Goal: Information Seeking & Learning: Learn about a topic

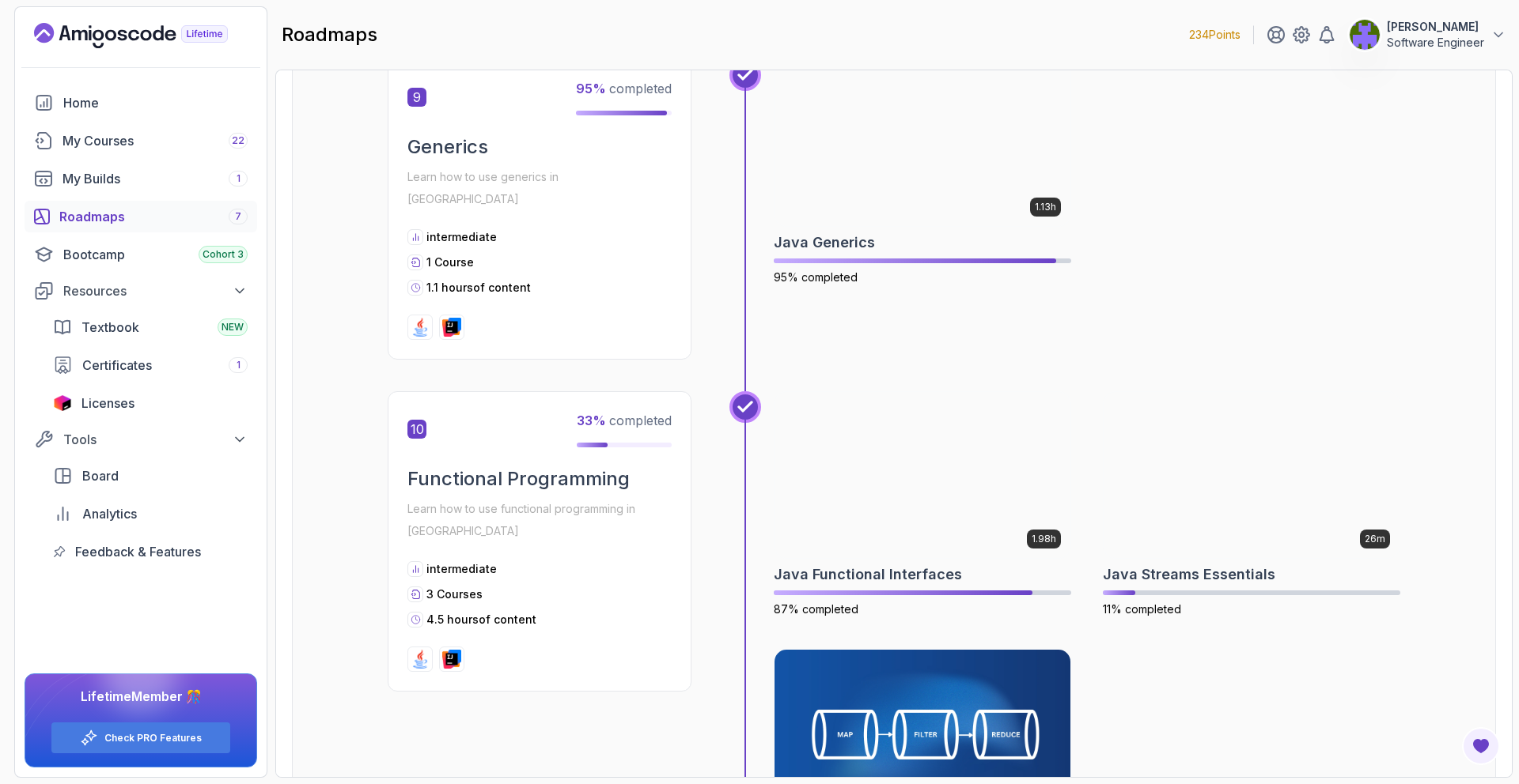
scroll to position [3002, 0]
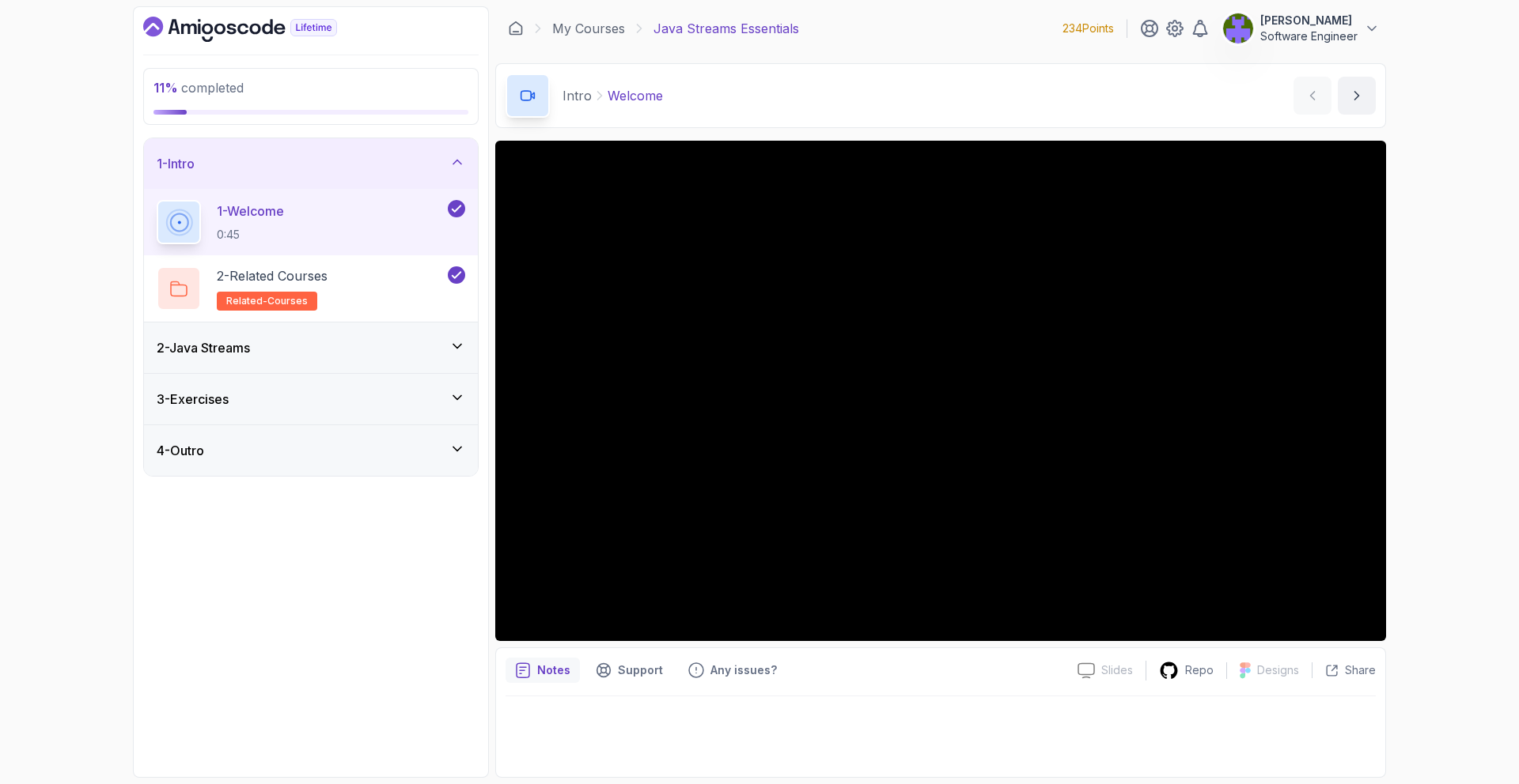
click at [424, 365] on div "2 - Java Streams" at bounding box center [310, 348] width 334 height 51
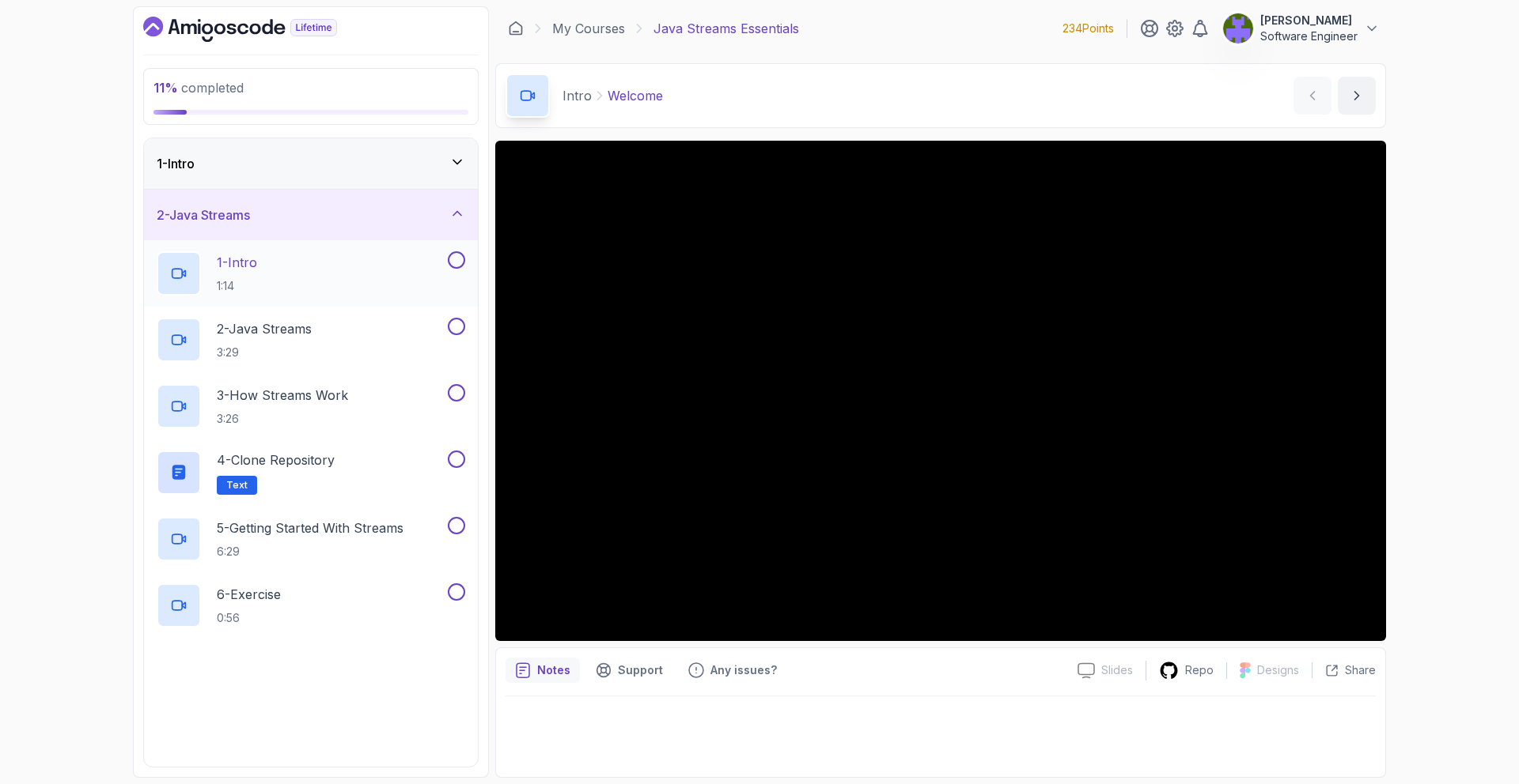
click at [425, 290] on div "1 - Intro 1:14" at bounding box center [300, 273] width 288 height 44
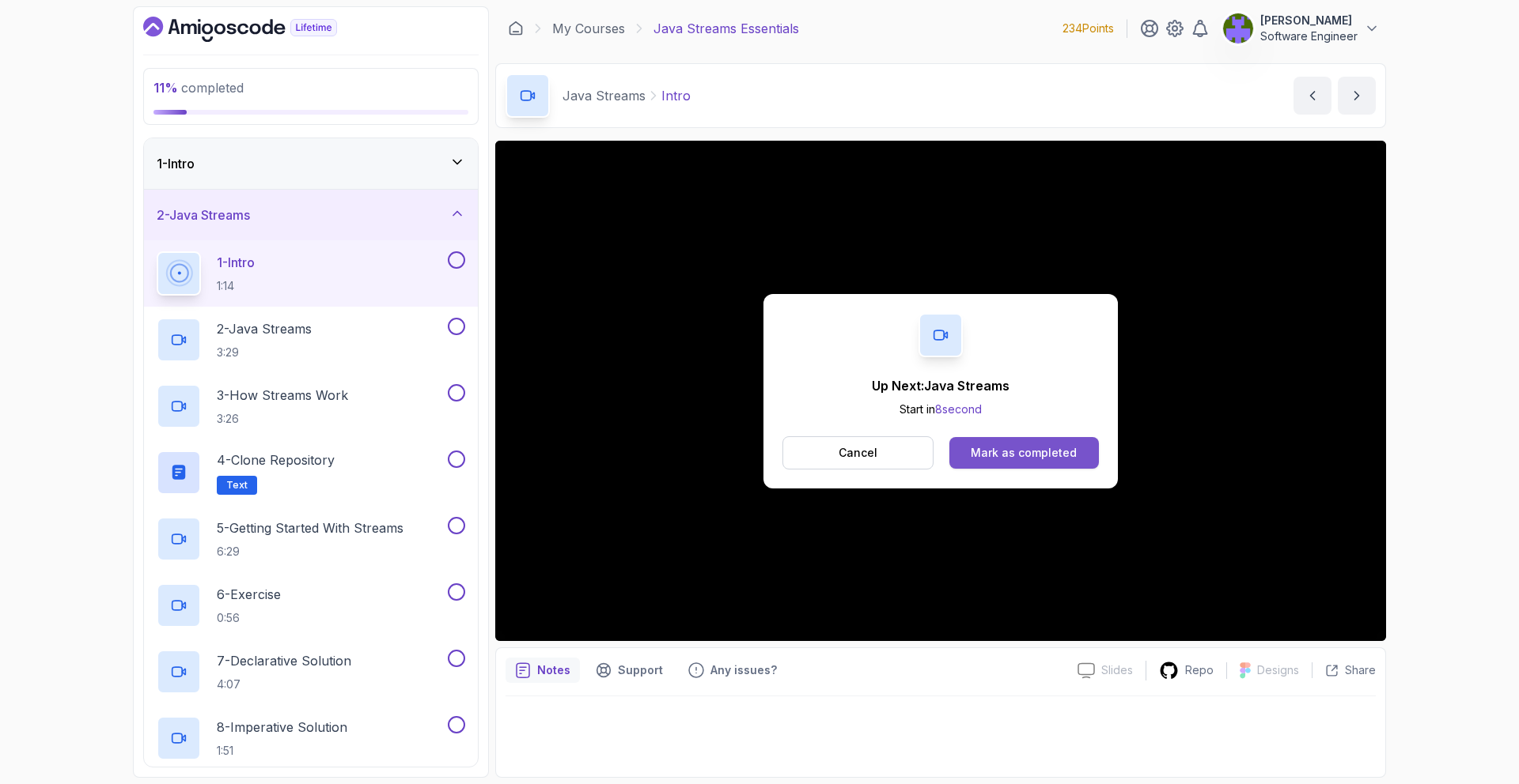
click at [1027, 451] on div "Mark as completed" at bounding box center [1024, 453] width 106 height 16
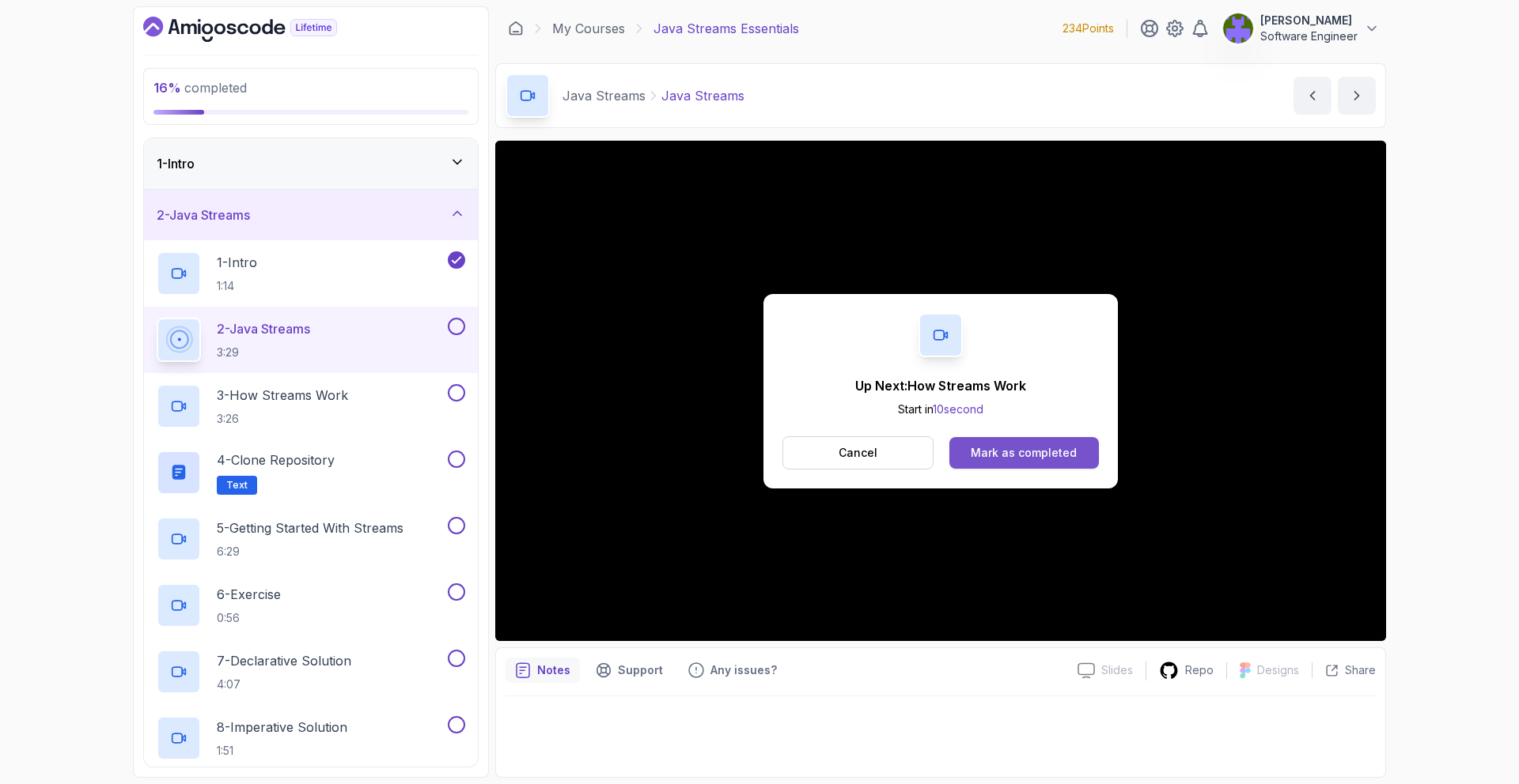
click at [1073, 458] on div "Mark as completed" at bounding box center [1024, 453] width 106 height 16
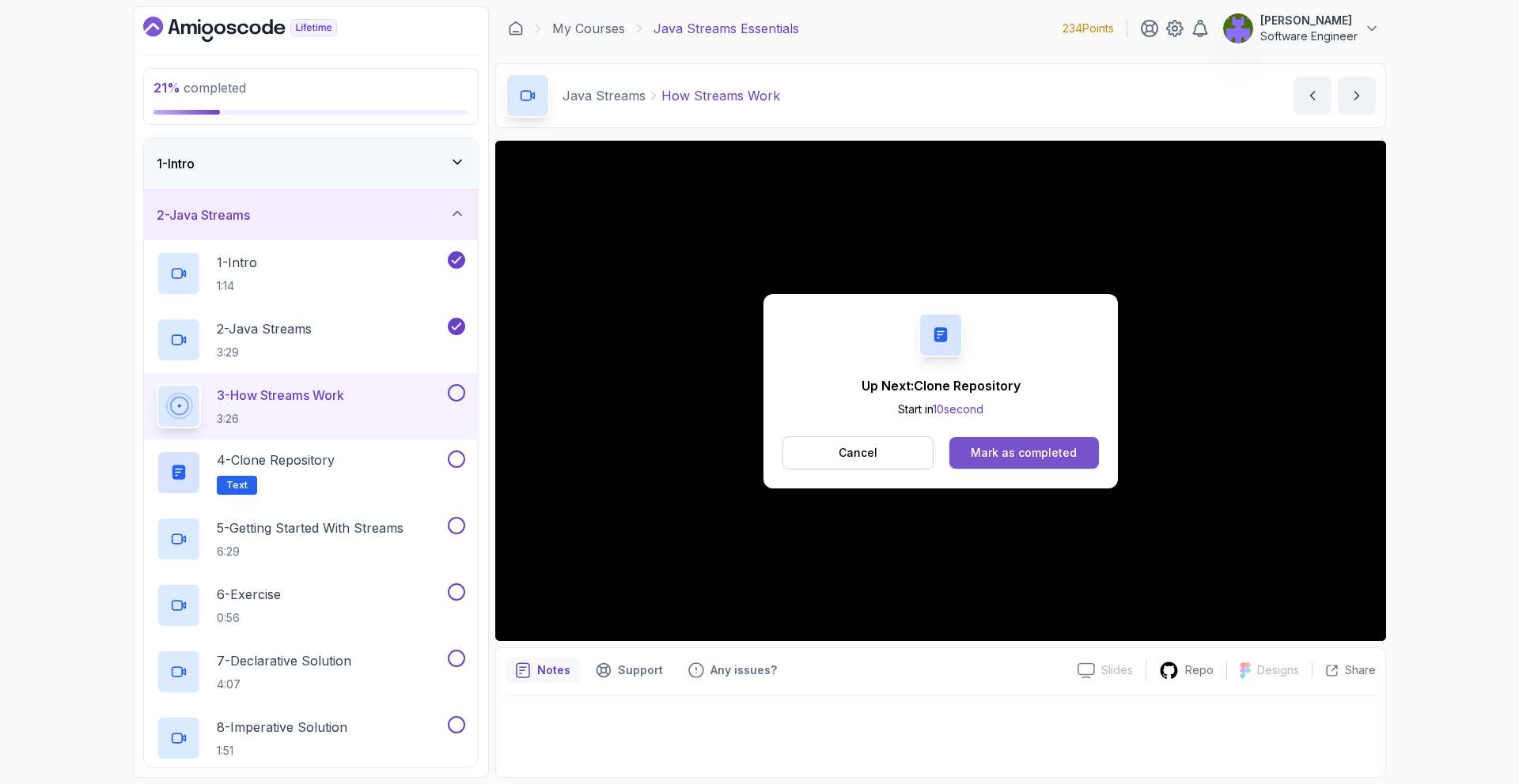
click at [1035, 450] on div "Mark as completed" at bounding box center [1024, 453] width 106 height 16
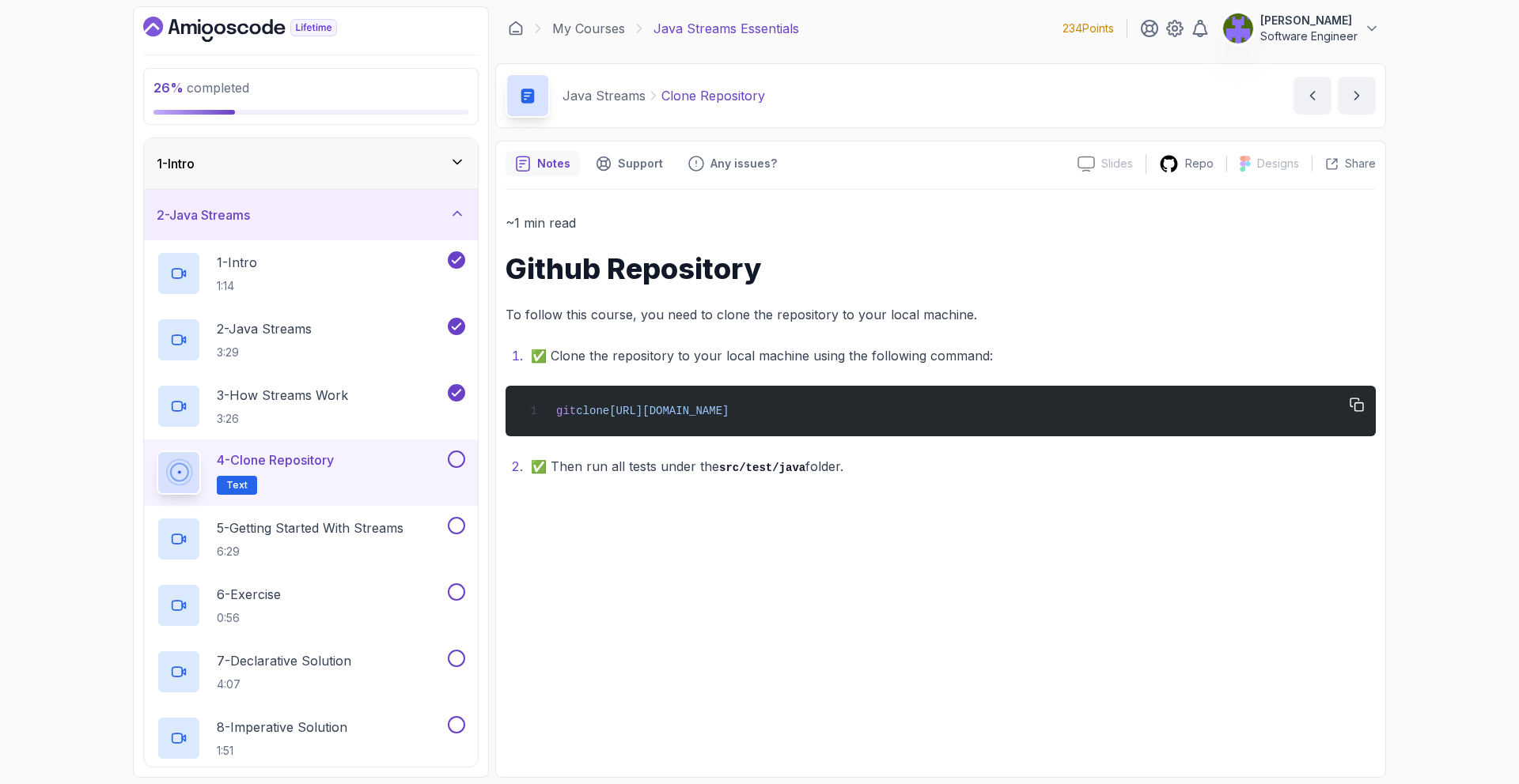
click at [925, 396] on div "git clone https://github.com/amigoscode/java-streams.git" at bounding box center [941, 411] width 845 height 32
copy div "git clone https://github.com/amigoscode/java-streams.git"
click at [1354, 409] on icon "button" at bounding box center [1357, 404] width 13 height 13
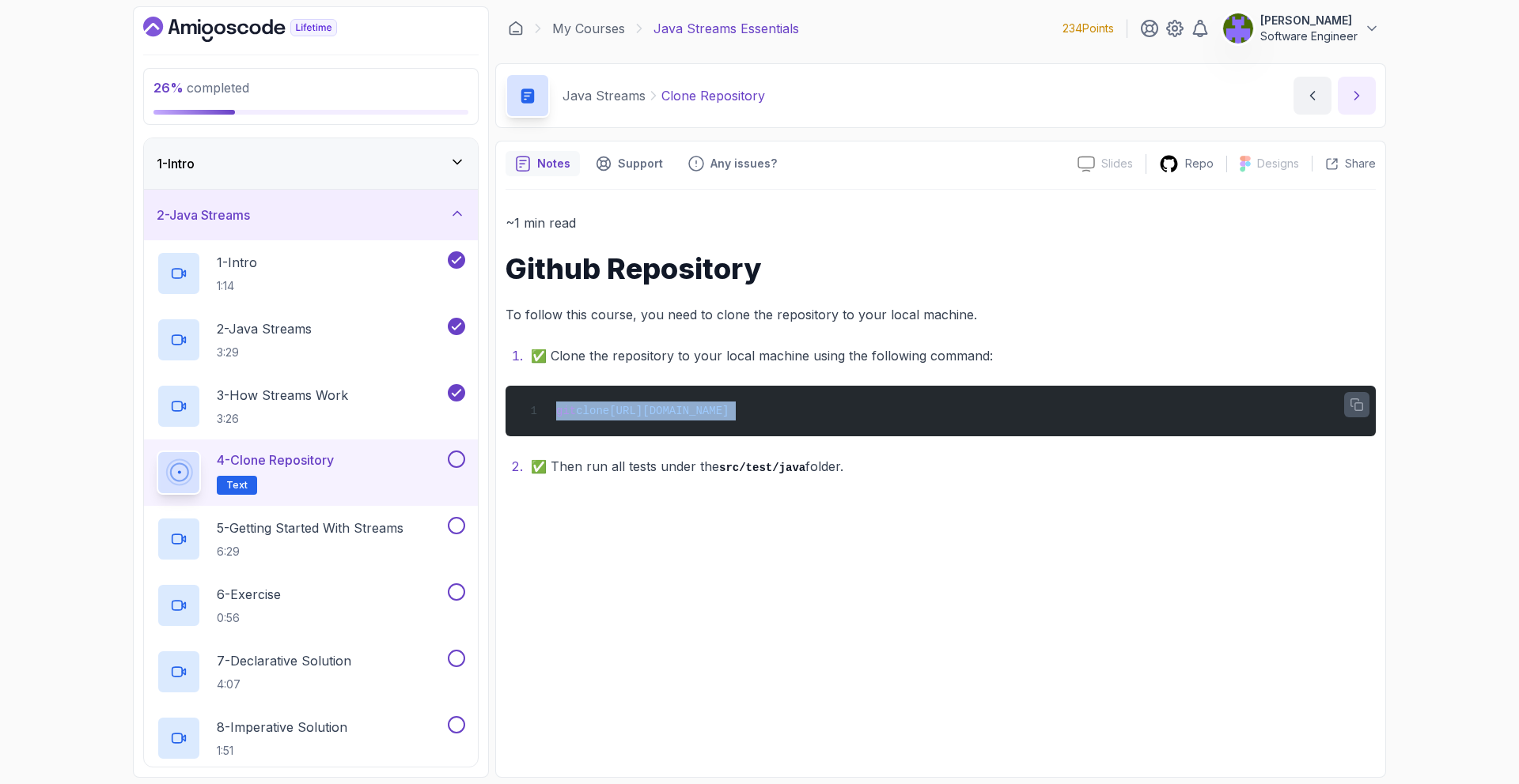
click at [1367, 83] on button "next content" at bounding box center [1357, 96] width 38 height 38
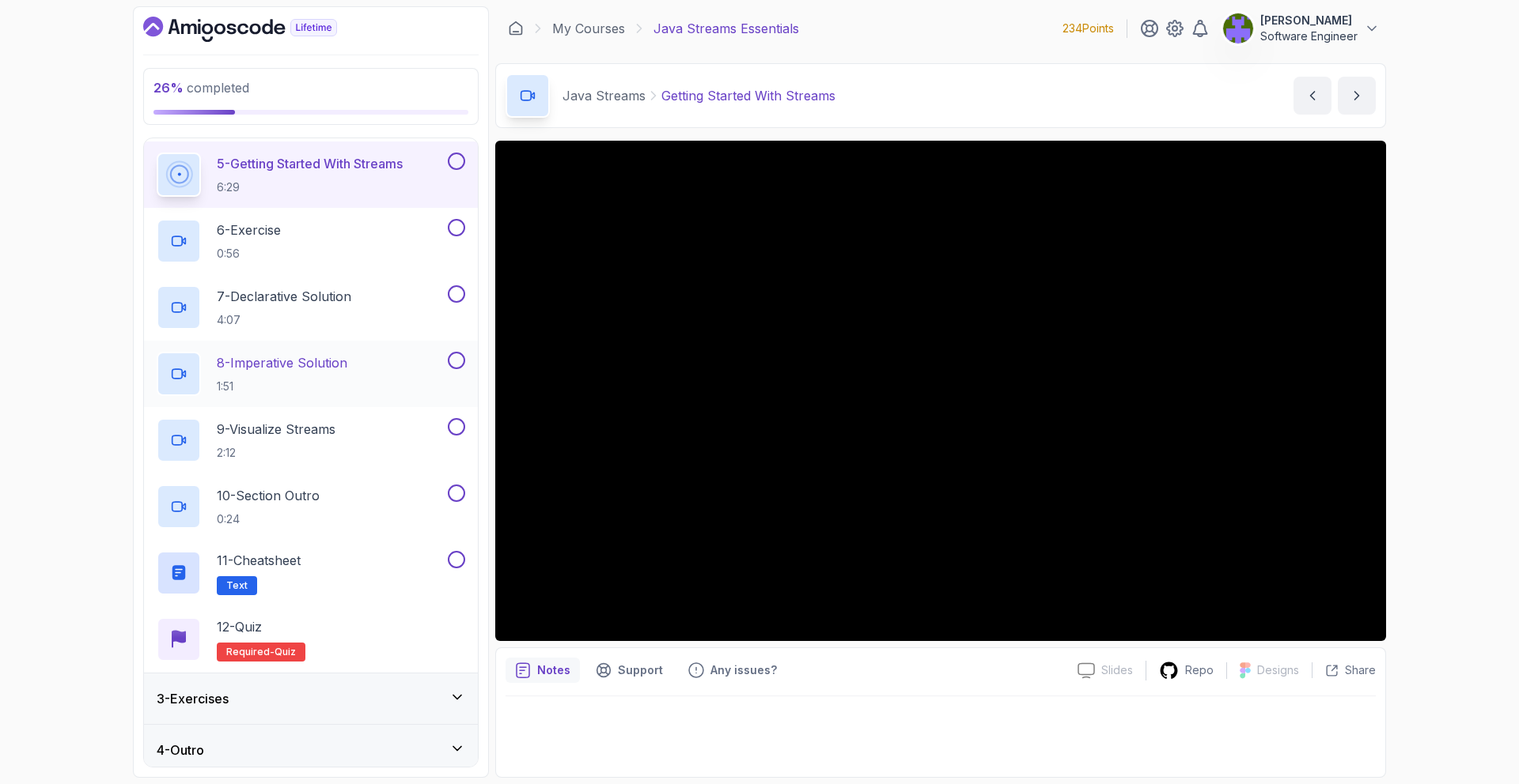
scroll to position [373, 0]
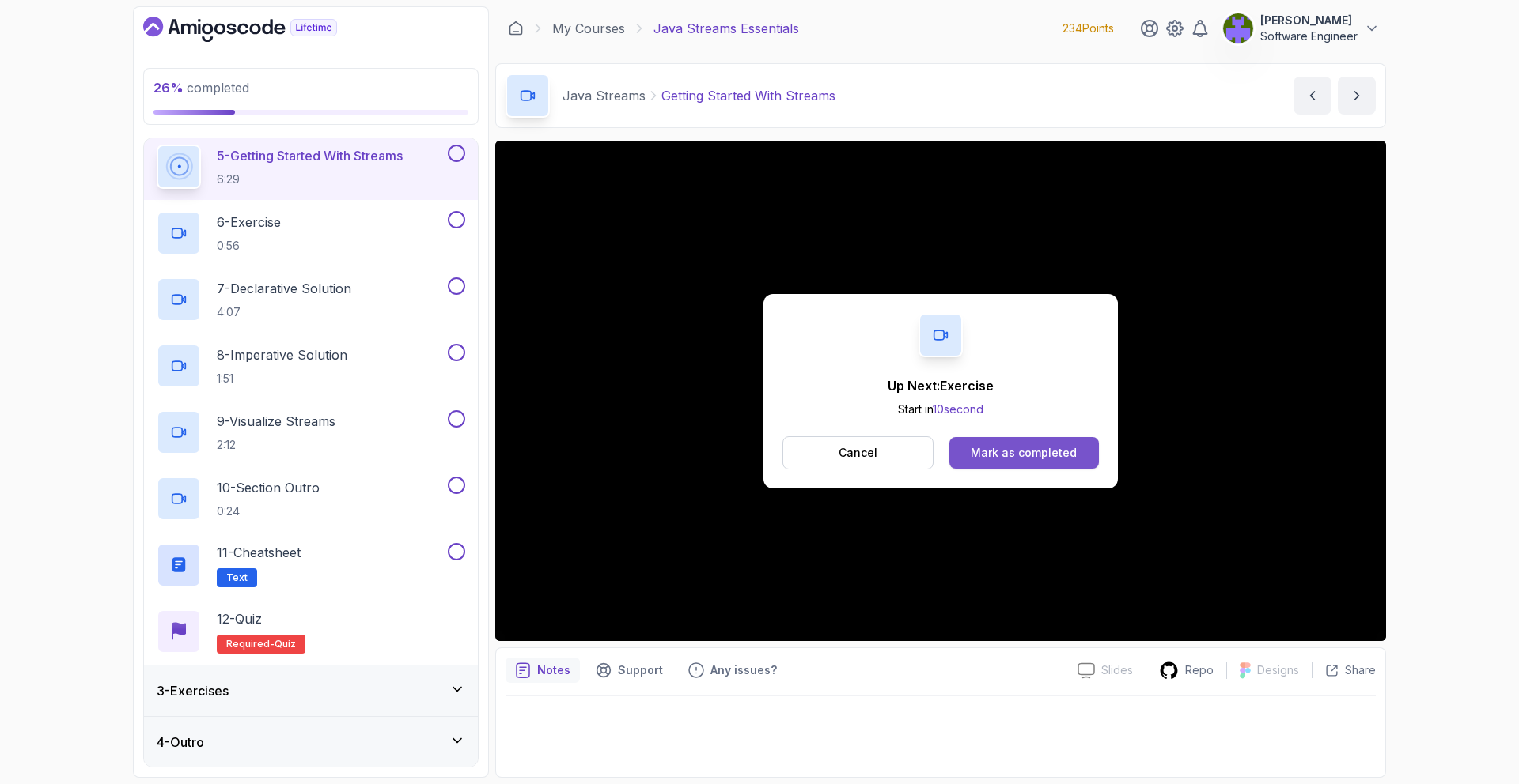
click at [1046, 447] on div "Mark as completed" at bounding box center [1024, 453] width 106 height 16
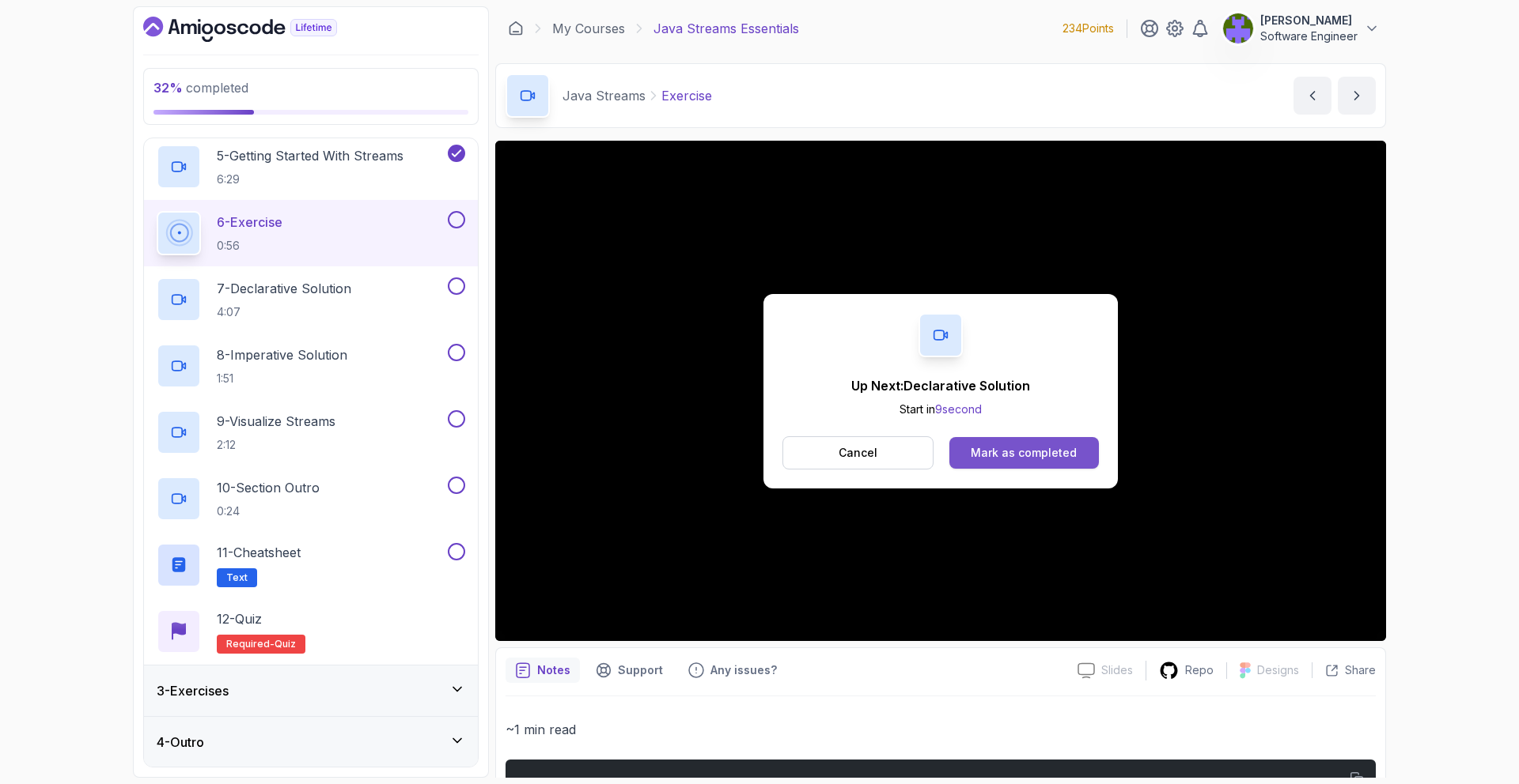
click at [1013, 453] on div "Mark as completed" at bounding box center [1024, 453] width 106 height 16
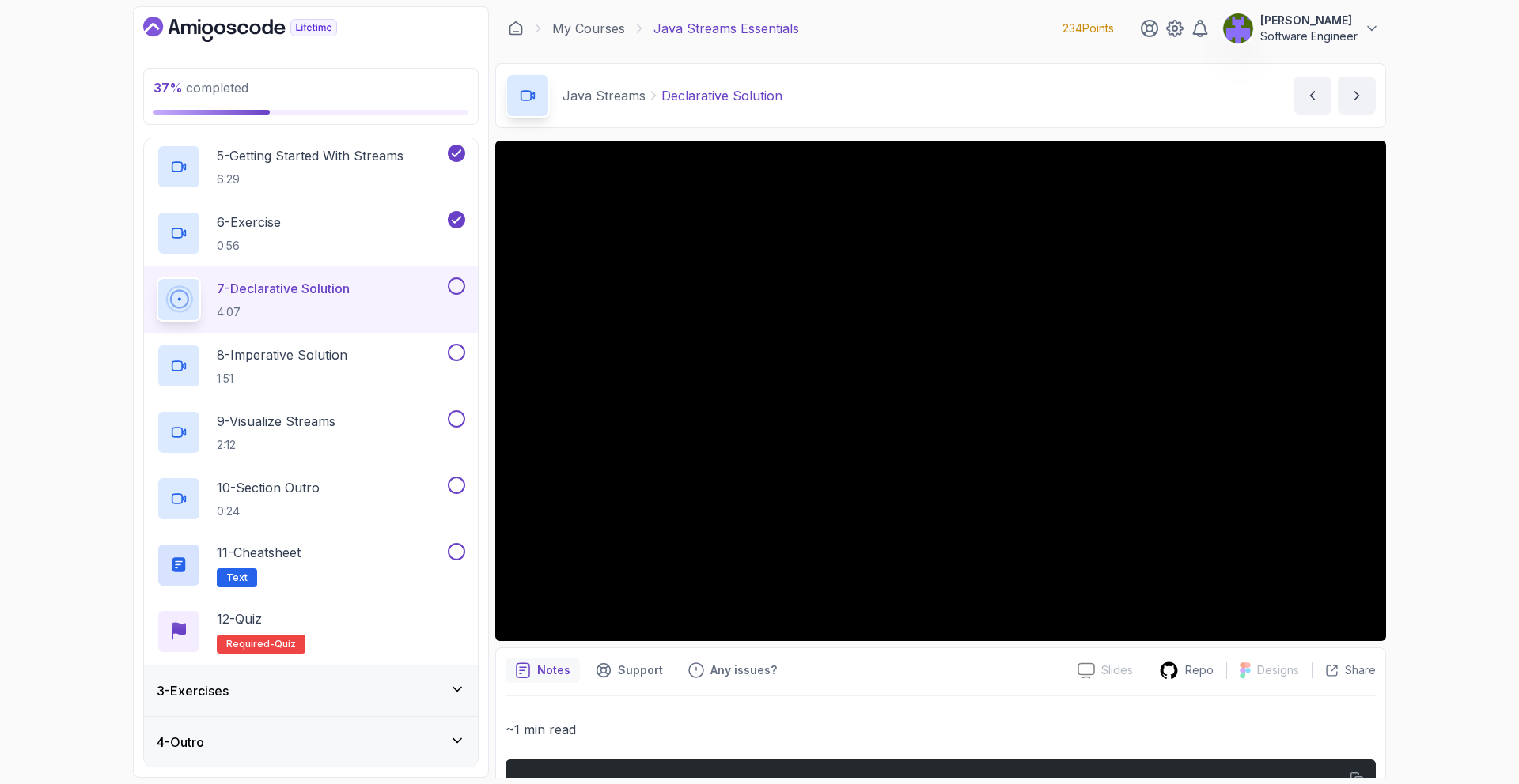
click at [383, 682] on div "3 - Exercises" at bounding box center [311, 690] width 309 height 19
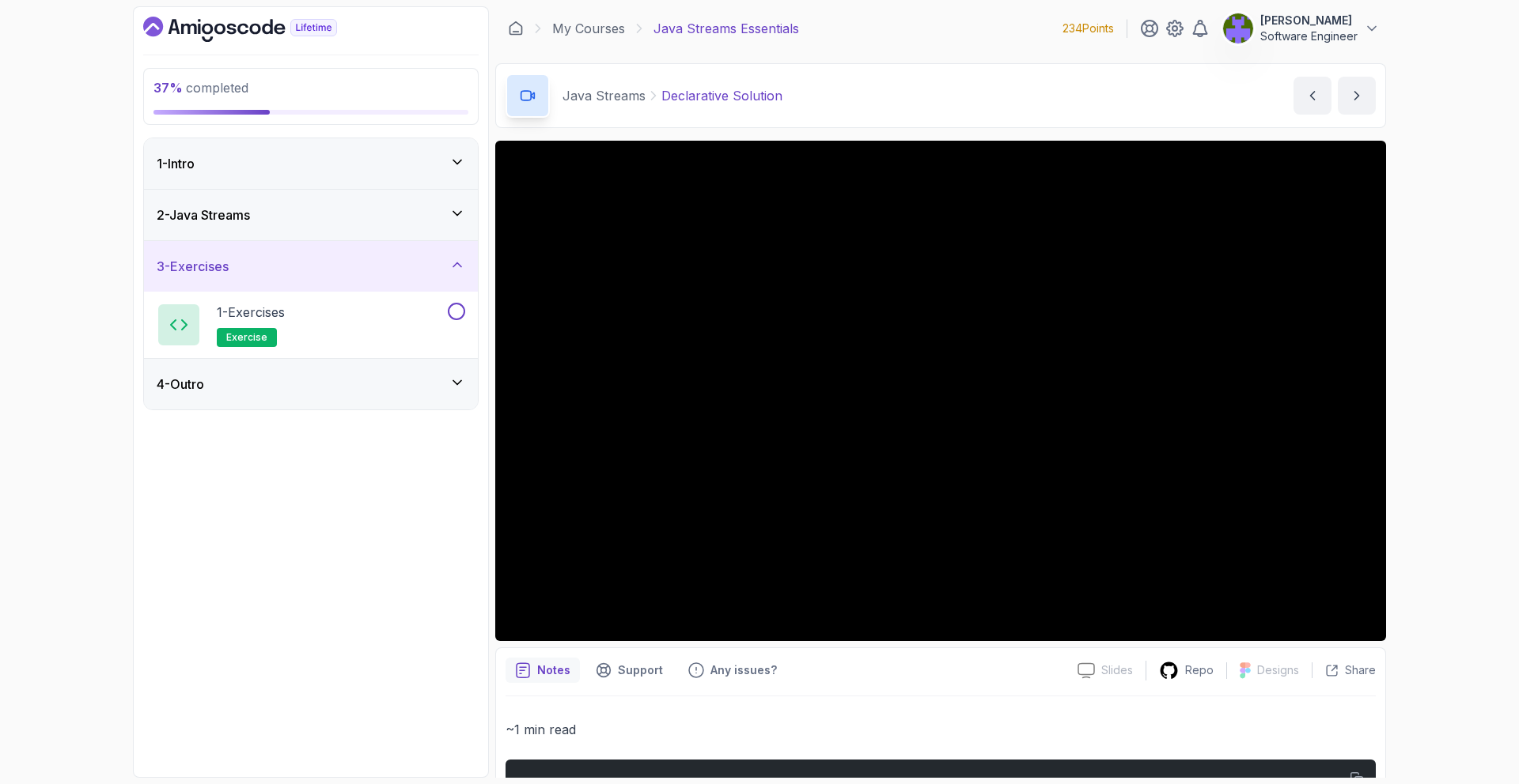
click at [474, 250] on div "3 - Exercises" at bounding box center [310, 266] width 334 height 51
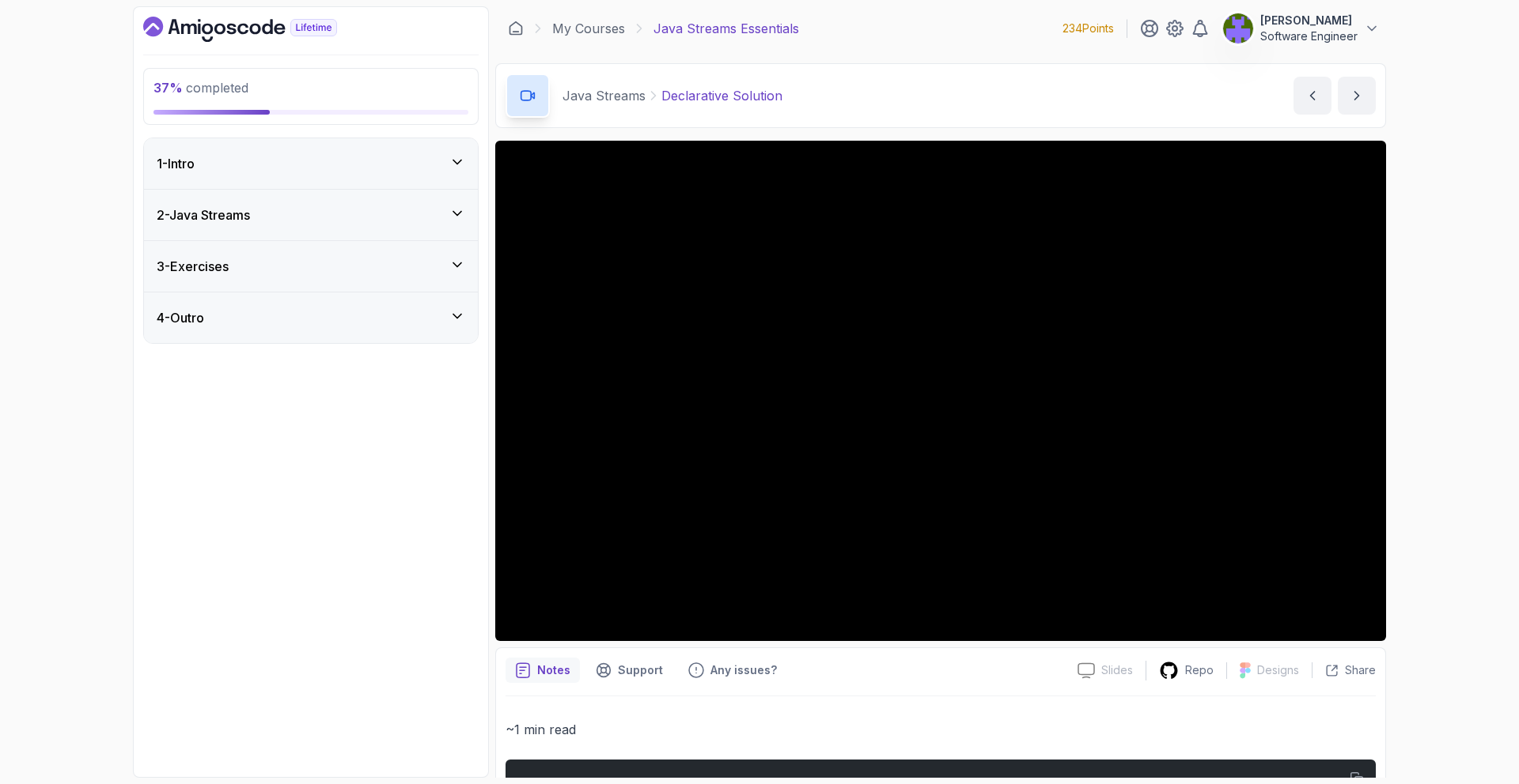
click at [447, 224] on div "2 - Java Streams" at bounding box center [311, 214] width 309 height 19
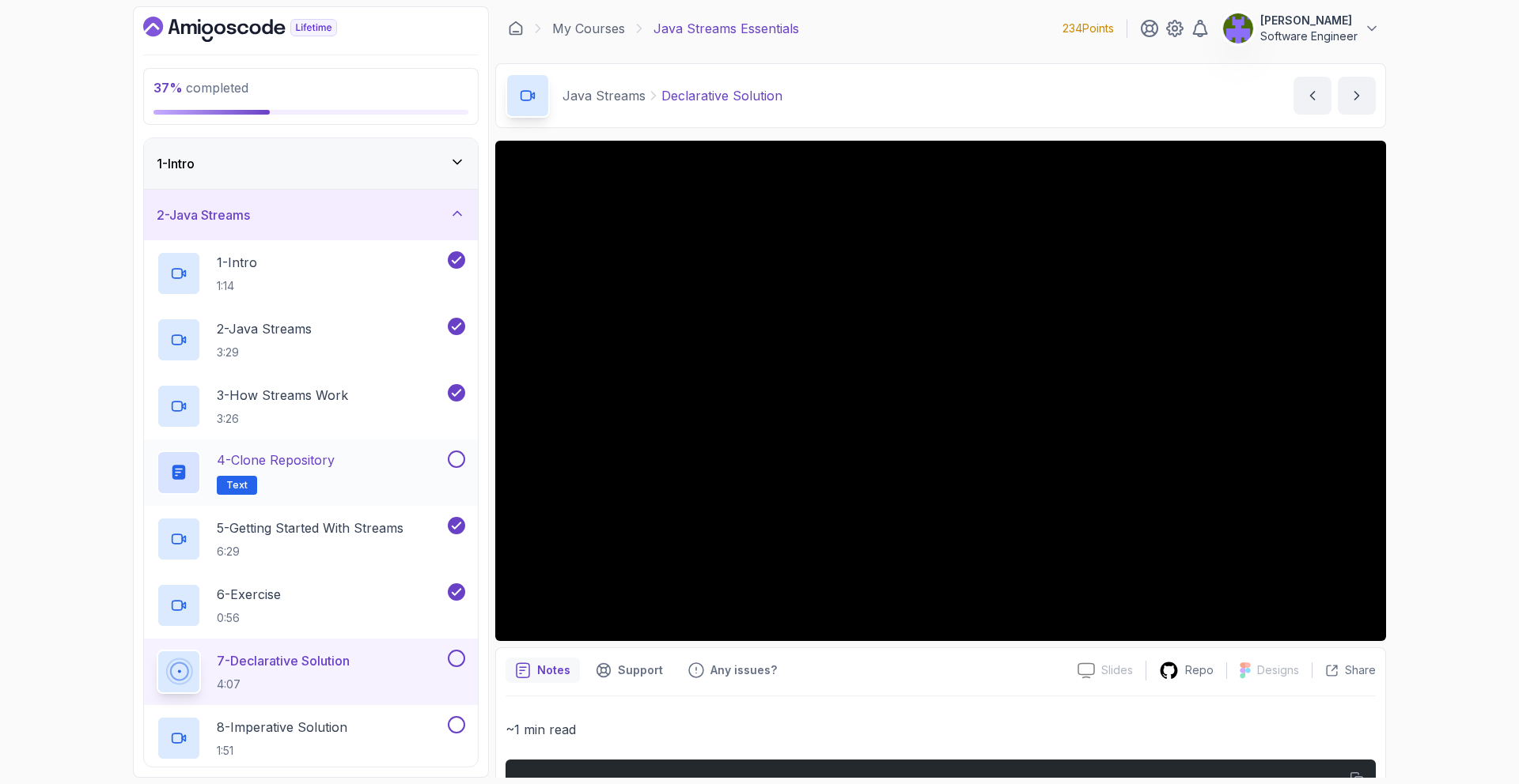
click at [458, 462] on button at bounding box center [456, 458] width 17 height 17
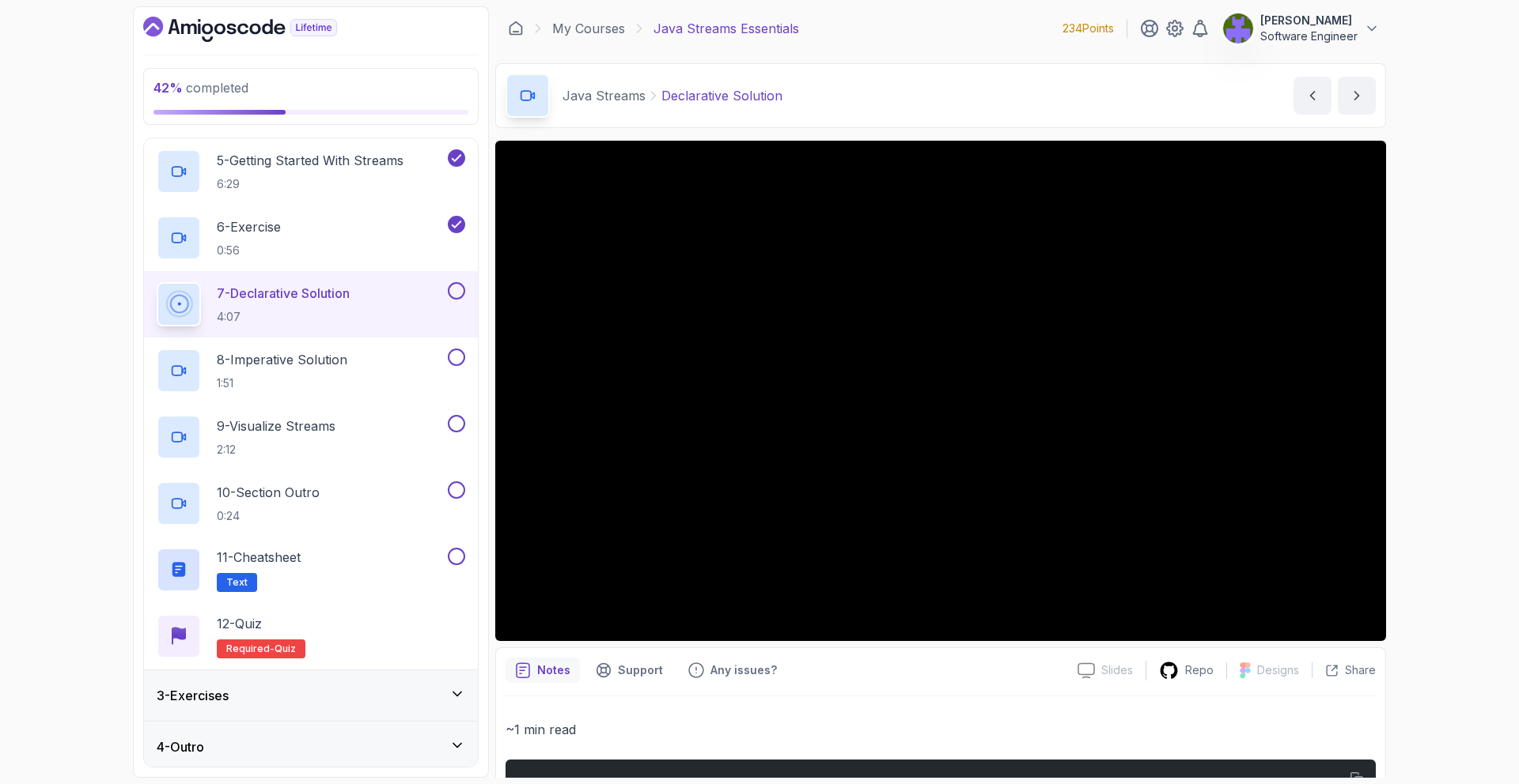
scroll to position [373, 0]
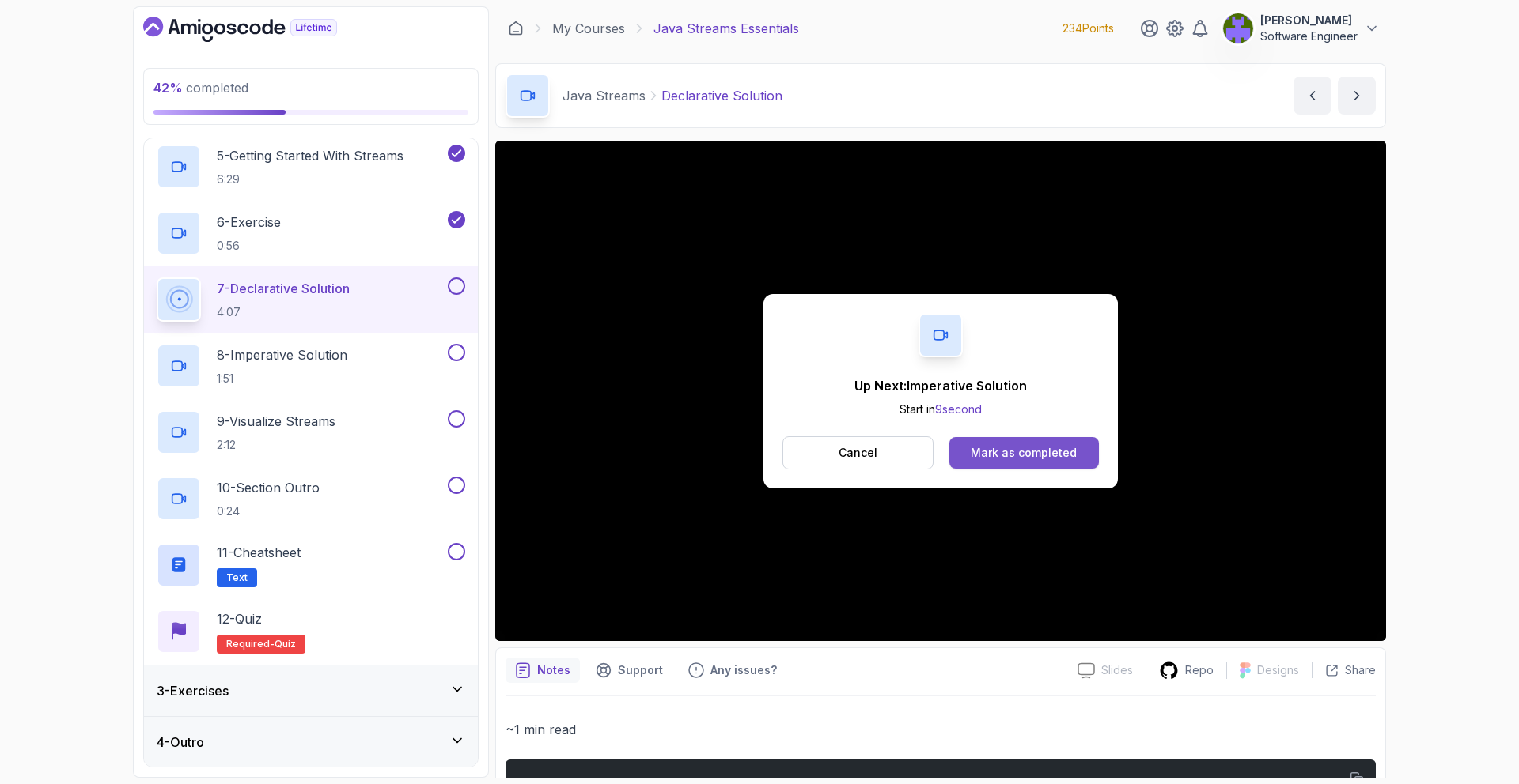
click at [1053, 447] on div "Mark as completed" at bounding box center [1024, 453] width 106 height 16
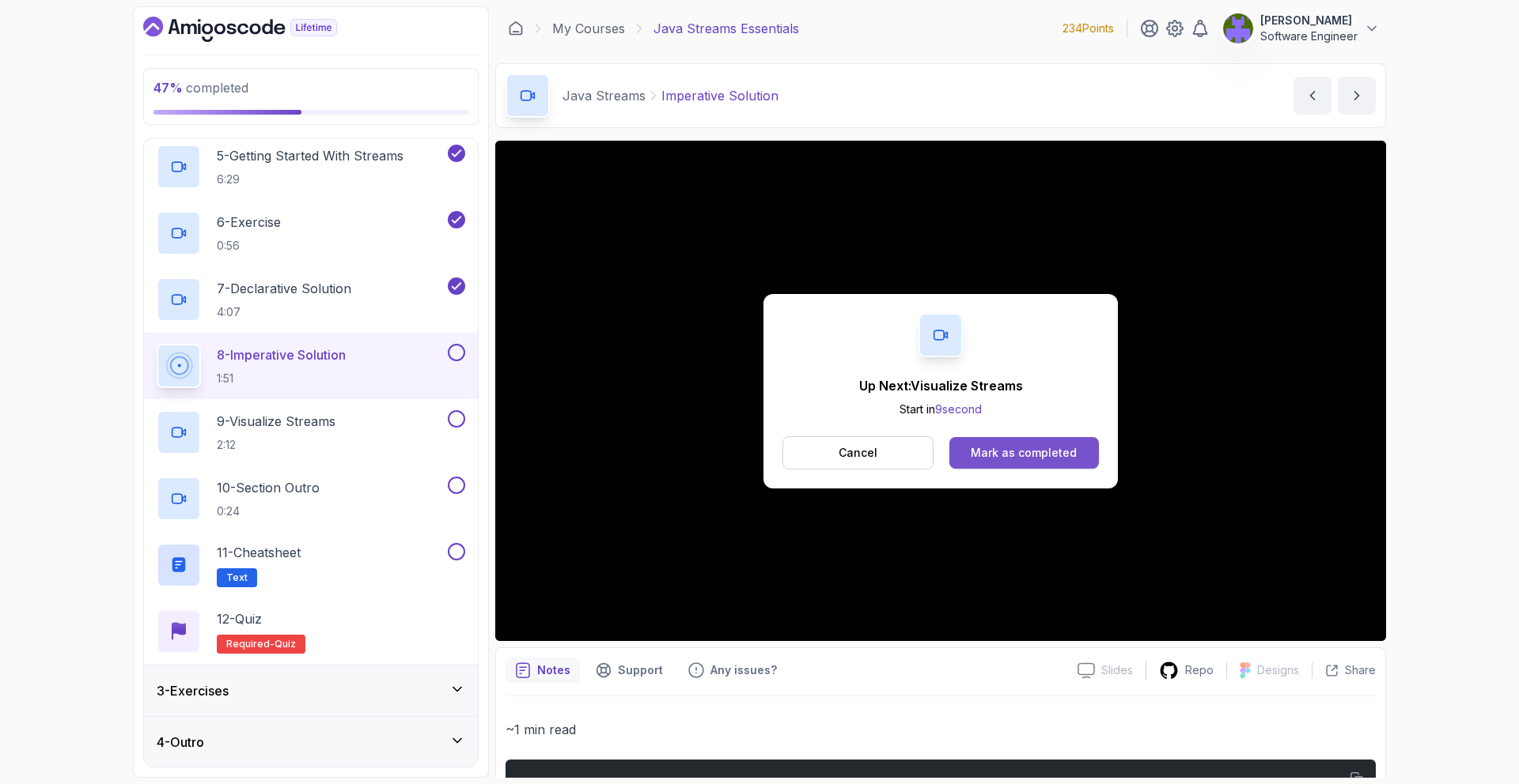
click at [992, 443] on button "Mark as completed" at bounding box center [1025, 453] width 150 height 32
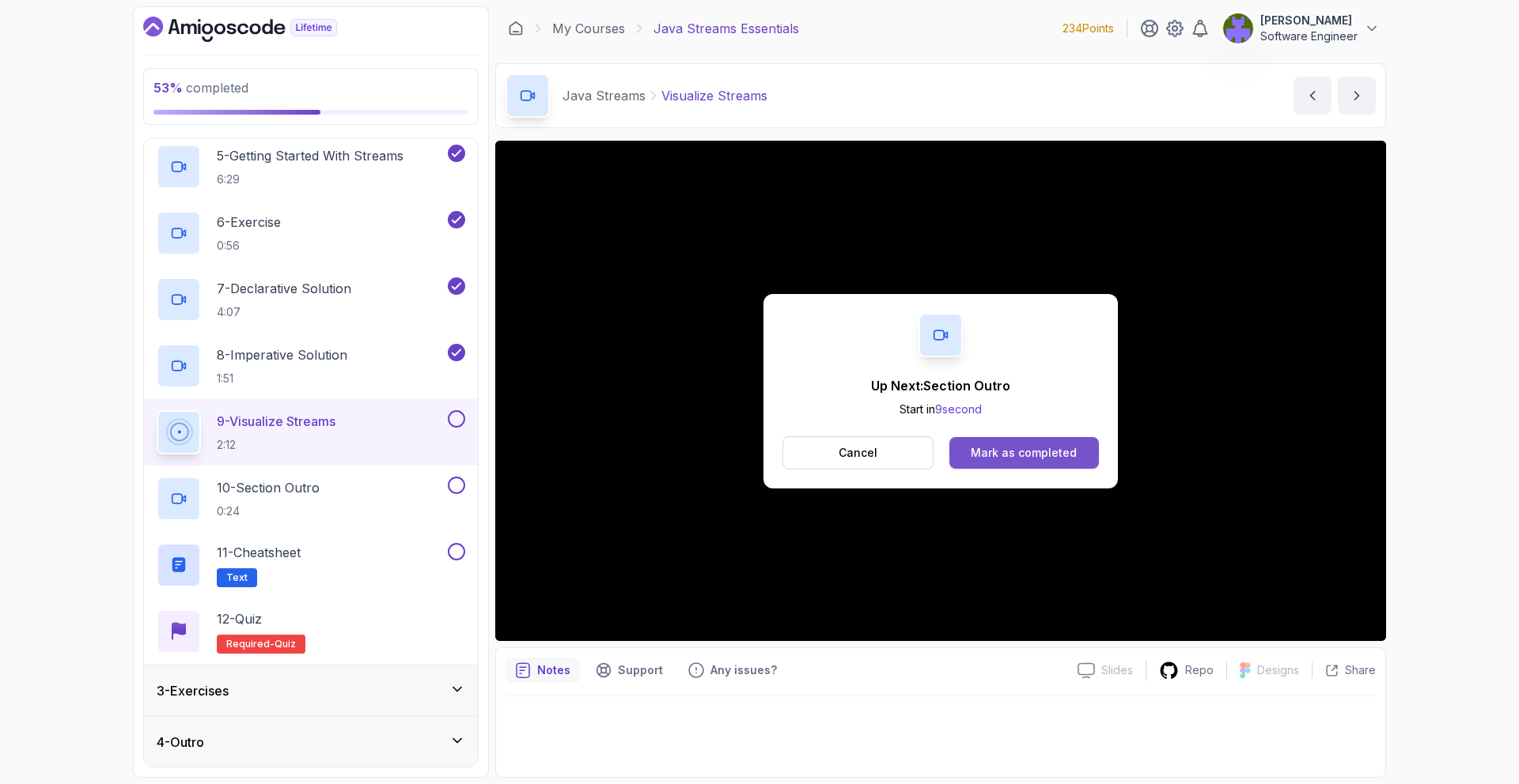
click at [1088, 466] on button "Mark as completed" at bounding box center [1025, 453] width 150 height 32
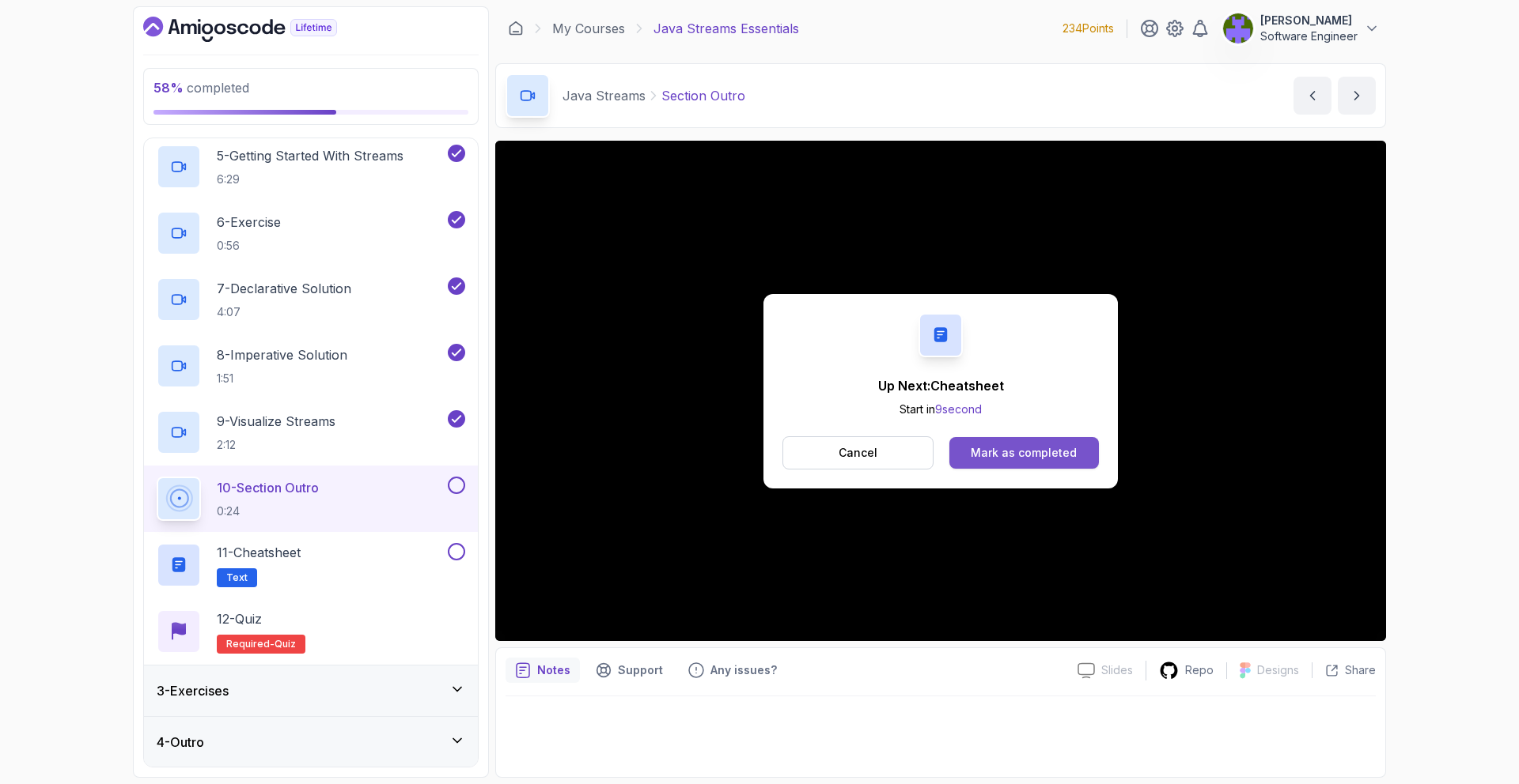
click at [1051, 466] on button "Mark as completed" at bounding box center [1025, 453] width 150 height 32
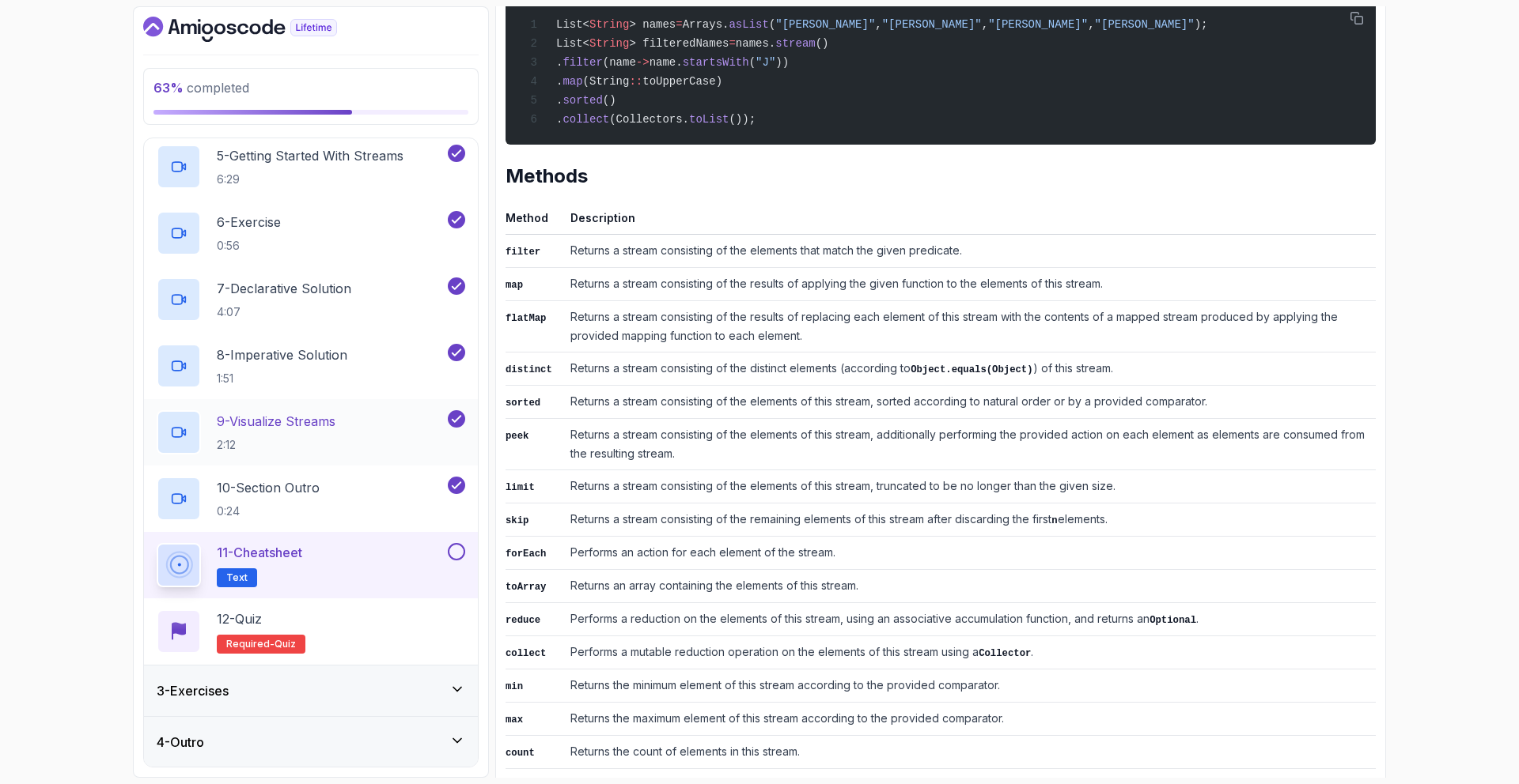
scroll to position [393, 0]
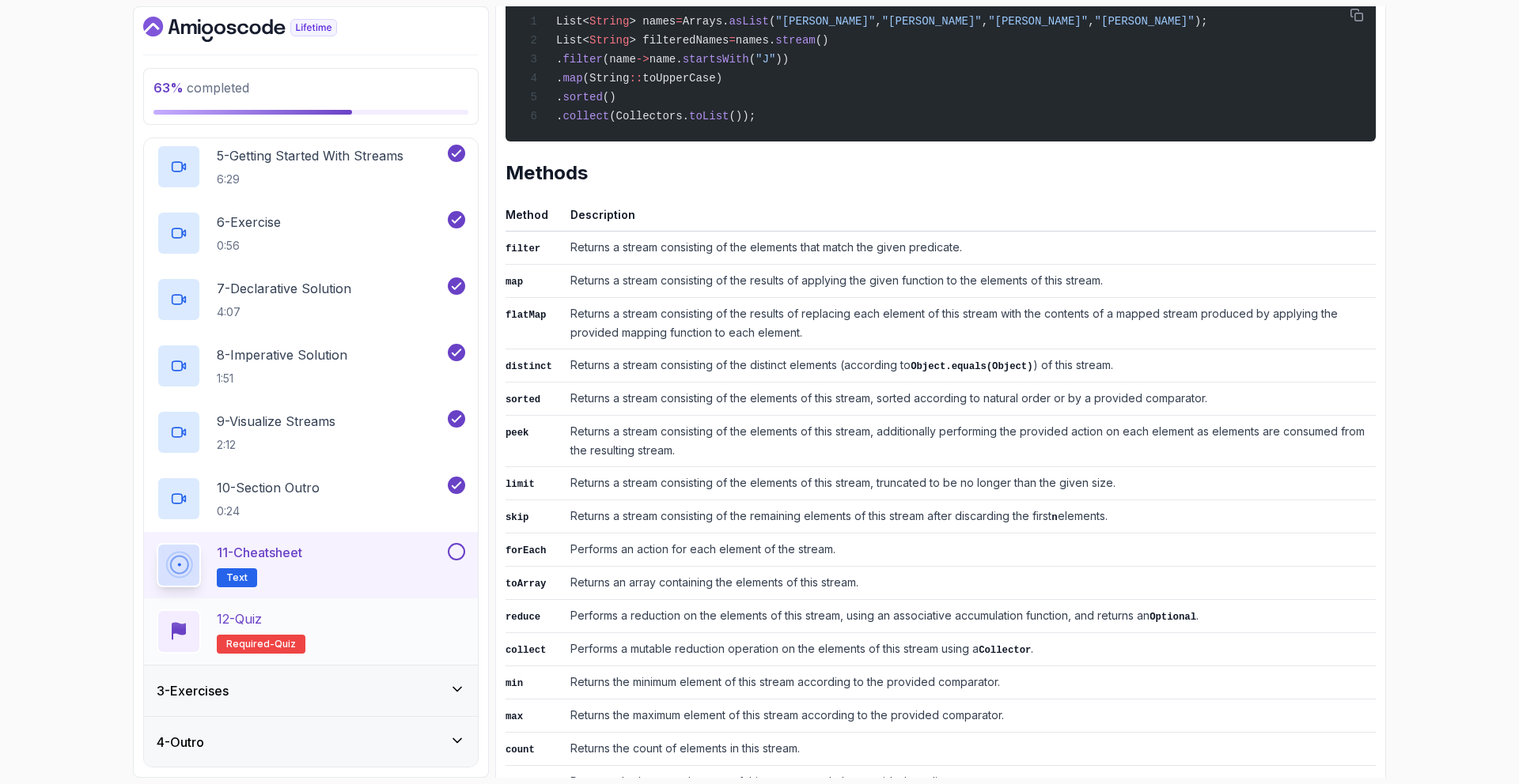
click at [400, 615] on div "12 - Quiz Required- quiz" at bounding box center [311, 632] width 309 height 44
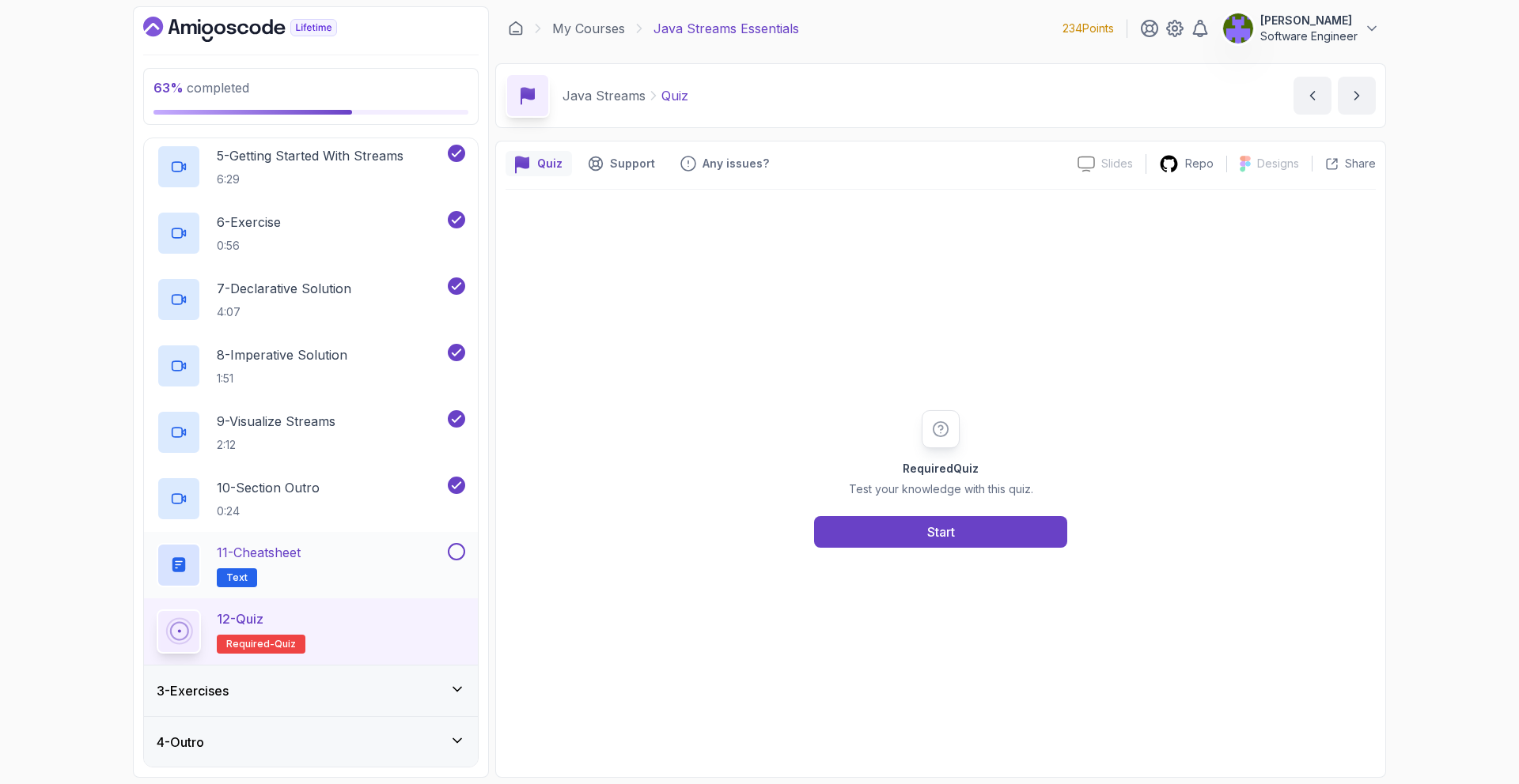
drag, startPoint x: 456, startPoint y: 529, endPoint x: 451, endPoint y: 545, distance: 16.8
click at [455, 536] on div "1 - Intro 1:14 2 - Java Streams 3:29 3 - How Streams Work 3:26 4 - Clone Reposi…" at bounding box center [310, 266] width 334 height 797
click at [454, 546] on button at bounding box center [456, 551] width 17 height 17
click at [947, 543] on button "Start" at bounding box center [941, 532] width 253 height 32
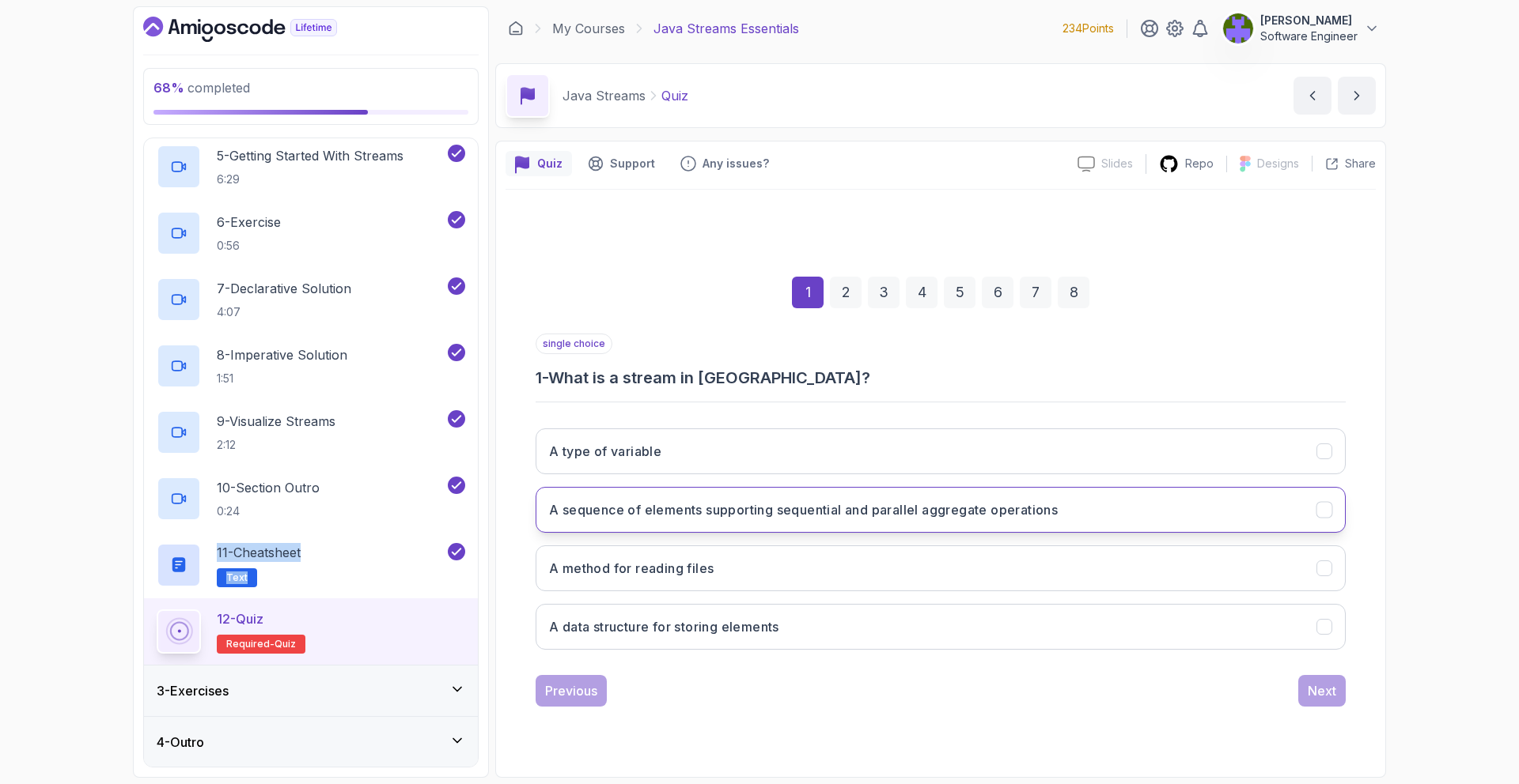
click at [822, 495] on button "A sequence of elements supporting sequential and parallel aggregate operations" at bounding box center [940, 510] width 810 height 46
click at [497, 539] on div "Quiz Support Any issues? Slides Slides not available Repo Designs Design not av…" at bounding box center [941, 459] width 891 height 638
click at [1305, 698] on button "Next" at bounding box center [1323, 691] width 48 height 32
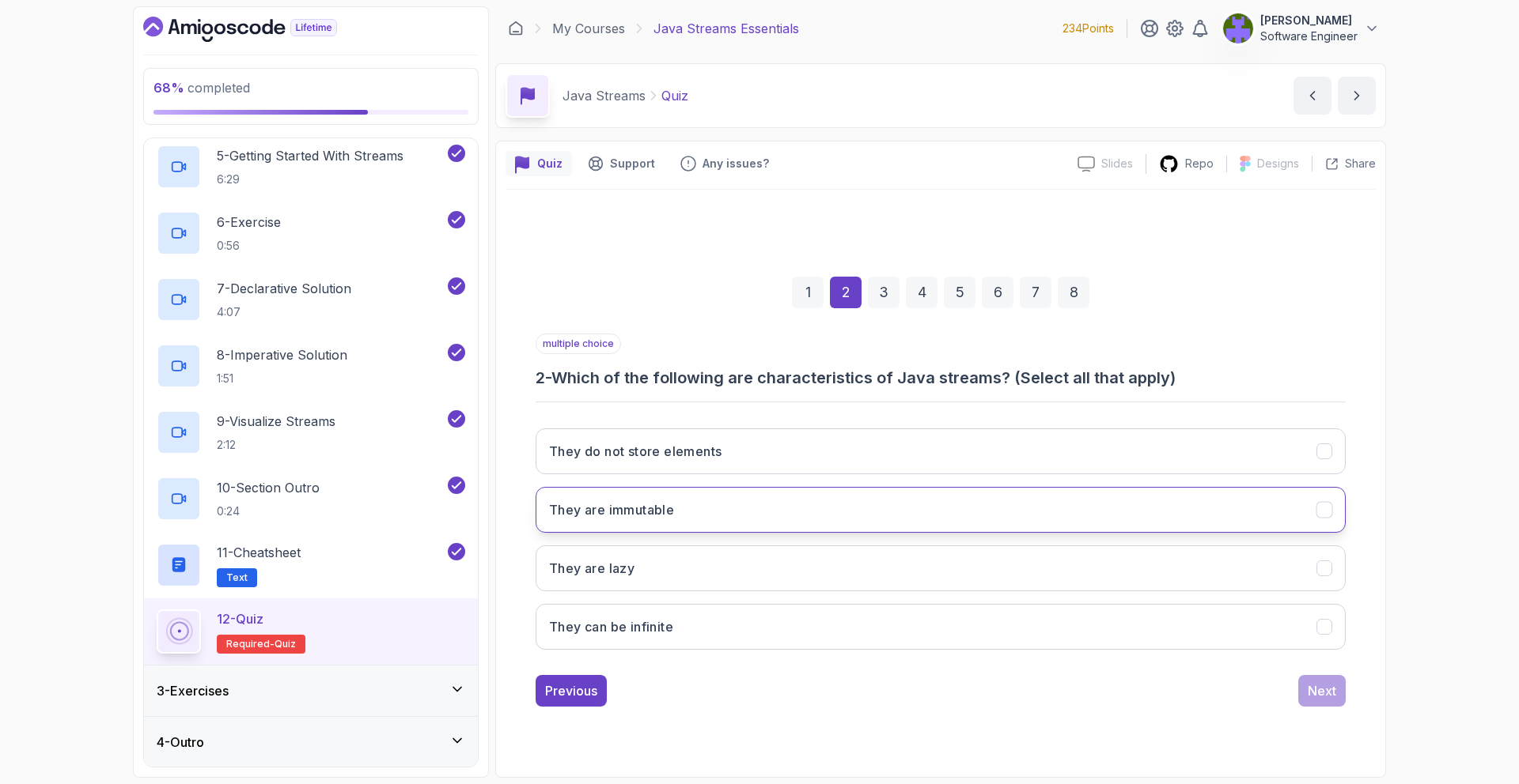
click at [756, 505] on button "They are immutable" at bounding box center [940, 510] width 810 height 46
click at [1257, 463] on button "They do not store elements" at bounding box center [940, 451] width 810 height 46
click at [1335, 700] on div "Next" at bounding box center [1322, 690] width 29 height 19
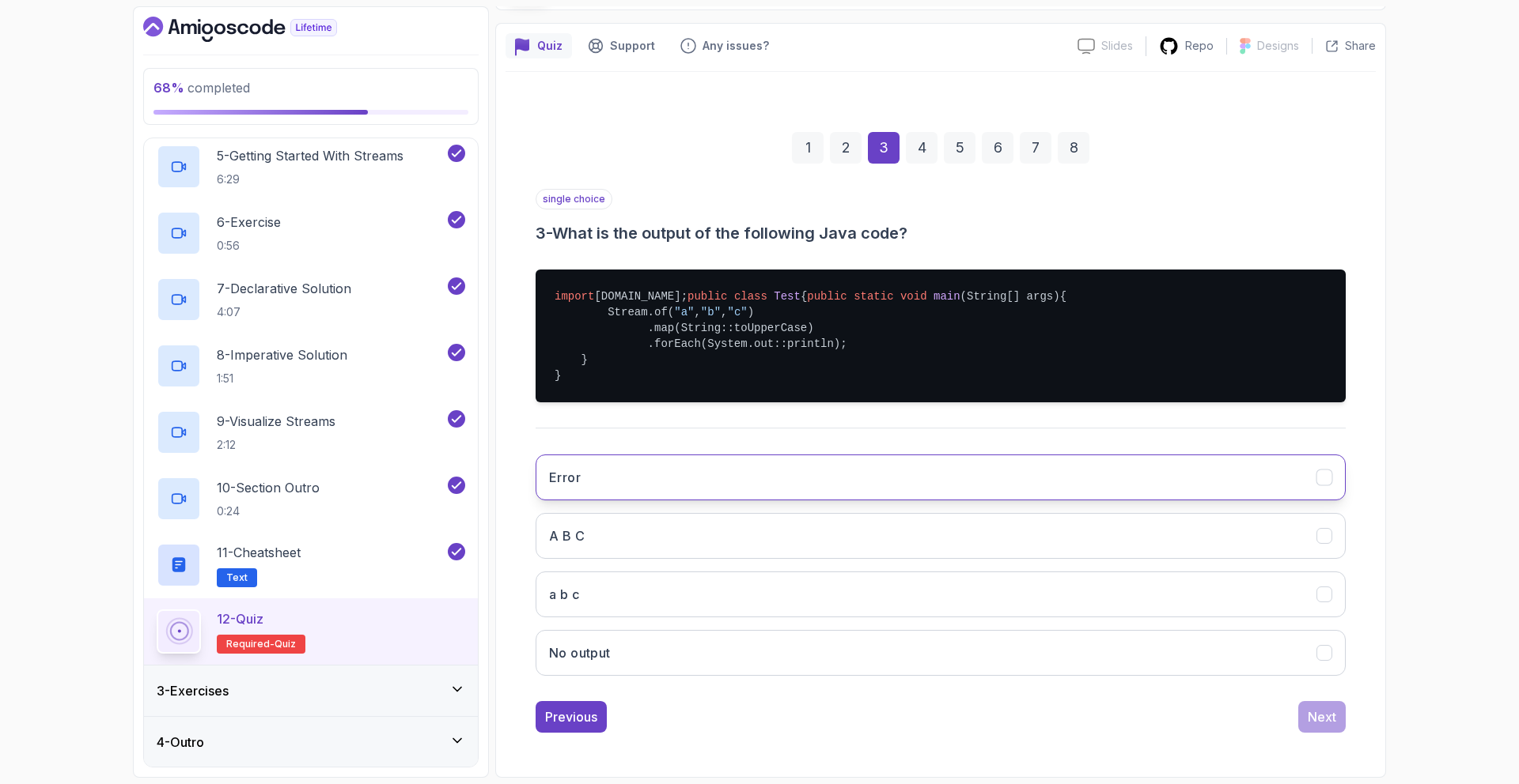
scroll to position [131, 0]
click at [738, 549] on button "A B C" at bounding box center [940, 536] width 810 height 46
click at [1299, 723] on button "Next" at bounding box center [1323, 717] width 48 height 32
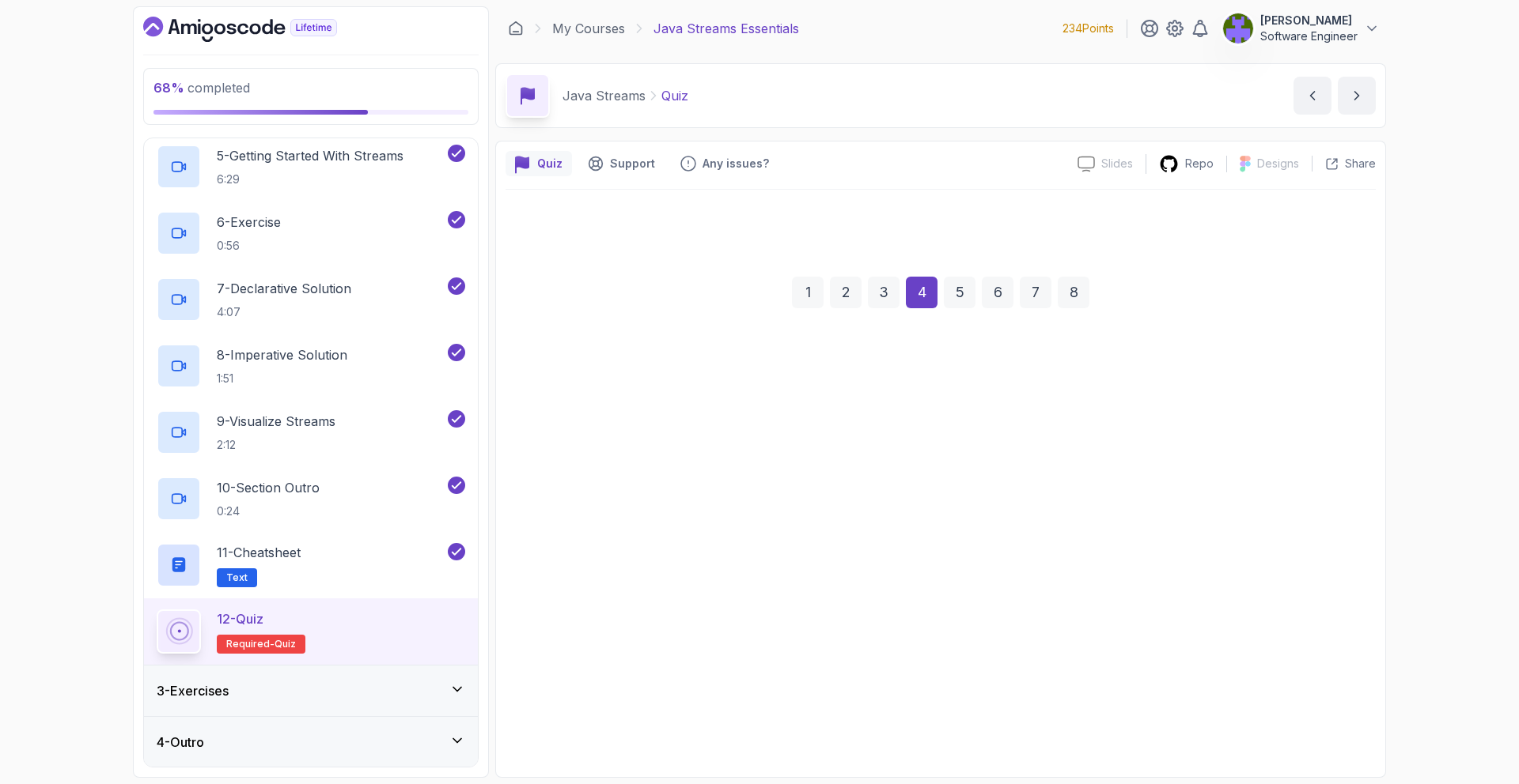
scroll to position [0, 0]
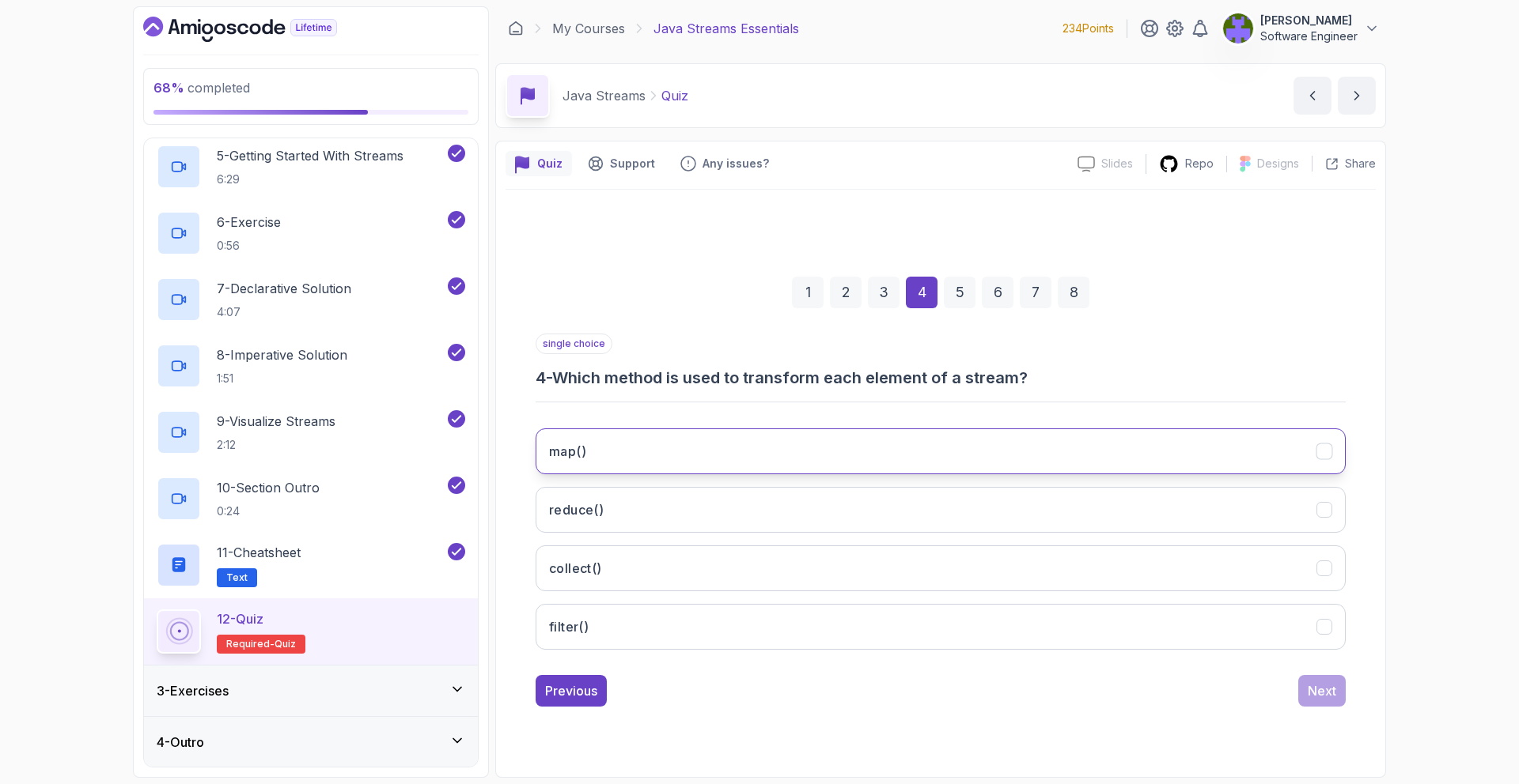
click at [824, 456] on button "map()" at bounding box center [940, 451] width 810 height 46
click at [1334, 682] on div "Next" at bounding box center [1322, 690] width 29 height 19
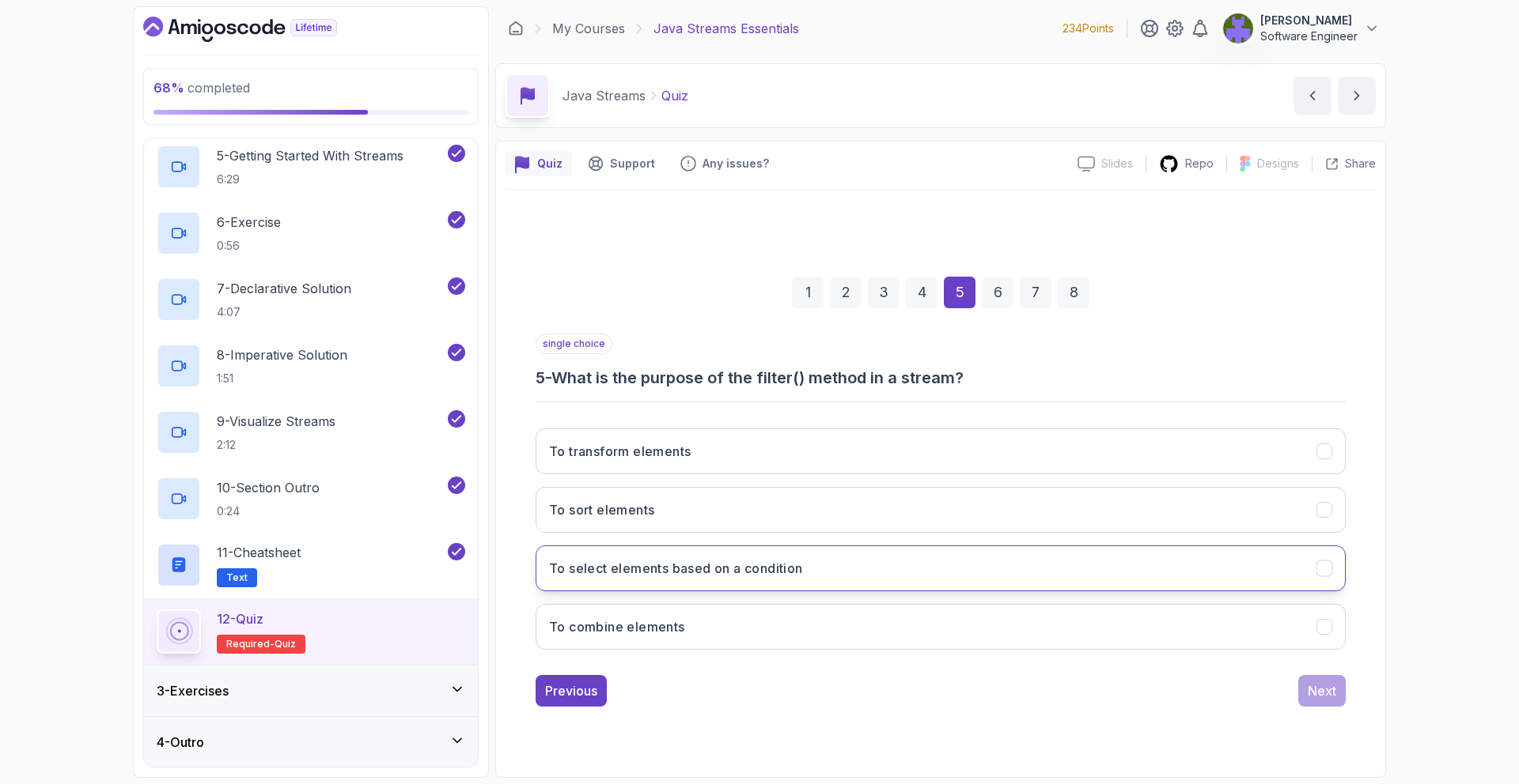
click at [877, 552] on button "To select elements based on a condition" at bounding box center [940, 569] width 810 height 46
click at [1335, 696] on div "Next" at bounding box center [1322, 690] width 29 height 19
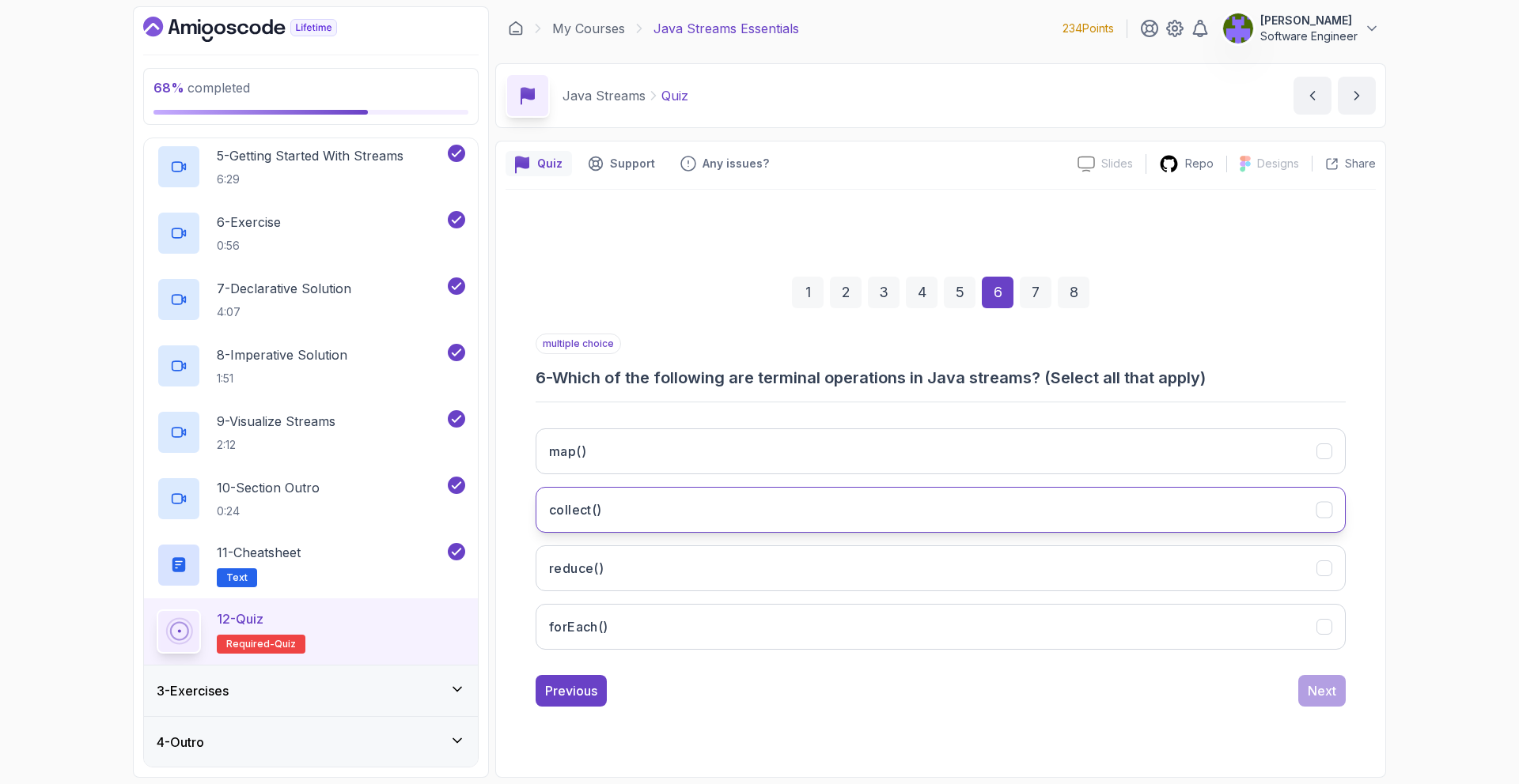
click at [896, 497] on button "collect()" at bounding box center [940, 510] width 810 height 46
click at [1337, 684] on button "Next" at bounding box center [1323, 691] width 48 height 32
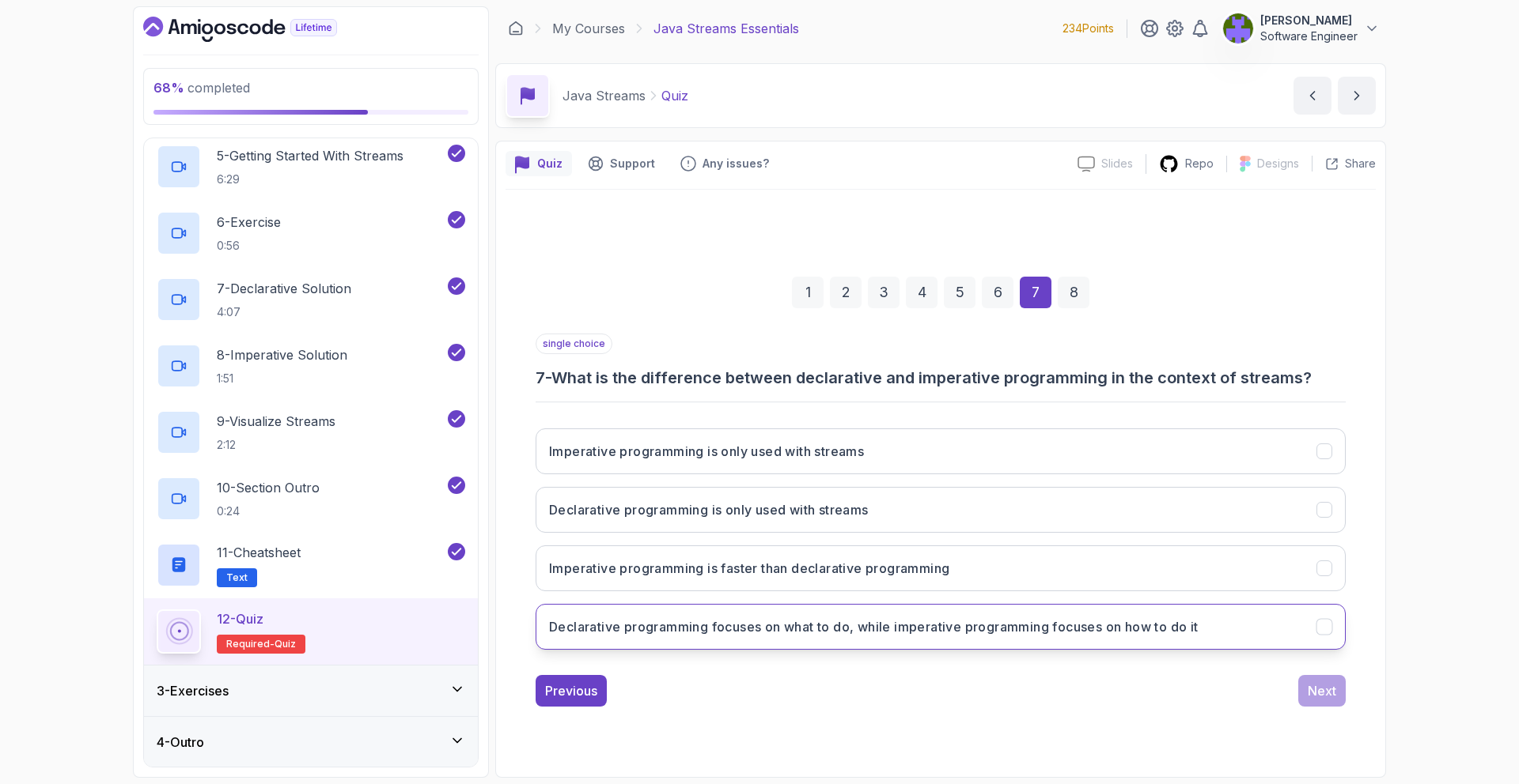
drag, startPoint x: 1004, startPoint y: 621, endPoint x: 1088, endPoint y: 631, distance: 84.6
click at [1004, 621] on h3 "Declarative programming focuses on what to do, while imperative programming foc…" at bounding box center [874, 627] width 650 height 19
click at [1306, 684] on button "Next" at bounding box center [1323, 691] width 48 height 32
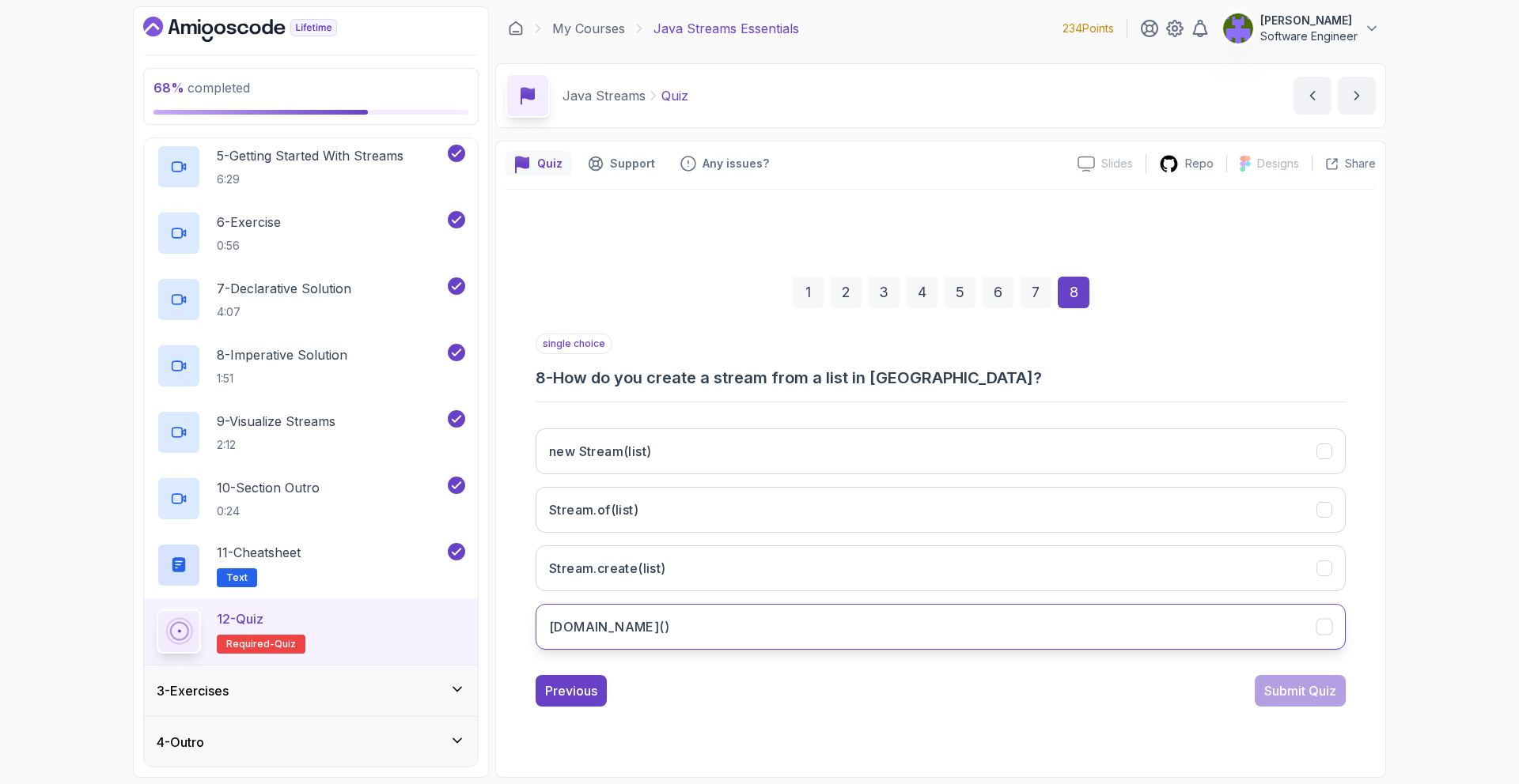
click at [798, 616] on button "list.stream()" at bounding box center [940, 627] width 810 height 46
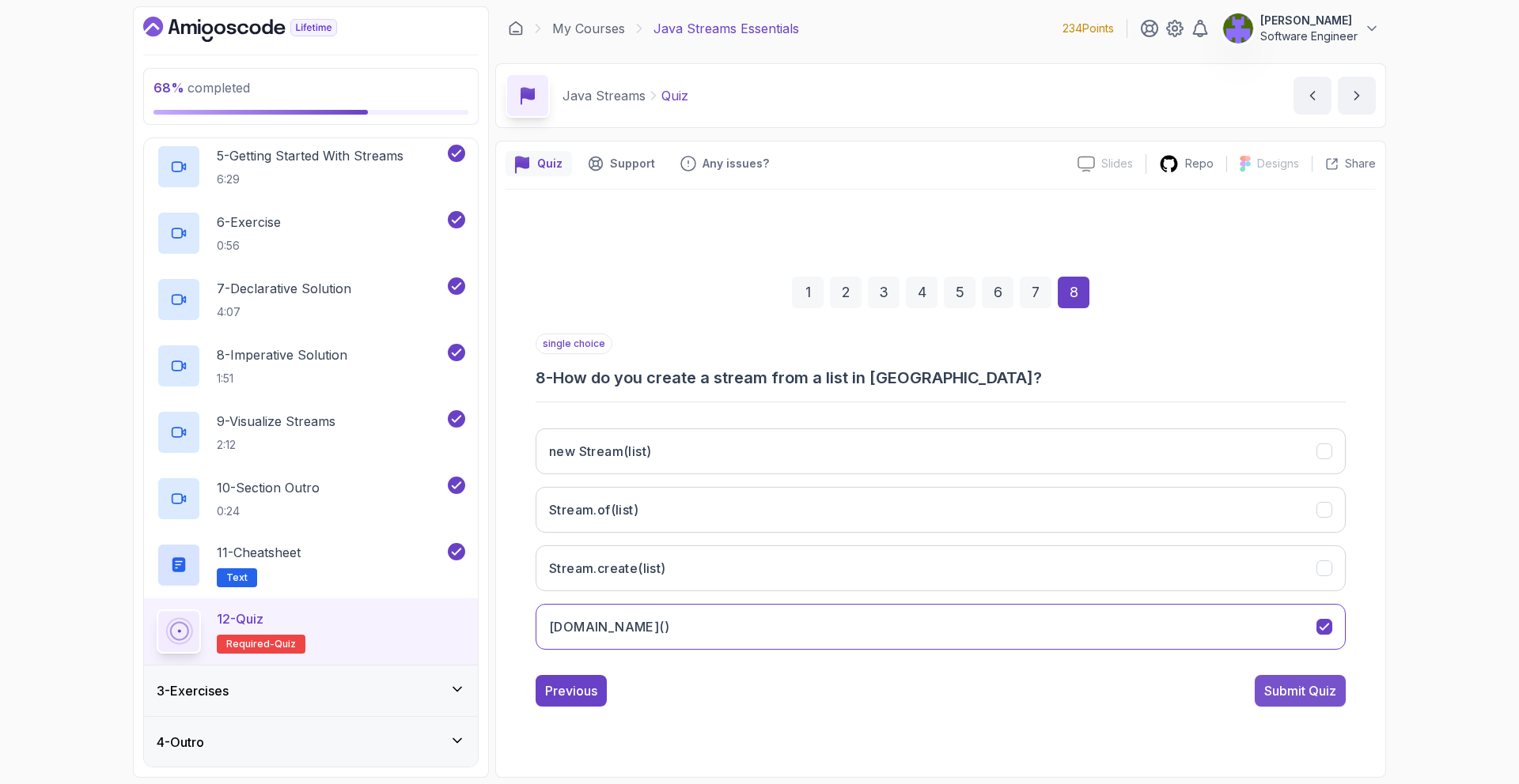
click at [1265, 683] on div "Submit Quiz" at bounding box center [1301, 690] width 72 height 19
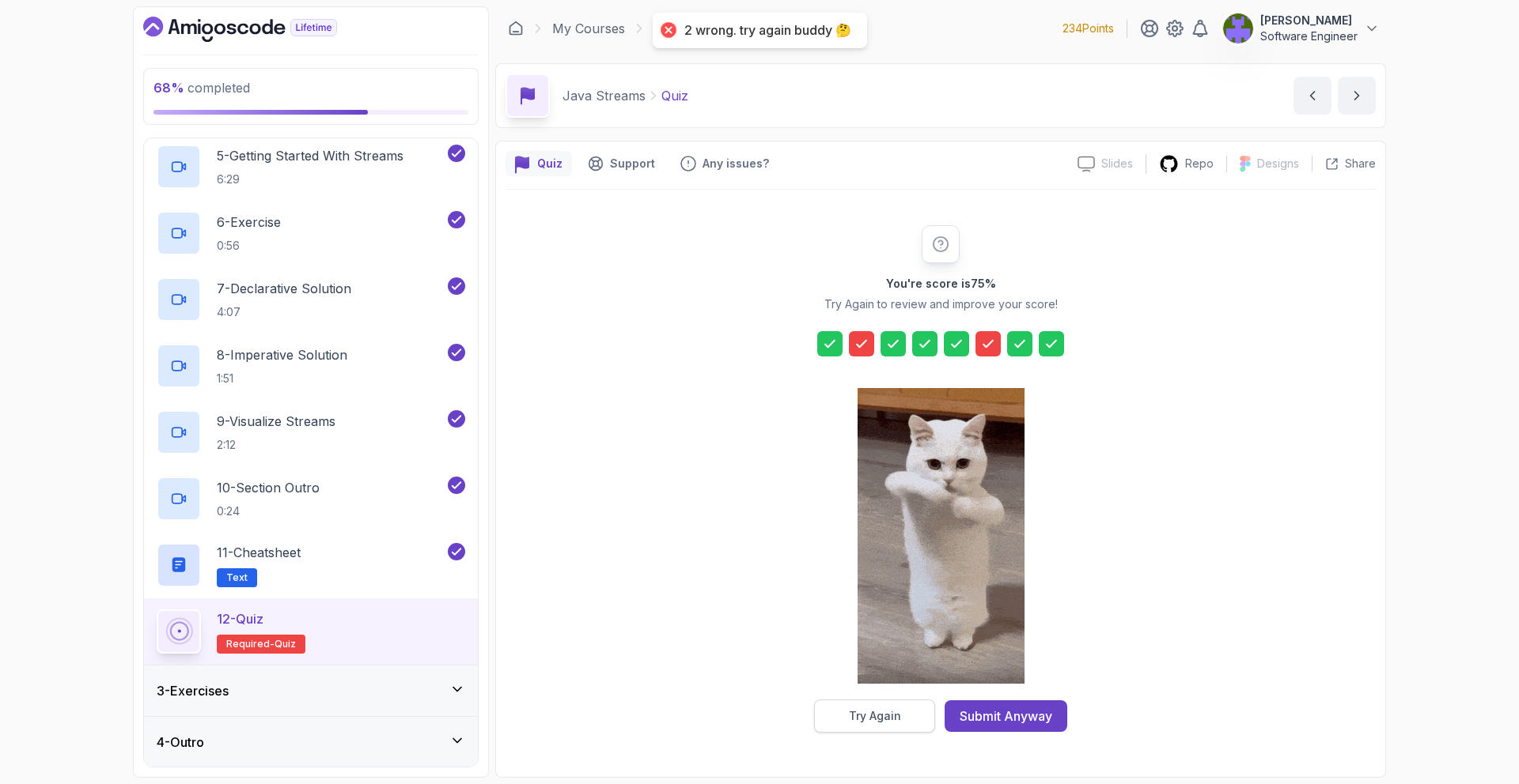
click at [910, 707] on button "Try Again" at bounding box center [874, 716] width 121 height 33
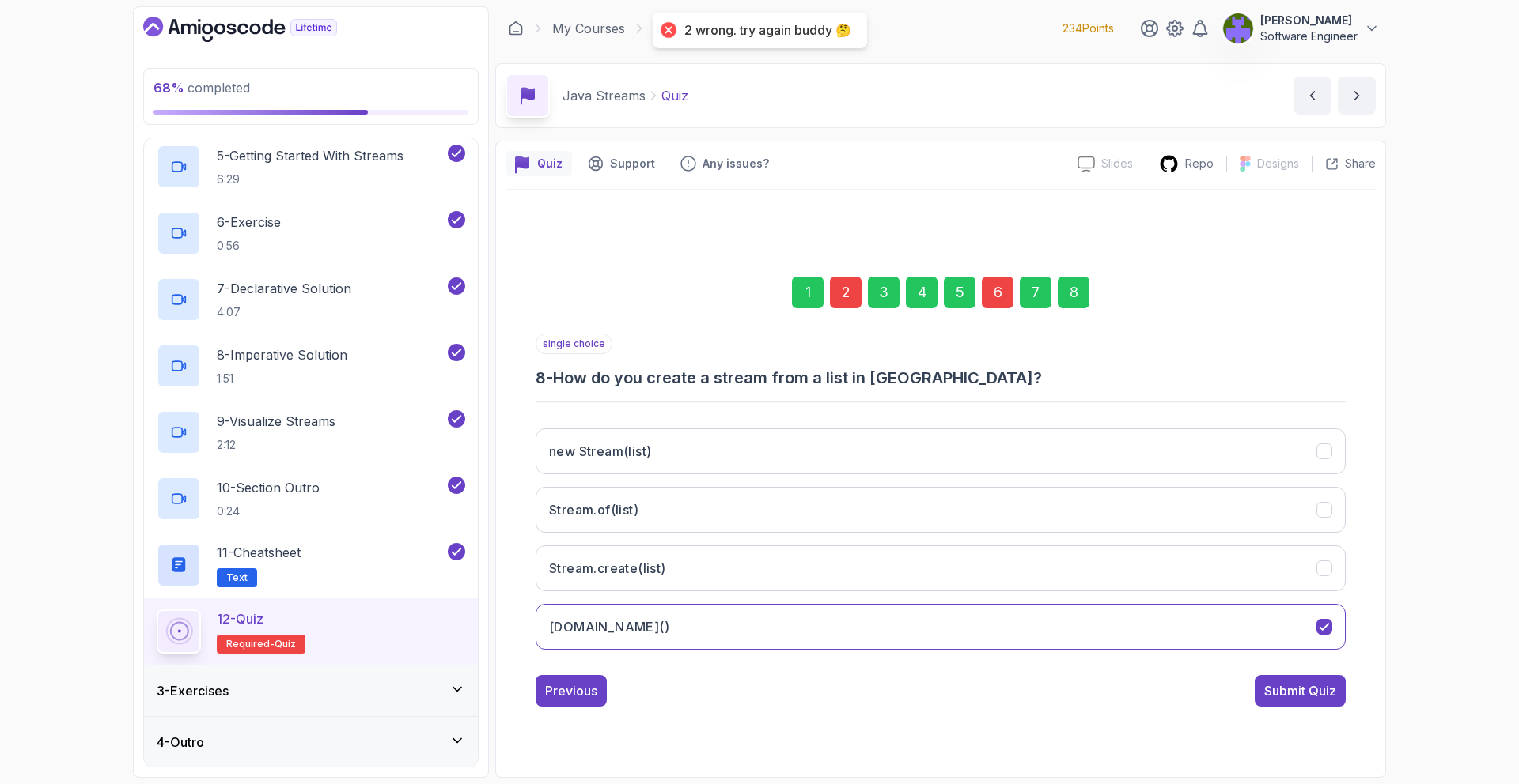
click at [995, 269] on div "1 2 3 4 5 6 7 8" at bounding box center [940, 292] width 810 height 83
click at [992, 286] on div "6" at bounding box center [998, 293] width 32 height 32
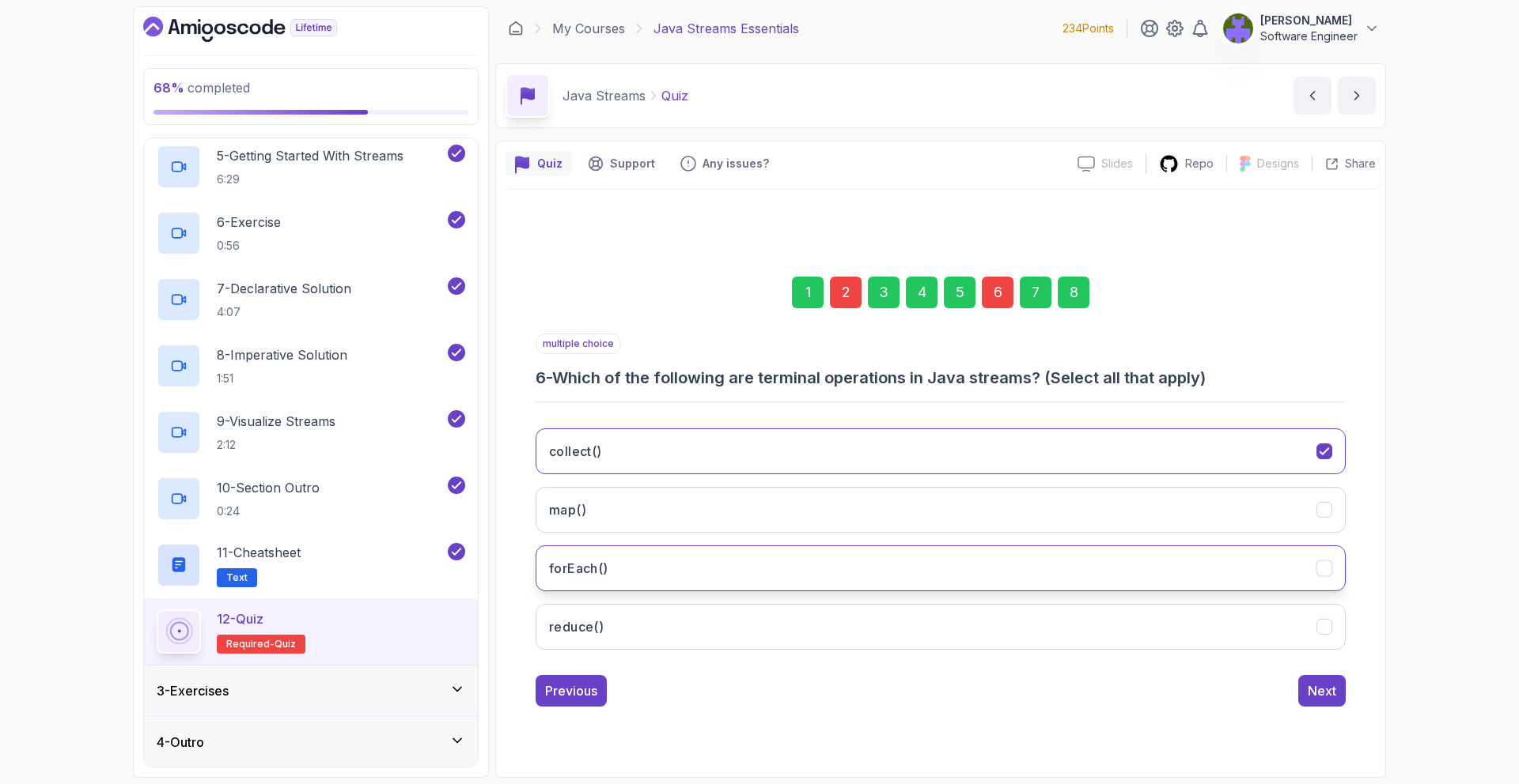
click at [1011, 559] on button "forEach()" at bounding box center [940, 569] width 810 height 46
click at [1066, 297] on div "8" at bounding box center [1073, 293] width 32 height 32
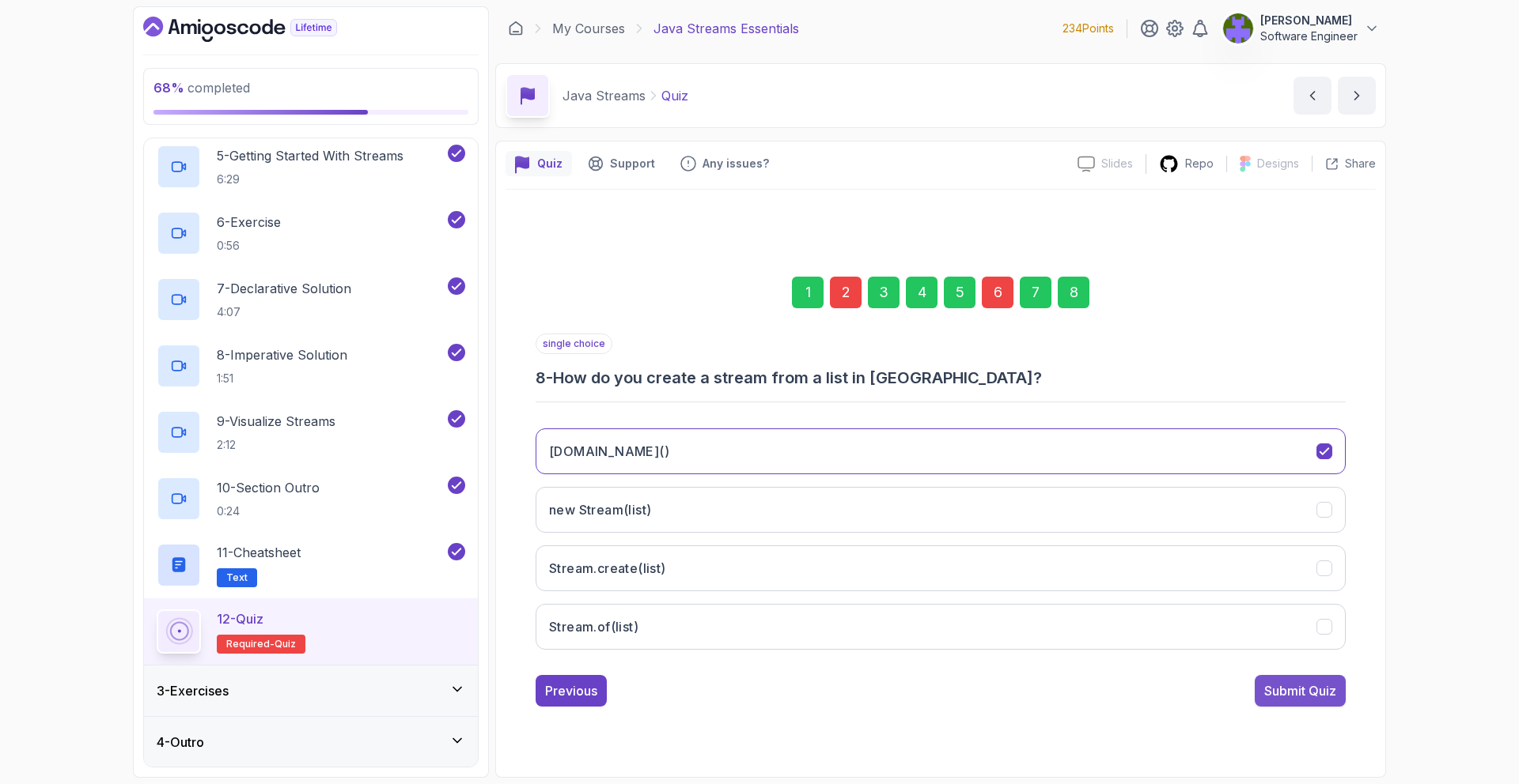
click at [1302, 684] on div "Submit Quiz" at bounding box center [1301, 690] width 72 height 19
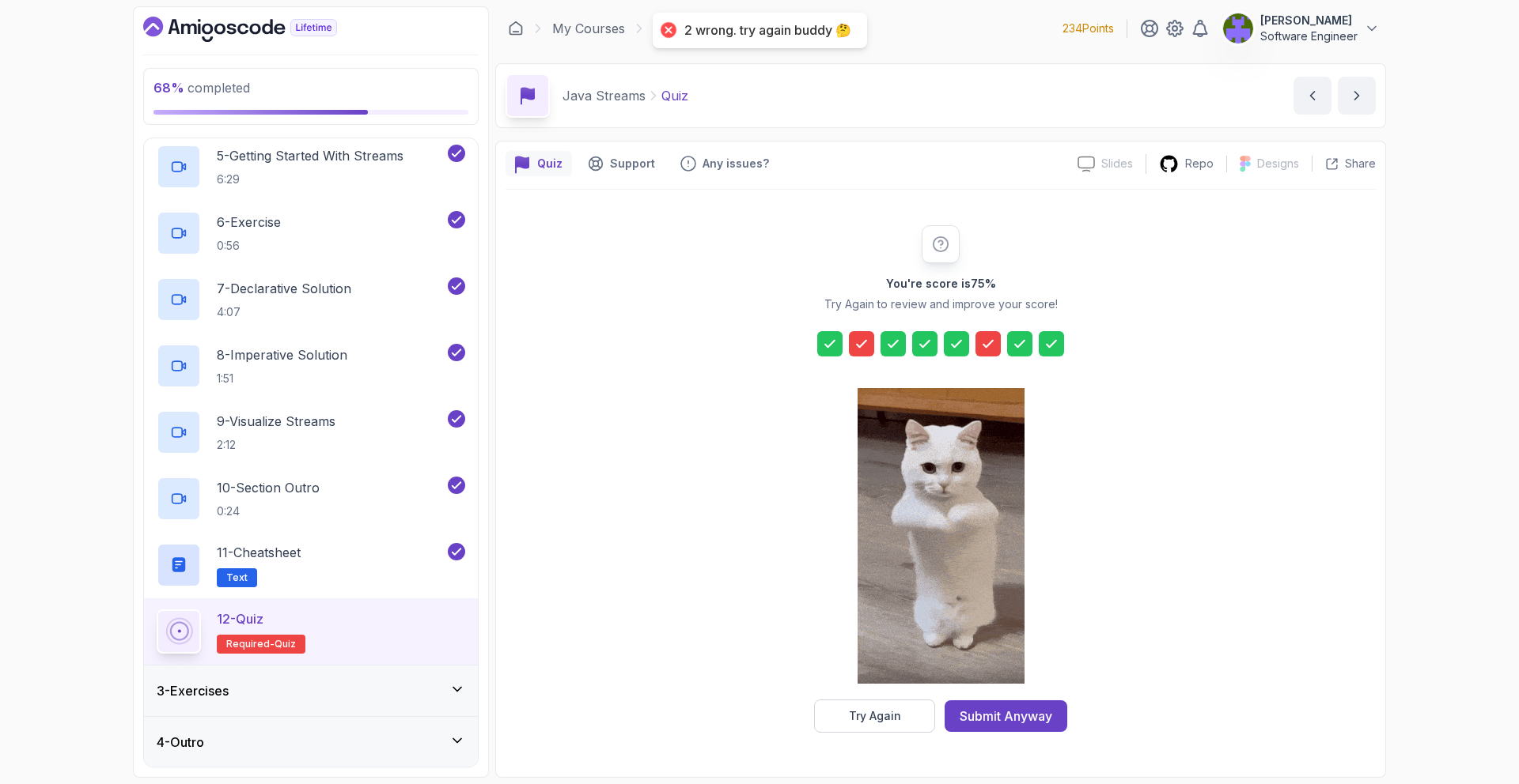
click at [913, 734] on div "You're score is 75 % Try Again to review and improve your score! Try Again Subm…" at bounding box center [940, 479] width 870 height 578
click at [931, 704] on button "Try Again" at bounding box center [874, 716] width 121 height 33
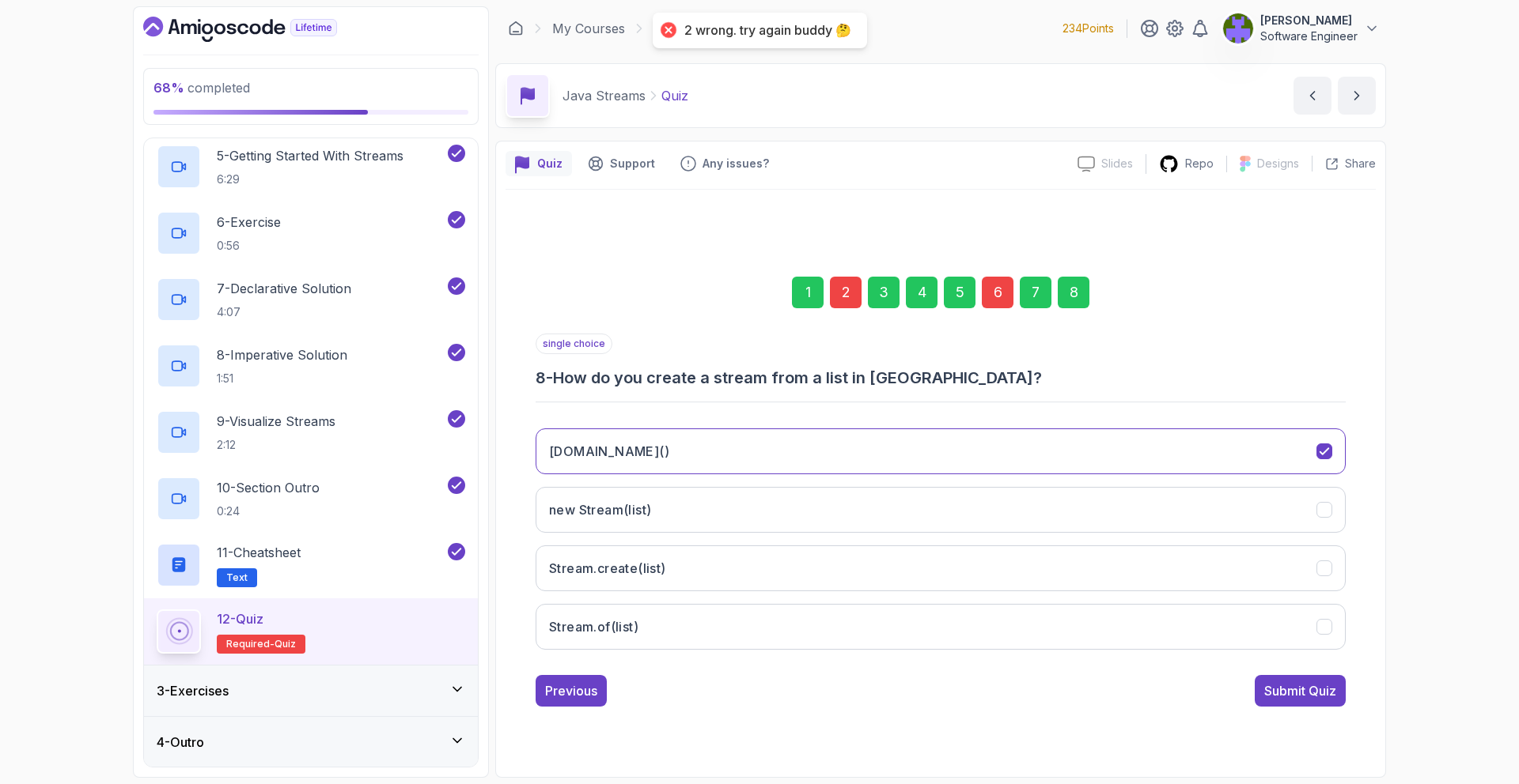
click at [1011, 293] on div "6" at bounding box center [998, 293] width 32 height 32
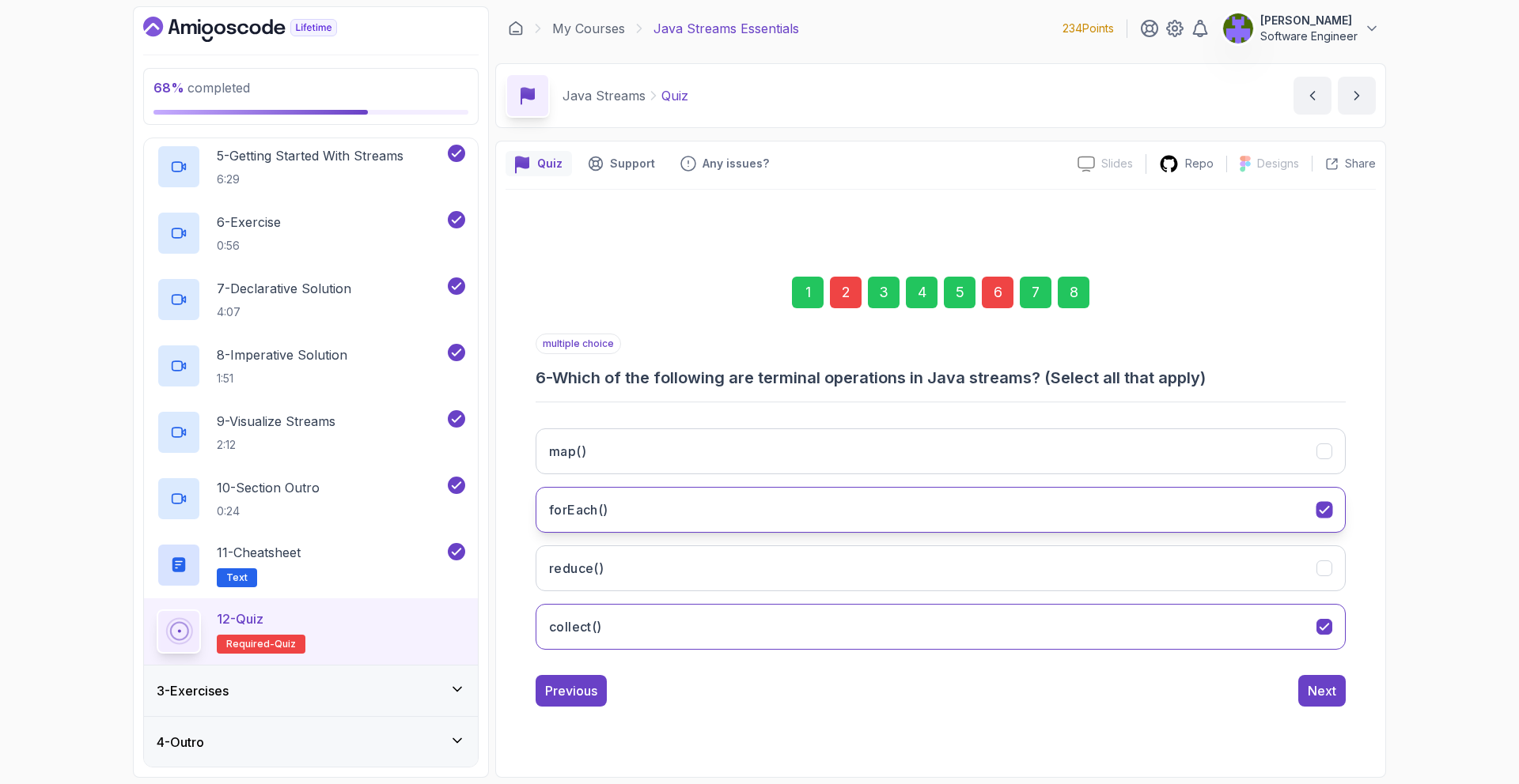
click at [949, 497] on button "forEach()" at bounding box center [940, 510] width 810 height 46
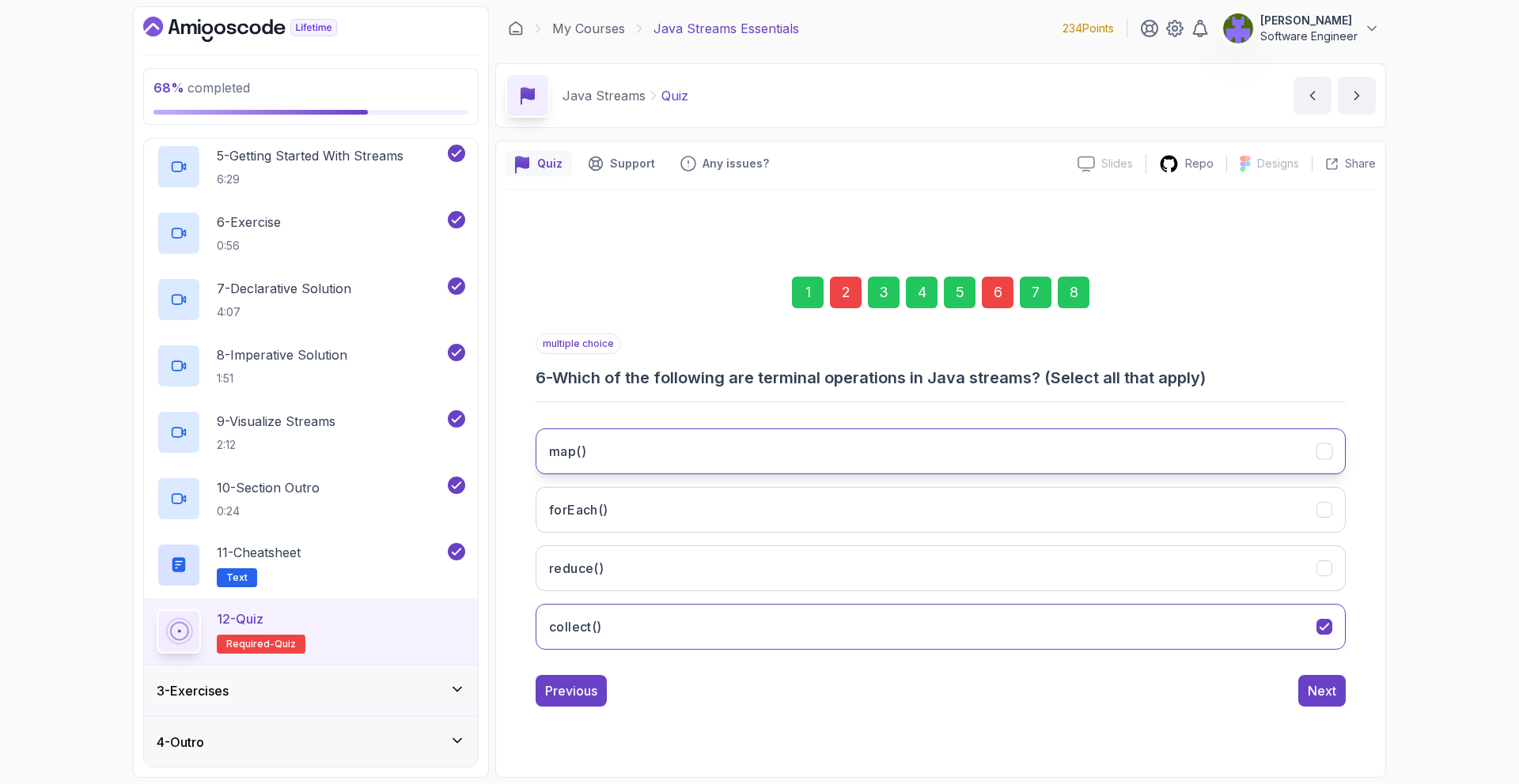
click at [953, 435] on button "map()" at bounding box center [940, 451] width 810 height 46
click at [1001, 443] on button "map()" at bounding box center [940, 451] width 810 height 46
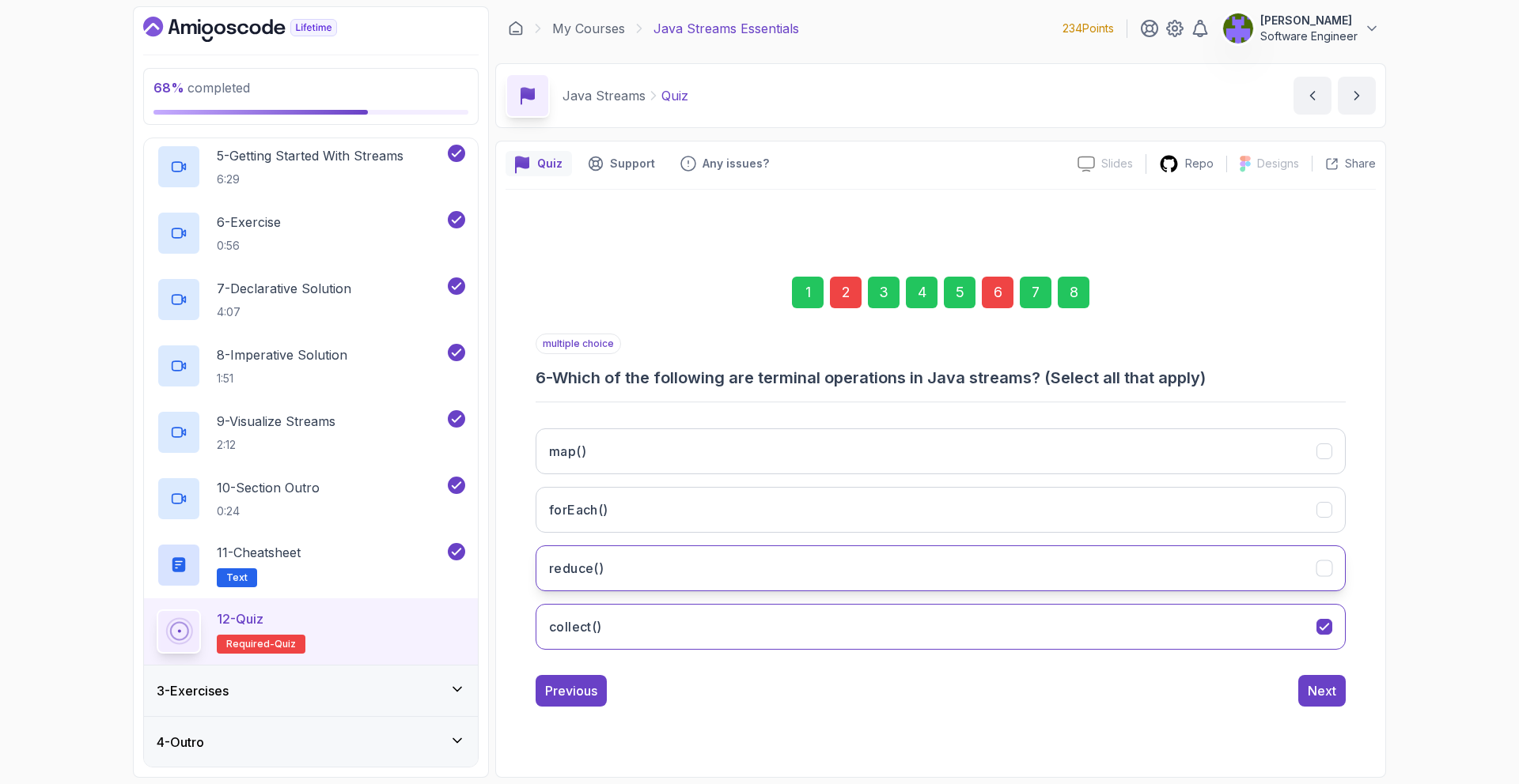
click at [967, 577] on button "reduce()" at bounding box center [940, 569] width 810 height 46
click at [1065, 293] on div "8" at bounding box center [1073, 293] width 32 height 32
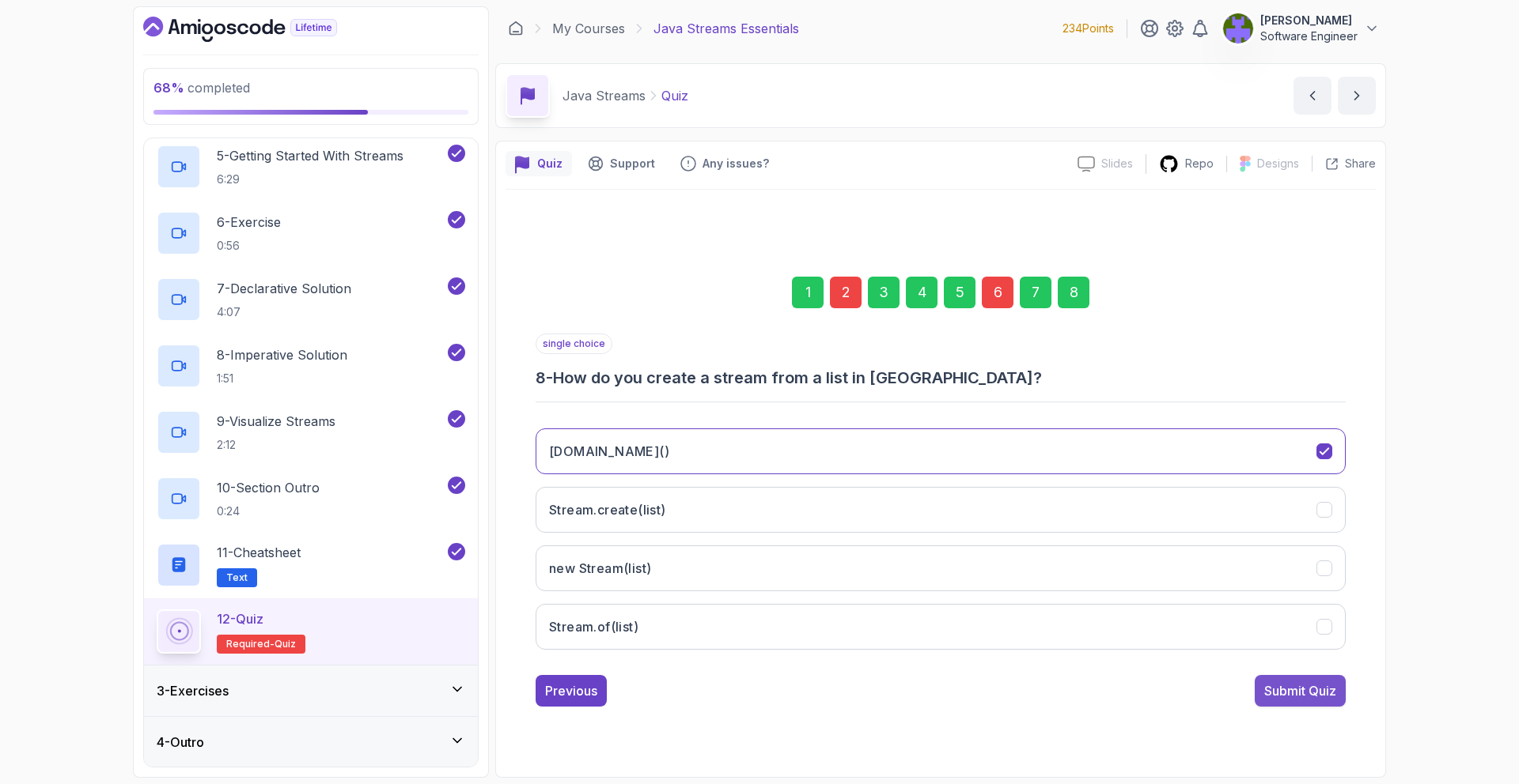
click at [1270, 692] on div "Submit Quiz" at bounding box center [1301, 690] width 72 height 19
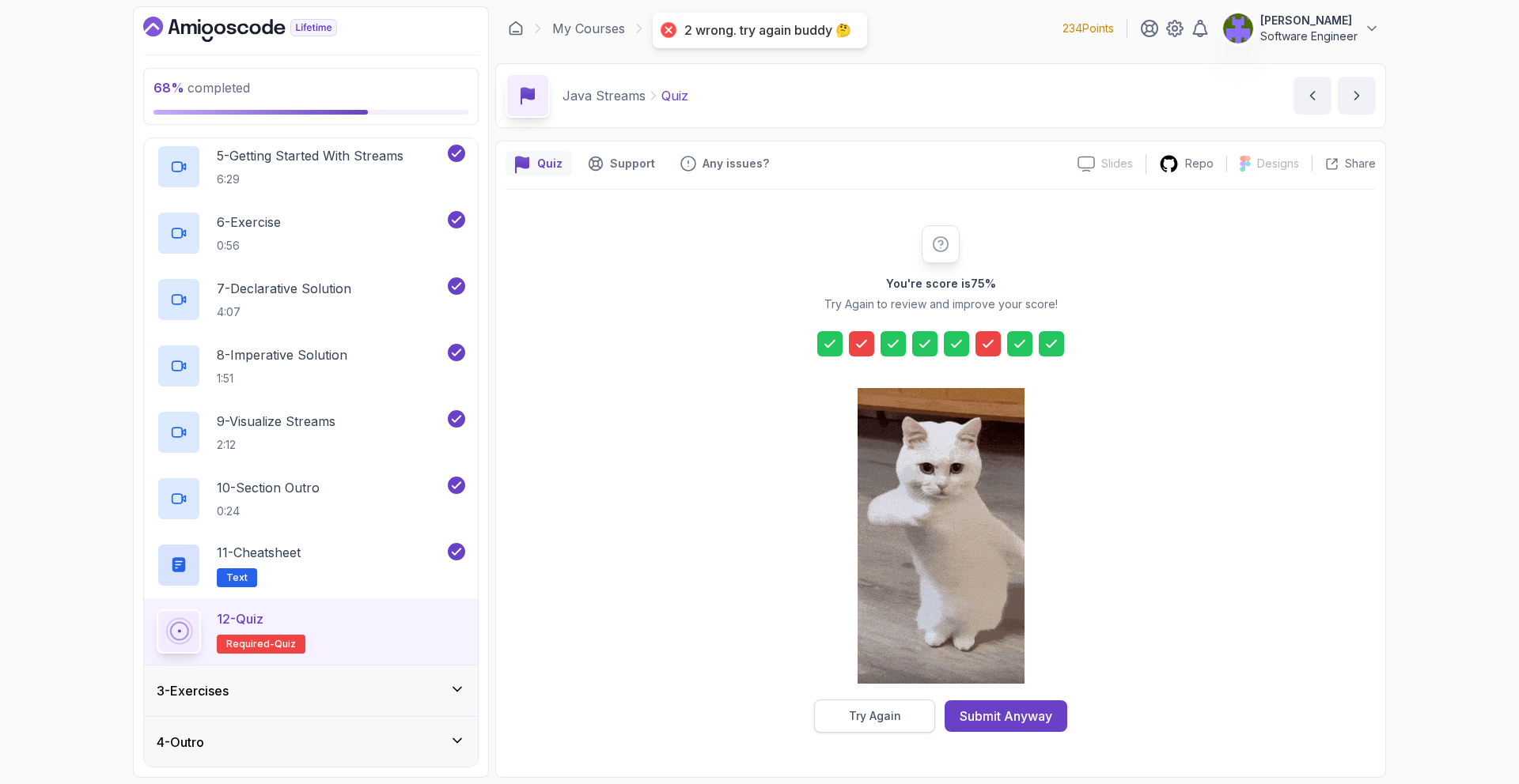
click at [888, 725] on button "Try Again" at bounding box center [874, 716] width 121 height 33
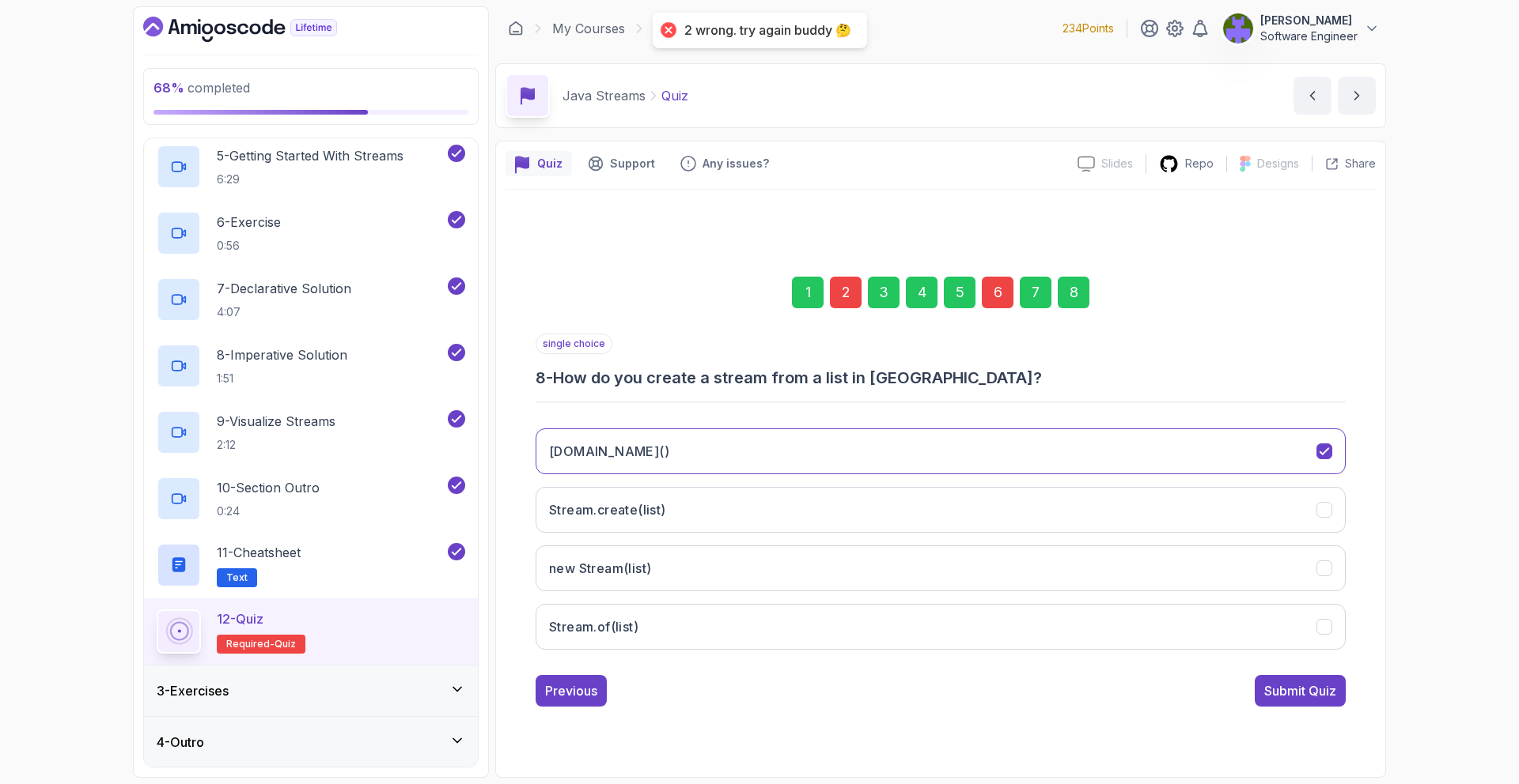
click at [991, 285] on div "6" at bounding box center [998, 293] width 32 height 32
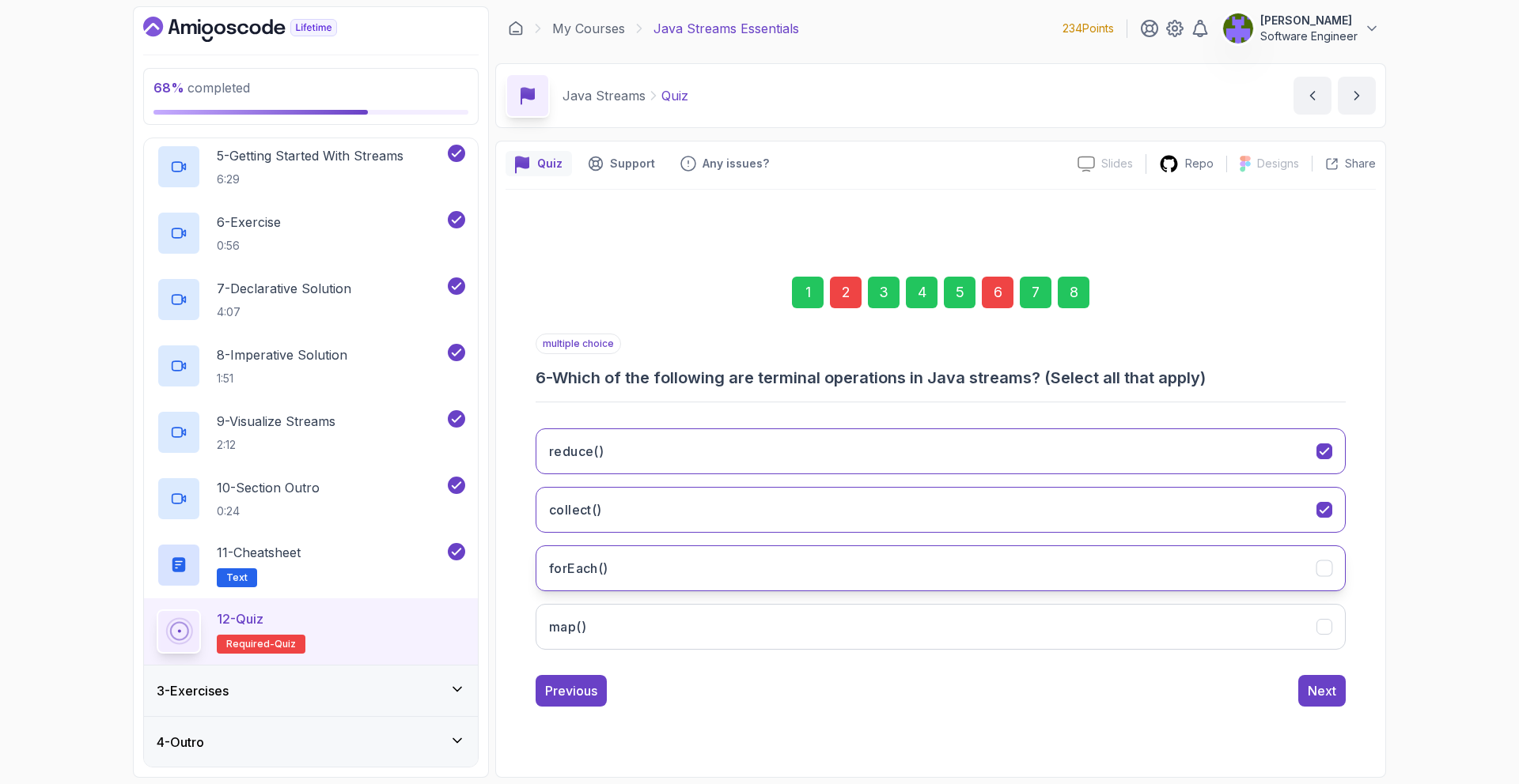
click at [983, 552] on button "forEach()" at bounding box center [940, 569] width 810 height 46
click at [1319, 678] on button "Next" at bounding box center [1323, 691] width 48 height 32
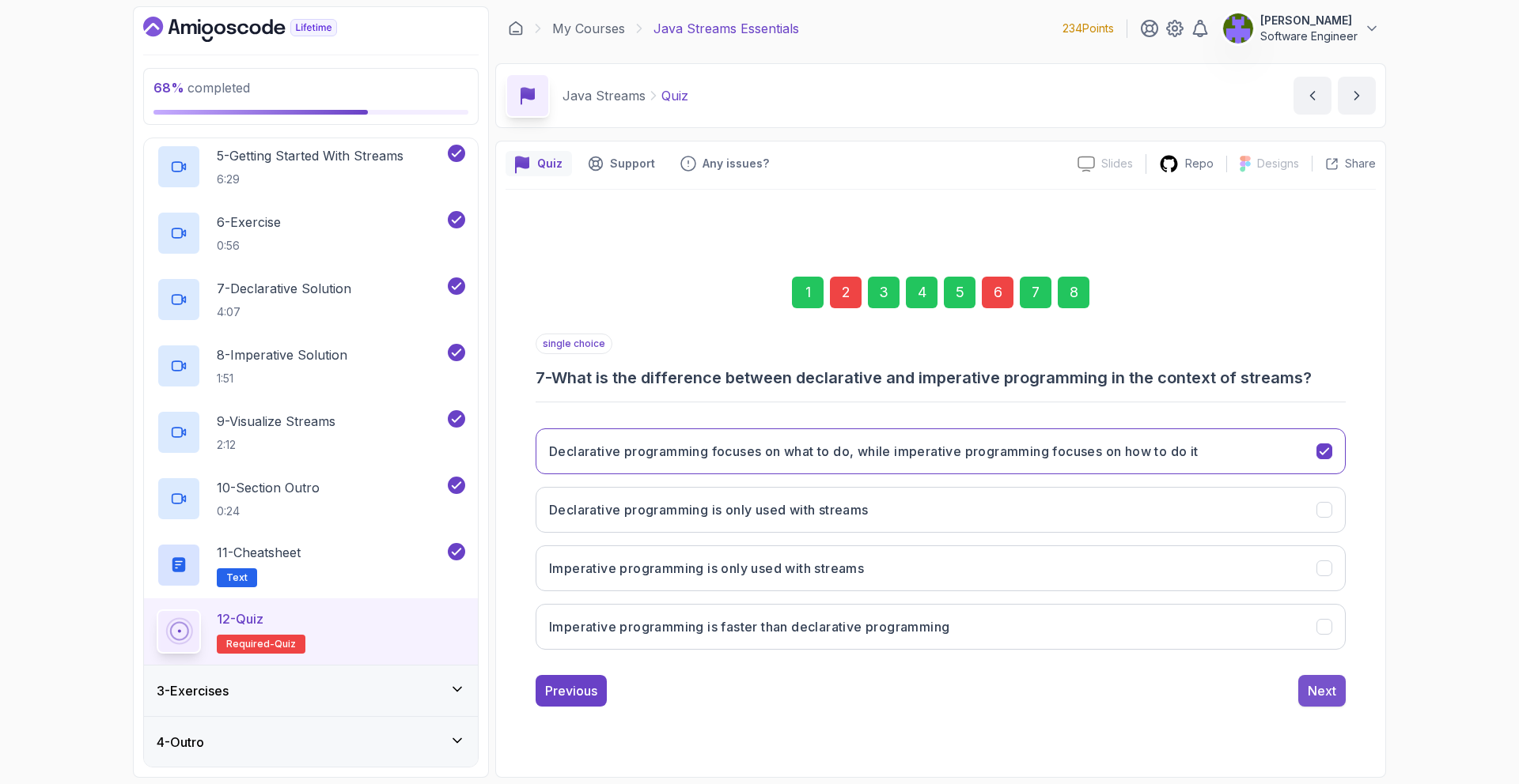
click at [1308, 676] on button "Next" at bounding box center [1323, 691] width 48 height 32
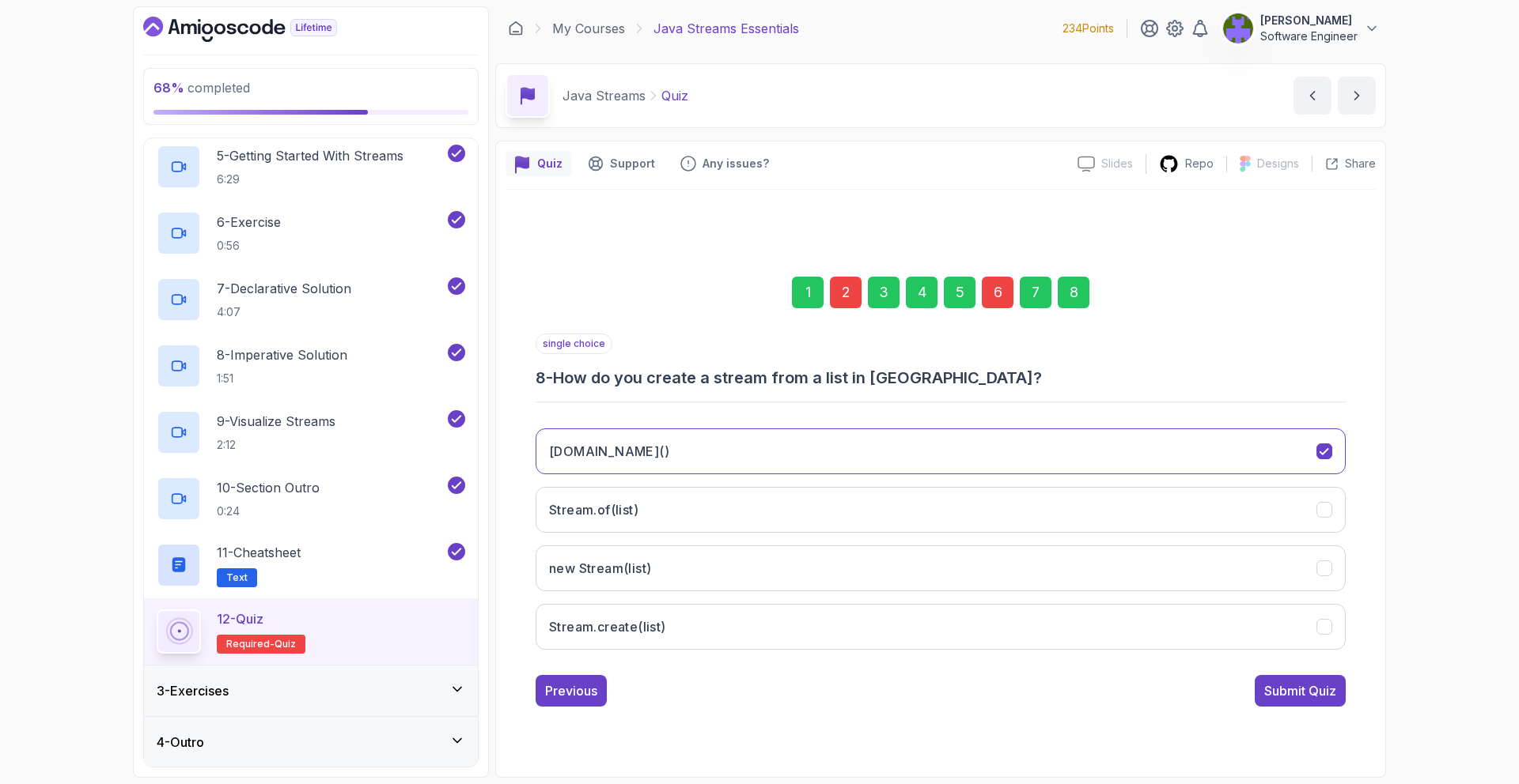
click at [1308, 676] on button "Submit Quiz" at bounding box center [1300, 691] width 91 height 32
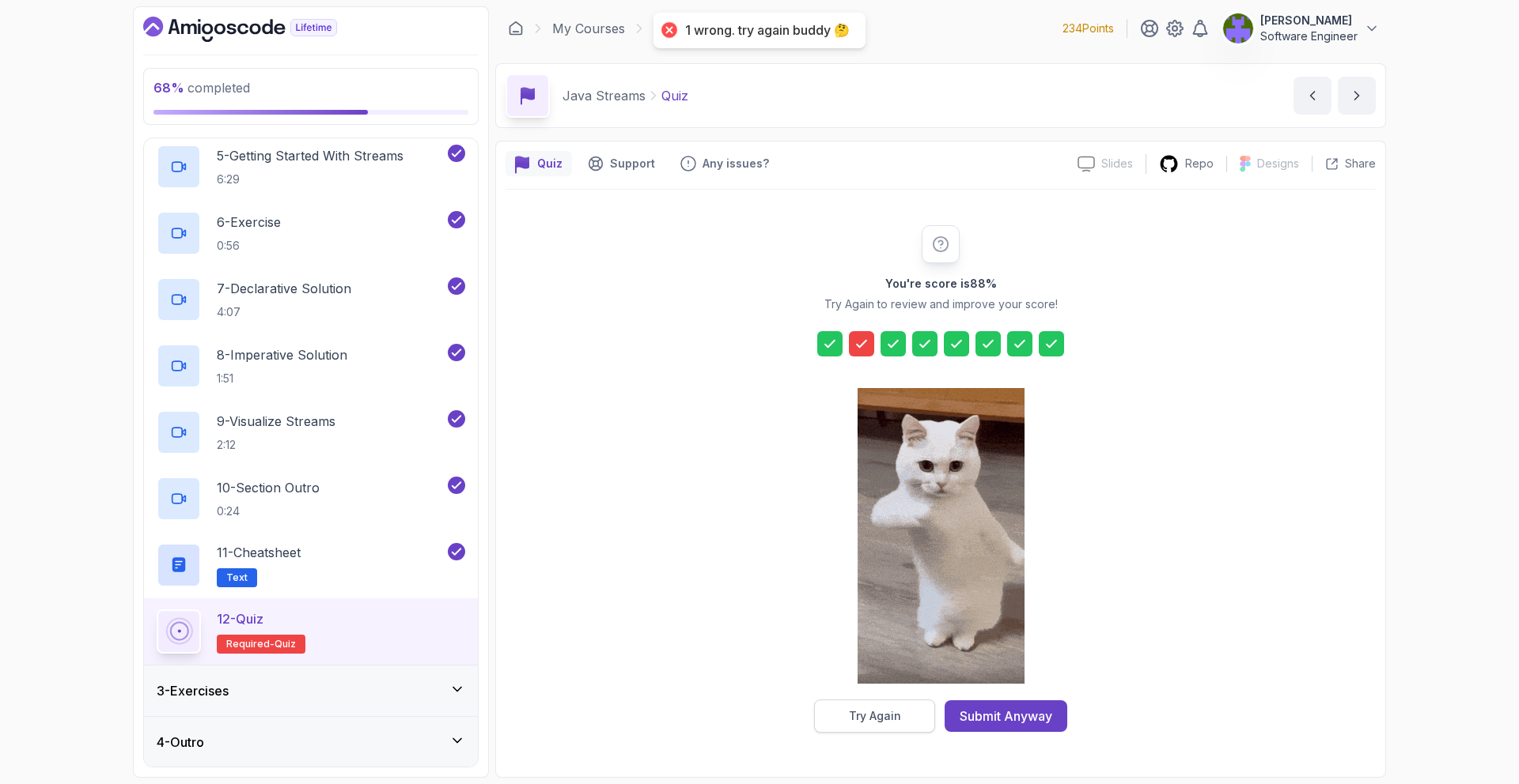
click at [917, 705] on button "Try Again" at bounding box center [874, 716] width 121 height 33
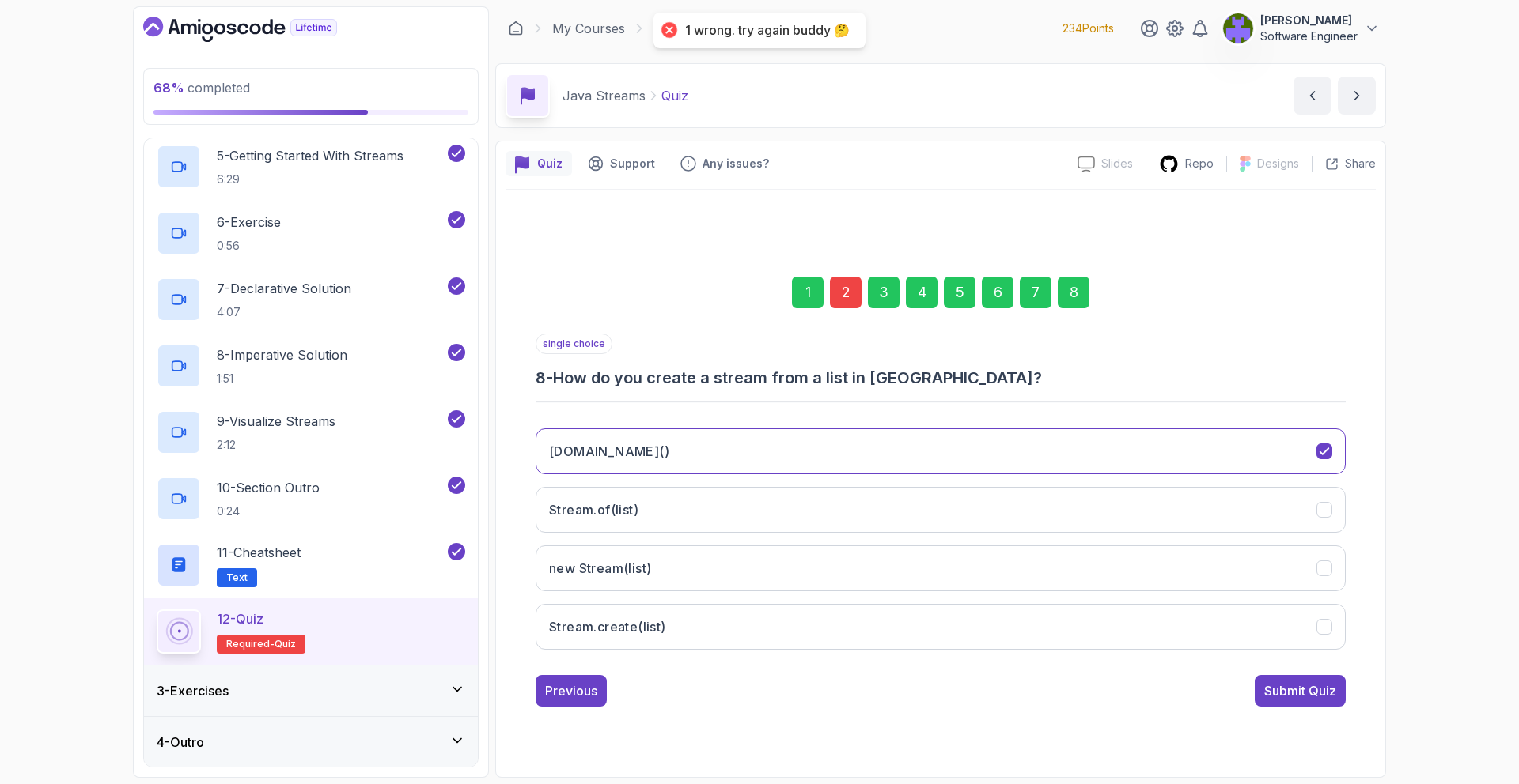
click at [858, 307] on div "2" at bounding box center [846, 293] width 32 height 32
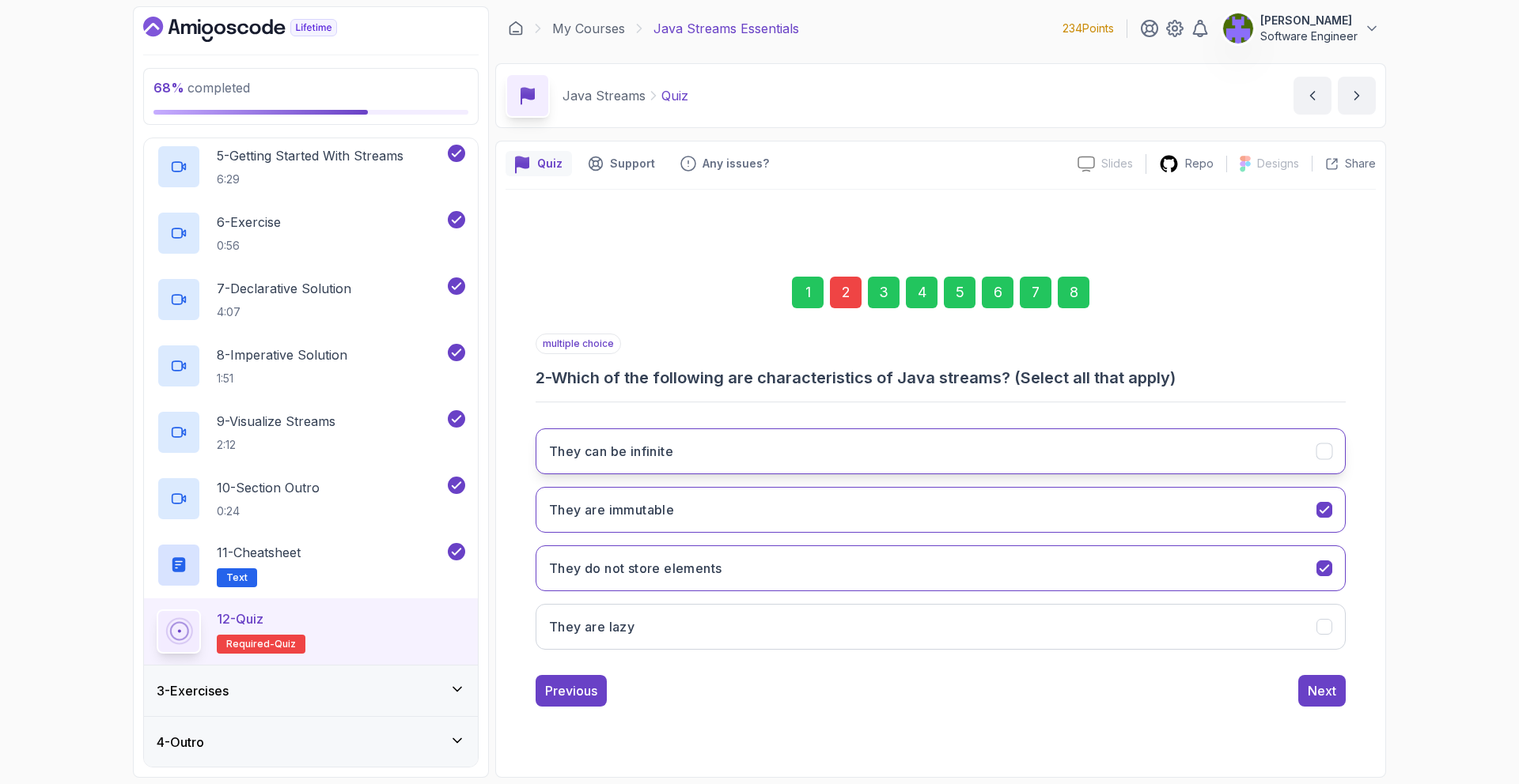
click at [921, 435] on button "They can be infinite" at bounding box center [940, 451] width 810 height 46
click at [1080, 294] on div "8" at bounding box center [1073, 293] width 32 height 32
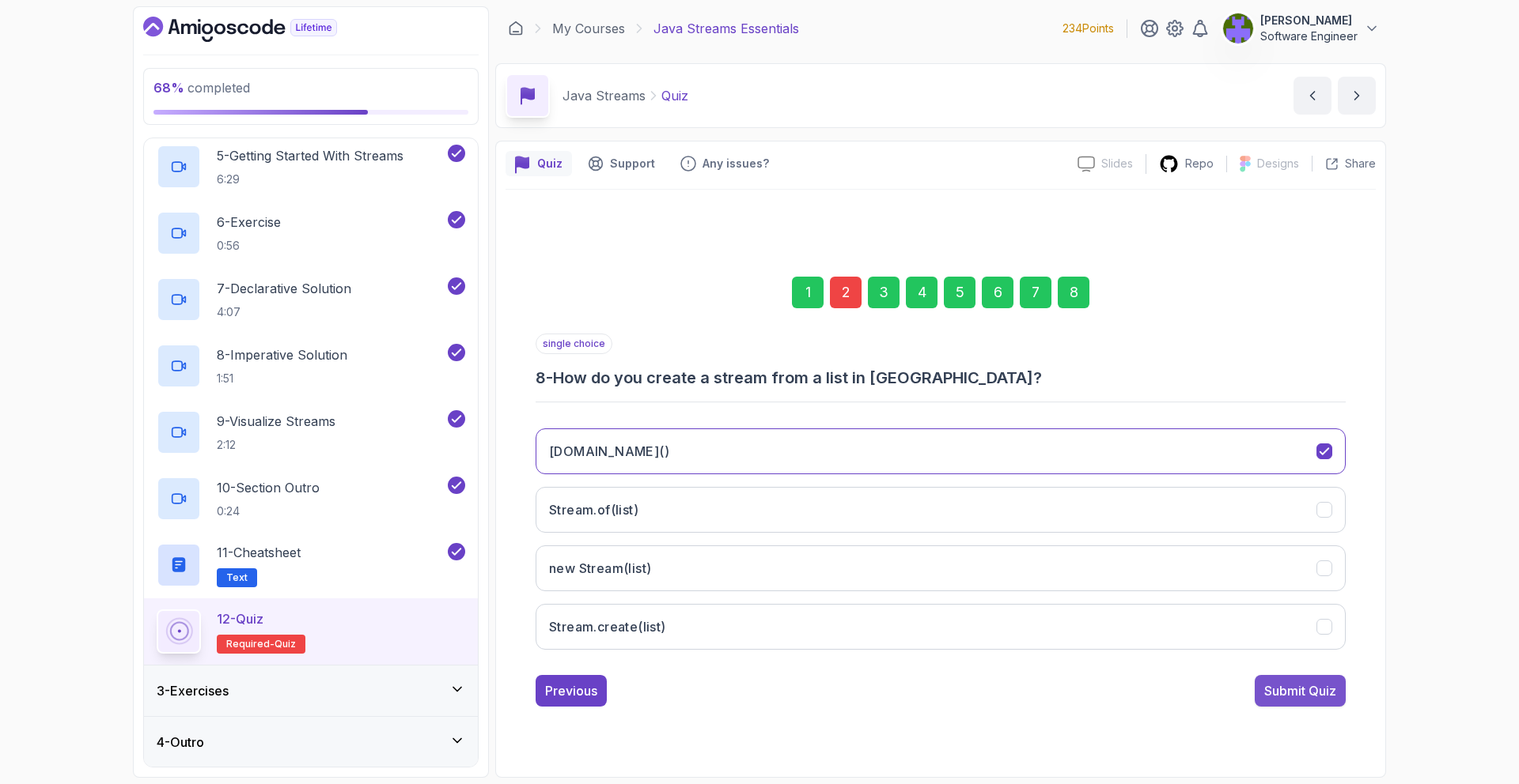
click at [1269, 679] on button "Submit Quiz" at bounding box center [1300, 691] width 91 height 32
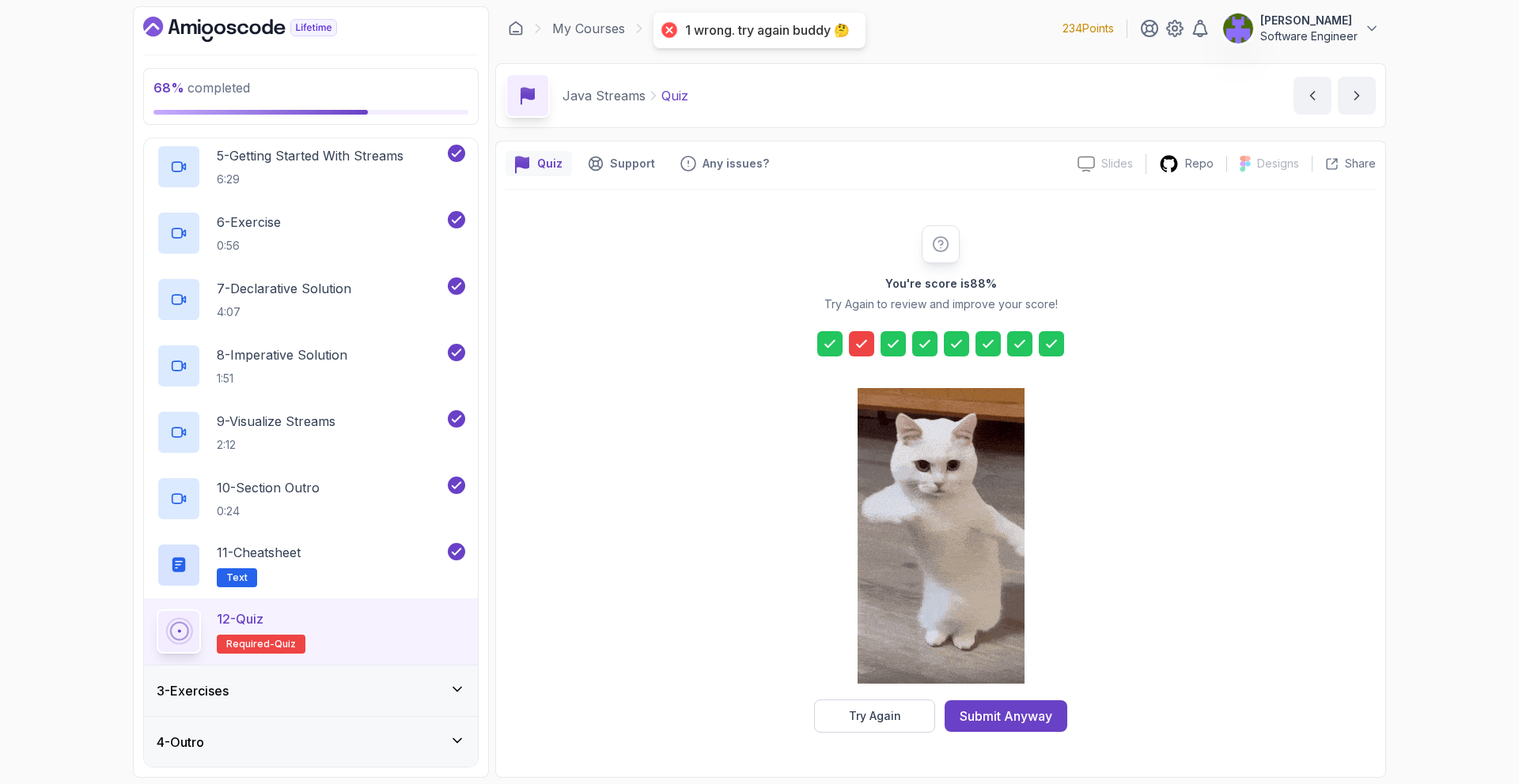
click at [869, 699] on div at bounding box center [942, 537] width 167 height 324
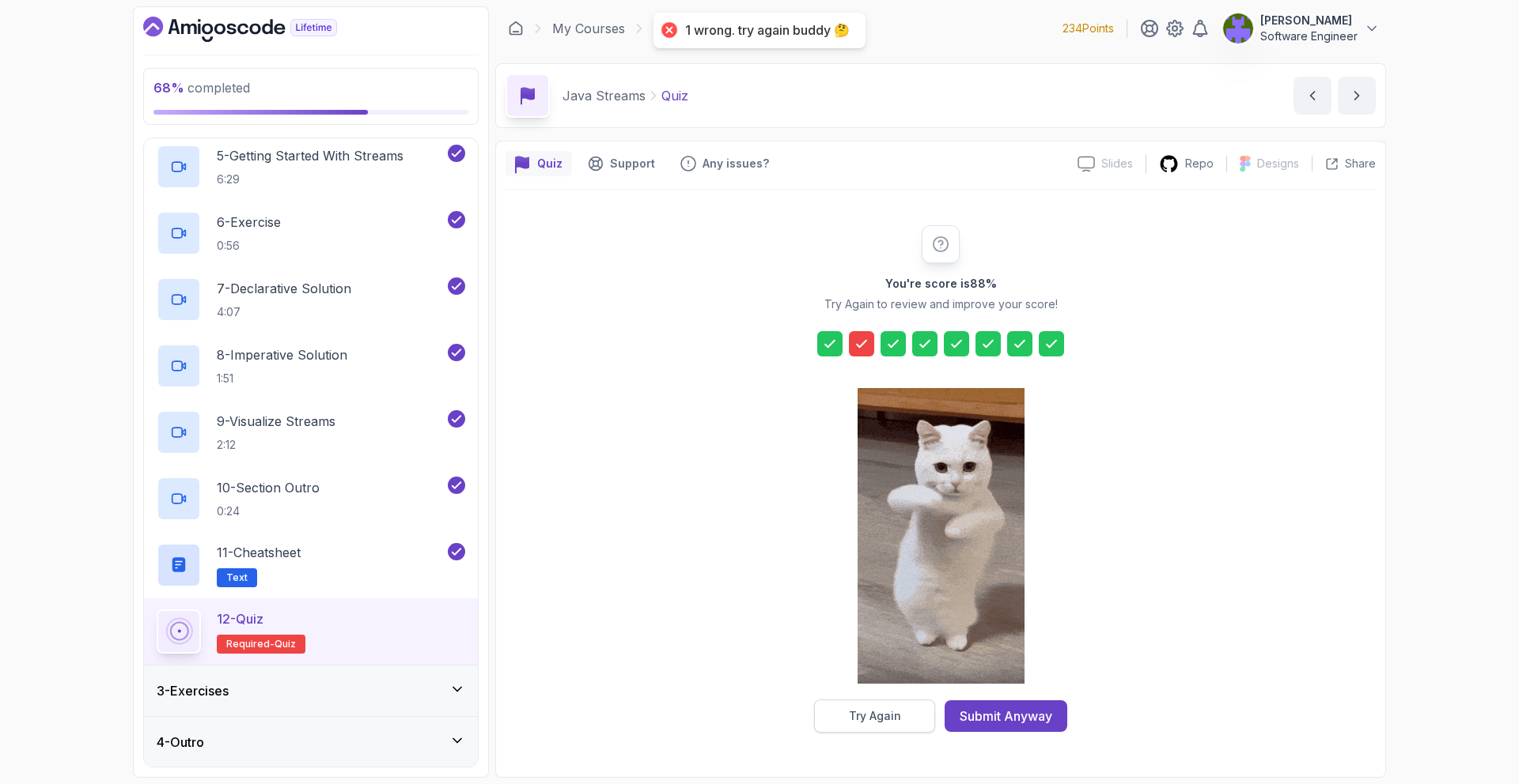
click at [870, 719] on div "Try Again" at bounding box center [875, 716] width 52 height 16
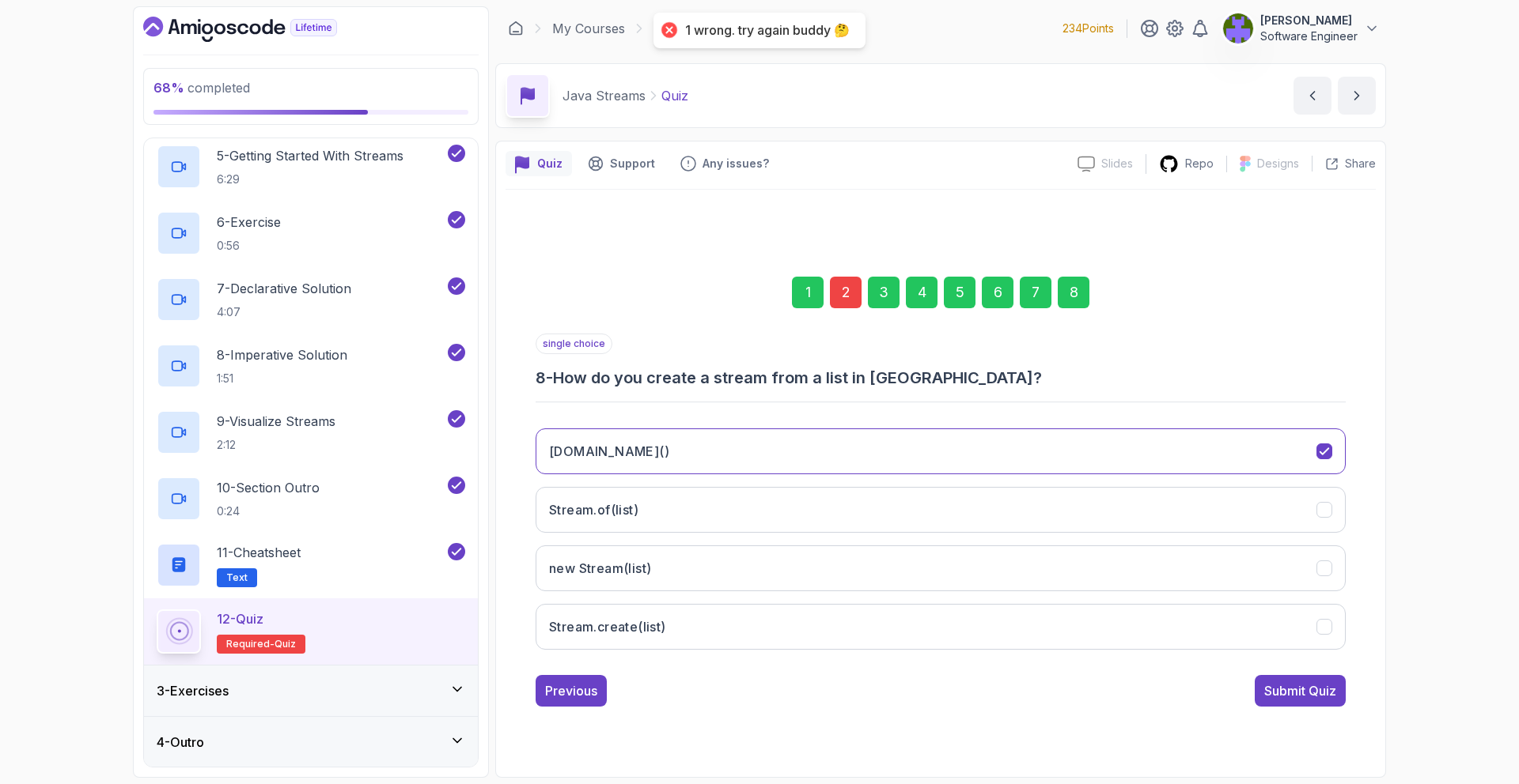
click at [838, 290] on div "2" at bounding box center [846, 293] width 32 height 32
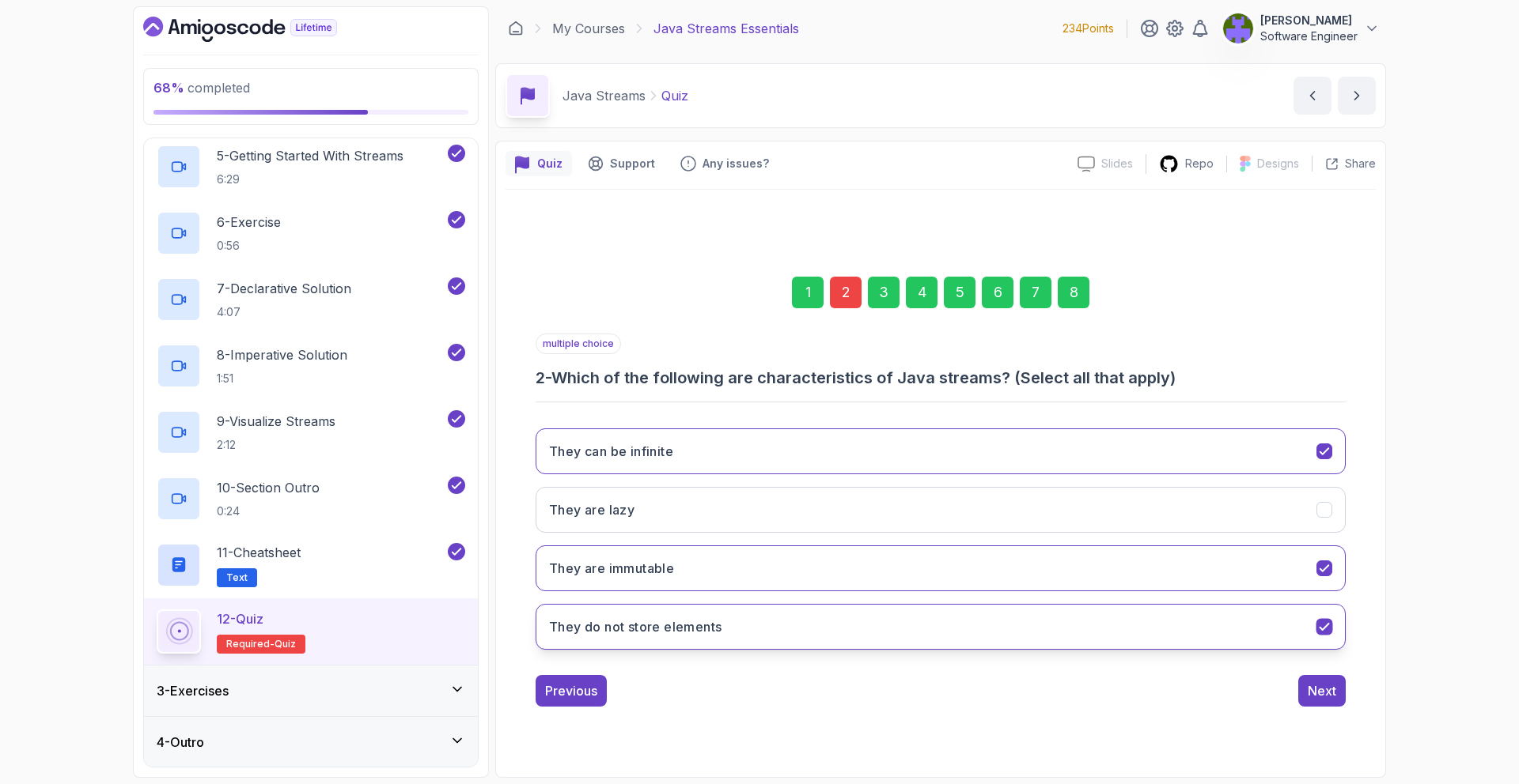
click at [880, 607] on button "They do not store elements" at bounding box center [940, 627] width 810 height 46
click at [877, 624] on button "They do not store elements" at bounding box center [940, 627] width 810 height 46
click at [885, 570] on button "They are immutable" at bounding box center [940, 569] width 810 height 46
click at [1057, 297] on div "1 2 3 4 5 6 7 8" at bounding box center [940, 292] width 810 height 83
click at [1064, 297] on div "8" at bounding box center [1073, 293] width 32 height 32
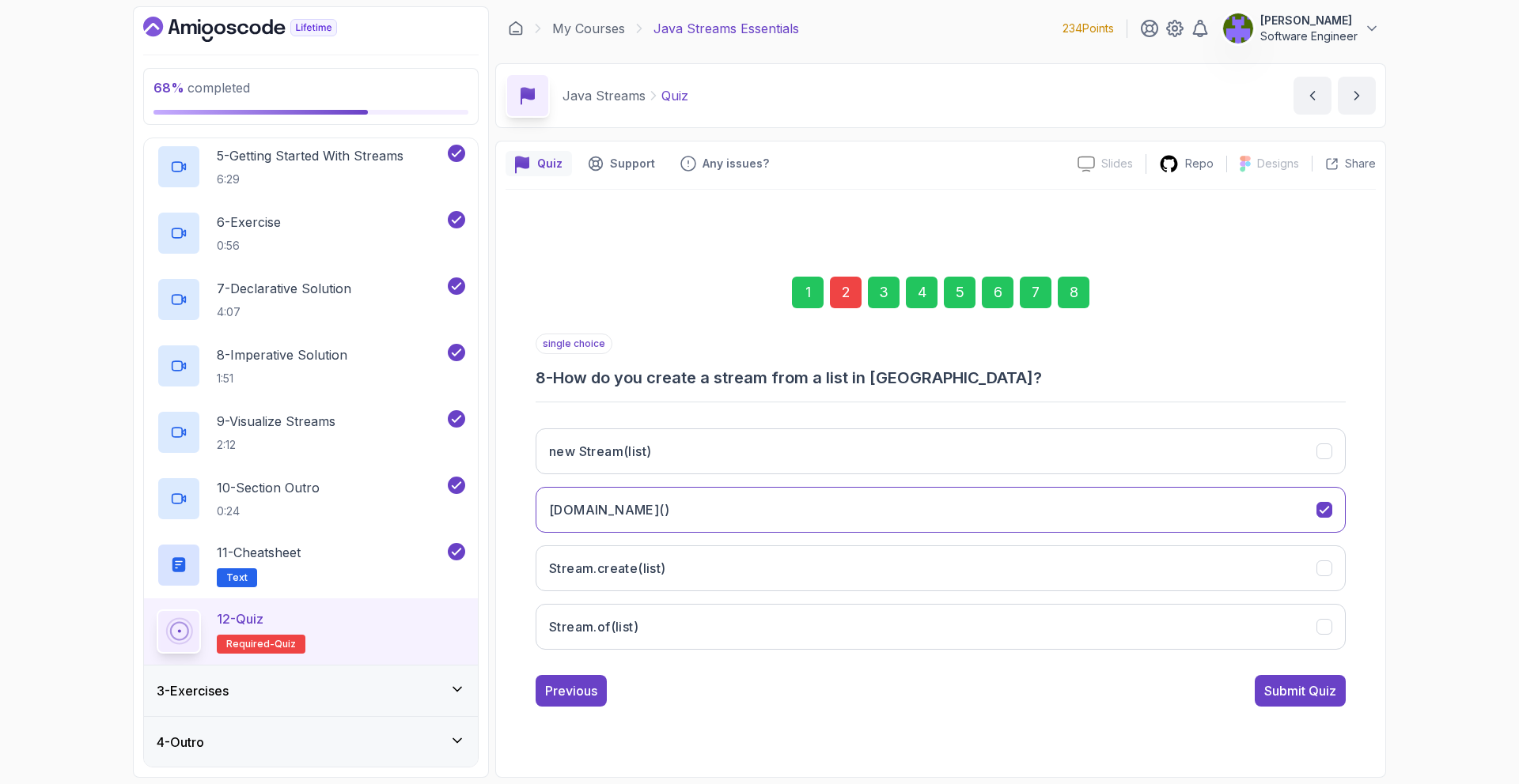
click at [1285, 687] on div "Submit Quiz" at bounding box center [1301, 690] width 72 height 19
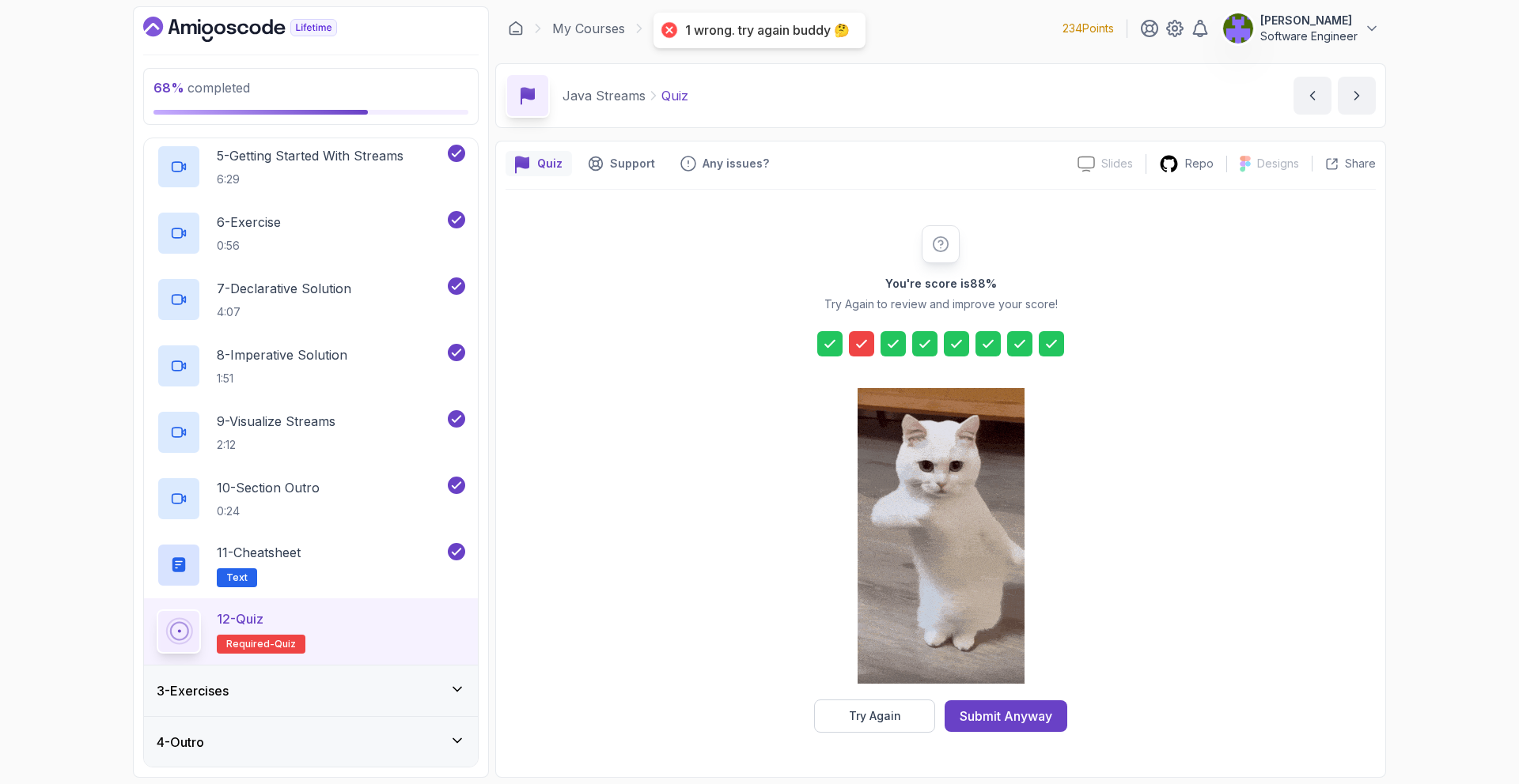
click at [473, 693] on div "3 - Exercises" at bounding box center [310, 690] width 334 height 51
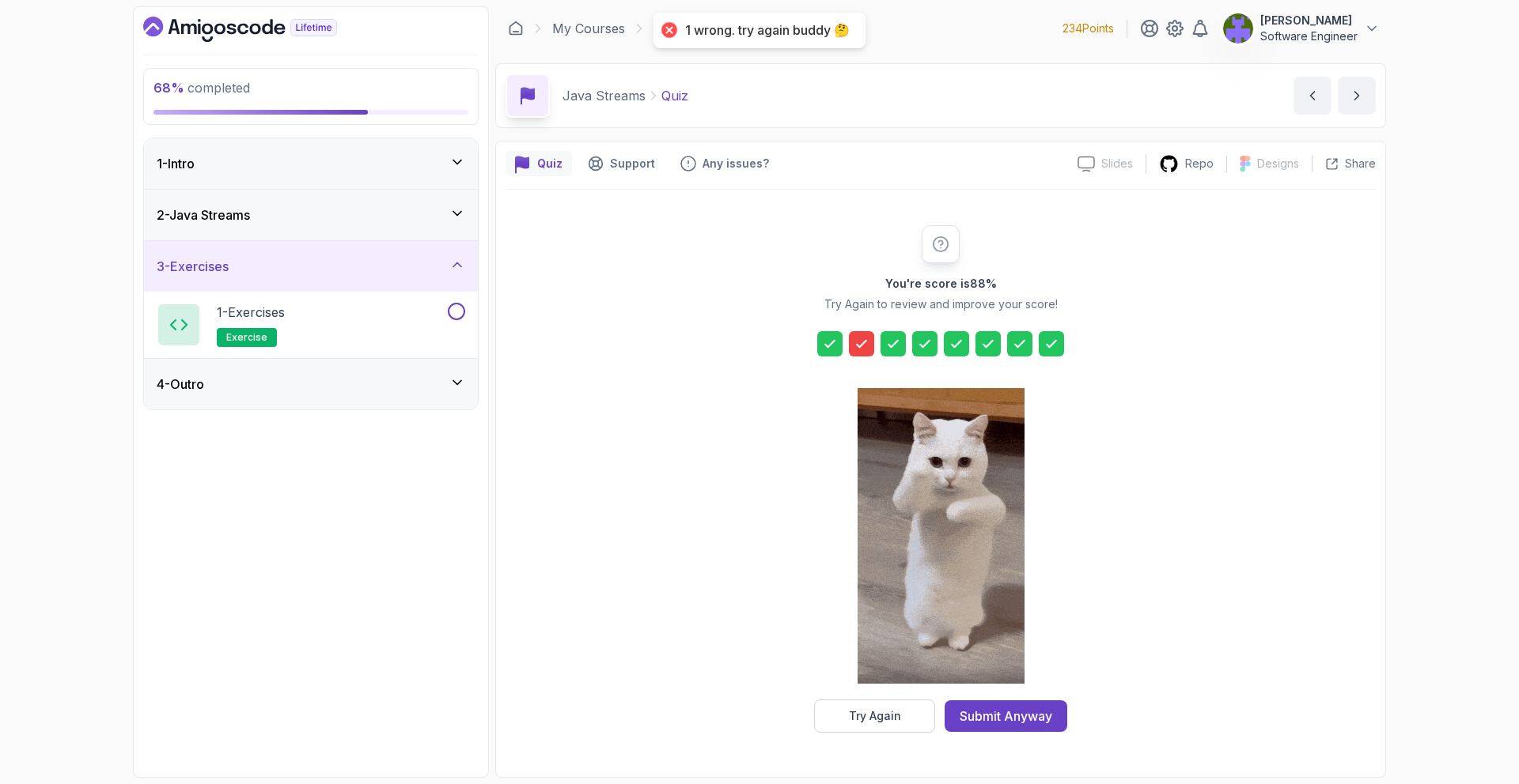
click at [365, 269] on div "3 - Exercises" at bounding box center [311, 266] width 309 height 19
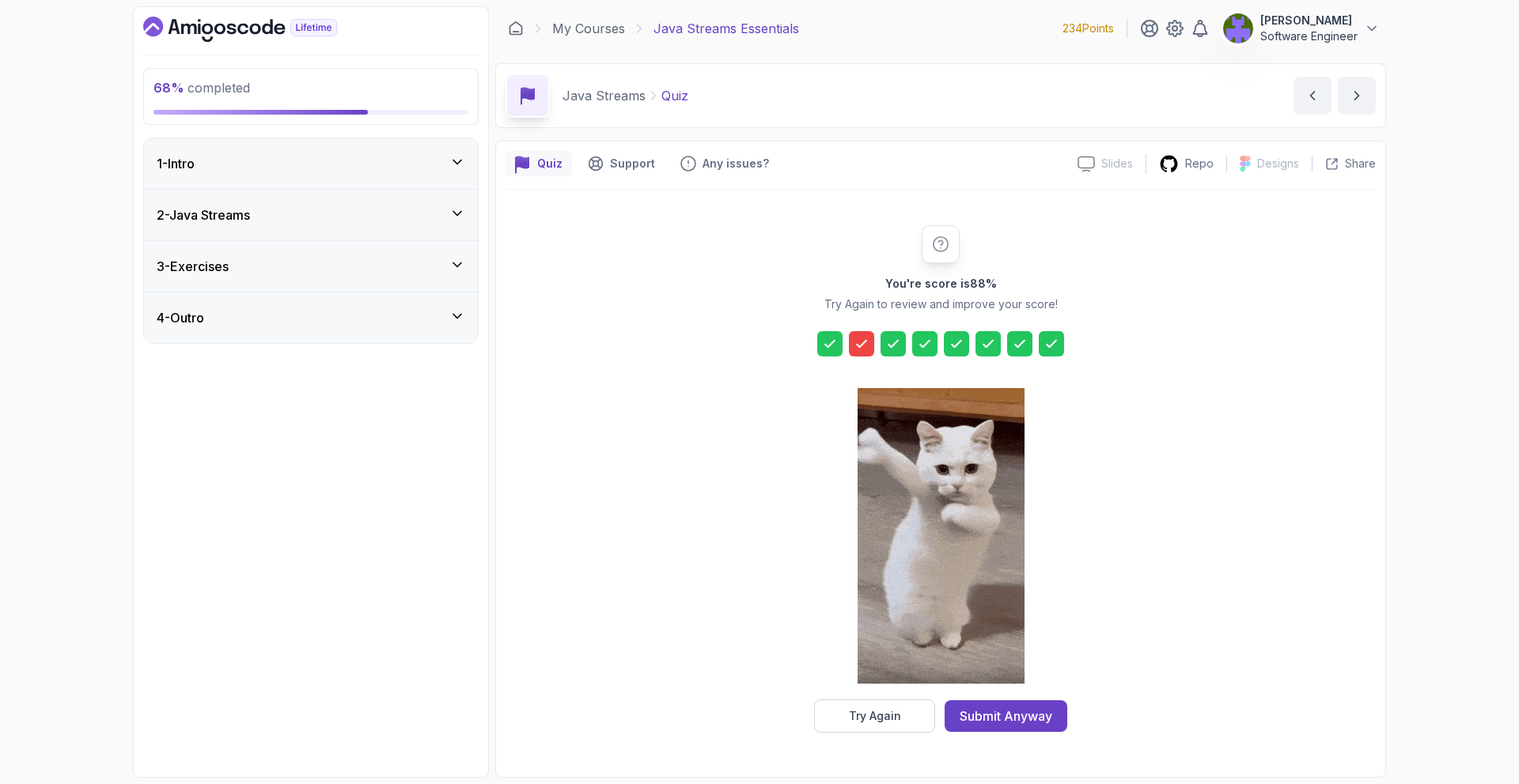
drag, startPoint x: 406, startPoint y: 266, endPoint x: 404, endPoint y: 282, distance: 16.1
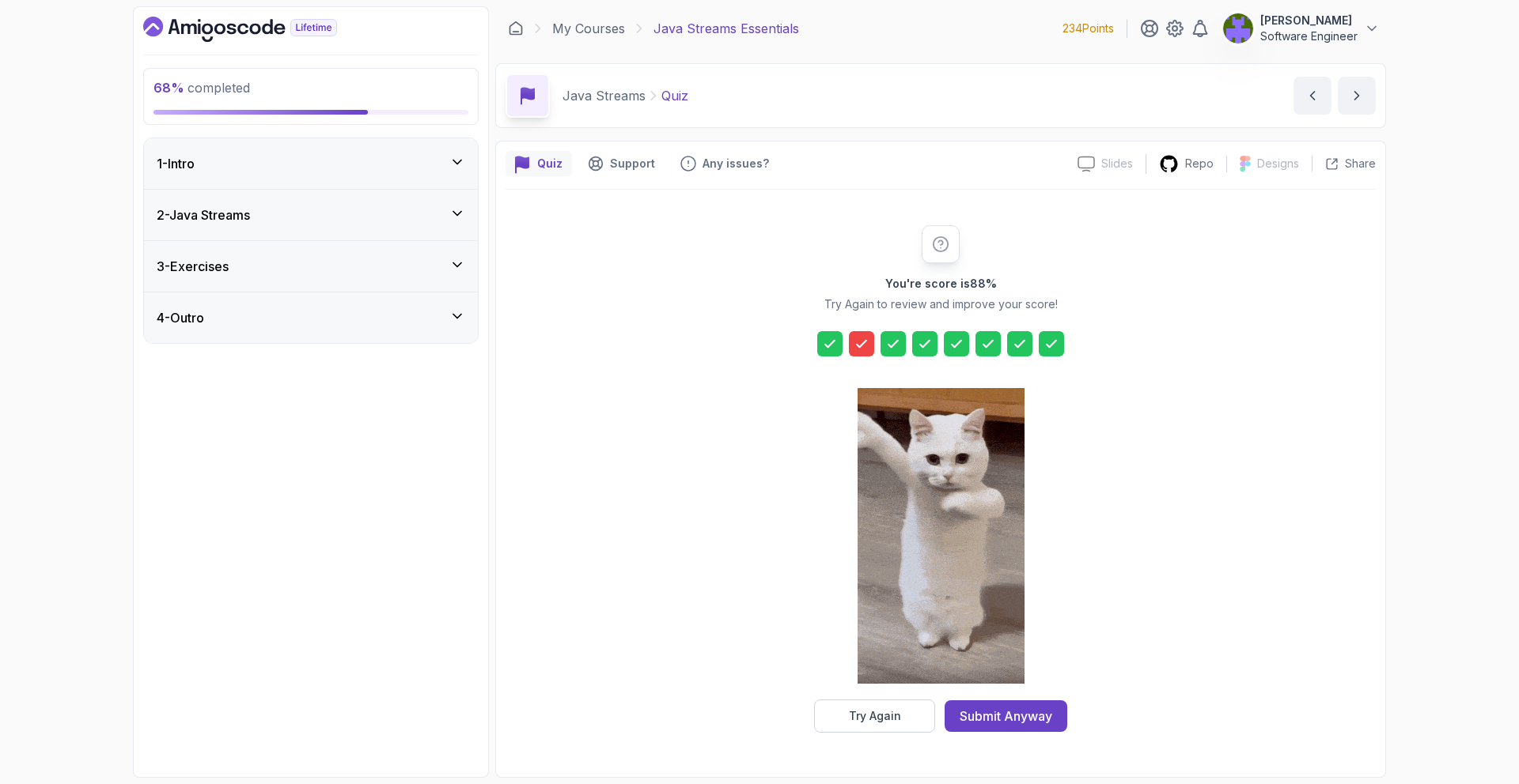
click at [406, 266] on div "3 - Exercises" at bounding box center [311, 266] width 309 height 19
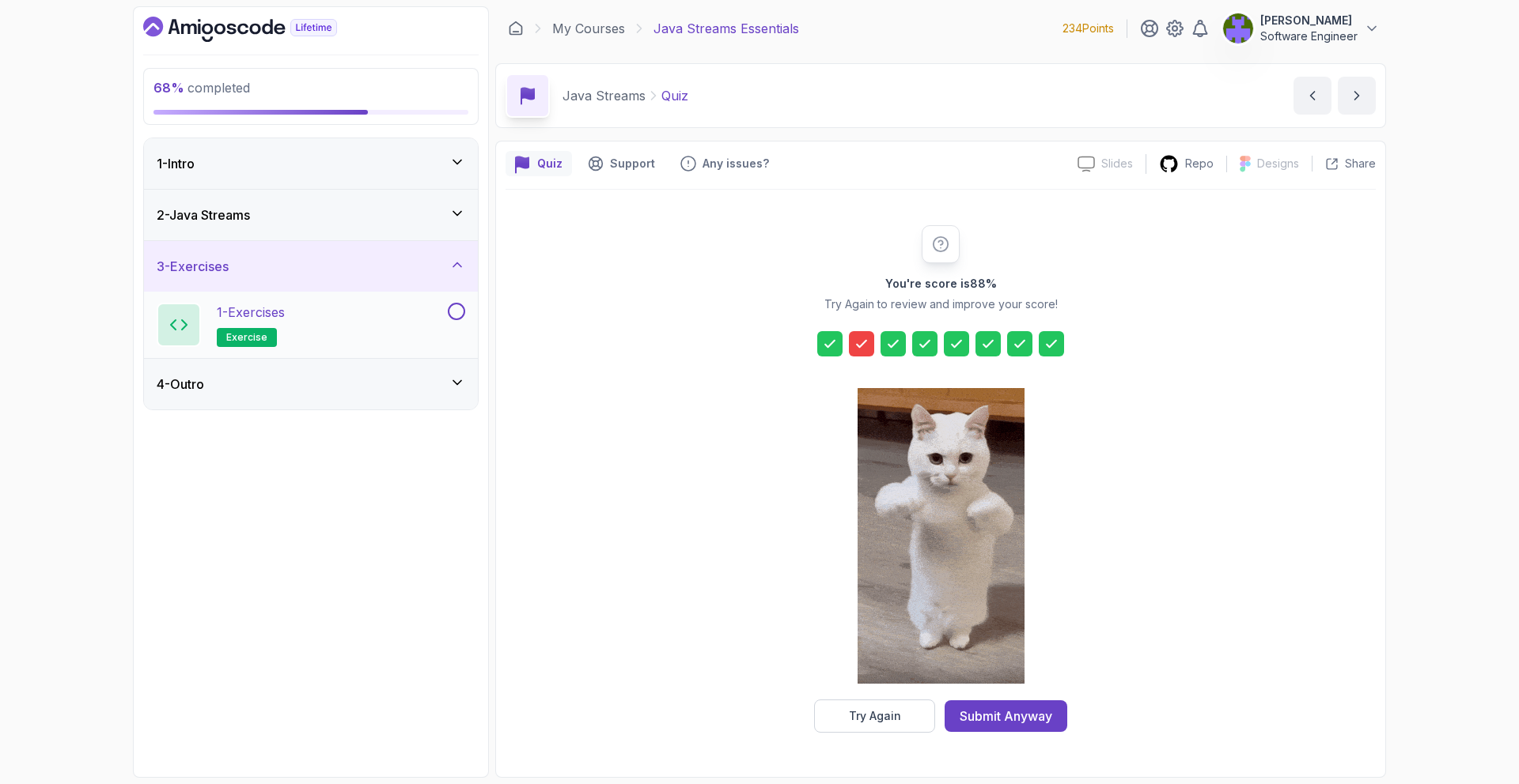
click at [400, 303] on div "1 - Exercises exercise" at bounding box center [300, 325] width 288 height 44
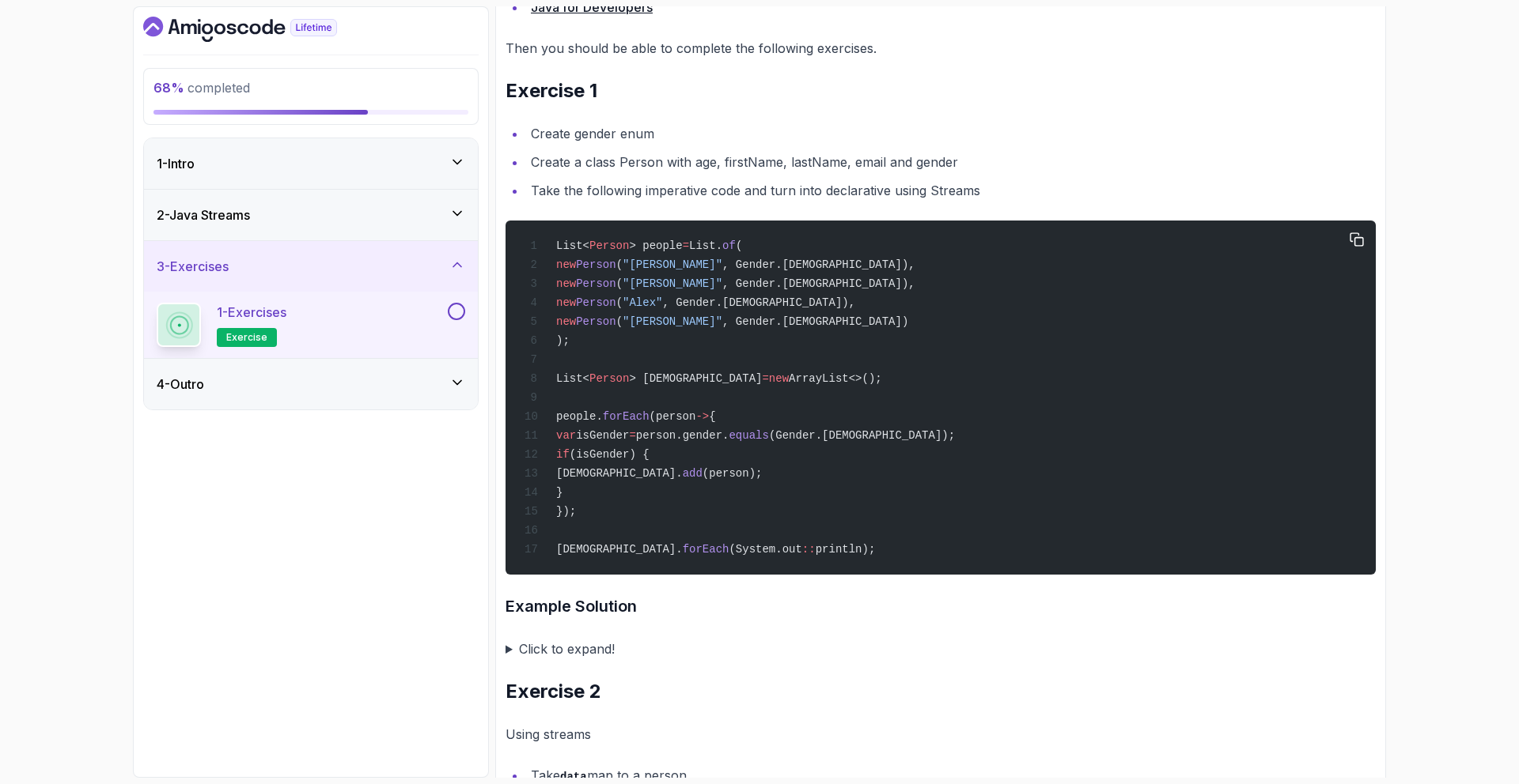
scroll to position [431, 0]
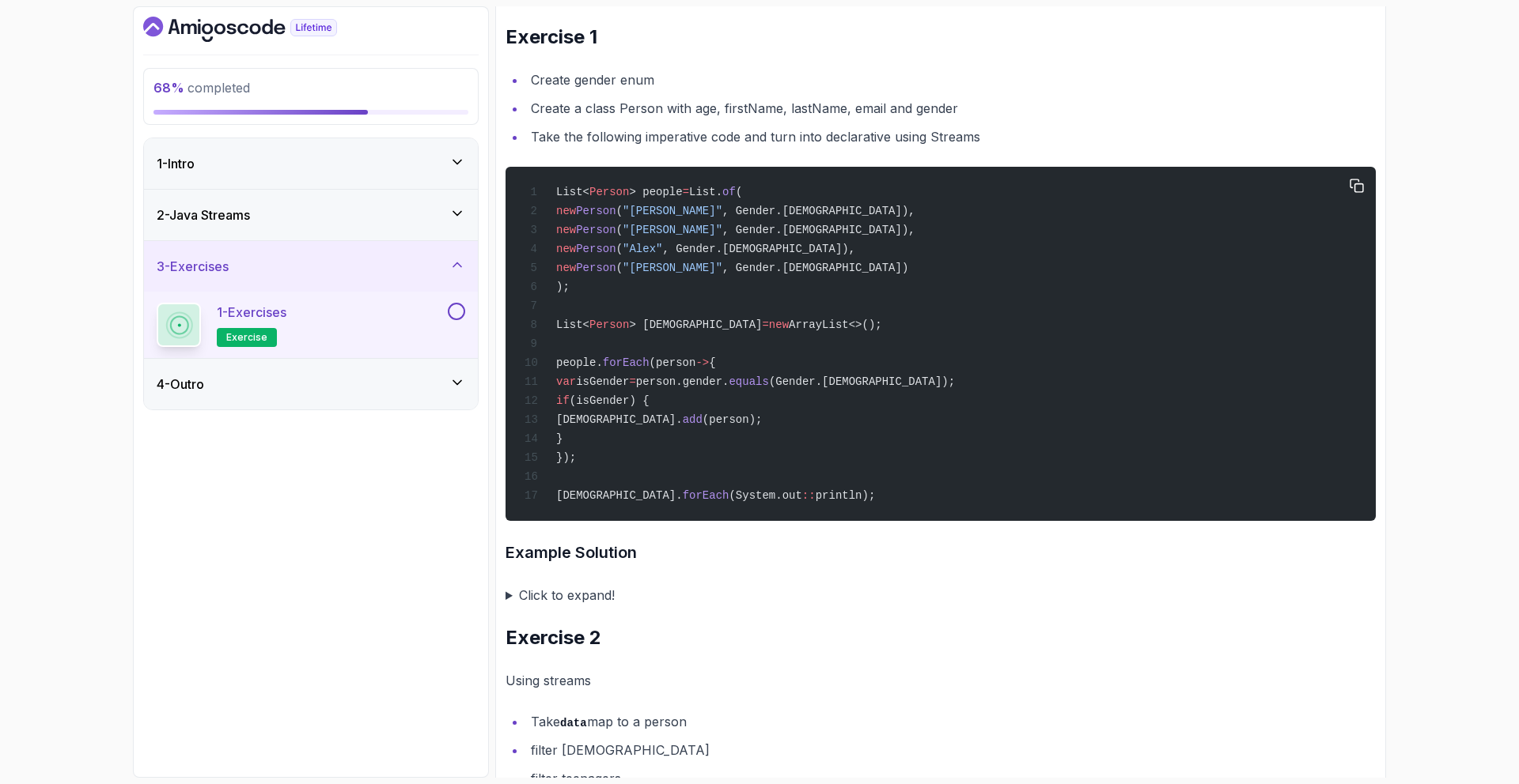
click at [721, 192] on span "List." at bounding box center [705, 192] width 33 height 13
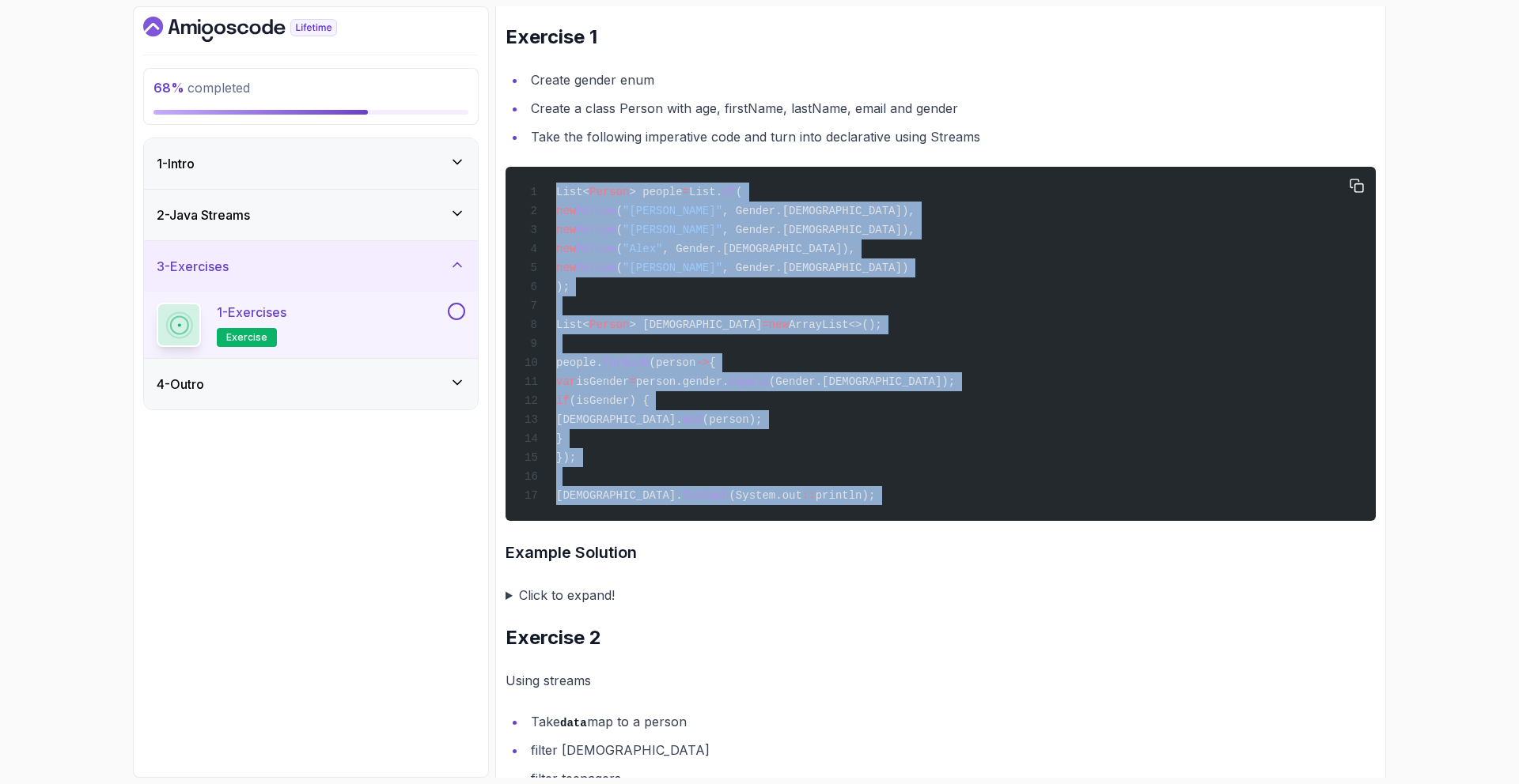
copy div "List< Person > people = List. of ( new Person ( "Smith" , Gender.FEMALE), new P…"
drag, startPoint x: 721, startPoint y: 192, endPoint x: 761, endPoint y: 511, distance: 321.5
click at [761, 502] on code "List< Person > people = List. of ( new Person ( "Smith" , Gender.FEMALE), new P…" at bounding box center [740, 345] width 431 height 317
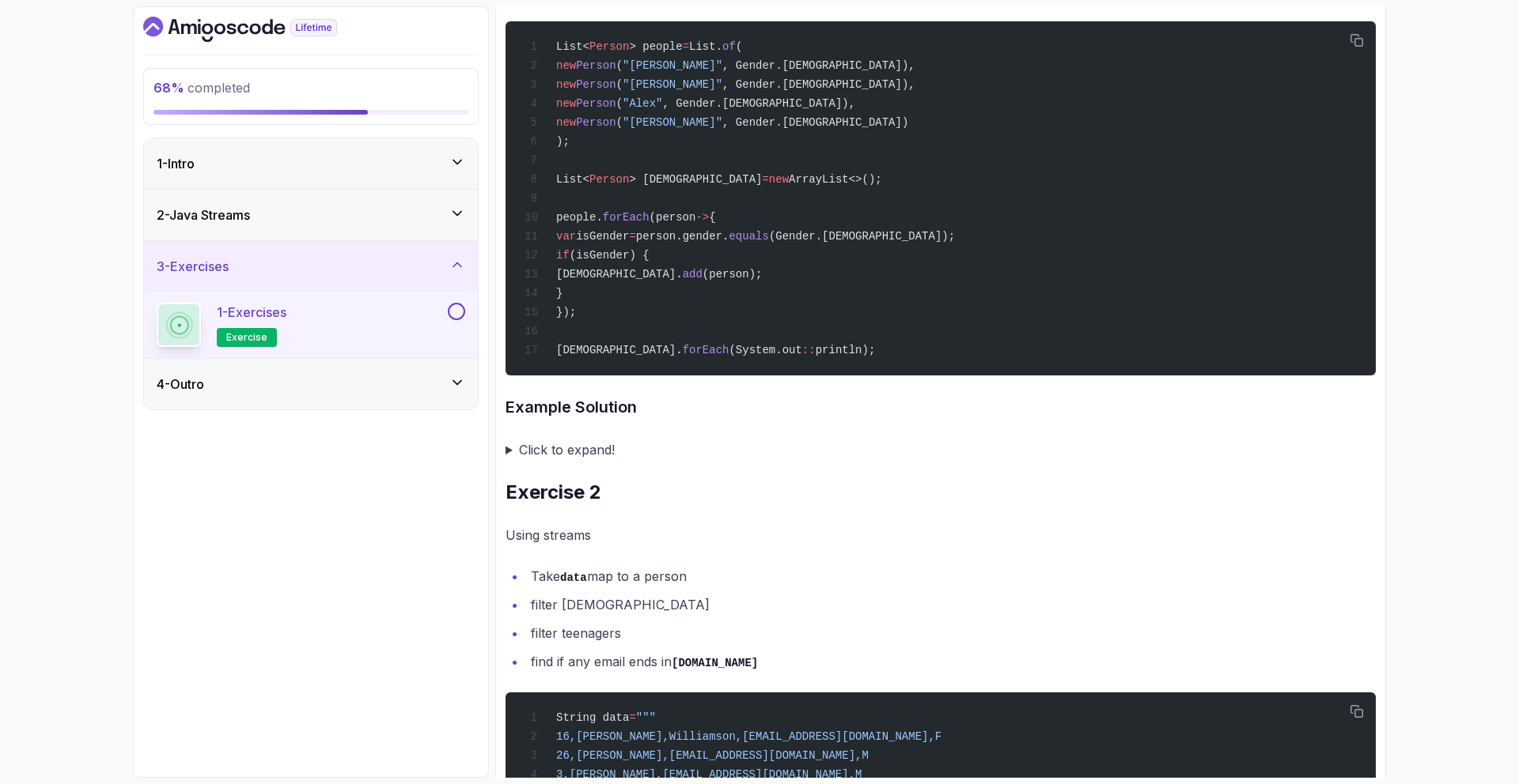
click at [559, 451] on summary "Click to expand!" at bounding box center [940, 450] width 870 height 22
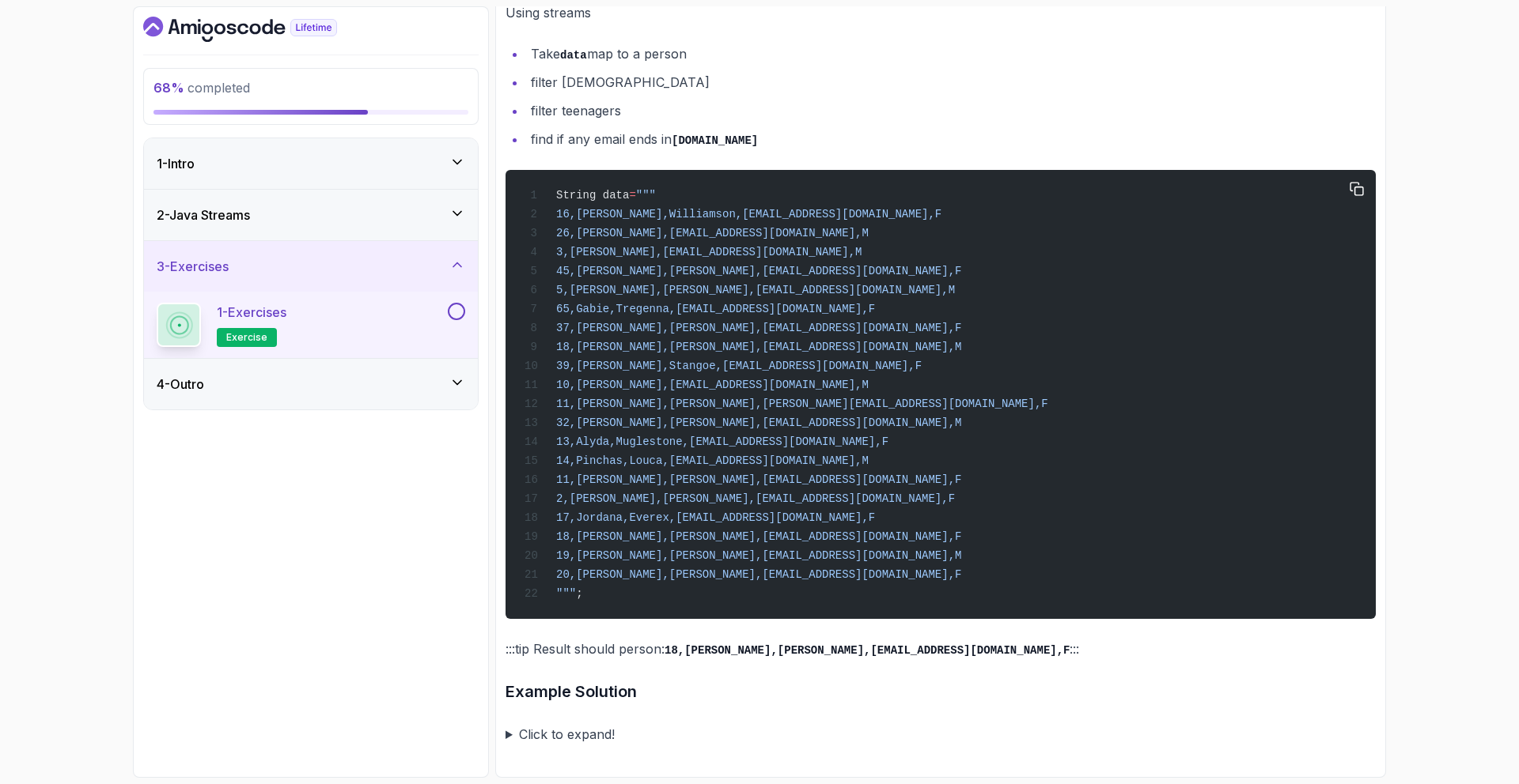
scroll to position [2208, 0]
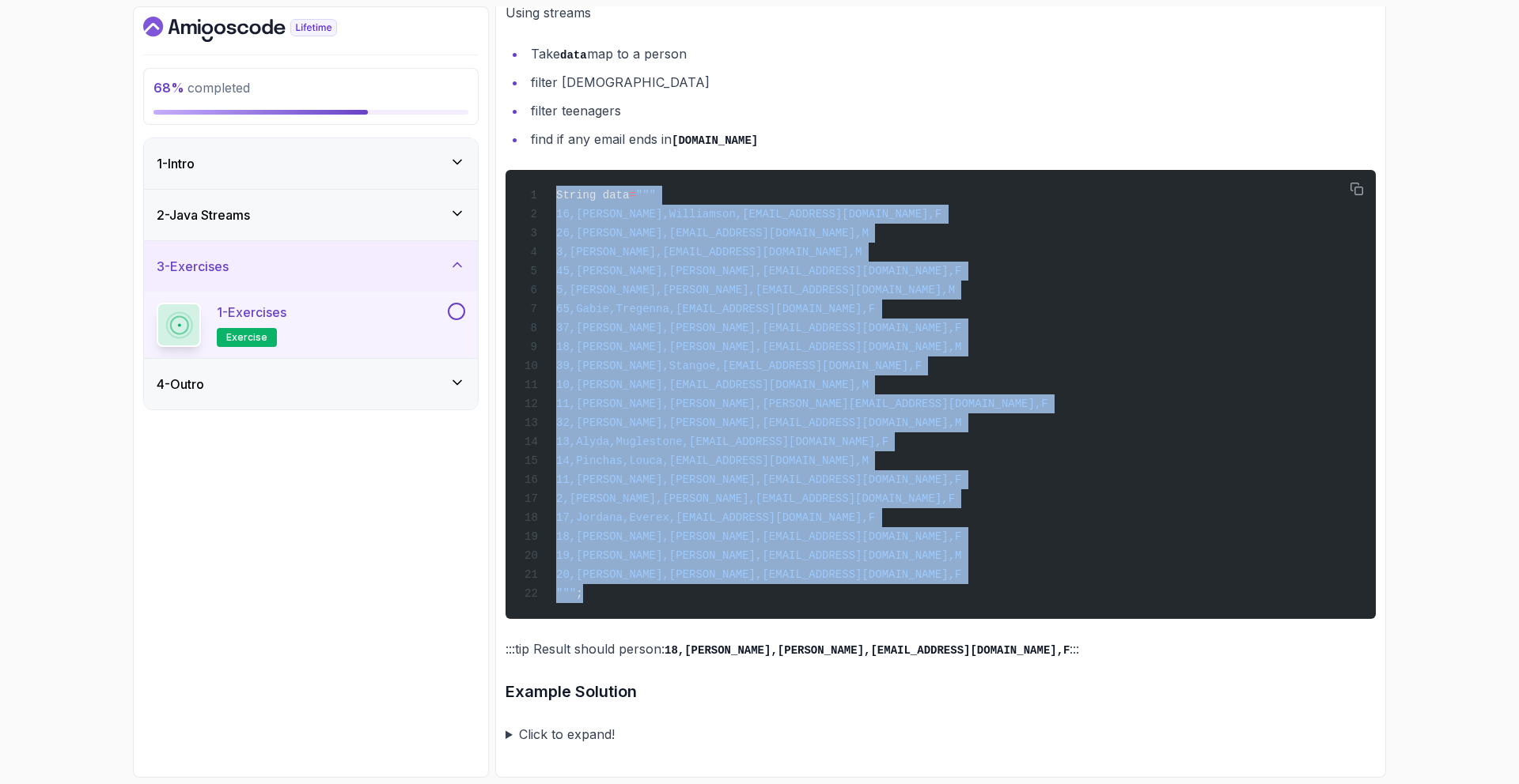
copy code "String data = """ 16,Fanchette,Williamson,fwilliamson0@github.com,F 26,Aleksand…"
drag, startPoint x: 607, startPoint y: 598, endPoint x: 499, endPoint y: 158, distance: 453.1
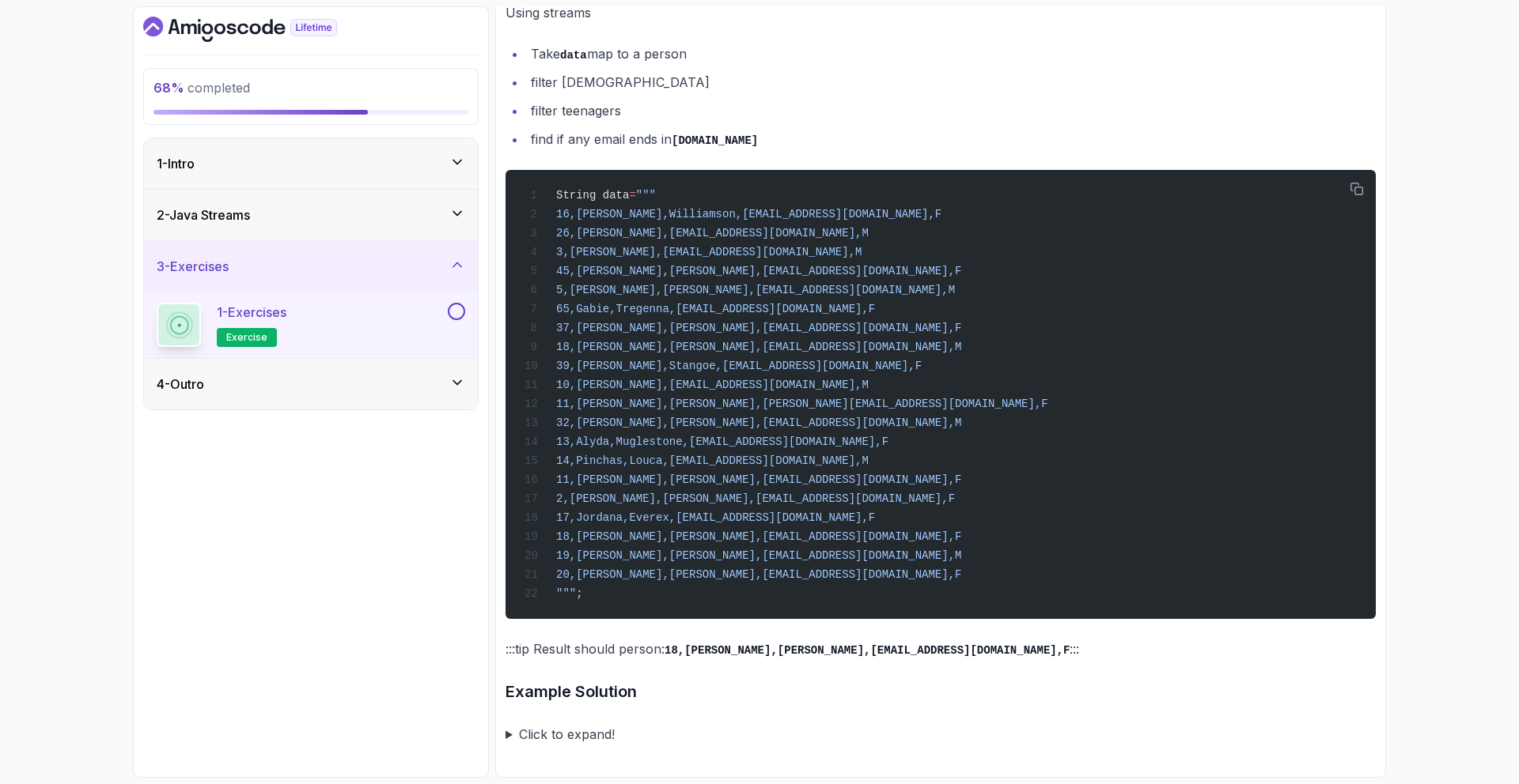
click at [578, 736] on summary "Click to expand!" at bounding box center [940, 734] width 870 height 22
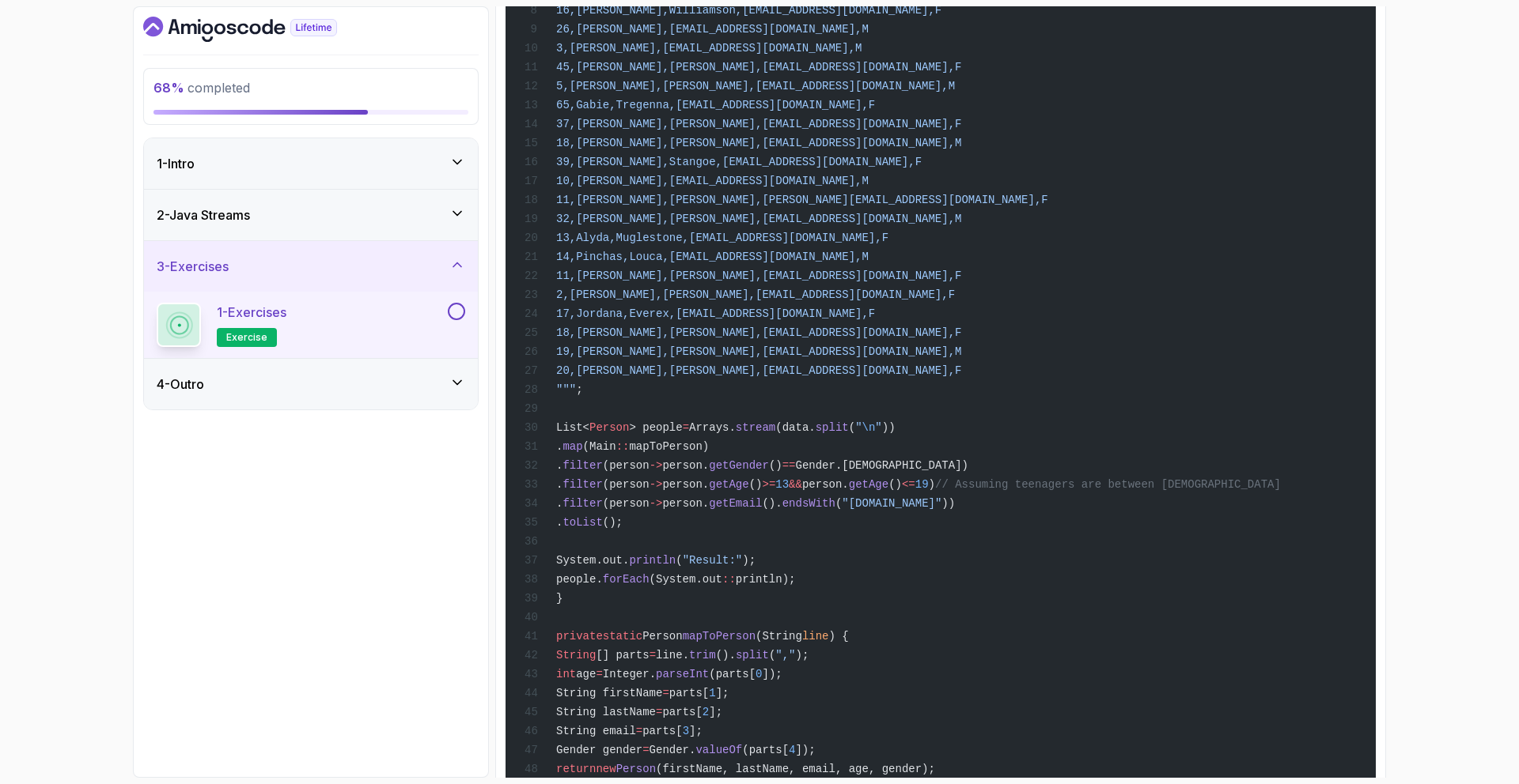
scroll to position [3052, 0]
click at [709, 450] on span "mapToPerson)" at bounding box center [669, 443] width 80 height 13
copy span "mapToPerson"
click at [709, 450] on span "mapToPerson)" at bounding box center [669, 443] width 80 height 13
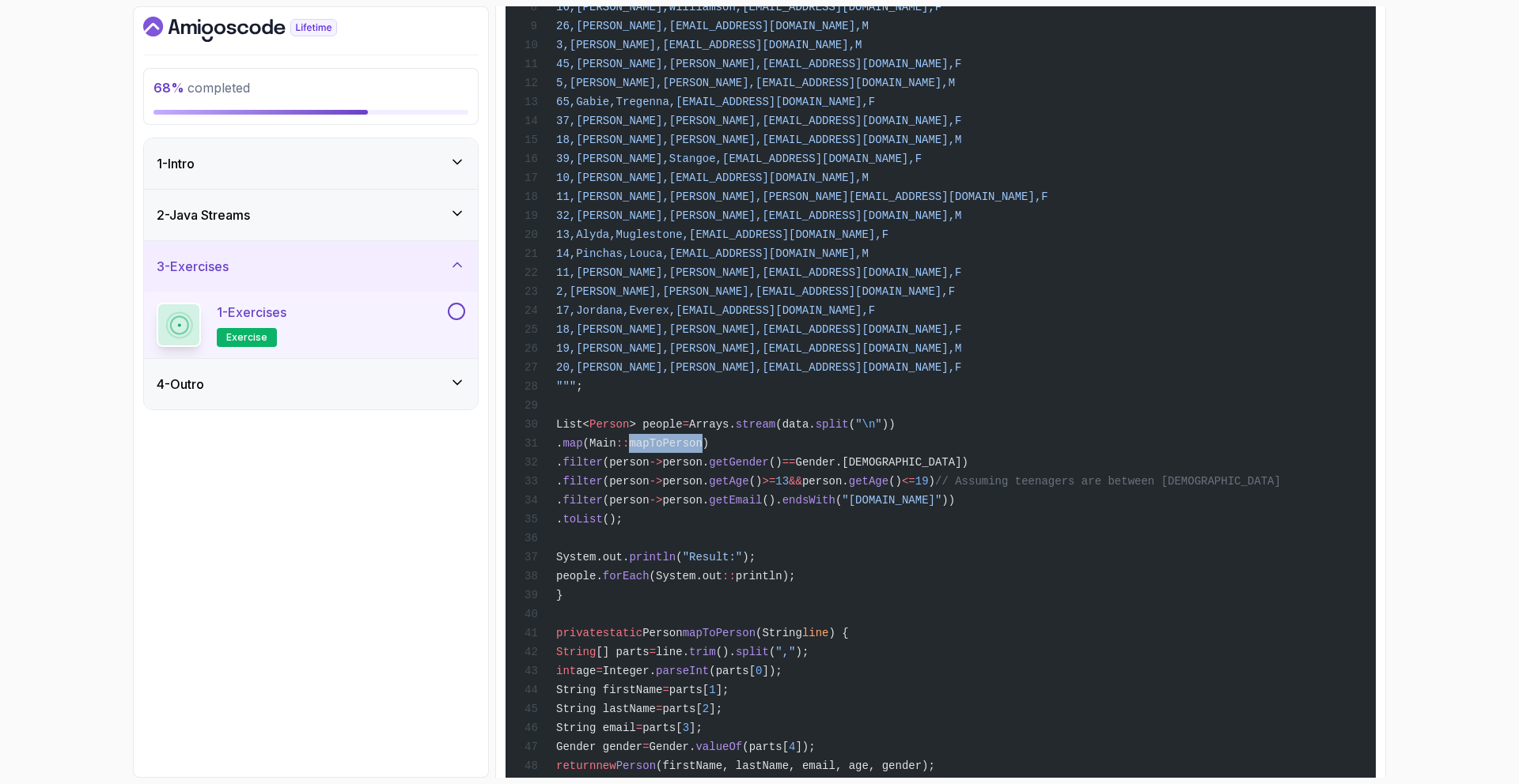
click at [709, 450] on span "mapToPerson)" at bounding box center [669, 443] width 80 height 13
copy span "mapToPerson"
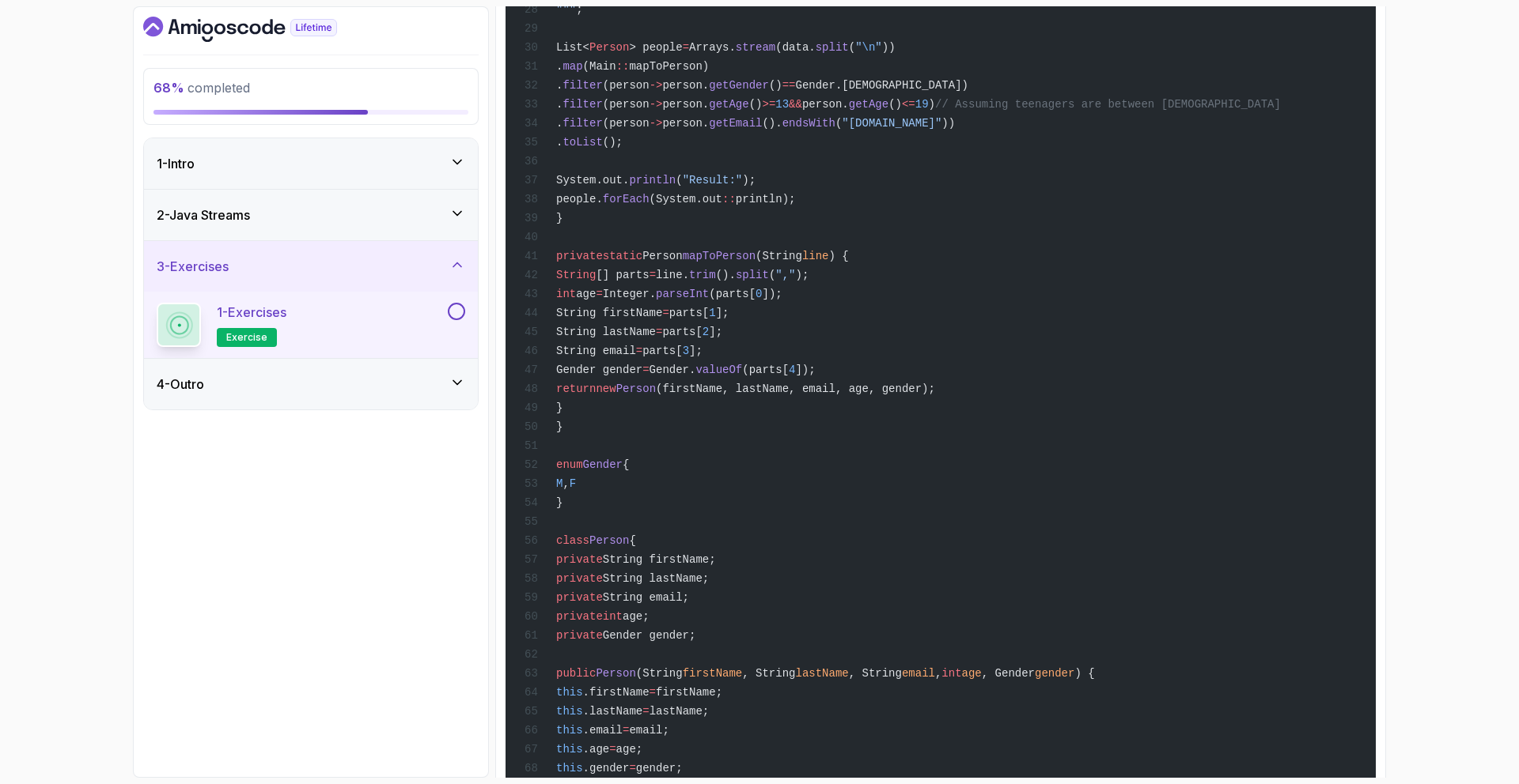
scroll to position [3343, 0]
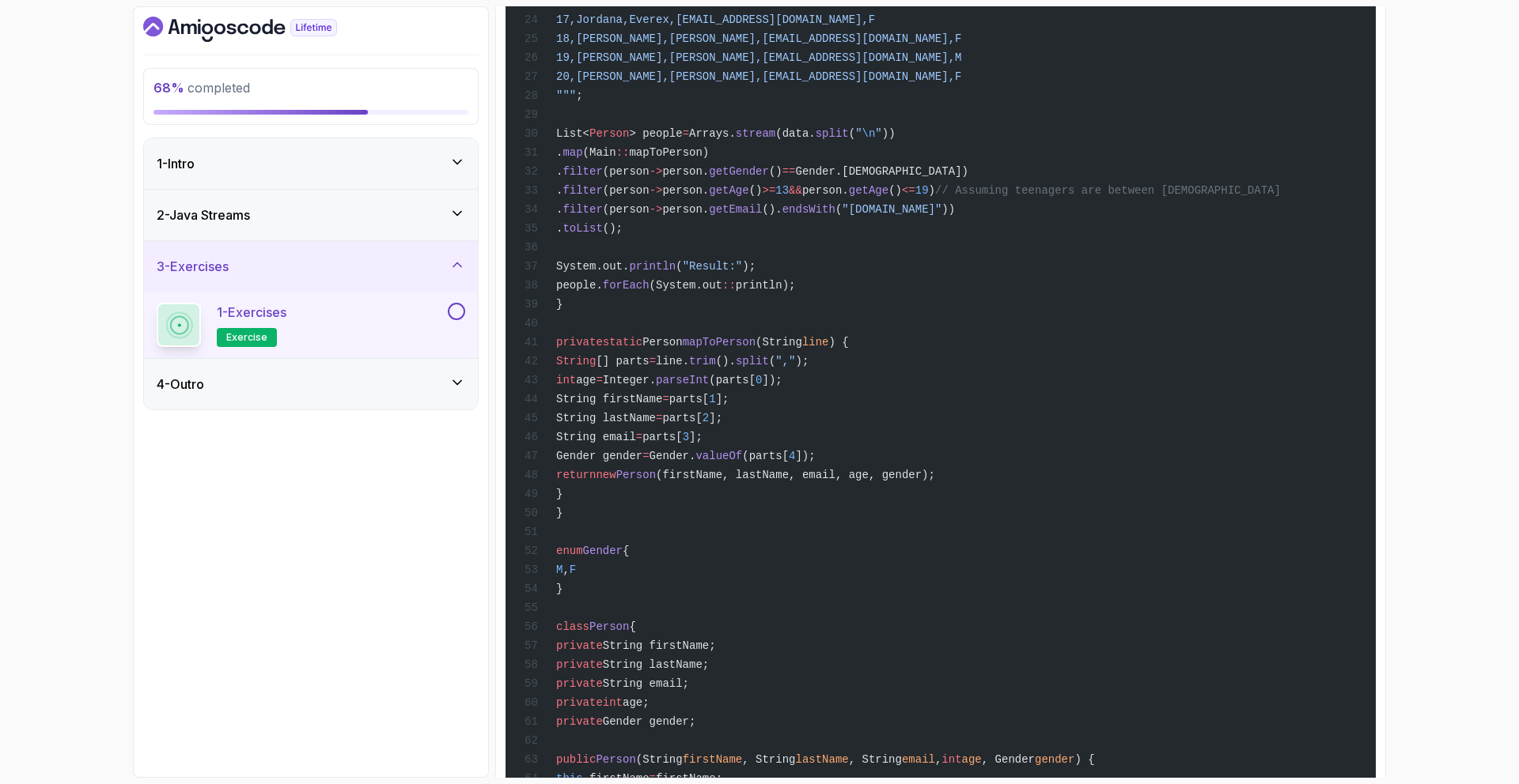
click at [436, 392] on div "4 - Outro" at bounding box center [311, 384] width 309 height 19
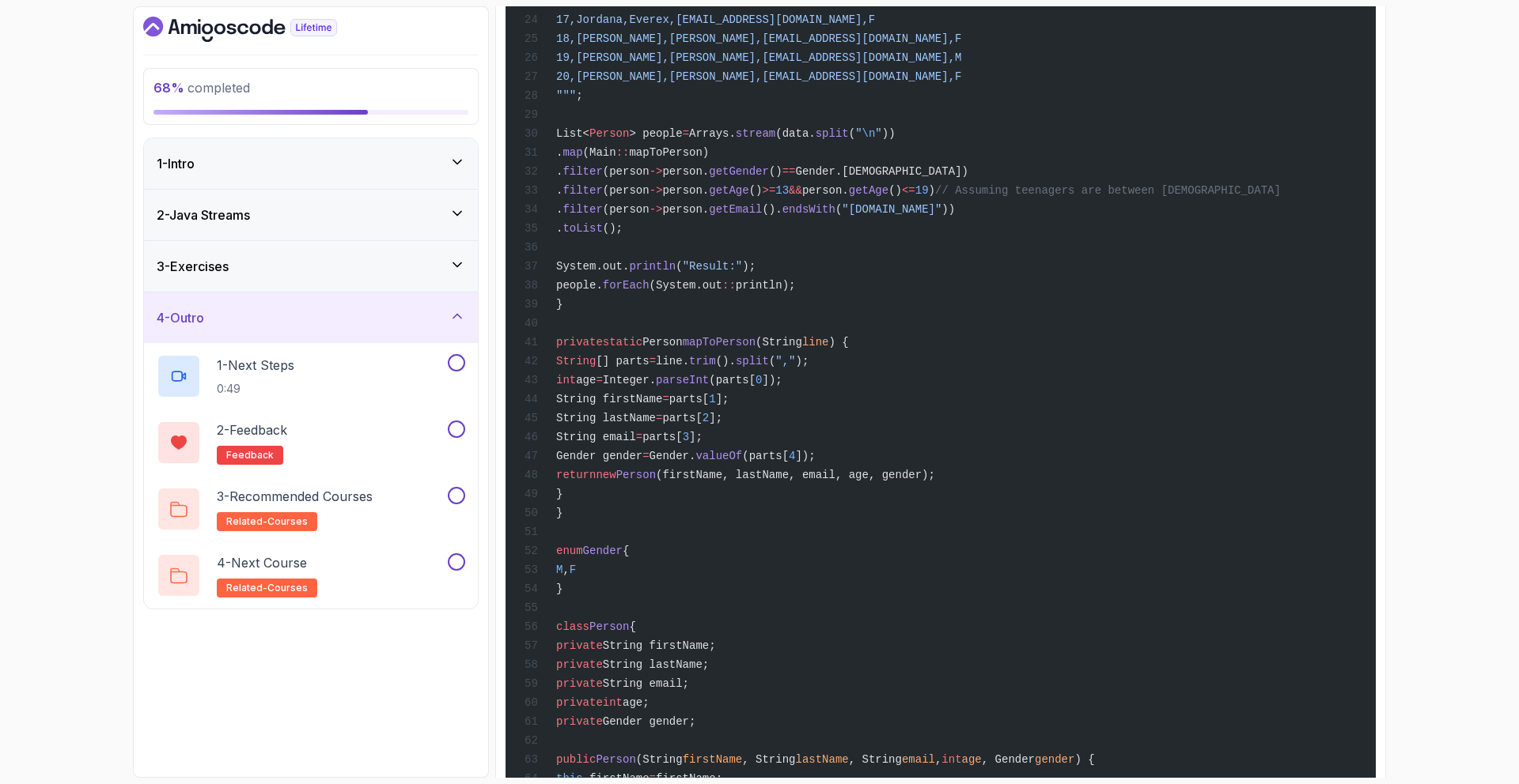
click at [455, 289] on div "3 - Exercises" at bounding box center [310, 266] width 334 height 51
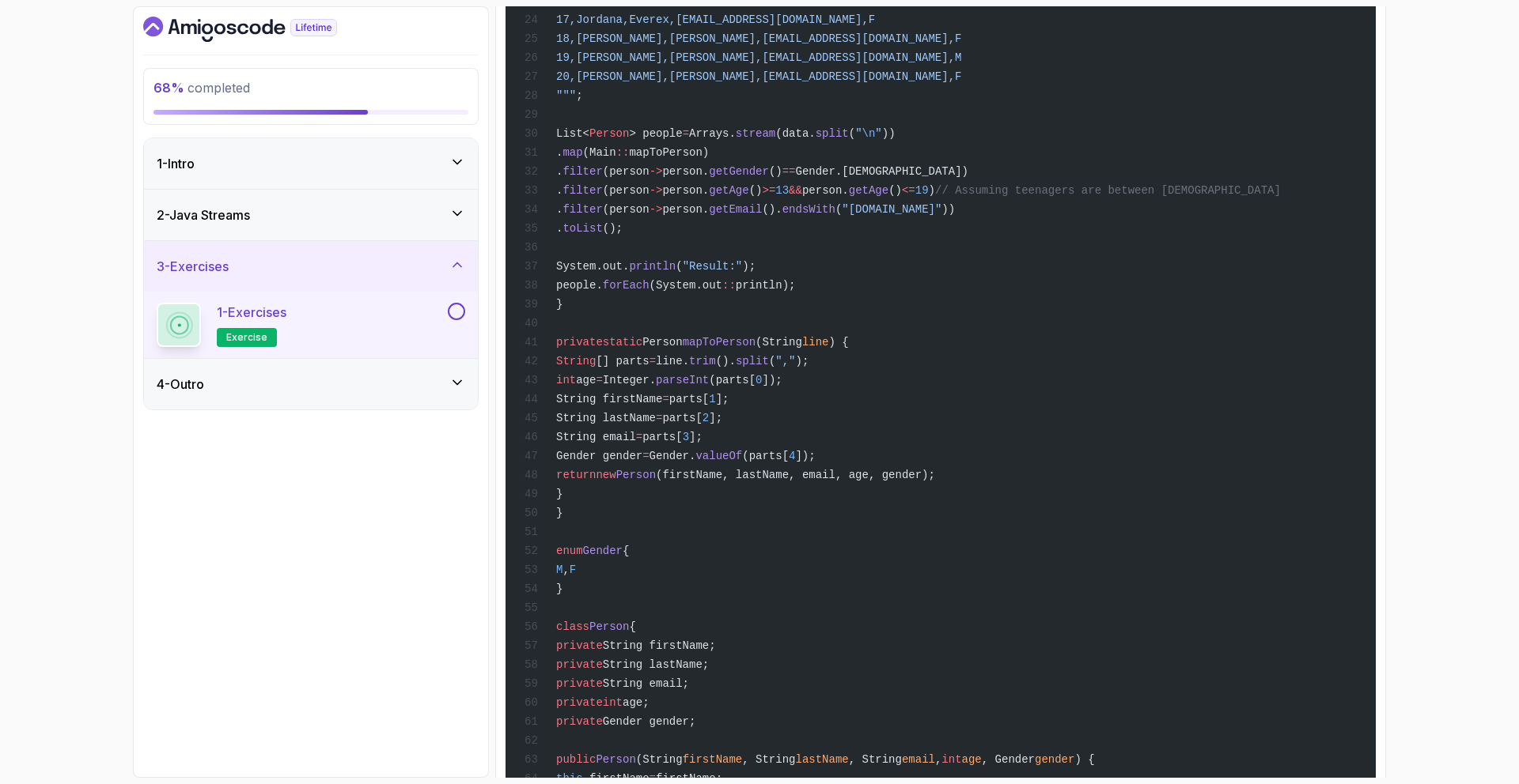
click at [454, 312] on button at bounding box center [456, 311] width 17 height 17
click at [456, 393] on div "4 - Outro" at bounding box center [310, 384] width 334 height 51
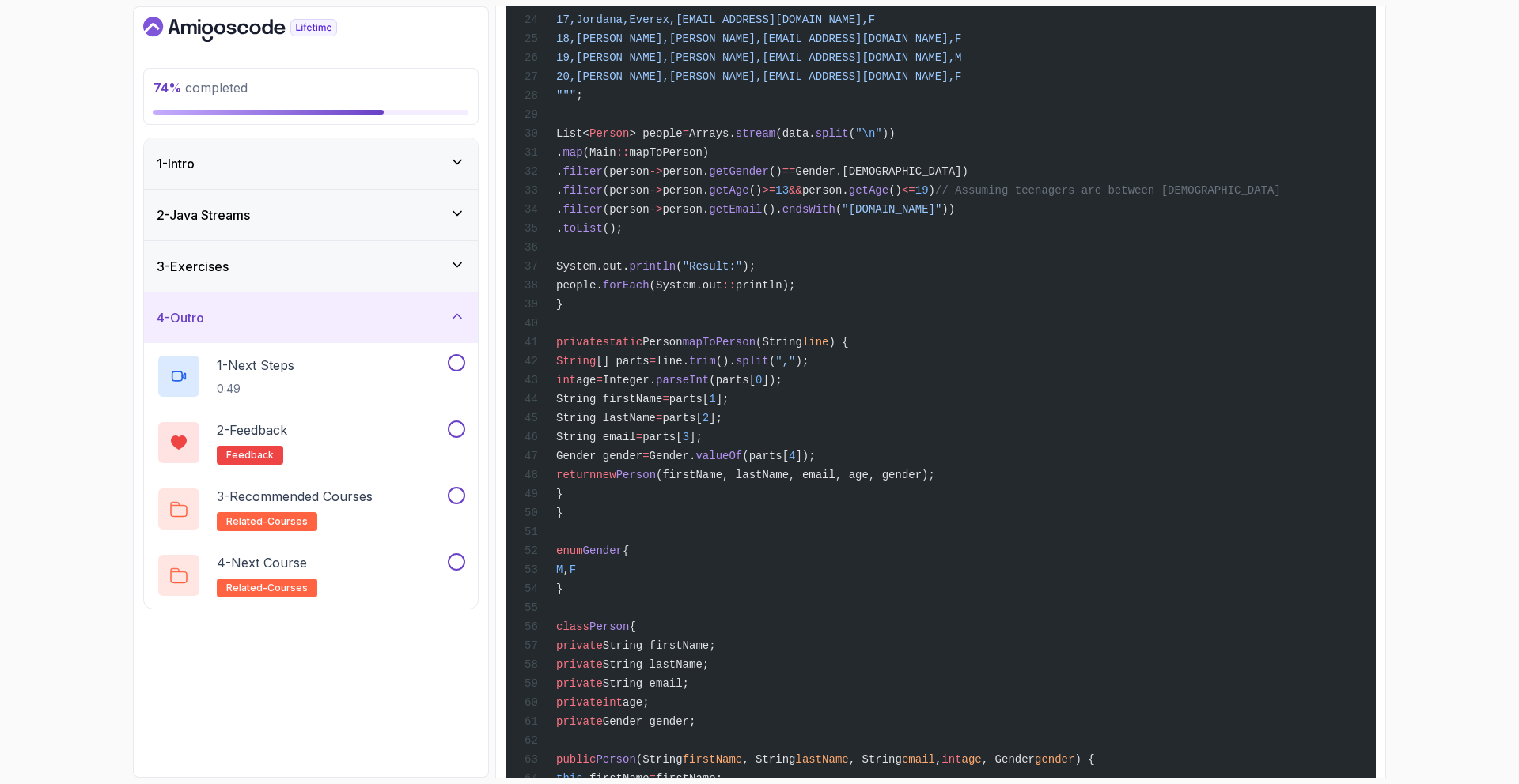
click at [456, 274] on div "3 - Exercises" at bounding box center [311, 266] width 309 height 19
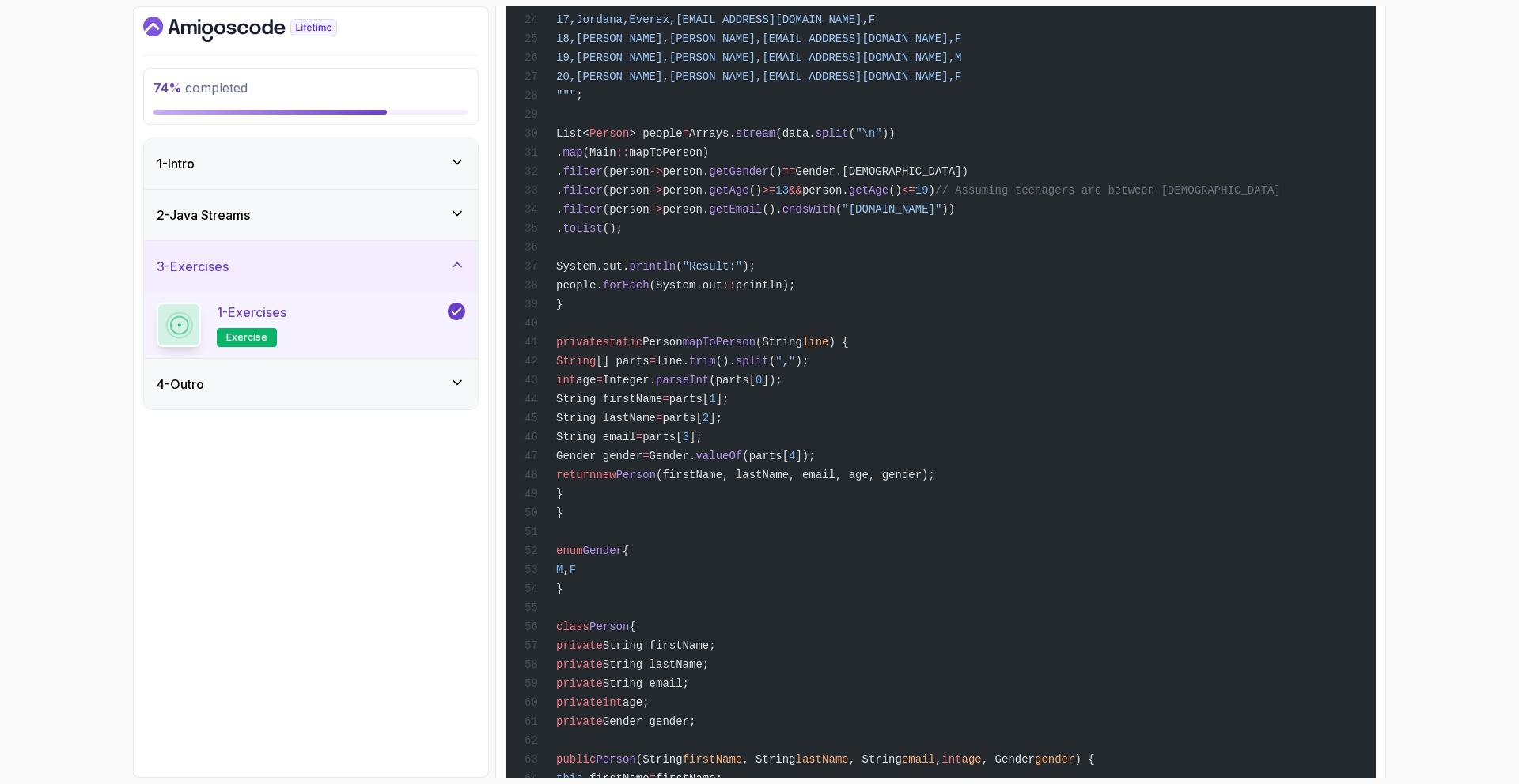
click at [458, 391] on div "4 - Outro" at bounding box center [311, 384] width 309 height 19
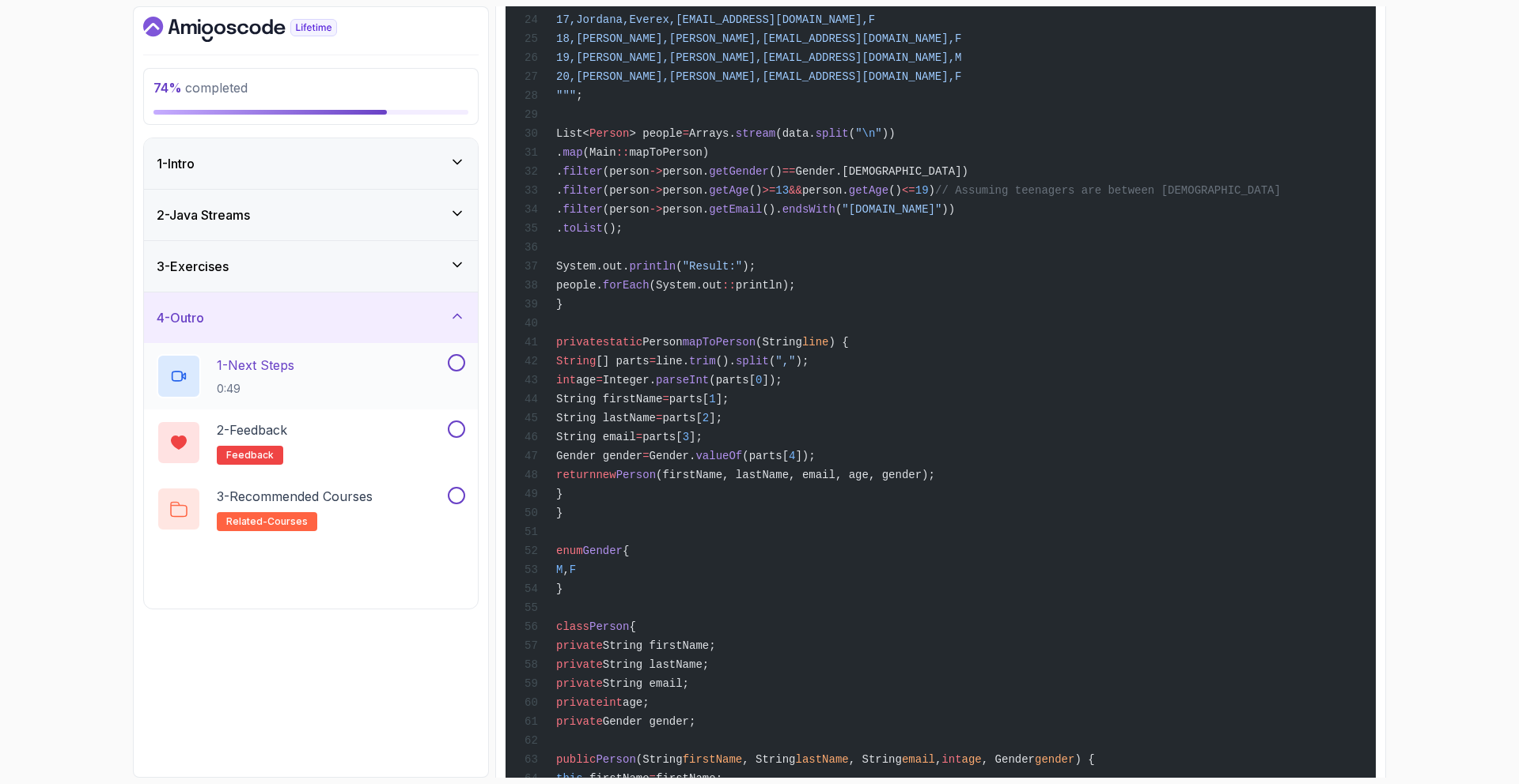
click at [432, 394] on div "1 - Next Steps 0:49" at bounding box center [300, 377] width 288 height 44
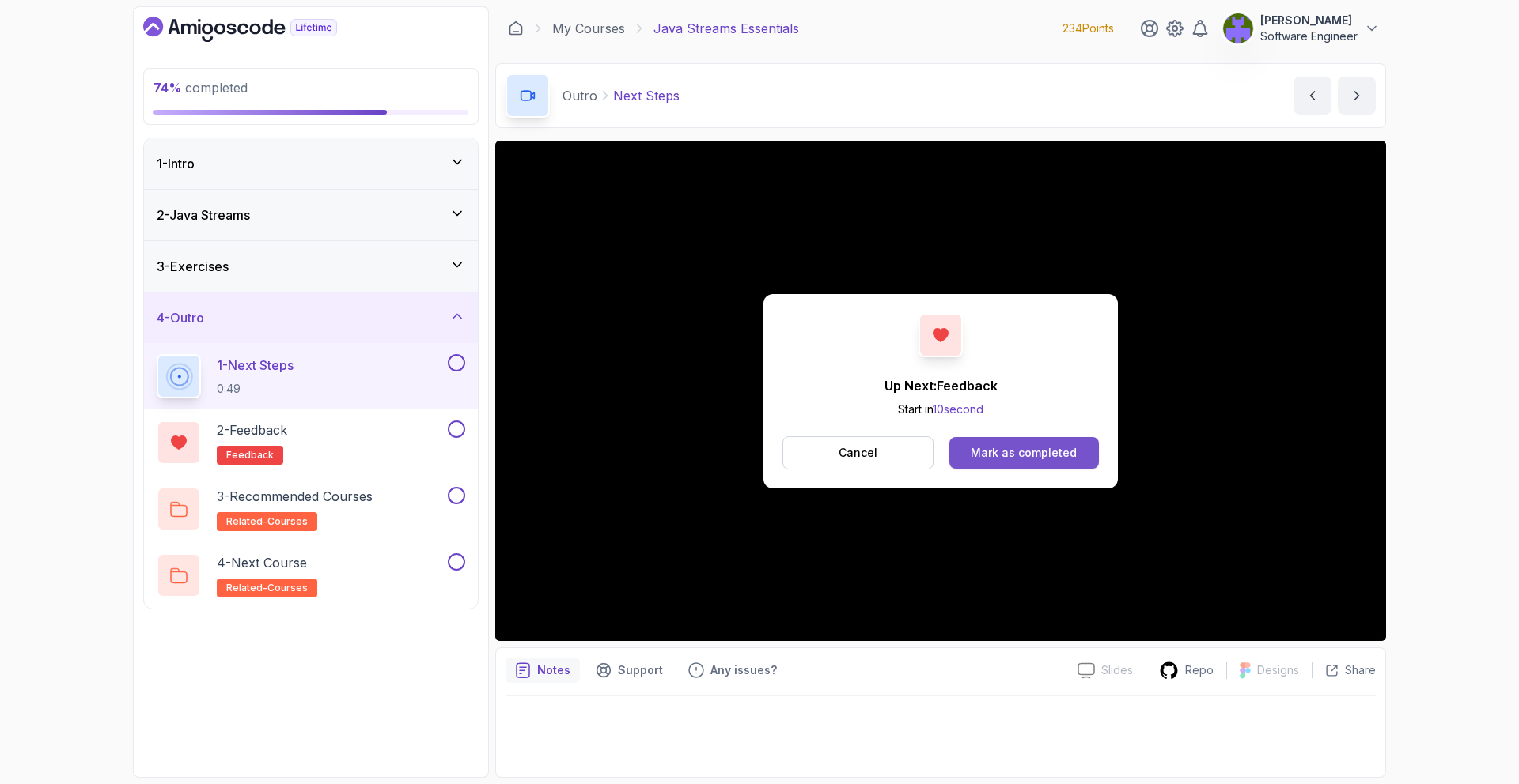
click at [1023, 452] on div "Mark as completed" at bounding box center [1024, 453] width 106 height 16
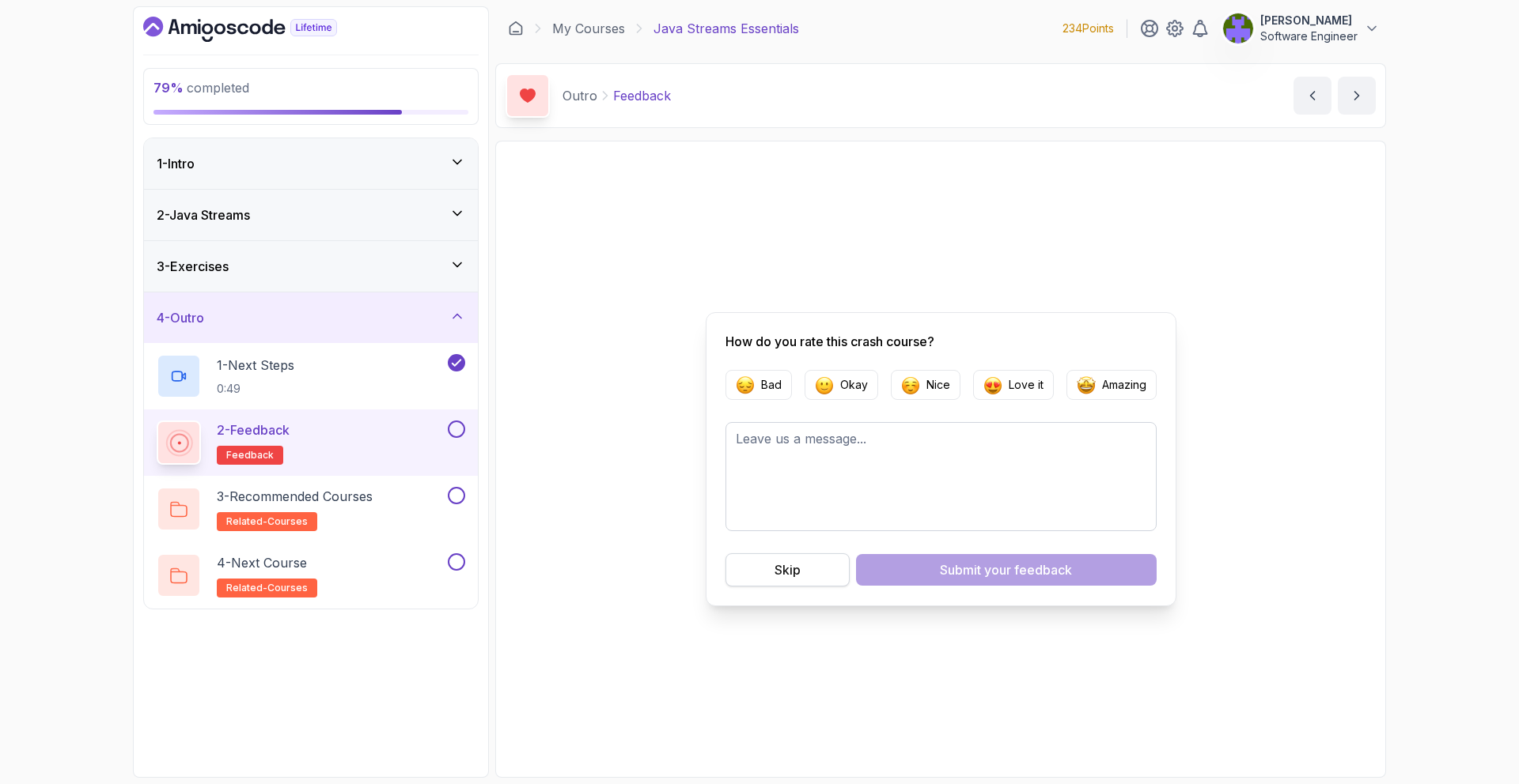
click at [842, 575] on button "Skip" at bounding box center [787, 570] width 125 height 33
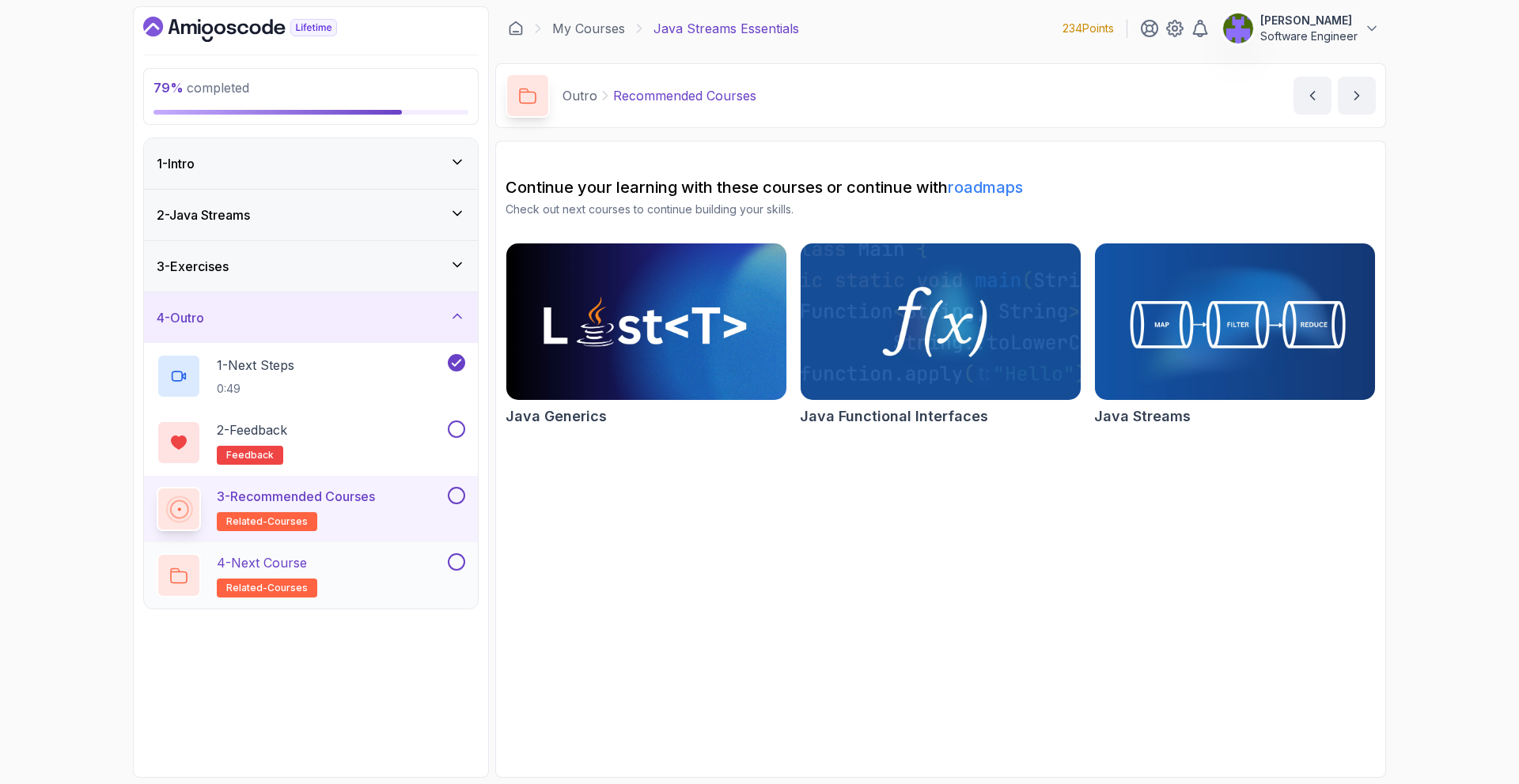
click at [462, 567] on button at bounding box center [456, 562] width 17 height 17
click at [445, 571] on button "4 - Next Course related-courses" at bounding box center [311, 576] width 309 height 44
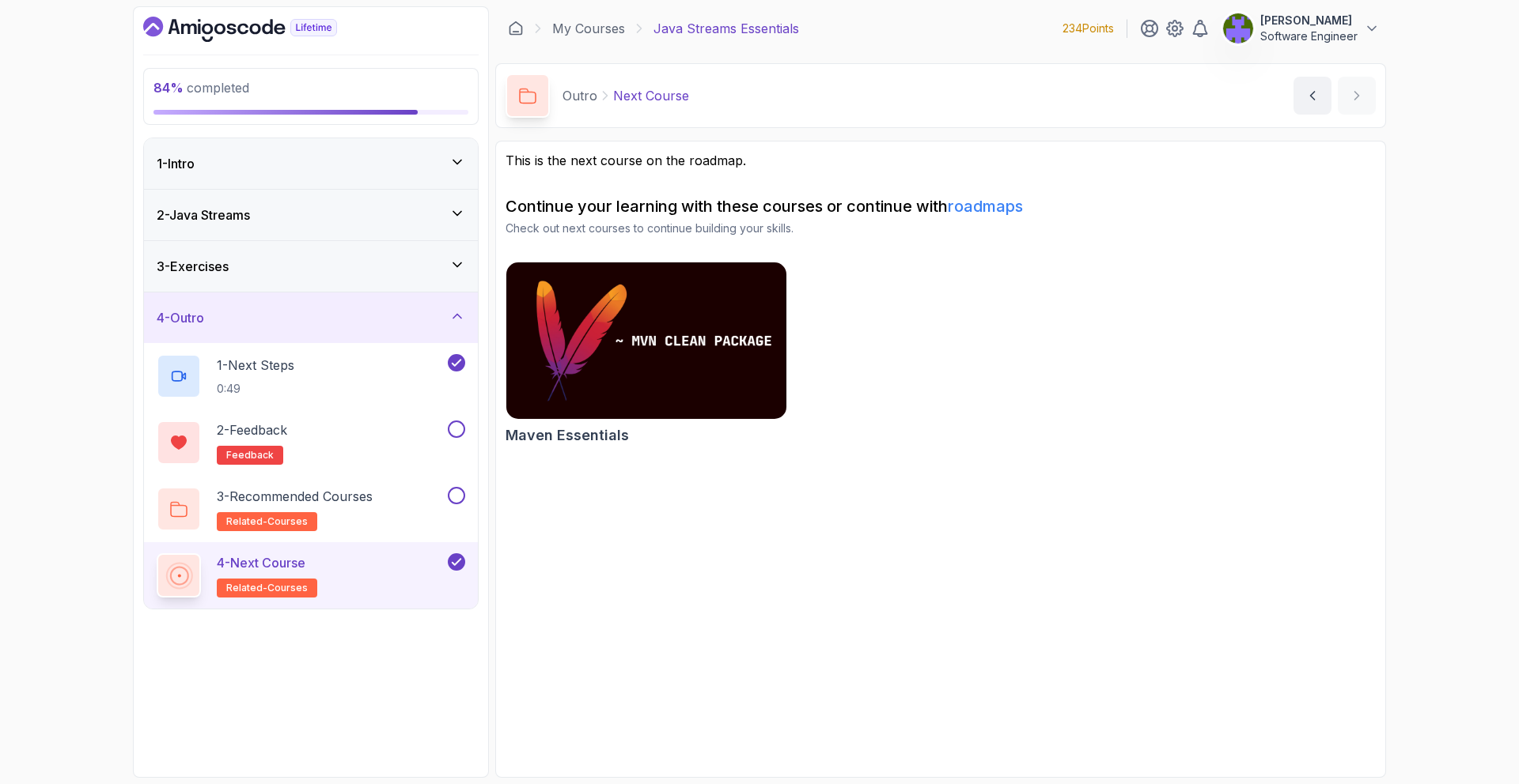
click at [1000, 199] on link "roadmaps" at bounding box center [985, 206] width 75 height 19
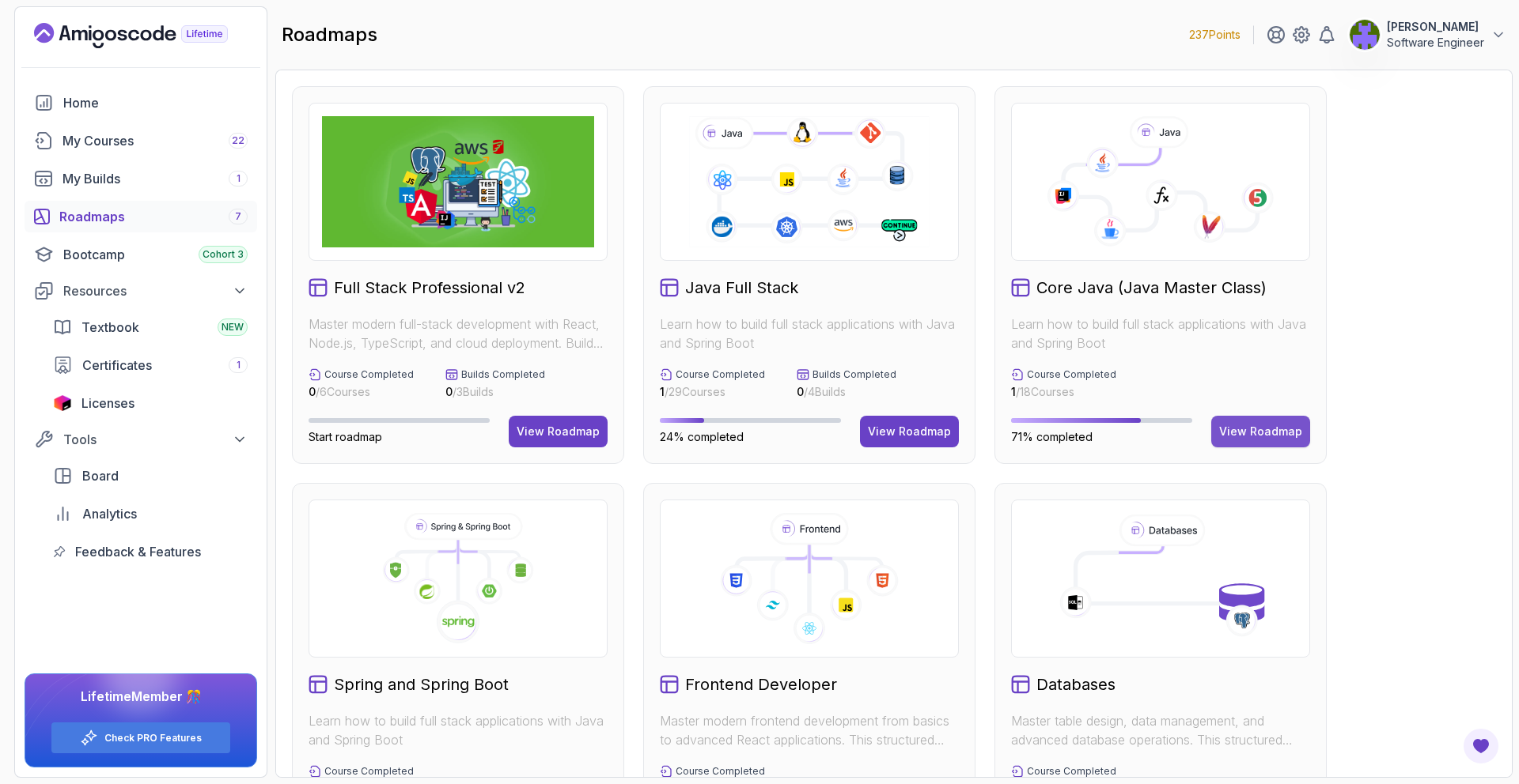
click at [1265, 444] on button "View Roadmap" at bounding box center [1260, 432] width 99 height 32
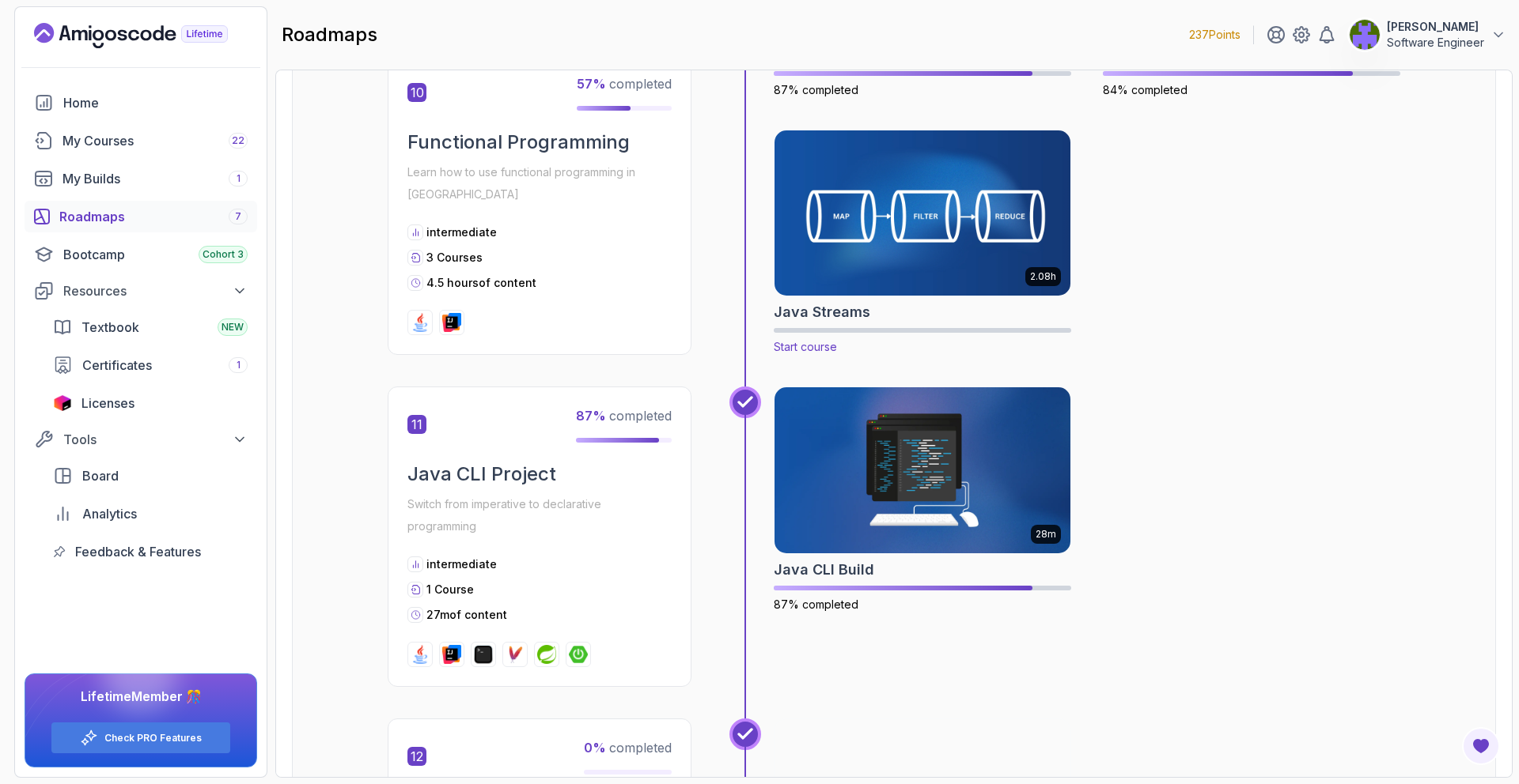
scroll to position [3487, 0]
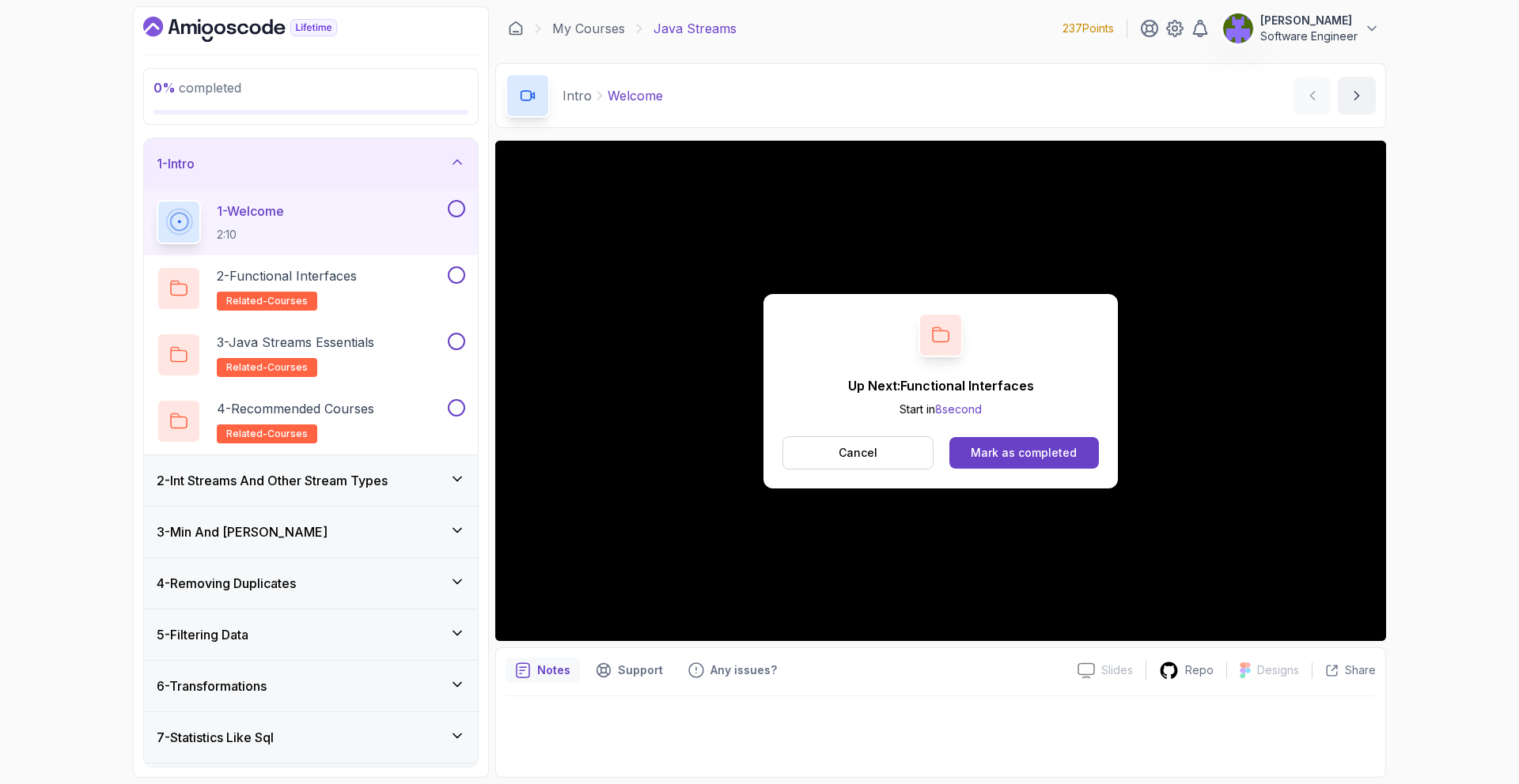
click at [1012, 432] on div "Up Next: Functional Interfaces Start in 8 second Cancel Mark as completed" at bounding box center [941, 391] width 355 height 194
click at [1012, 439] on button "Mark as completed" at bounding box center [1025, 453] width 150 height 32
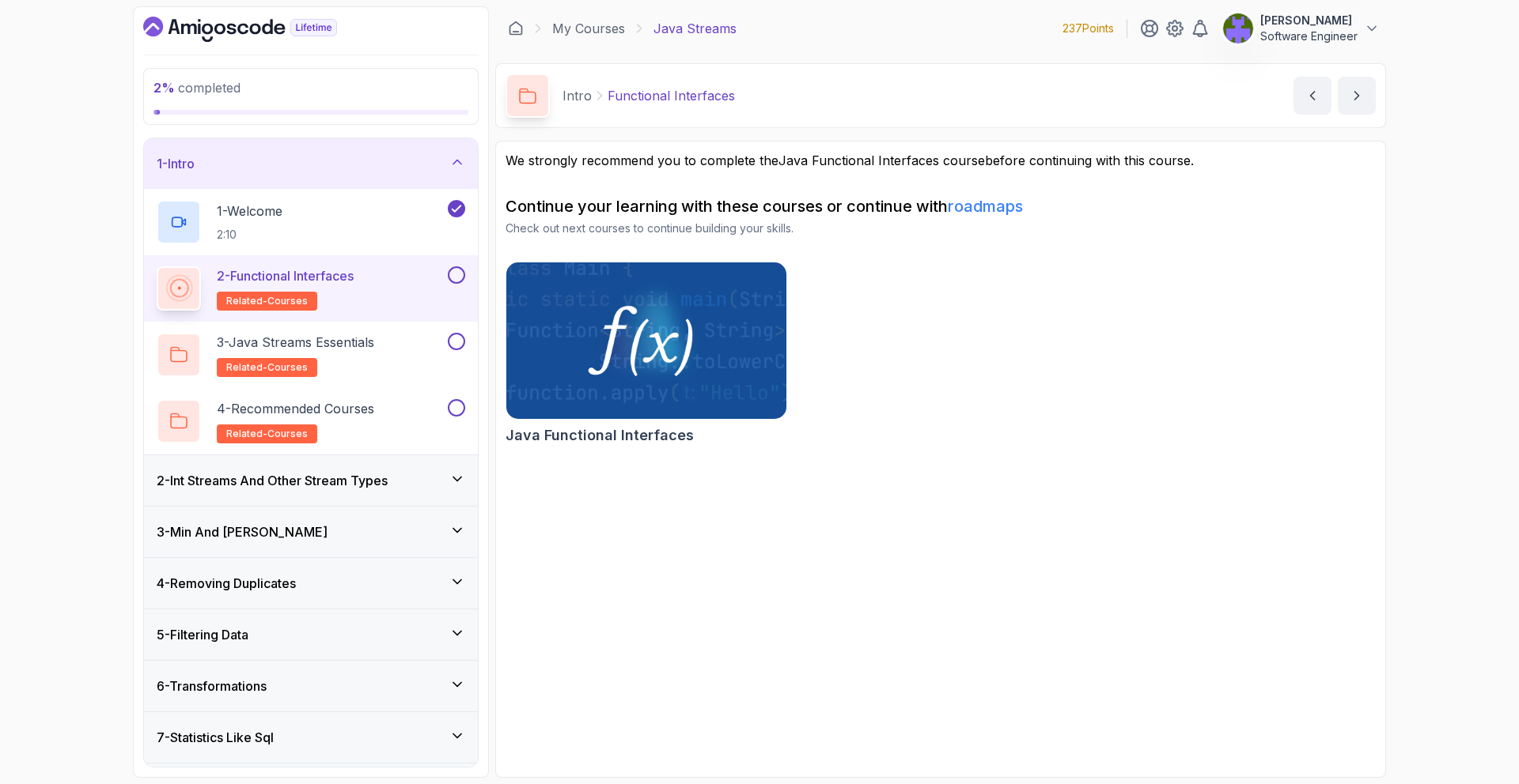
click at [441, 282] on div "2 - Functional Interfaces related-courses" at bounding box center [300, 289] width 288 height 44
click at [454, 279] on button at bounding box center [456, 275] width 17 height 17
click at [462, 343] on button at bounding box center [456, 341] width 17 height 17
click at [436, 382] on div "3 - Java Streams Essentials related-courses" at bounding box center [310, 355] width 334 height 67
click at [421, 408] on div "4 - Recommended Courses related-courses" at bounding box center [300, 421] width 288 height 44
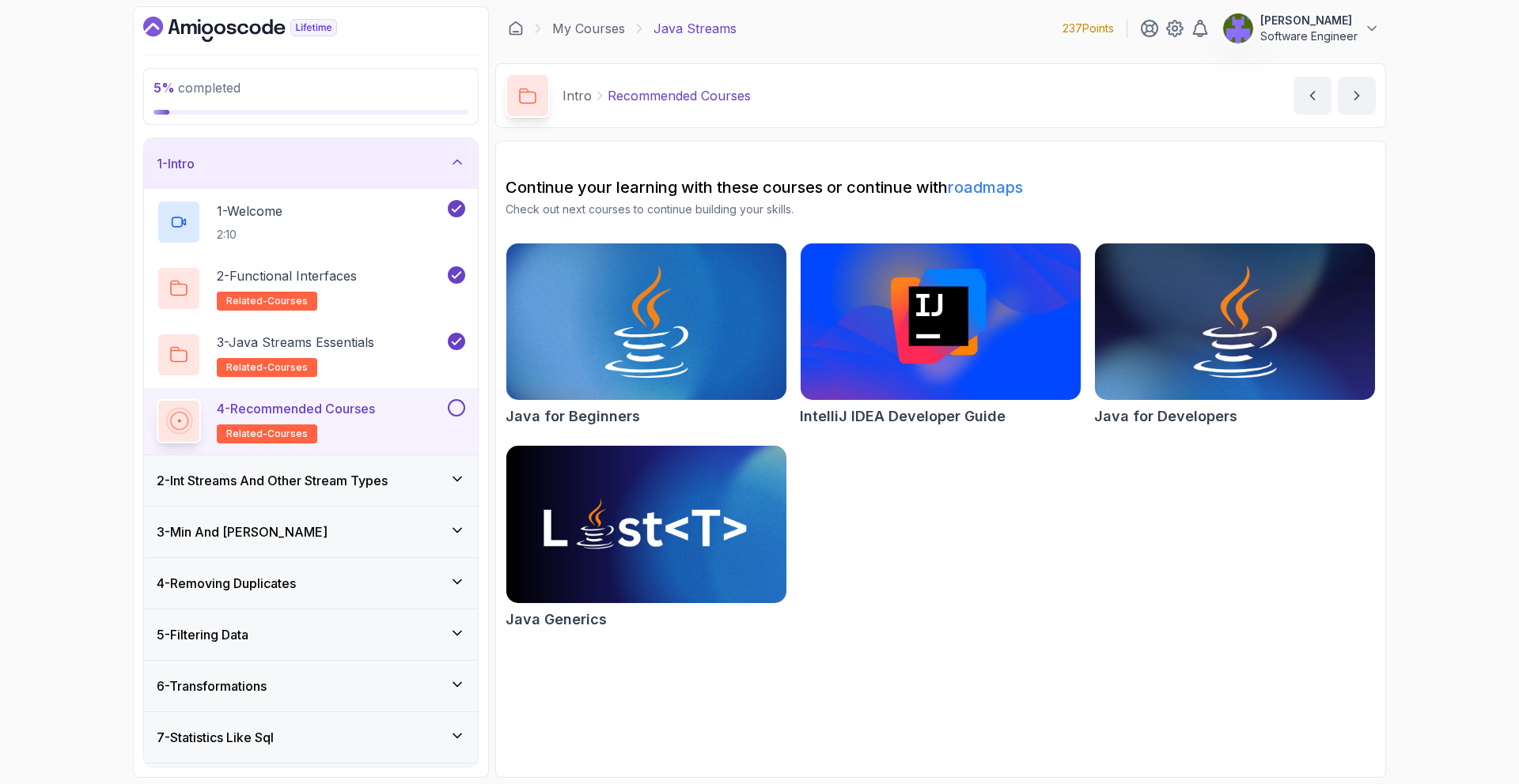
click at [460, 408] on button at bounding box center [456, 407] width 17 height 17
click at [430, 468] on div "2 - Int Streams And Other Stream Types" at bounding box center [310, 480] width 334 height 51
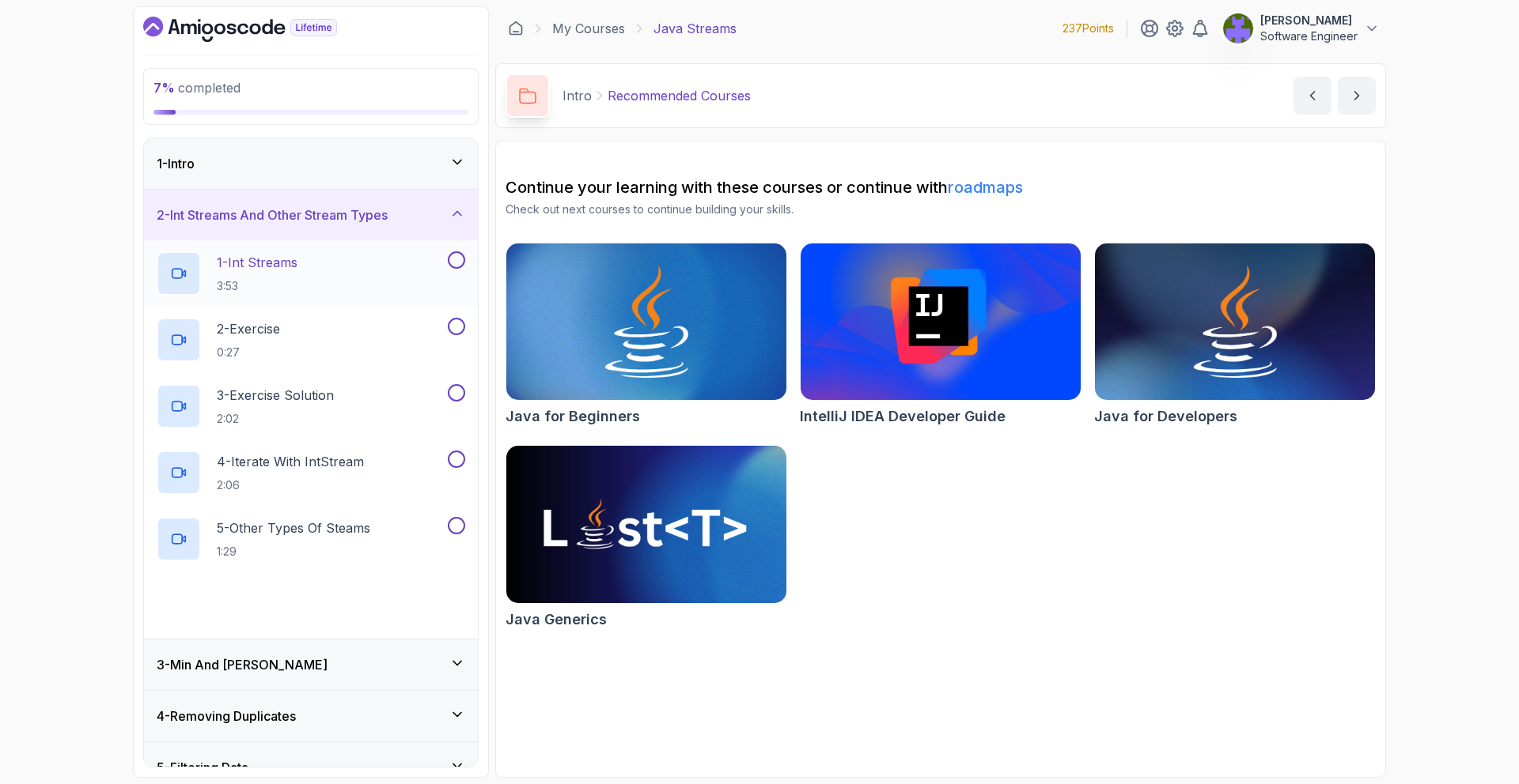
click at [381, 273] on div "1 - Int Streams 3:53" at bounding box center [300, 273] width 288 height 44
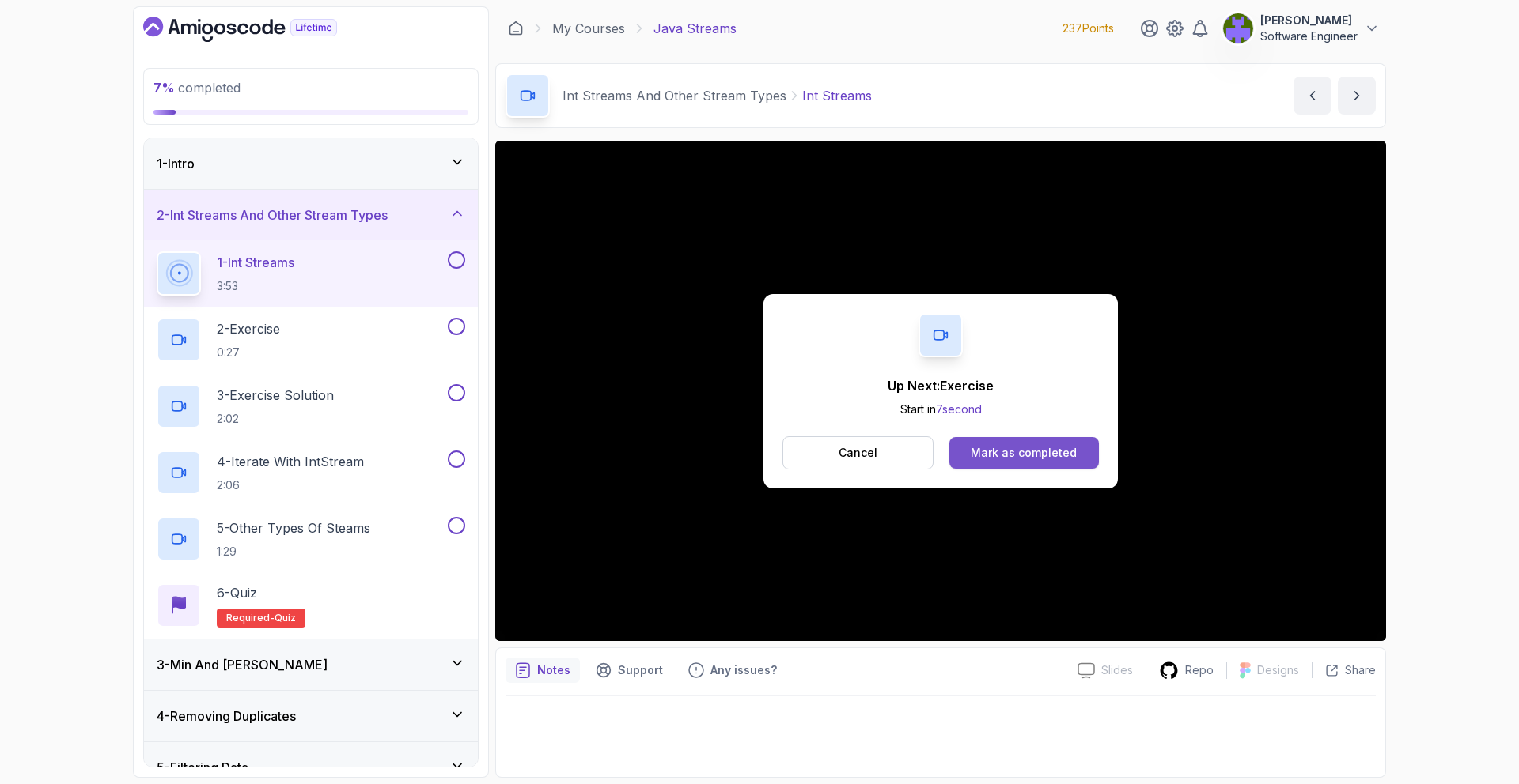
click at [1012, 454] on div "Mark as completed" at bounding box center [1024, 453] width 106 height 16
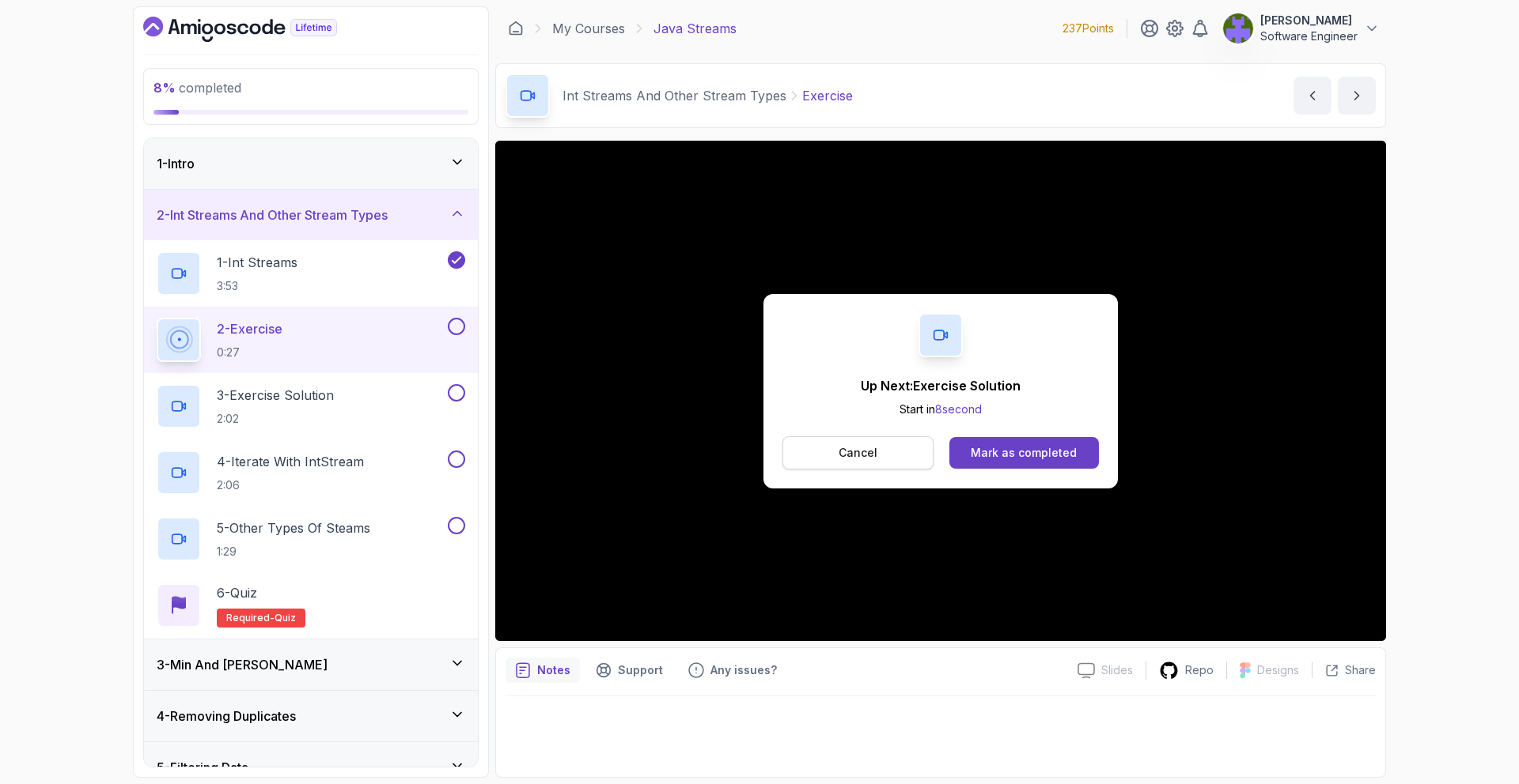
click at [911, 451] on button "Cancel" at bounding box center [858, 452] width 152 height 33
click at [979, 445] on div "Mark as completed" at bounding box center [1024, 453] width 106 height 16
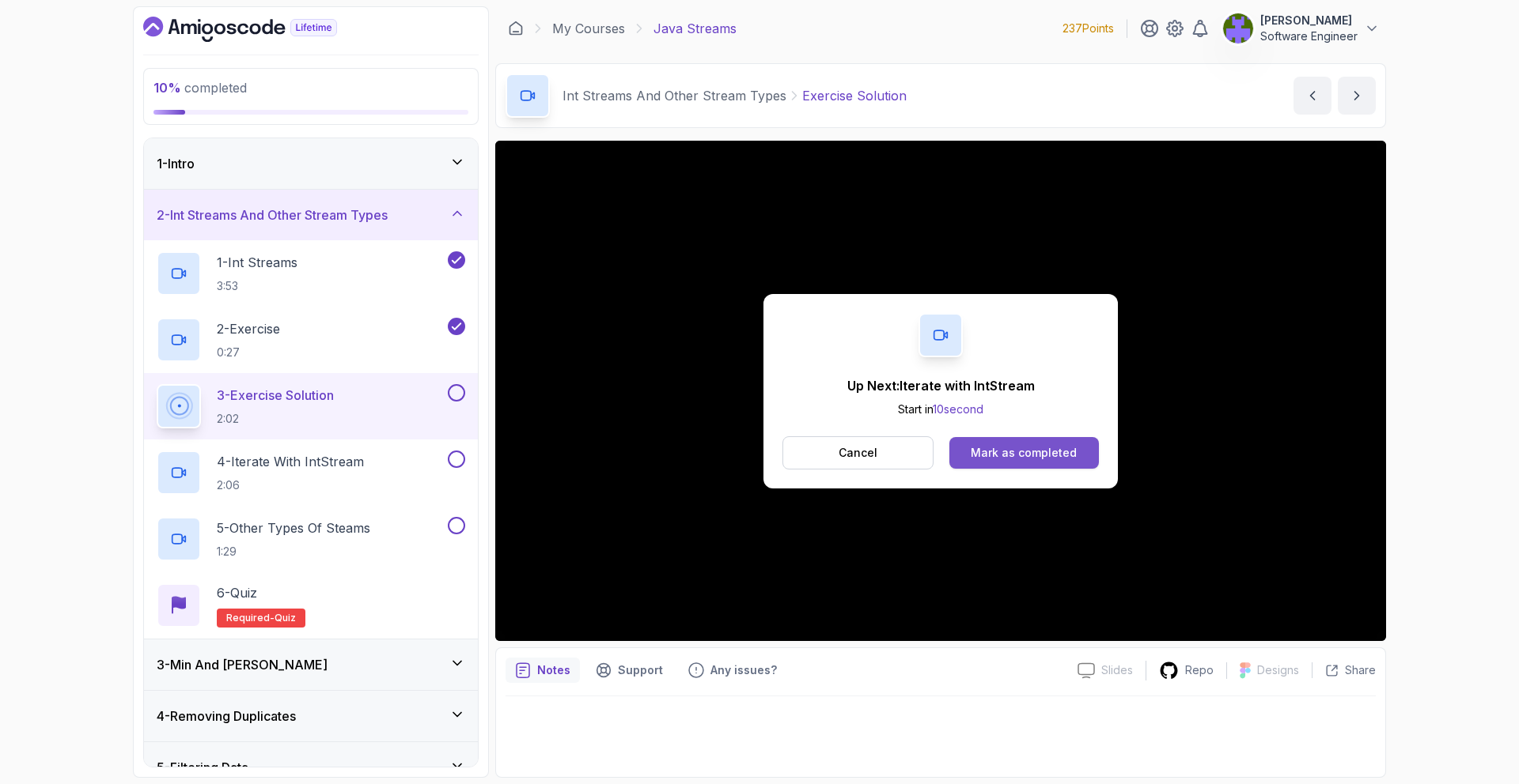
click at [1034, 442] on button "Mark as completed" at bounding box center [1025, 453] width 150 height 32
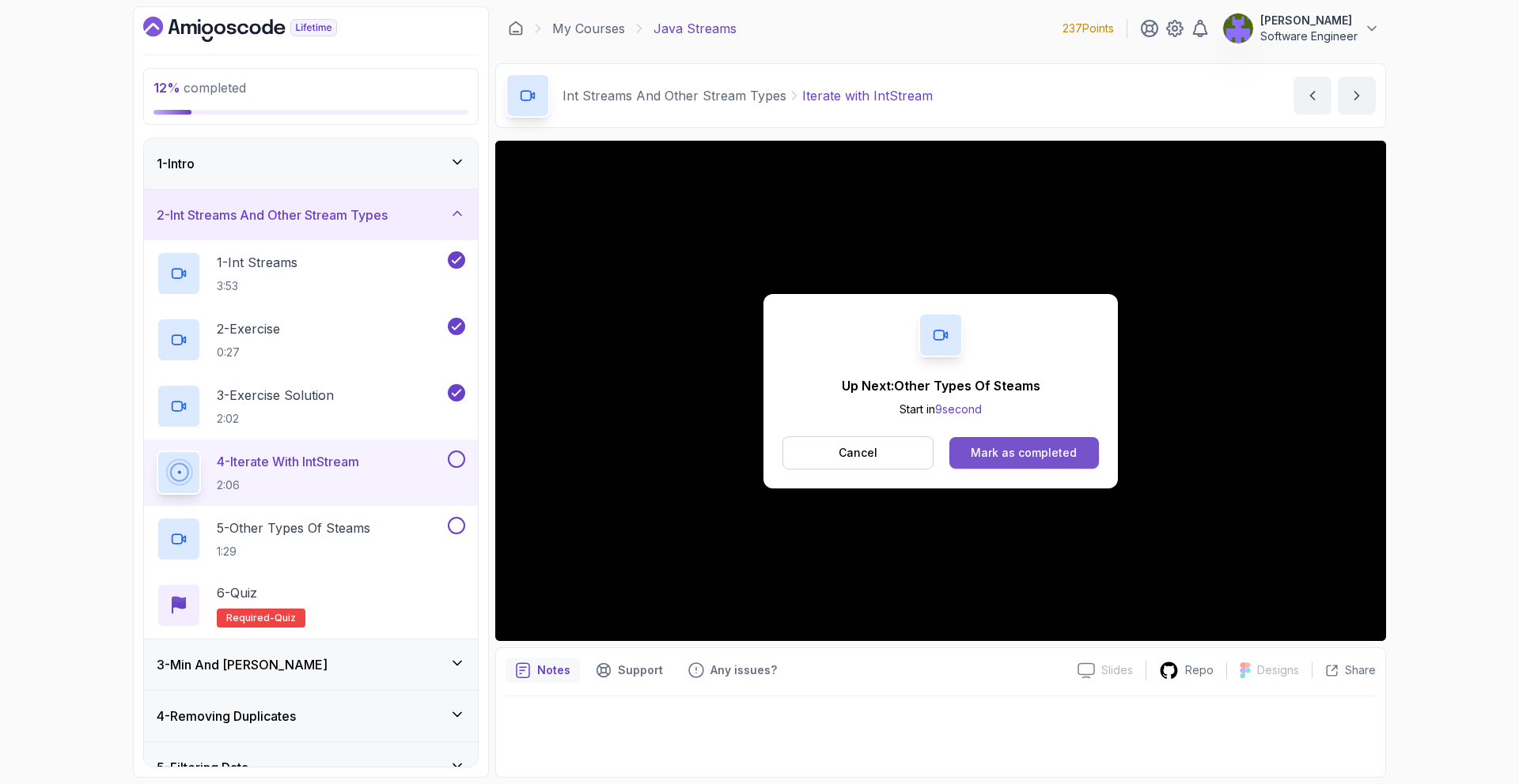
click at [1074, 455] on button "Mark as completed" at bounding box center [1025, 453] width 150 height 32
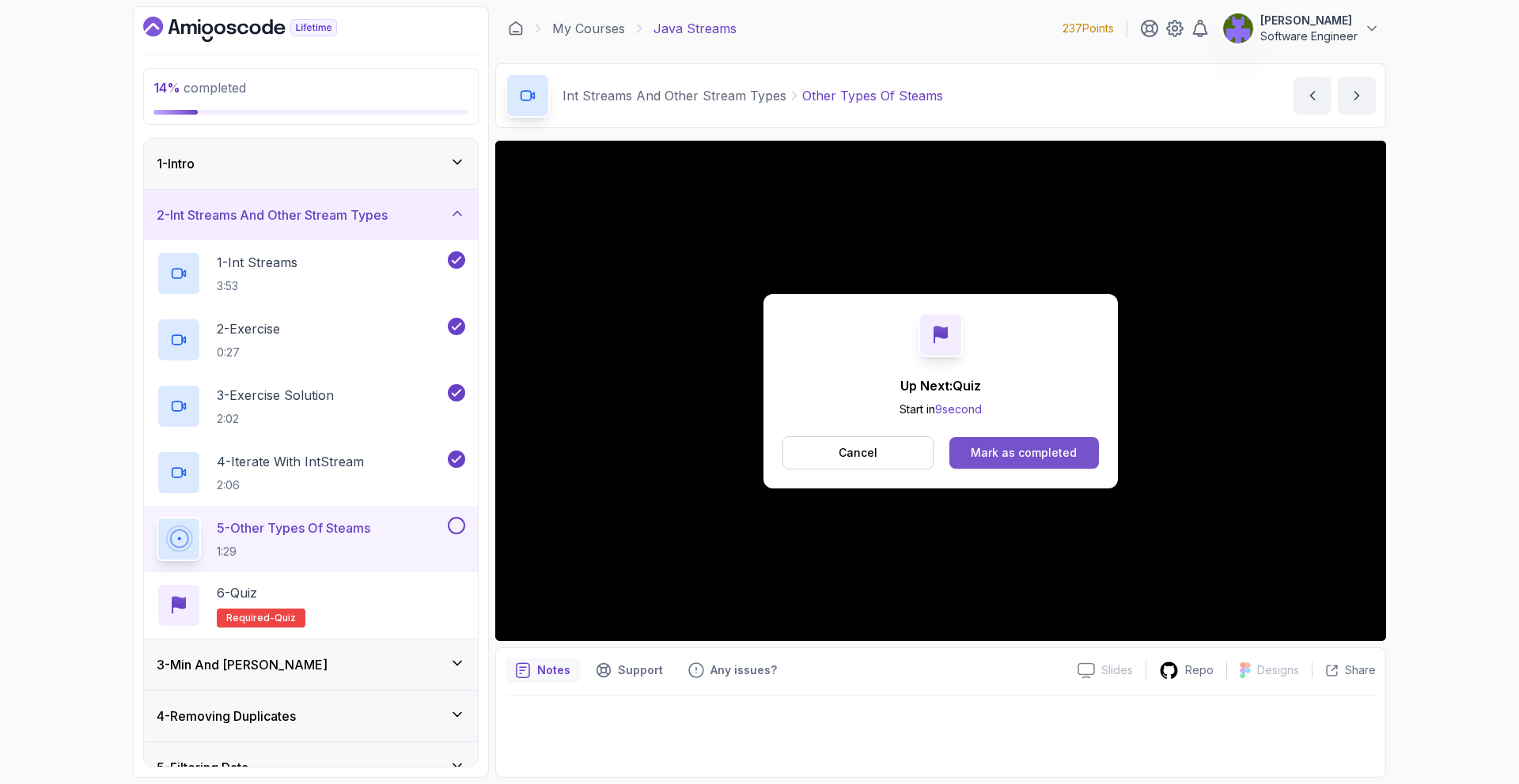
click at [1058, 437] on button "Mark as completed" at bounding box center [1025, 453] width 150 height 32
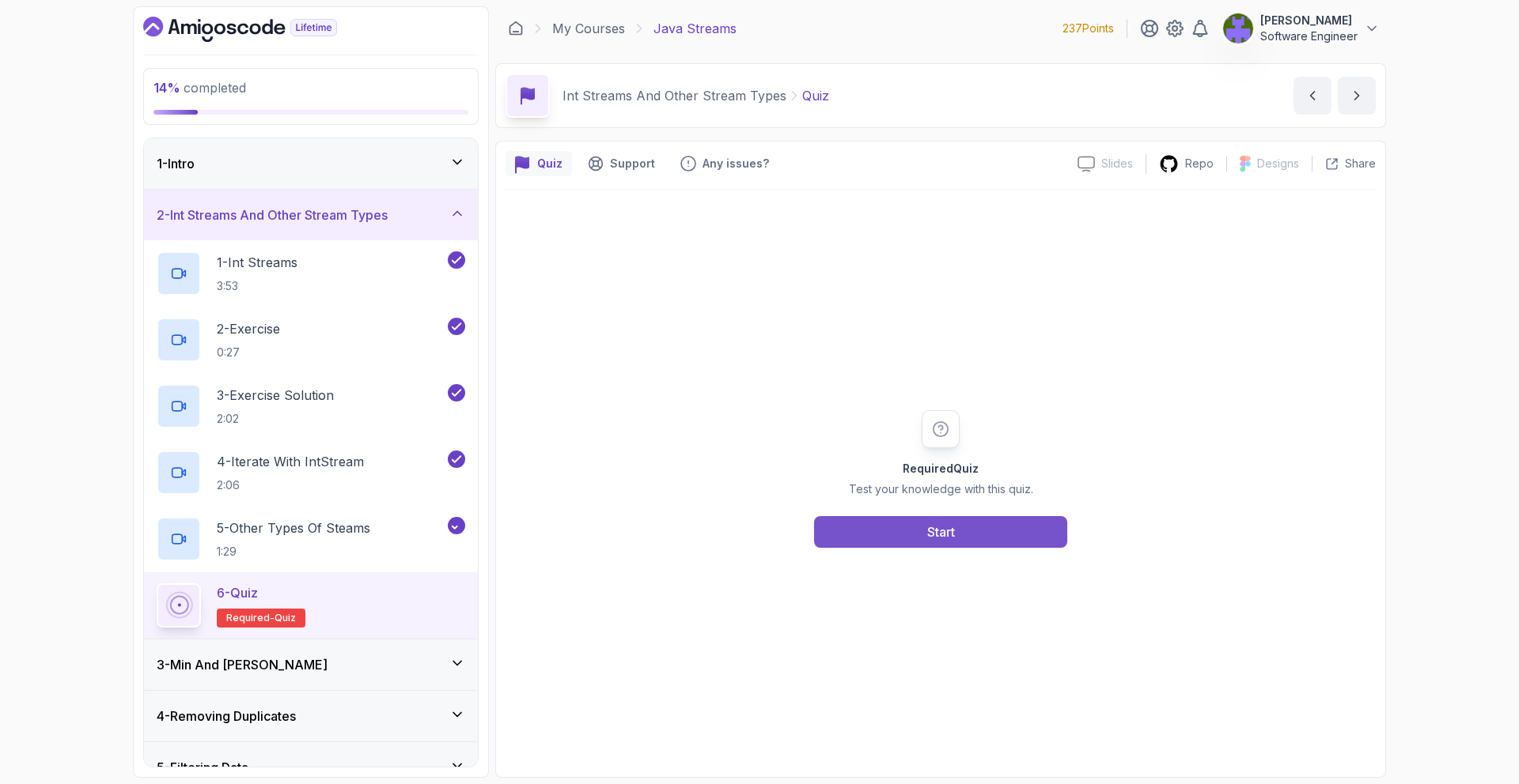
click at [998, 532] on button "Start" at bounding box center [941, 532] width 253 height 32
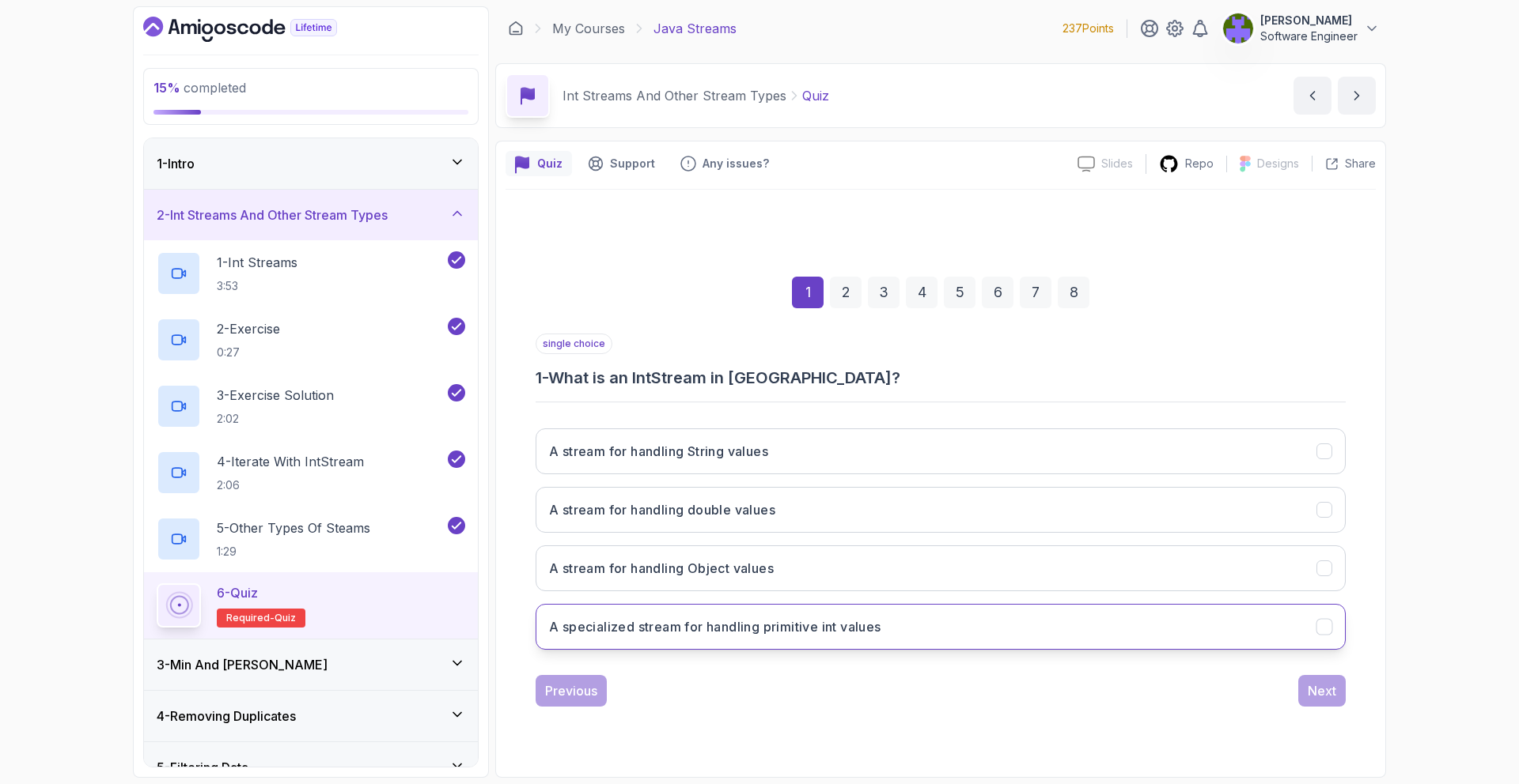
click at [924, 604] on button "A specialized stream for handling primitive int values" at bounding box center [940, 627] width 810 height 46
click at [1323, 691] on div "Next" at bounding box center [1322, 690] width 29 height 19
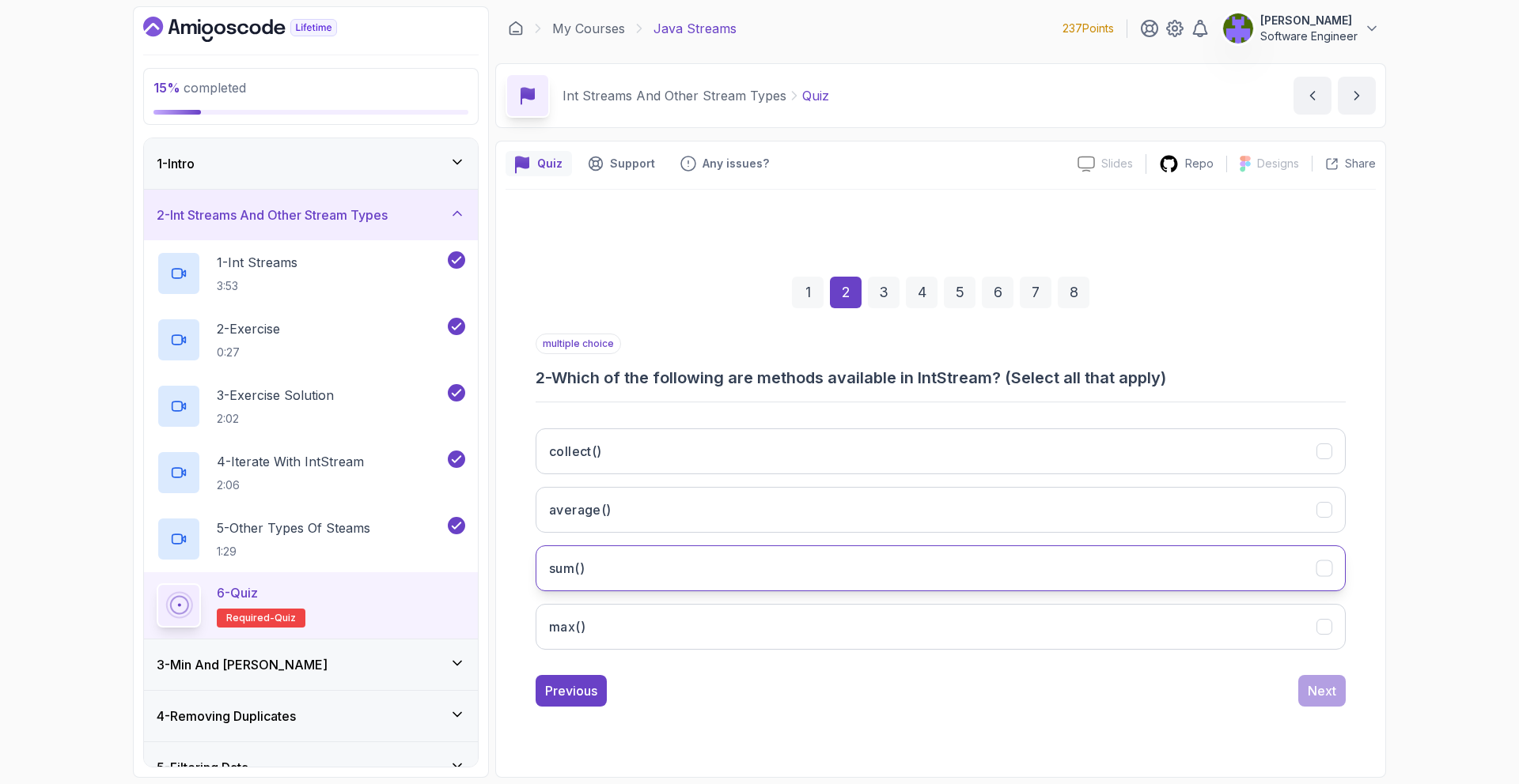
click at [897, 562] on button "sum()" at bounding box center [940, 569] width 810 height 46
click at [863, 648] on button "max()" at bounding box center [940, 627] width 810 height 46
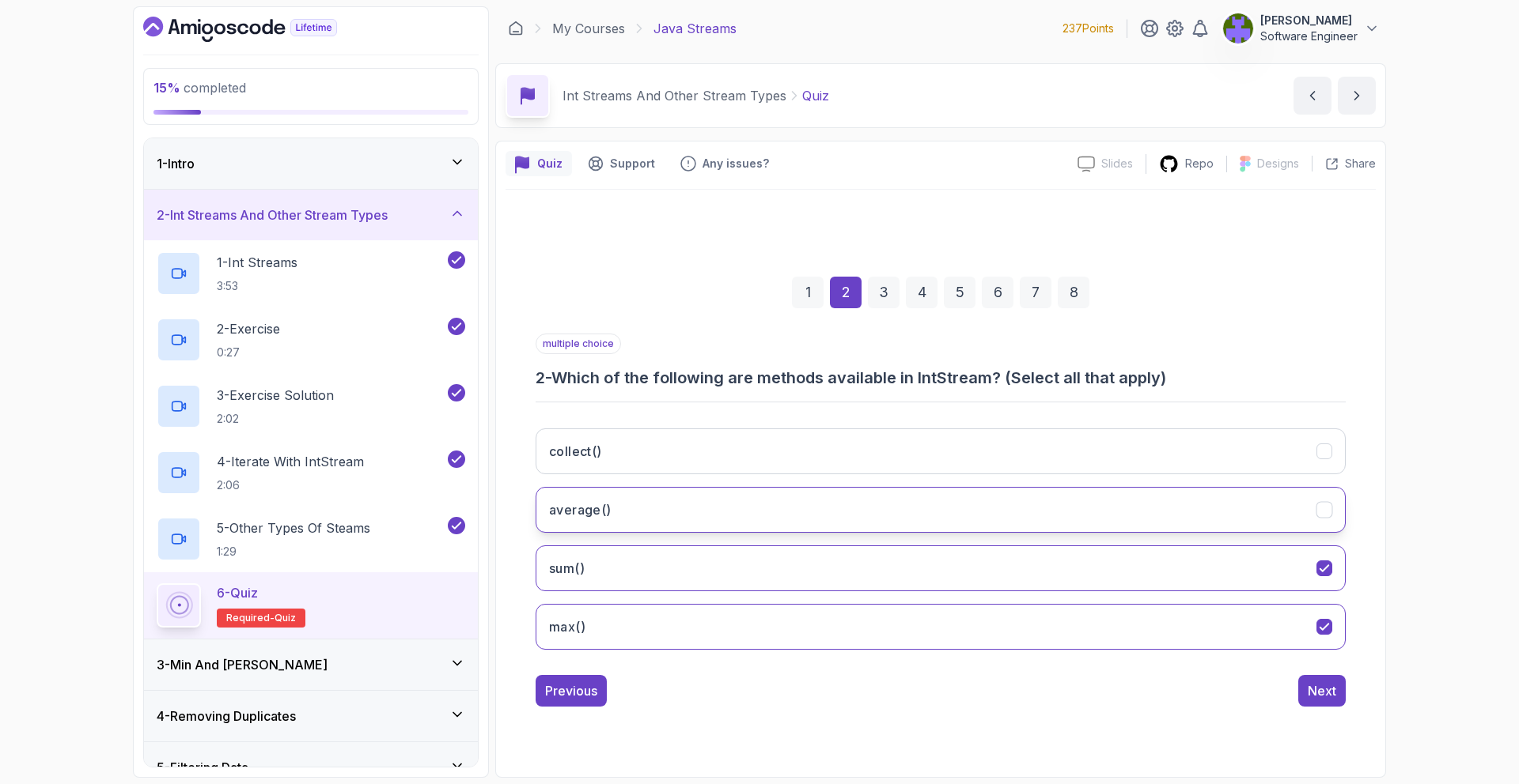
click at [891, 506] on button "average()" at bounding box center [940, 510] width 810 height 46
click at [927, 442] on button "collect()" at bounding box center [940, 451] width 810 height 46
click at [1257, 454] on button "collect()" at bounding box center [940, 451] width 810 height 46
click at [1332, 684] on div "Next" at bounding box center [1322, 690] width 29 height 19
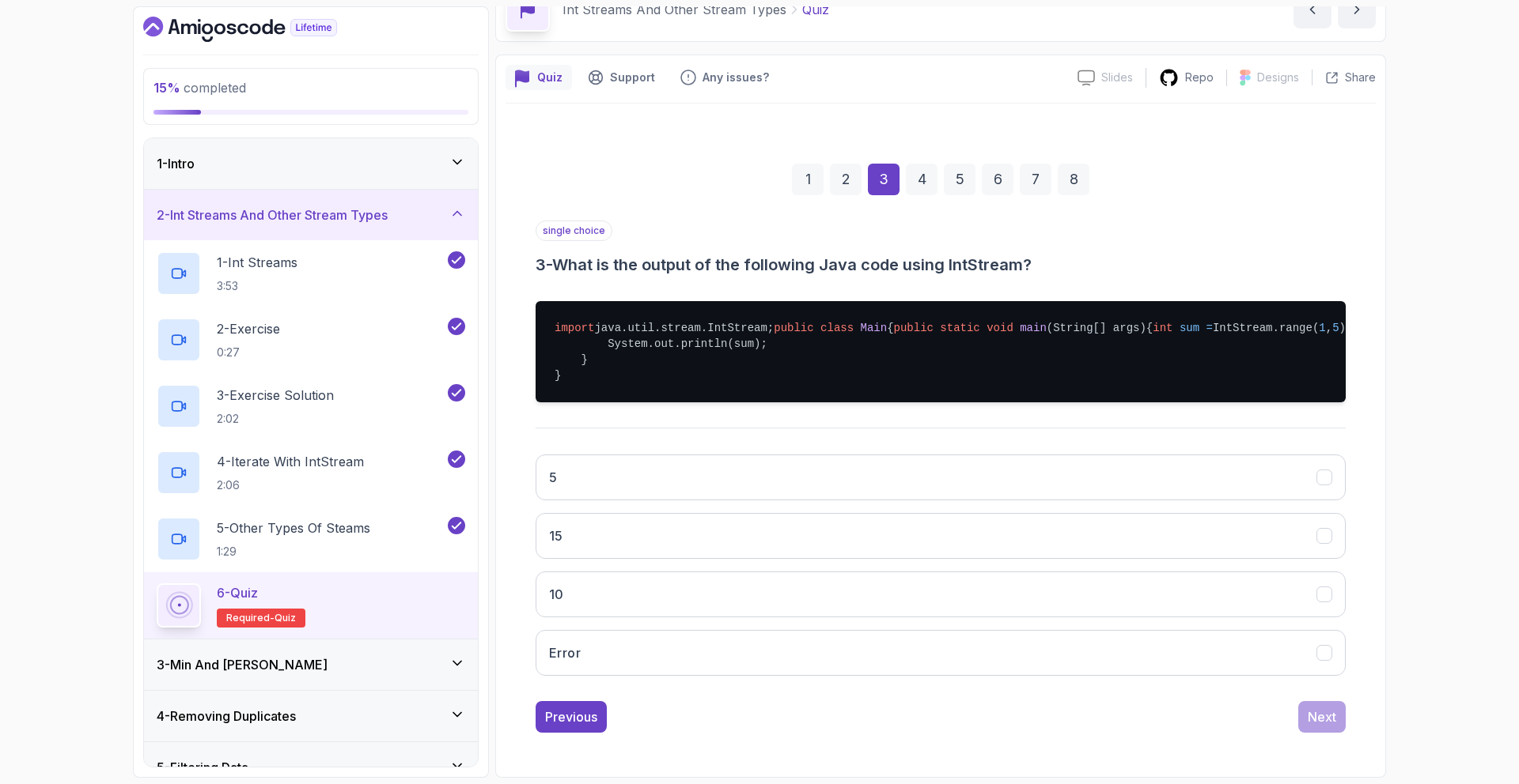
scroll to position [146, 0]
click at [908, 531] on button "15" at bounding box center [940, 536] width 810 height 46
click at [1317, 718] on div "Next" at bounding box center [1322, 716] width 29 height 19
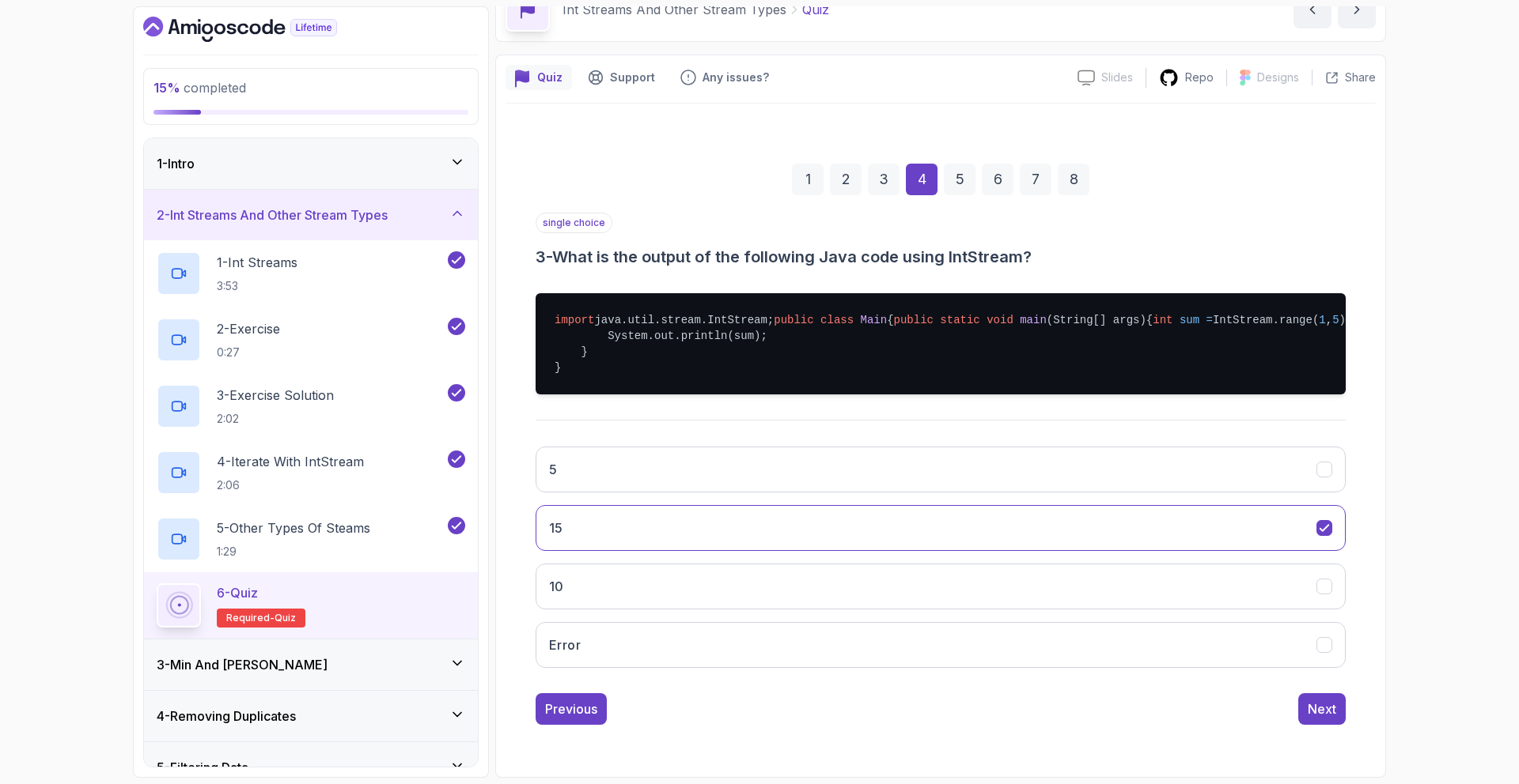
scroll to position [0, 0]
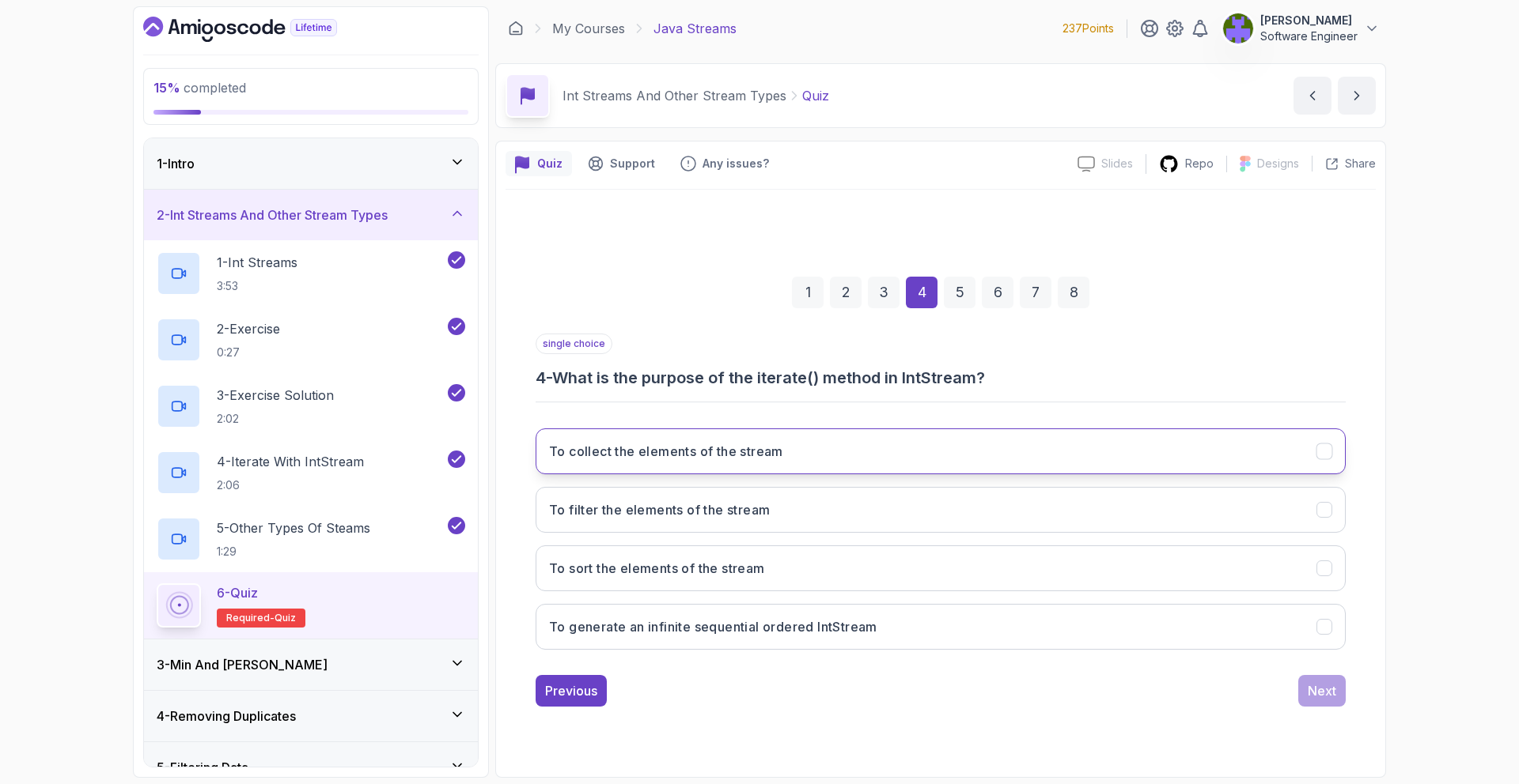
click at [969, 460] on button "To collect the elements of the stream" at bounding box center [940, 451] width 810 height 46
click at [1329, 678] on button "Next" at bounding box center [1323, 691] width 48 height 32
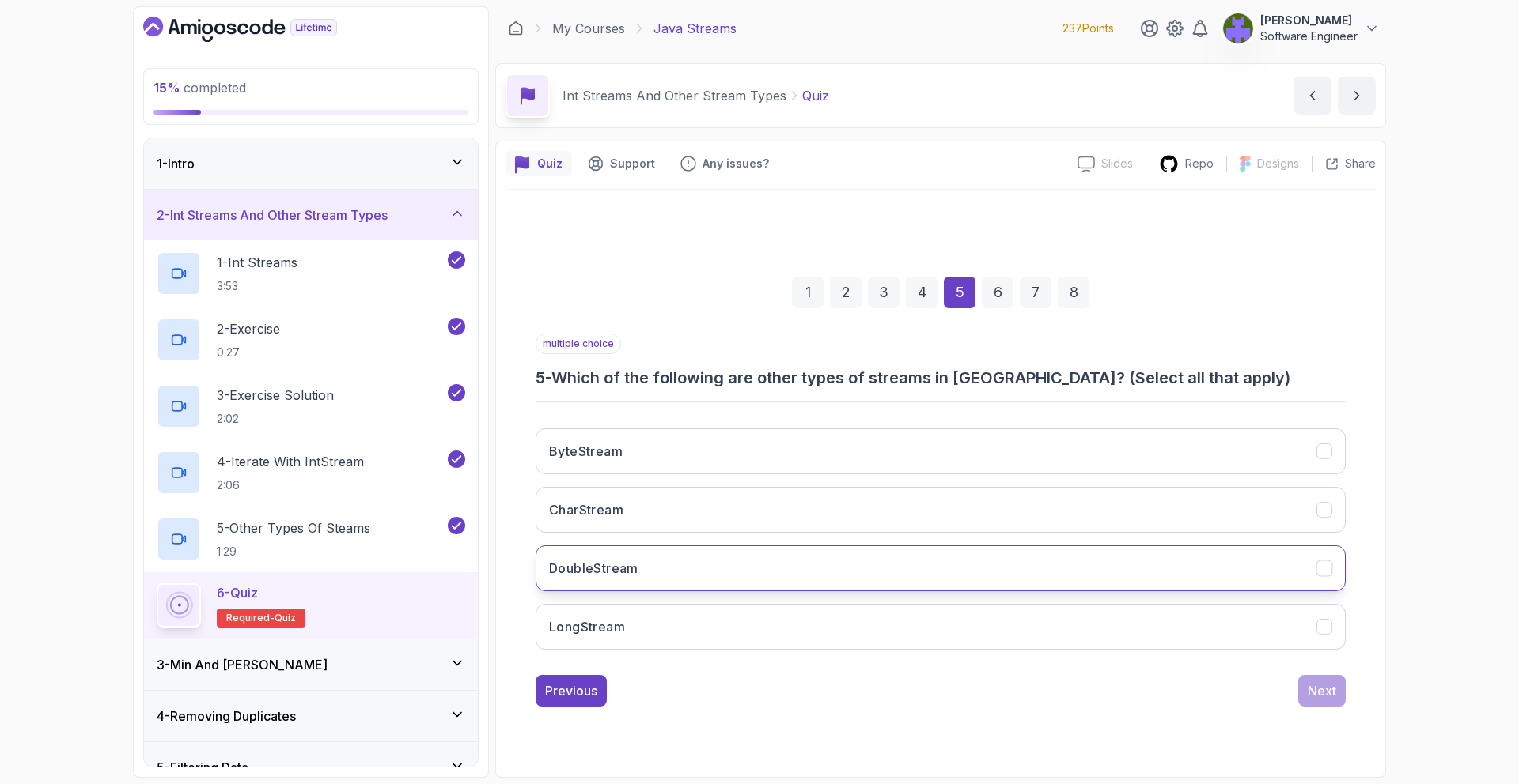
click at [834, 580] on button "DoubleStream" at bounding box center [940, 569] width 810 height 46
click at [819, 620] on button "LongStream" at bounding box center [940, 627] width 810 height 46
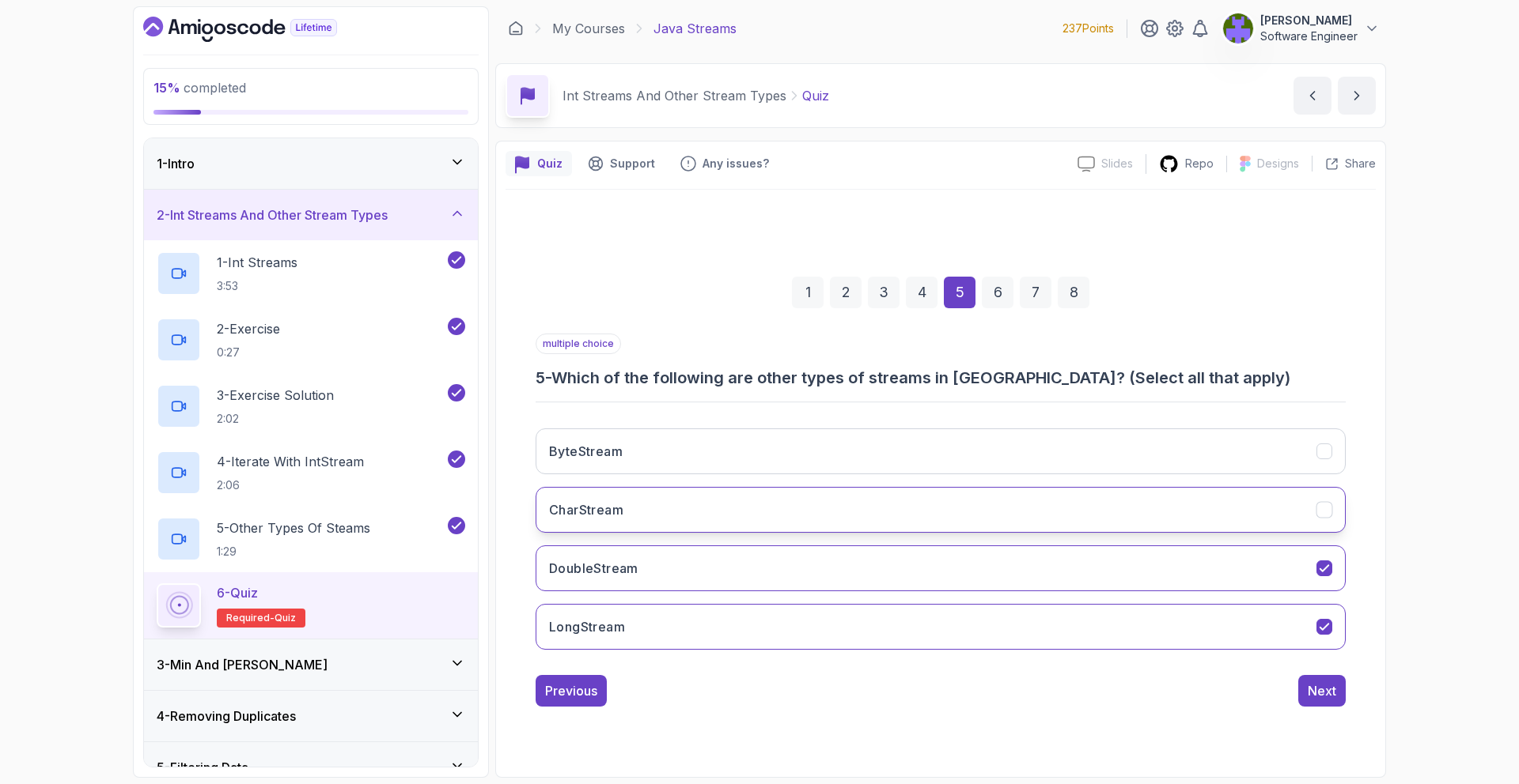
click at [889, 521] on button "CharStream" at bounding box center [940, 510] width 810 height 46
click at [1018, 507] on button "CharStream" at bounding box center [940, 510] width 810 height 46
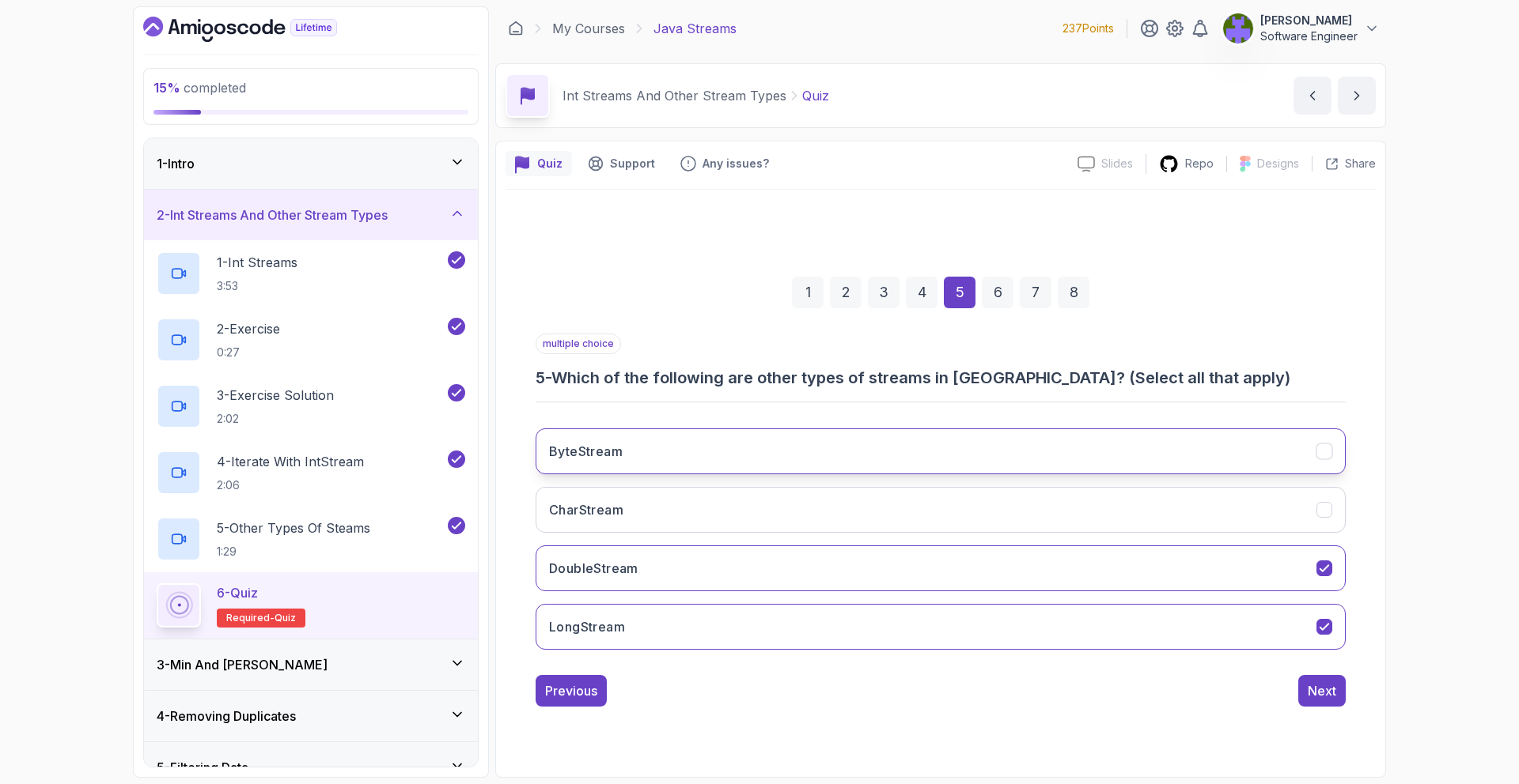
click at [1036, 468] on button "ByteStream" at bounding box center [940, 451] width 810 height 46
click at [1046, 530] on button "CharStream" at bounding box center [940, 510] width 810 height 46
click at [1307, 685] on button "Next" at bounding box center [1323, 691] width 48 height 32
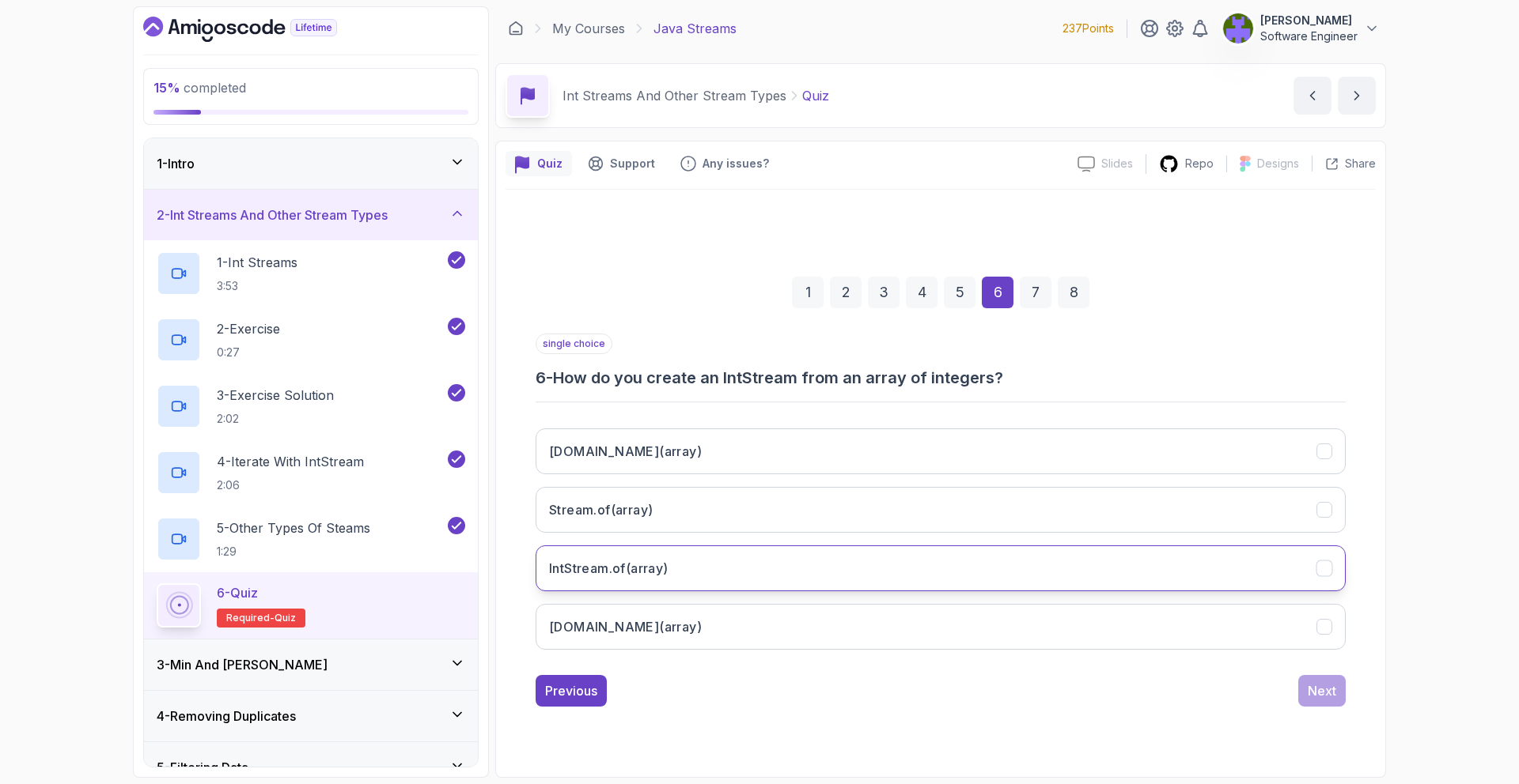
click at [767, 570] on button "IntStream.of(array)" at bounding box center [940, 569] width 810 height 46
click at [1326, 689] on div "Next" at bounding box center [1322, 690] width 29 height 19
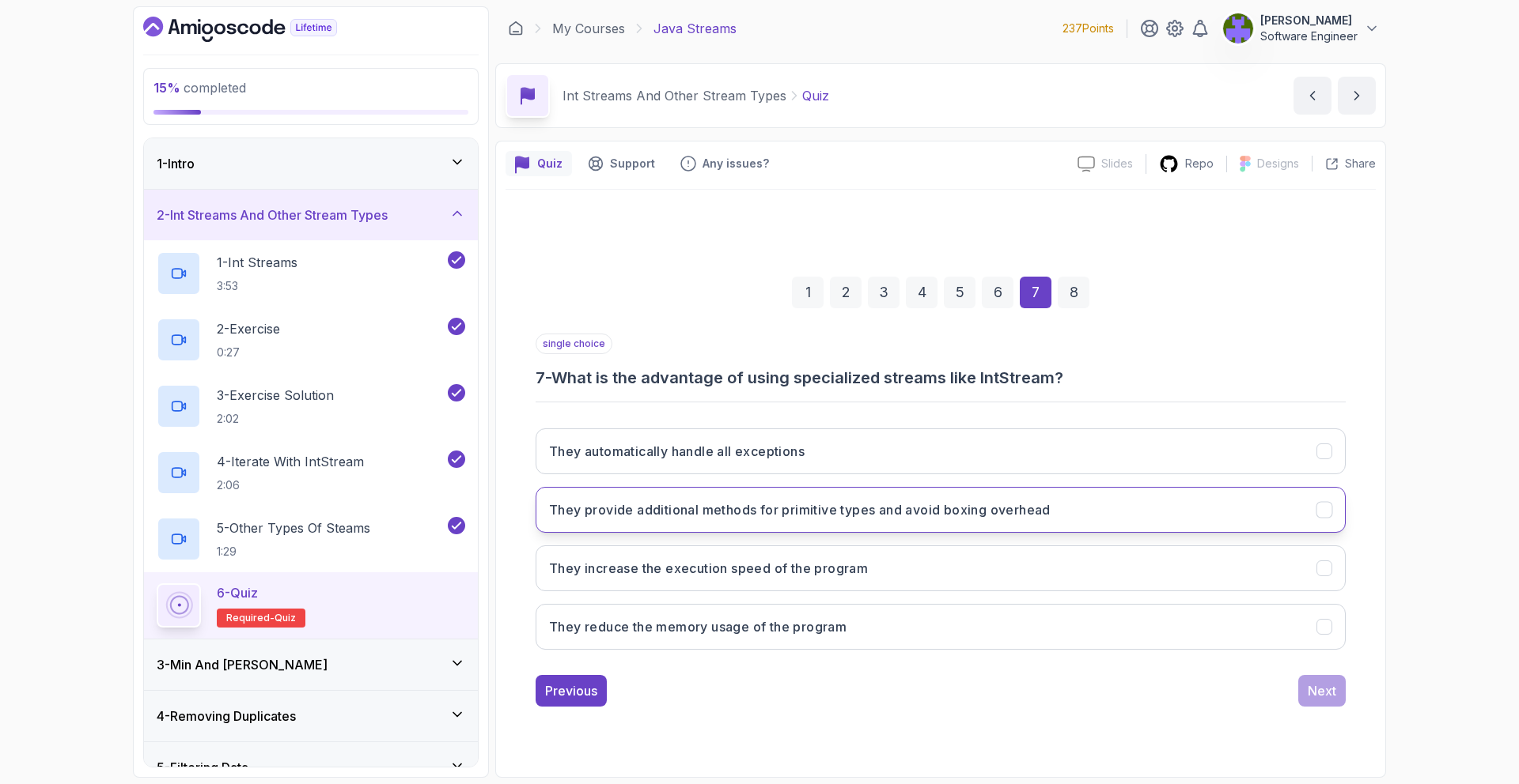
click at [1032, 491] on button "They provide additional methods for primitive types and avoid boxing overhead" at bounding box center [940, 510] width 810 height 46
click at [1024, 487] on button "They provide additional methods for primitive types and avoid boxing overhead" at bounding box center [940, 510] width 810 height 46
click at [1025, 516] on h3 "They provide additional methods for primitive types and avoid boxing overhead" at bounding box center [799, 510] width 501 height 19
click at [1046, 559] on button "They increase the execution speed of the program" at bounding box center [940, 569] width 810 height 46
click at [995, 525] on button "They provide additional methods for primitive types and avoid boxing overhead" at bounding box center [940, 510] width 810 height 46
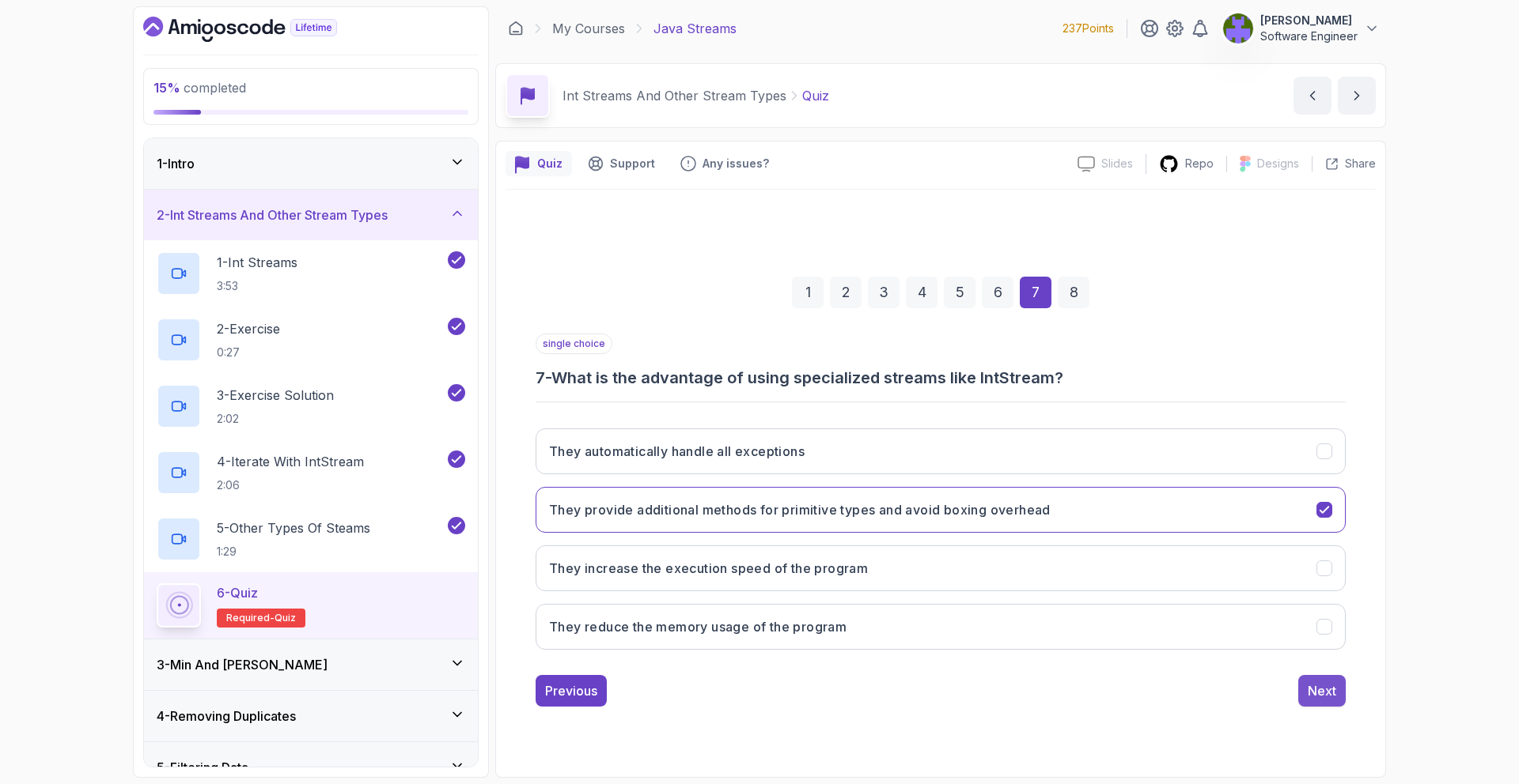
click at [1328, 677] on button "Next" at bounding box center [1323, 691] width 48 height 32
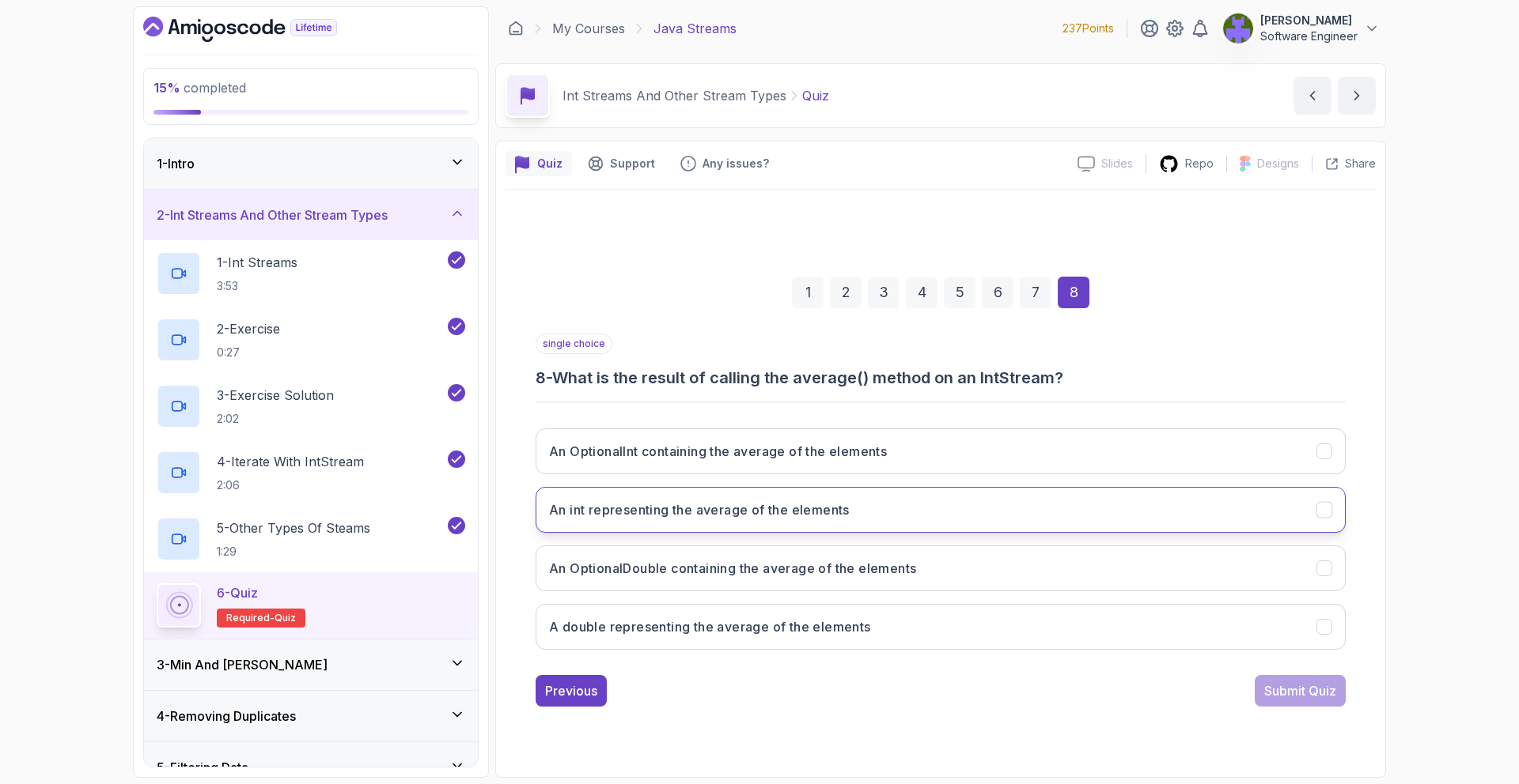
click at [891, 508] on button "An int representing the average of the elements" at bounding box center [940, 510] width 810 height 46
click at [1281, 673] on div "single choice 8 - What is the result of calling the average() method on an IntS…" at bounding box center [940, 520] width 810 height 374
click at [1288, 683] on div "Submit Quiz" at bounding box center [1301, 690] width 72 height 19
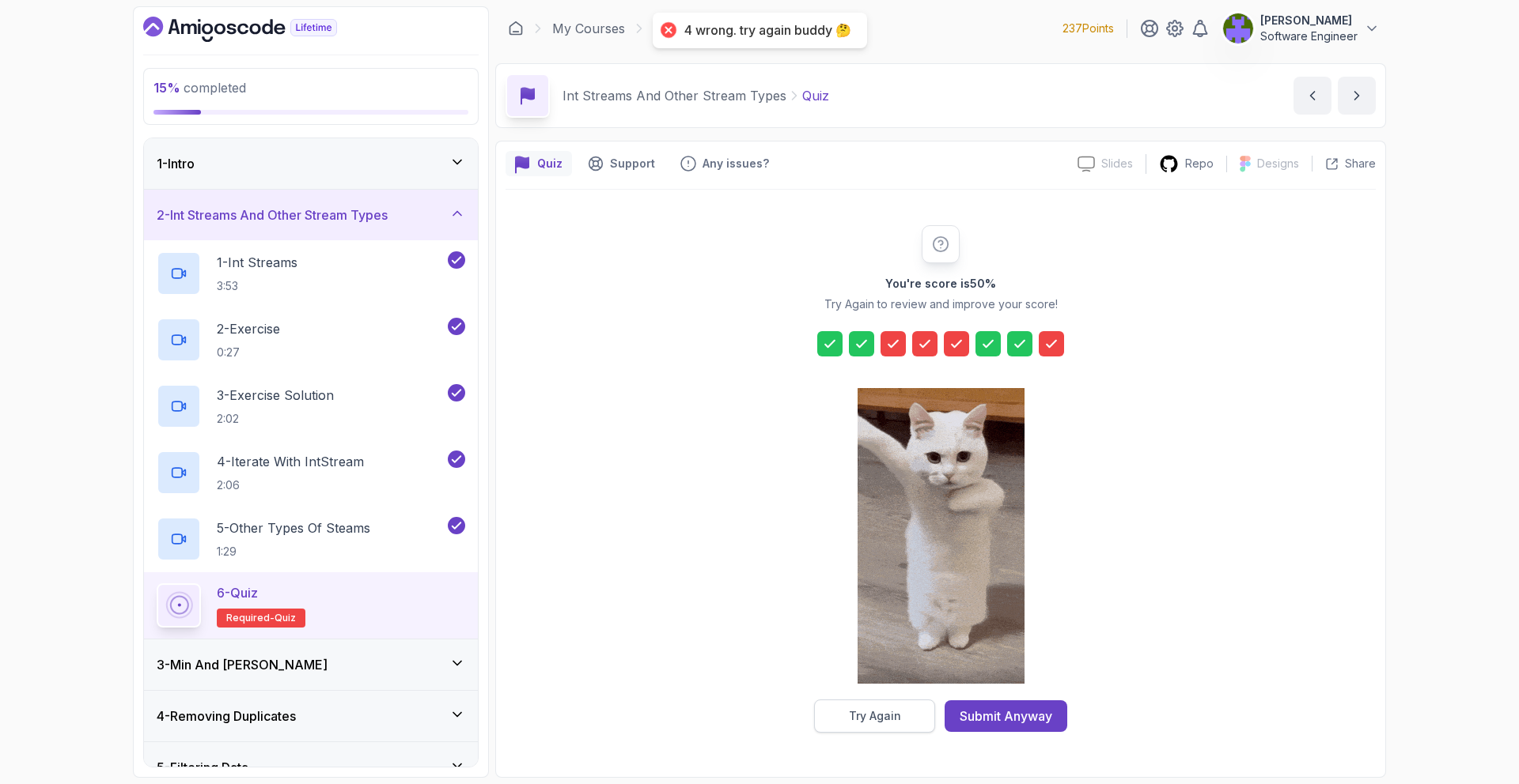
click at [897, 721] on div "Try Again" at bounding box center [875, 716] width 52 height 16
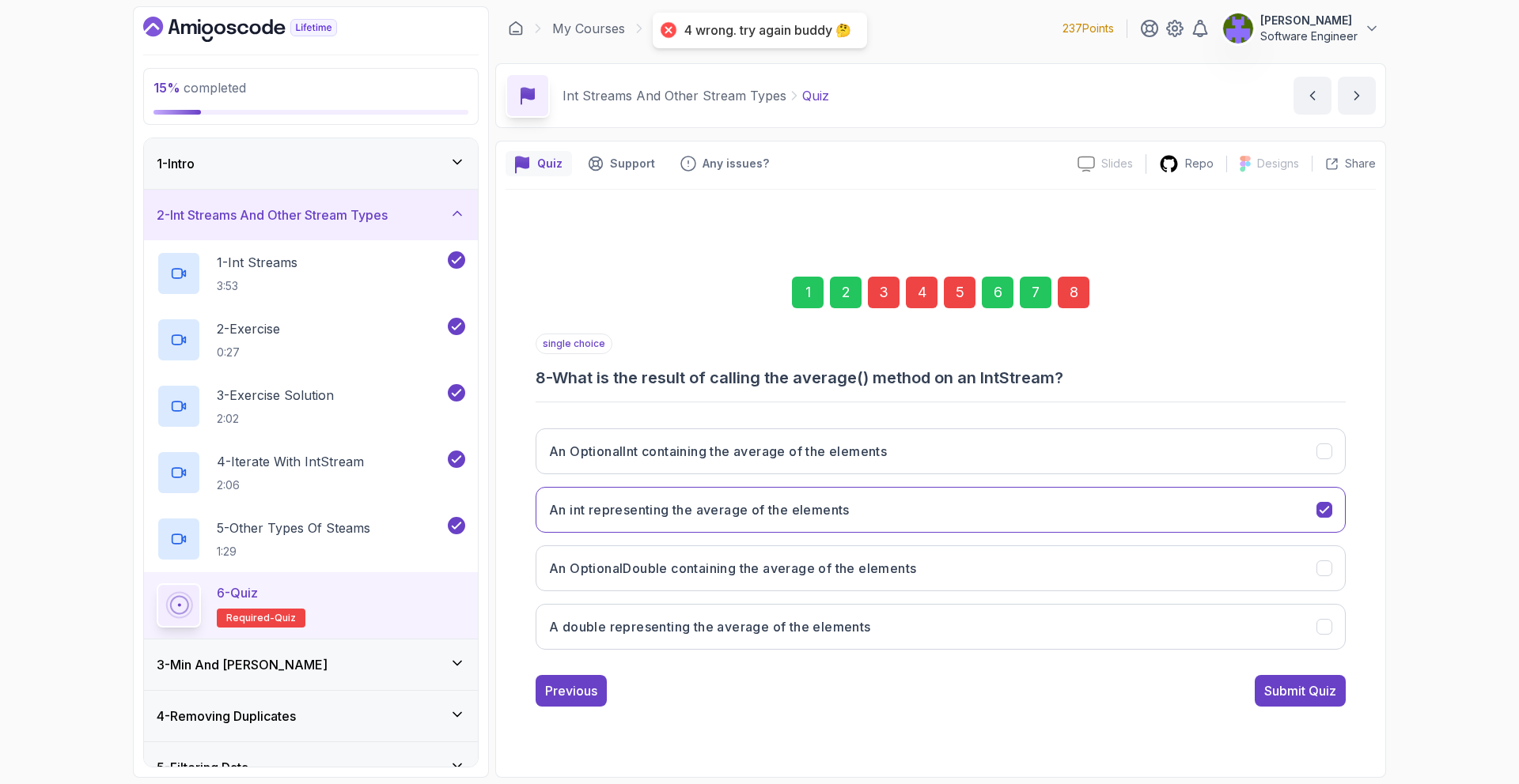
click at [1073, 283] on div "8" at bounding box center [1073, 293] width 32 height 32
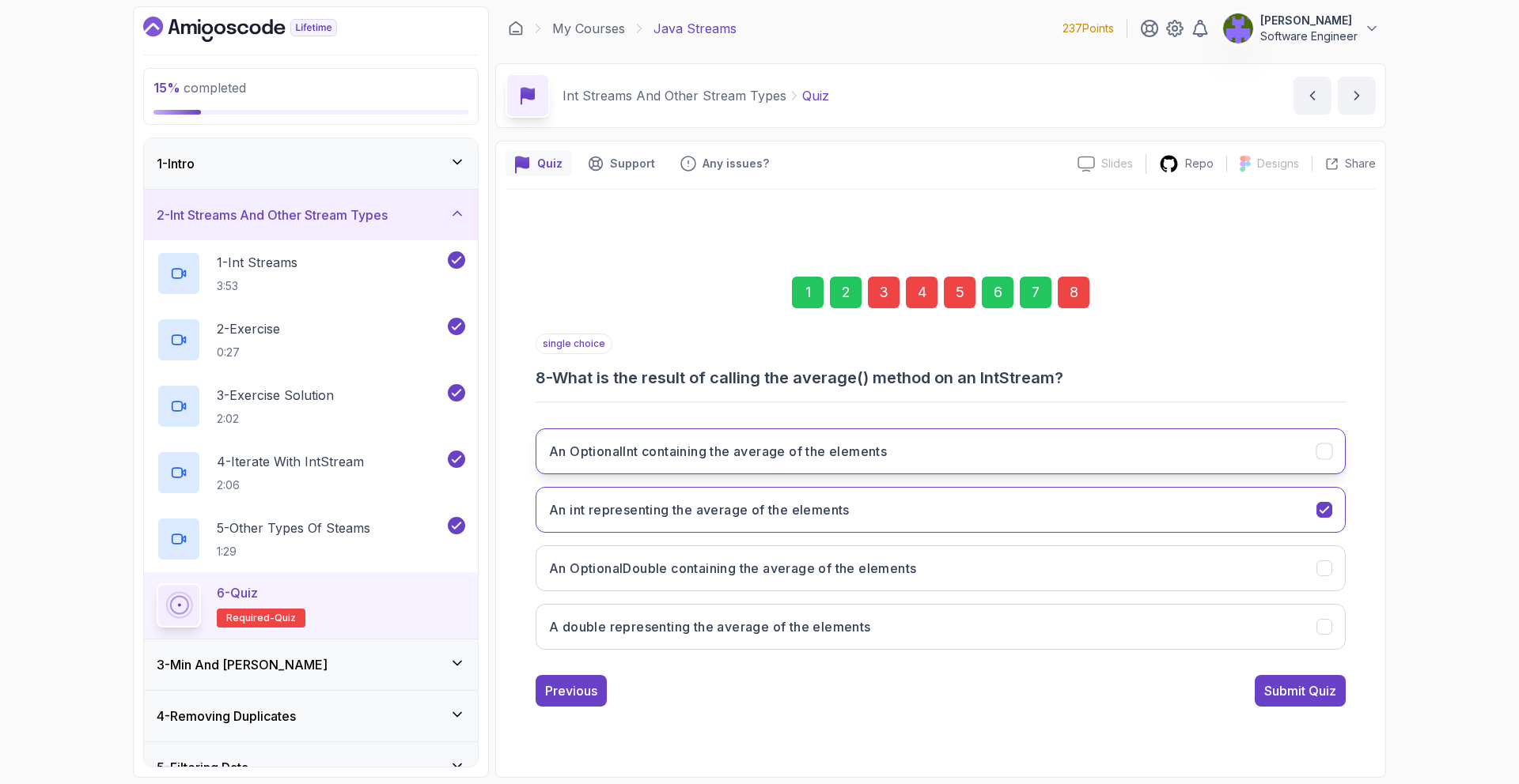
click at [960, 431] on button "An OptionalInt containing the average of the elements" at bounding box center [940, 451] width 810 height 46
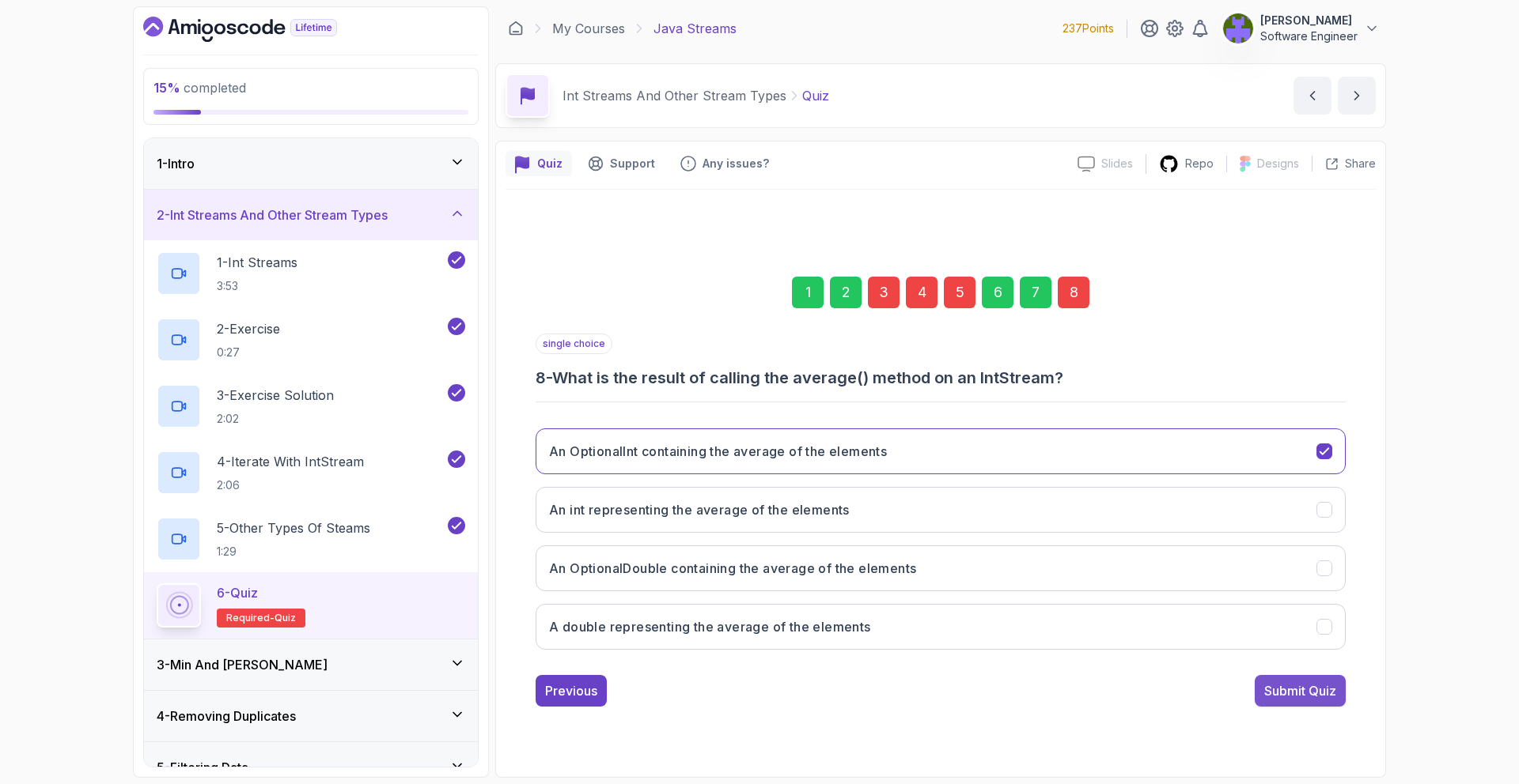
click at [1272, 686] on div "Submit Quiz" at bounding box center [1301, 690] width 72 height 19
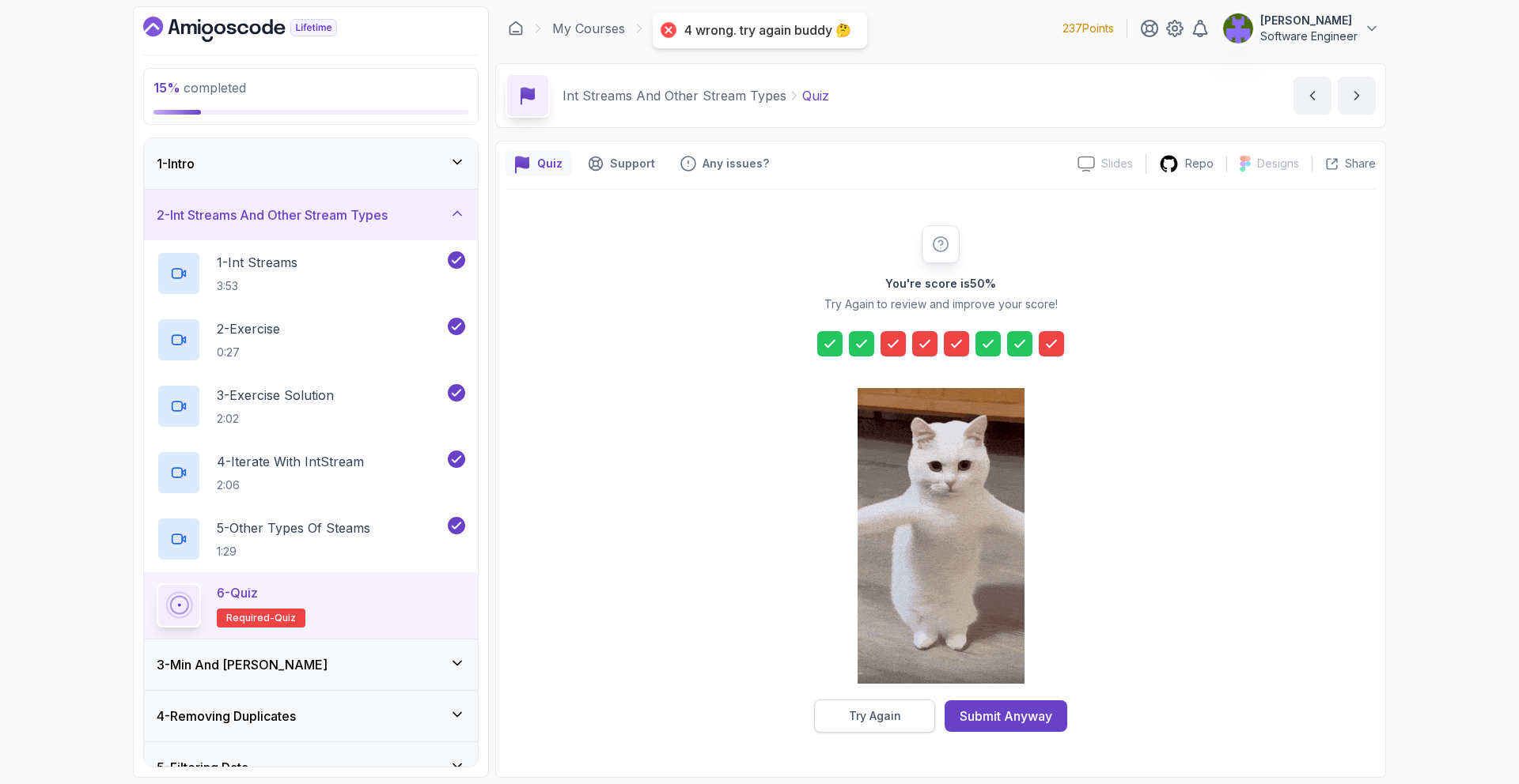
click at [894, 712] on div "Try Again" at bounding box center [875, 716] width 52 height 16
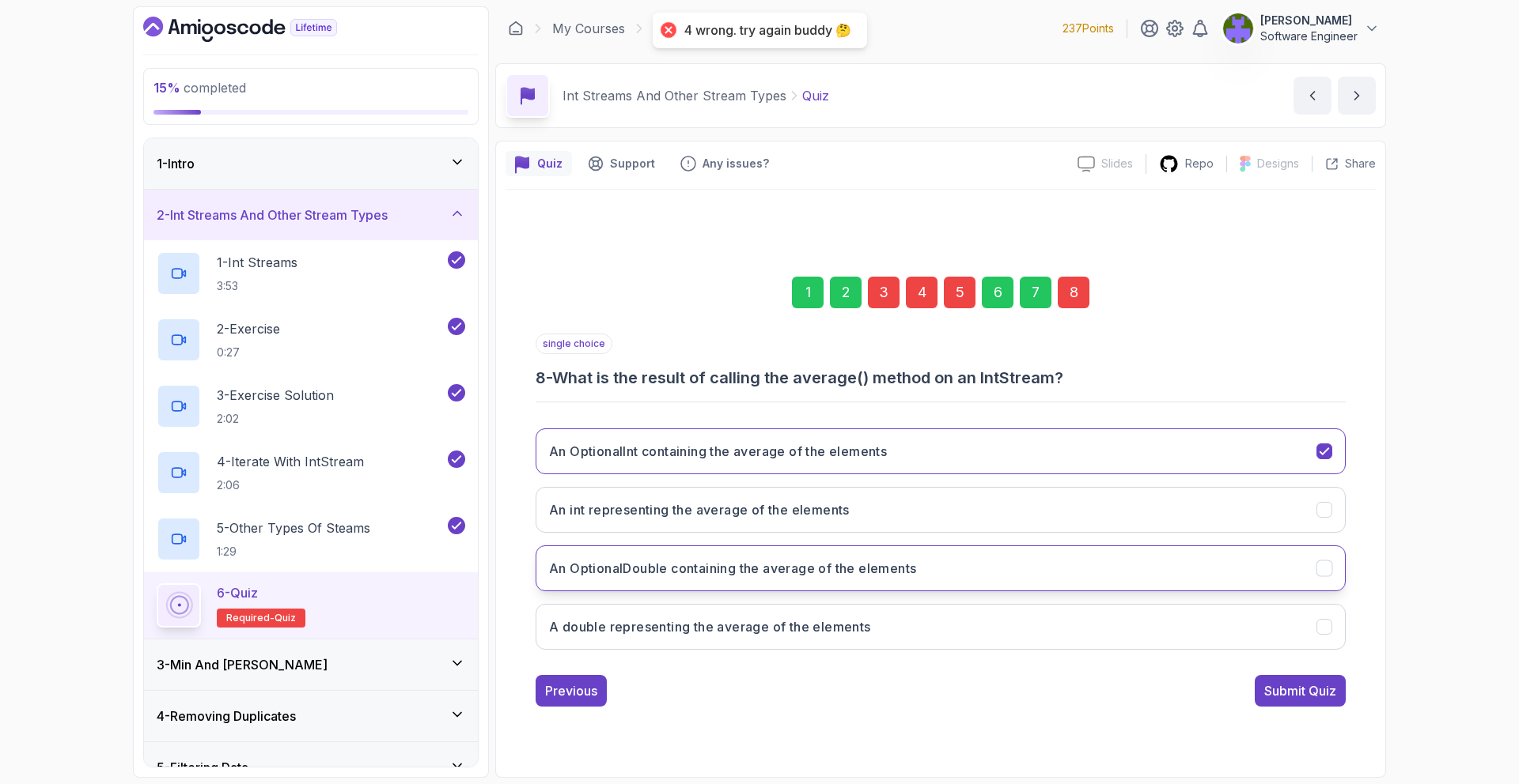
click at [935, 567] on button "An OptionalDouble containing the average of the elements" at bounding box center [940, 569] width 810 height 46
click at [1282, 681] on div "Submit Quiz" at bounding box center [1301, 690] width 72 height 19
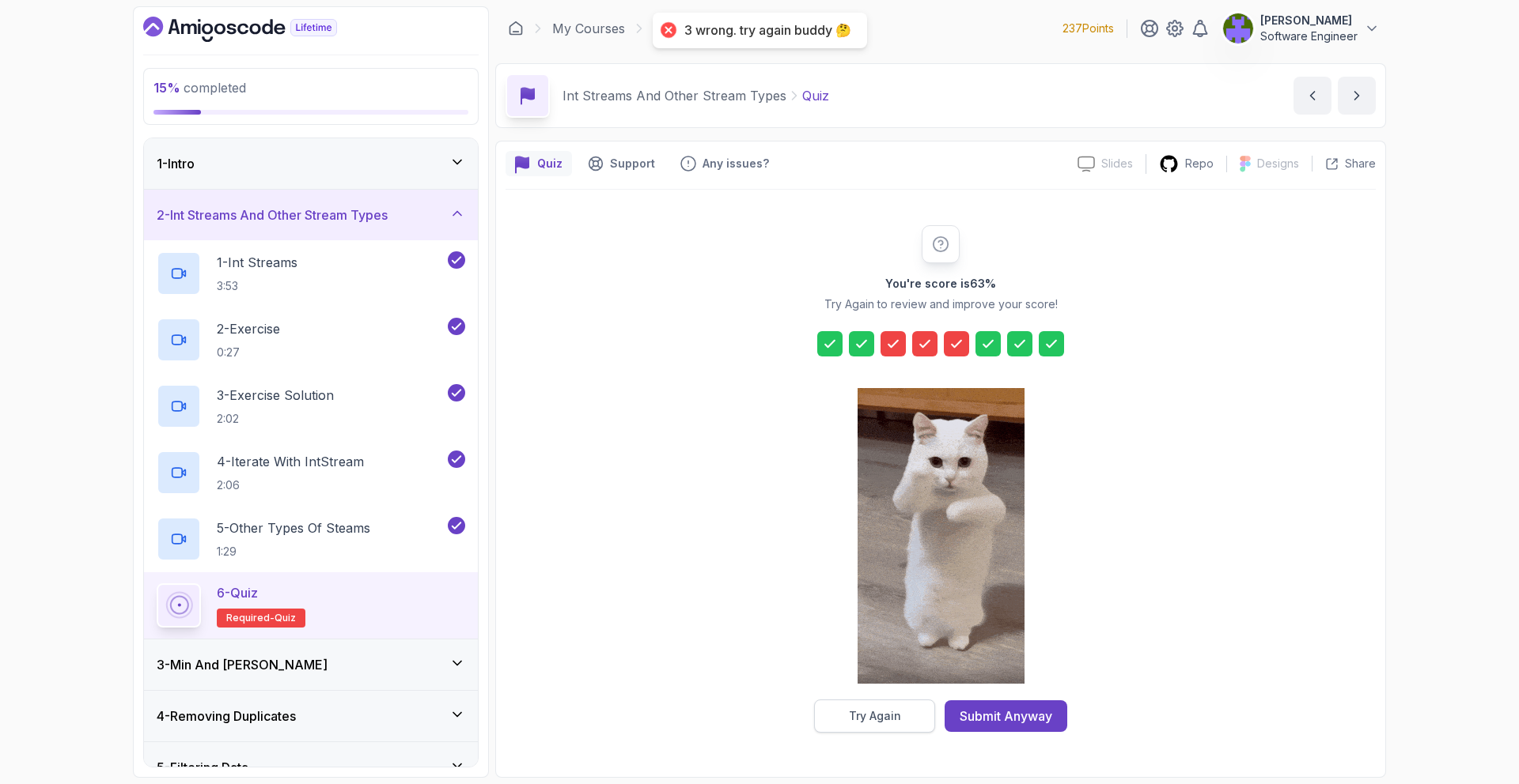
click at [892, 715] on div "Try Again" at bounding box center [875, 716] width 52 height 16
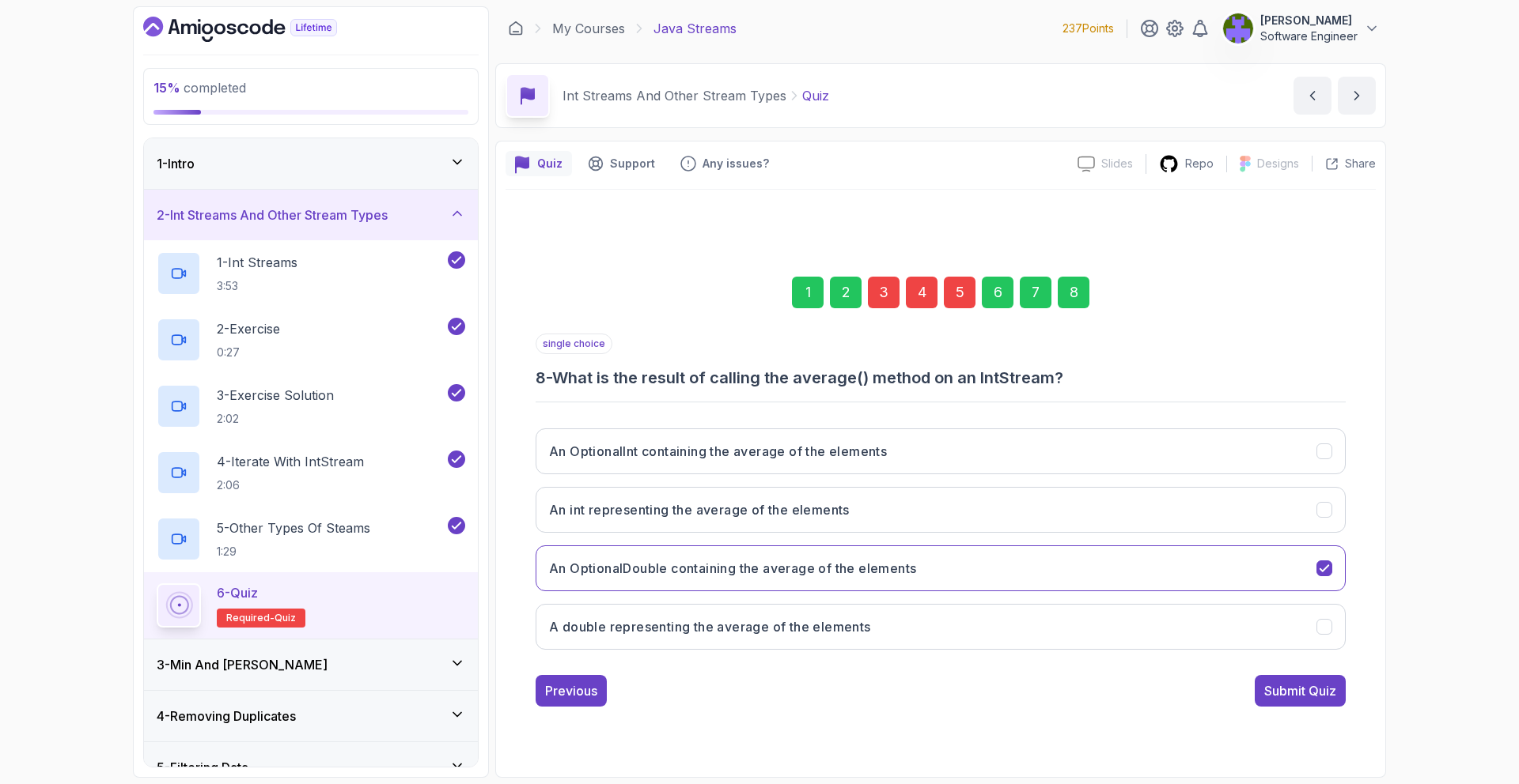
click at [949, 303] on div "5" at bounding box center [960, 293] width 32 height 32
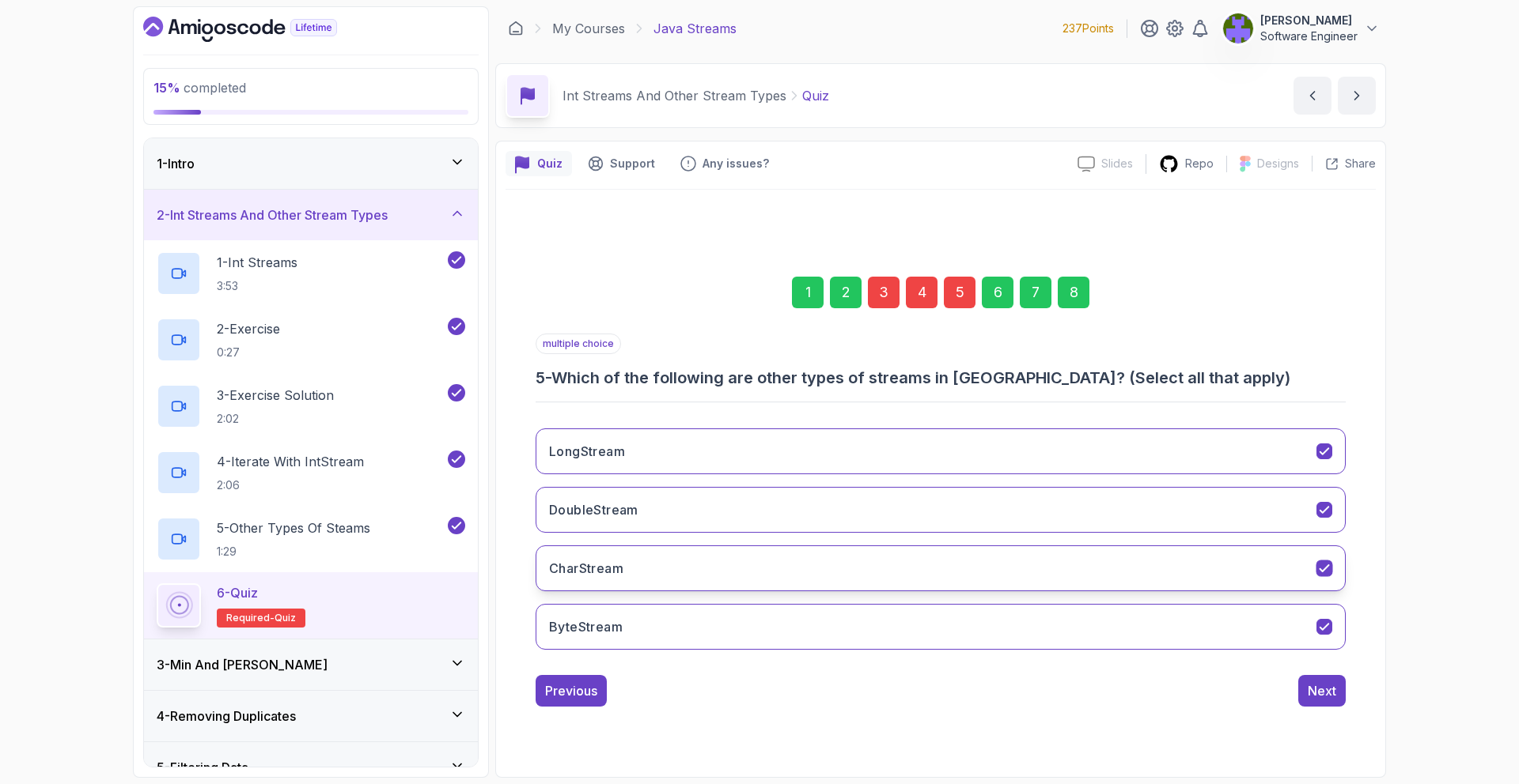
click at [979, 585] on button "CharStream" at bounding box center [940, 569] width 810 height 46
click at [1075, 303] on div "8" at bounding box center [1073, 293] width 32 height 32
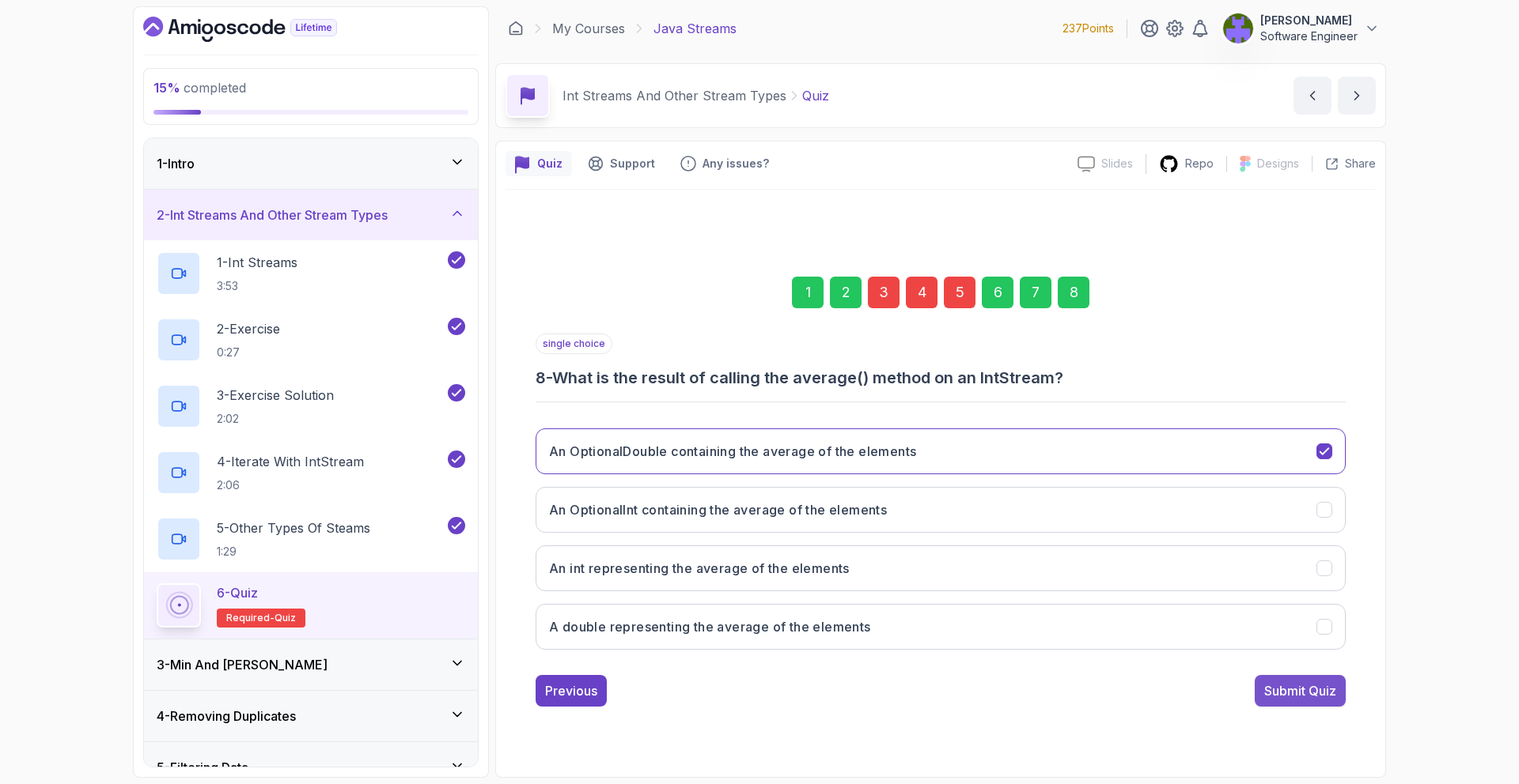
click at [1284, 687] on div "Submit Quiz" at bounding box center [1301, 690] width 72 height 19
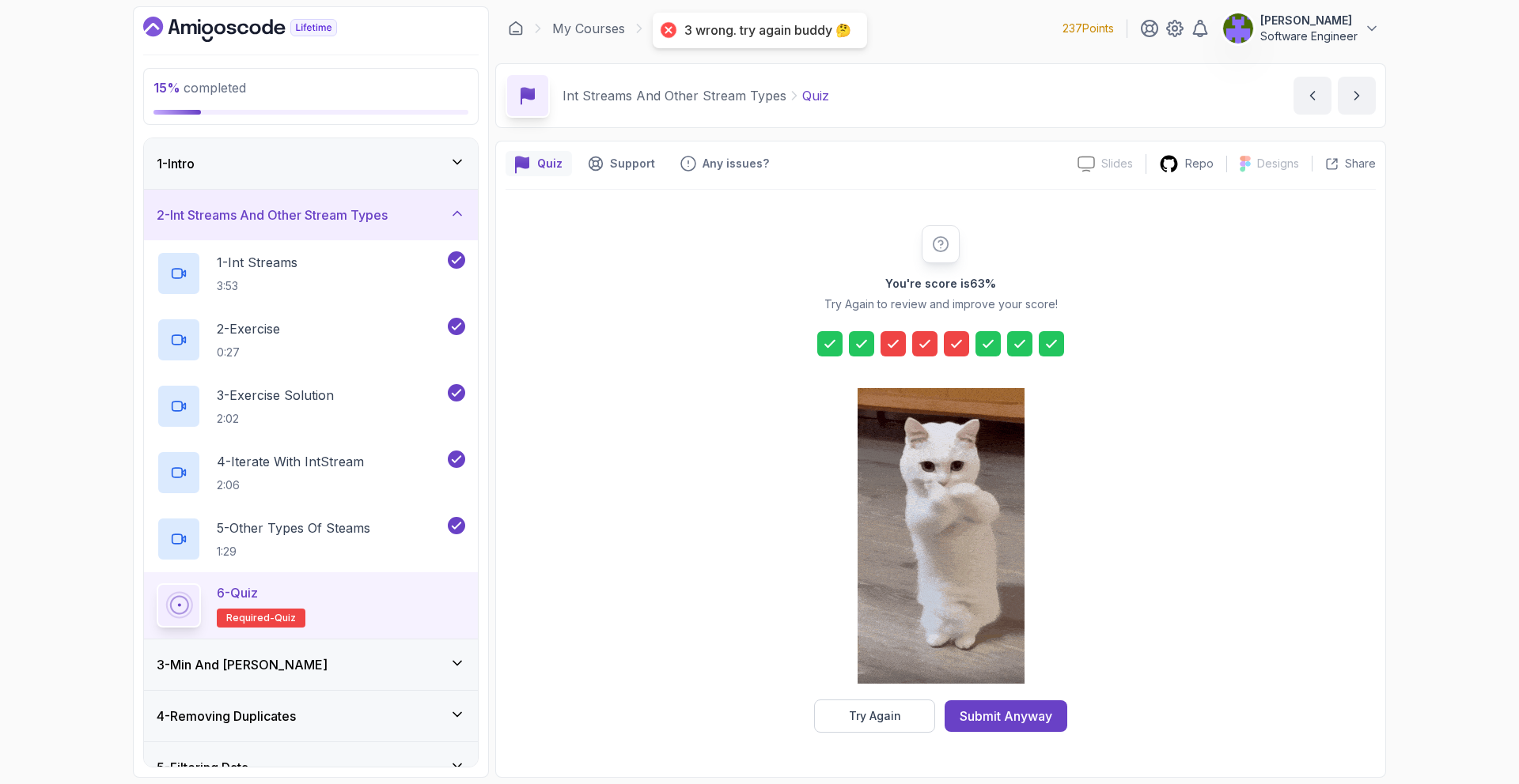
click at [959, 347] on icon at bounding box center [957, 344] width 16 height 16
click at [883, 711] on div "Try Again" at bounding box center [875, 716] width 52 height 16
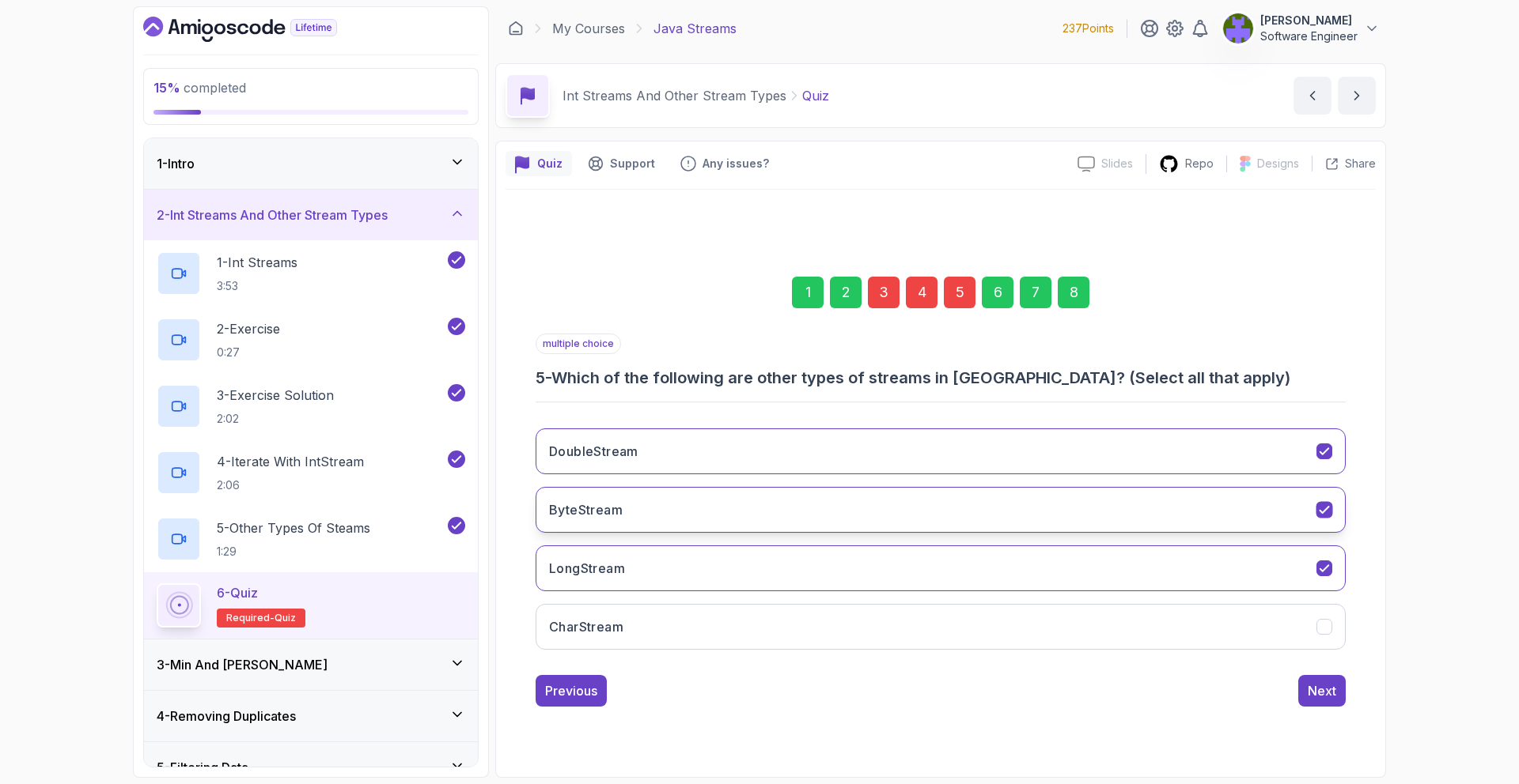
click at [934, 529] on button "ByteStream" at bounding box center [940, 510] width 810 height 46
click at [1070, 300] on div "8" at bounding box center [1073, 293] width 32 height 32
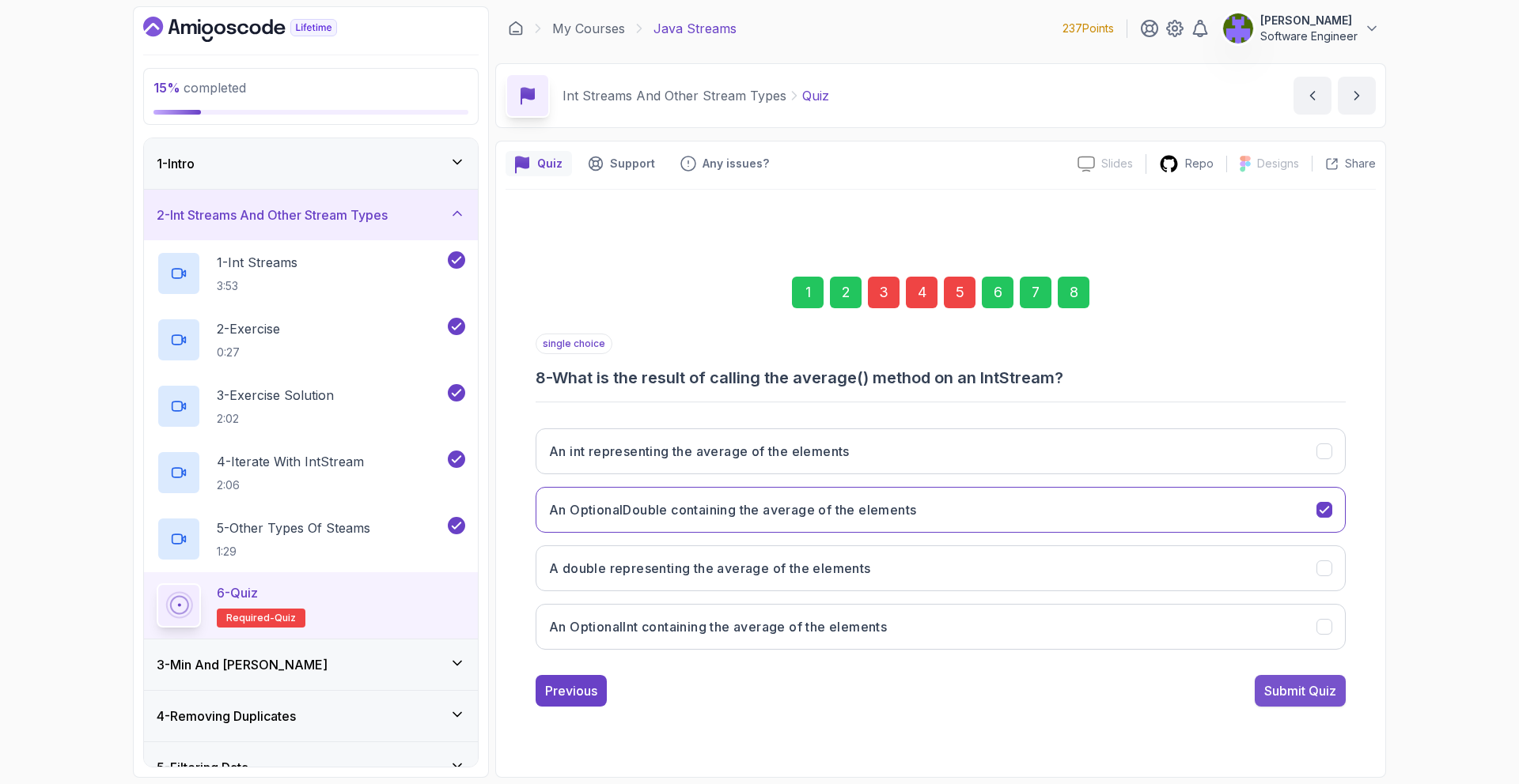
click at [1291, 696] on div "Submit Quiz" at bounding box center [1301, 690] width 72 height 19
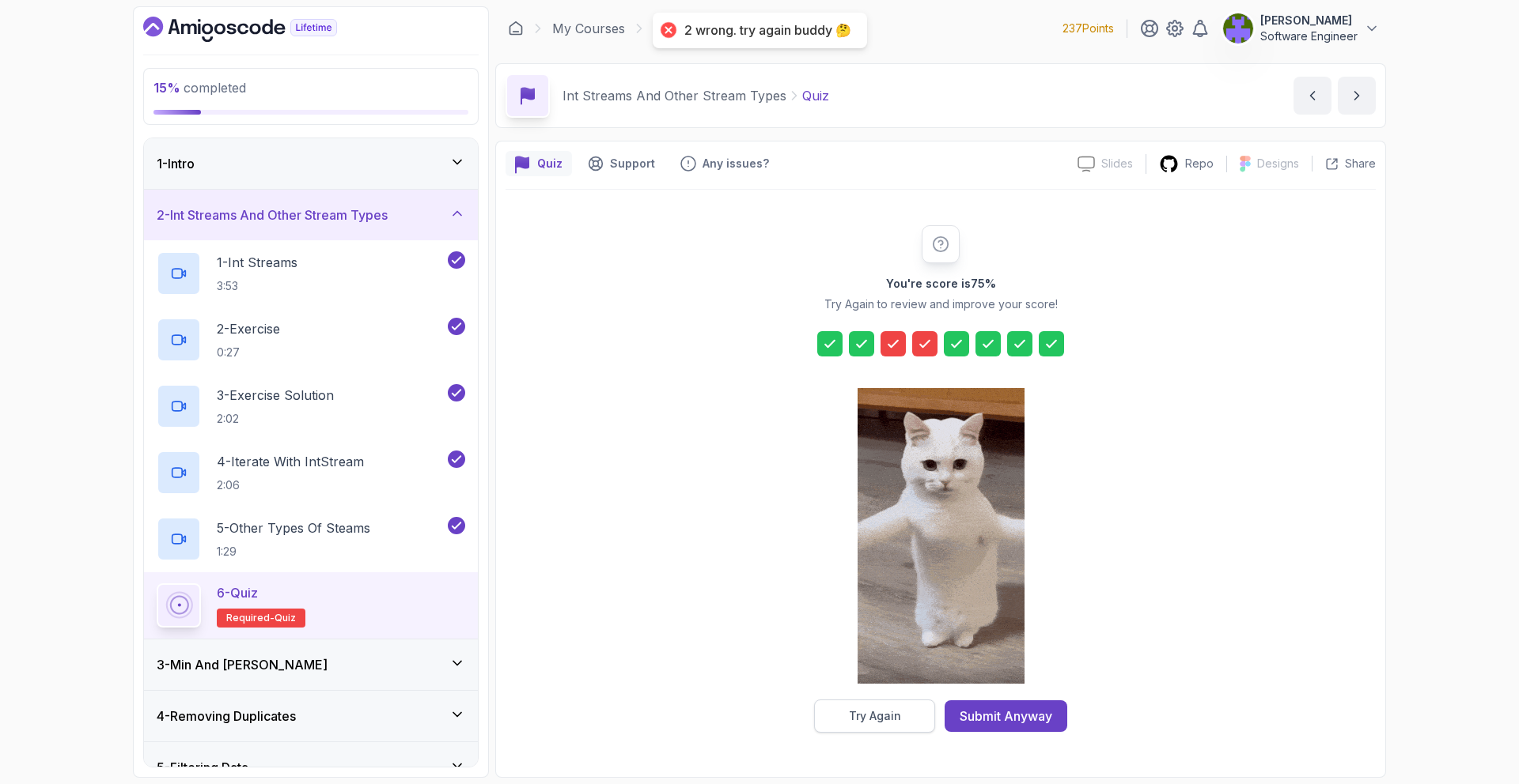
click at [900, 711] on button "Try Again" at bounding box center [874, 716] width 121 height 33
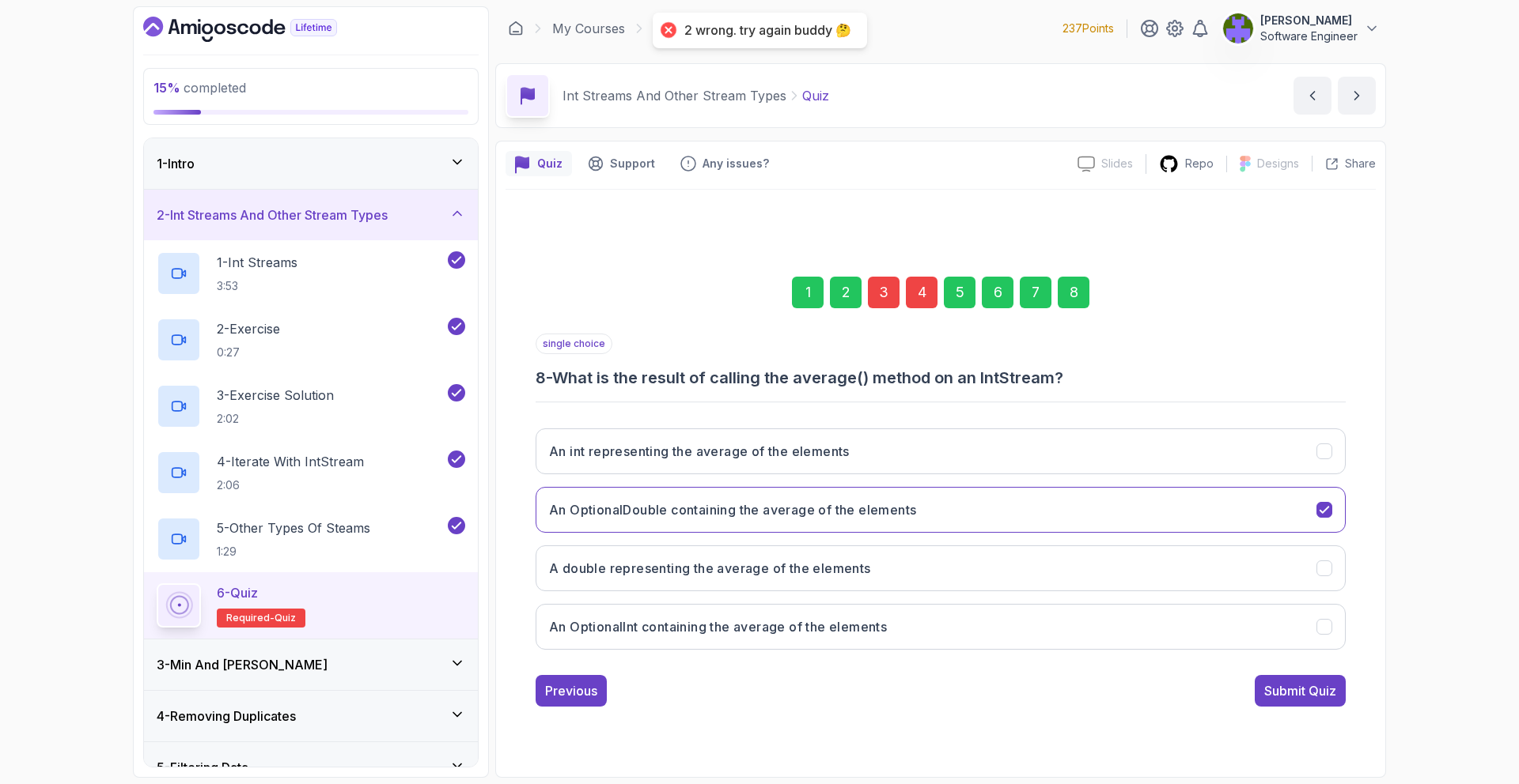
click at [919, 304] on div "4" at bounding box center [922, 293] width 32 height 32
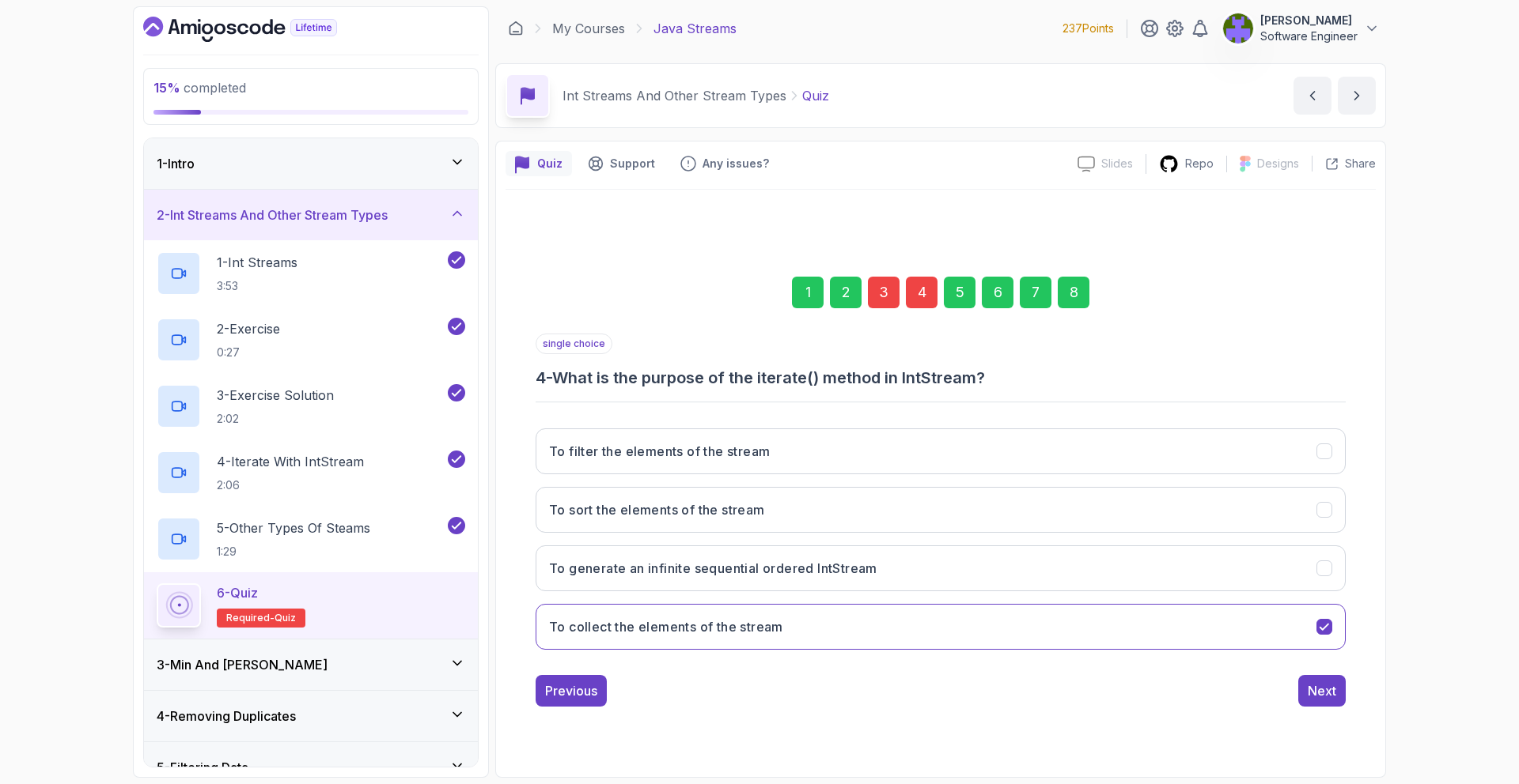
click at [975, 289] on div "5" at bounding box center [960, 293] width 32 height 32
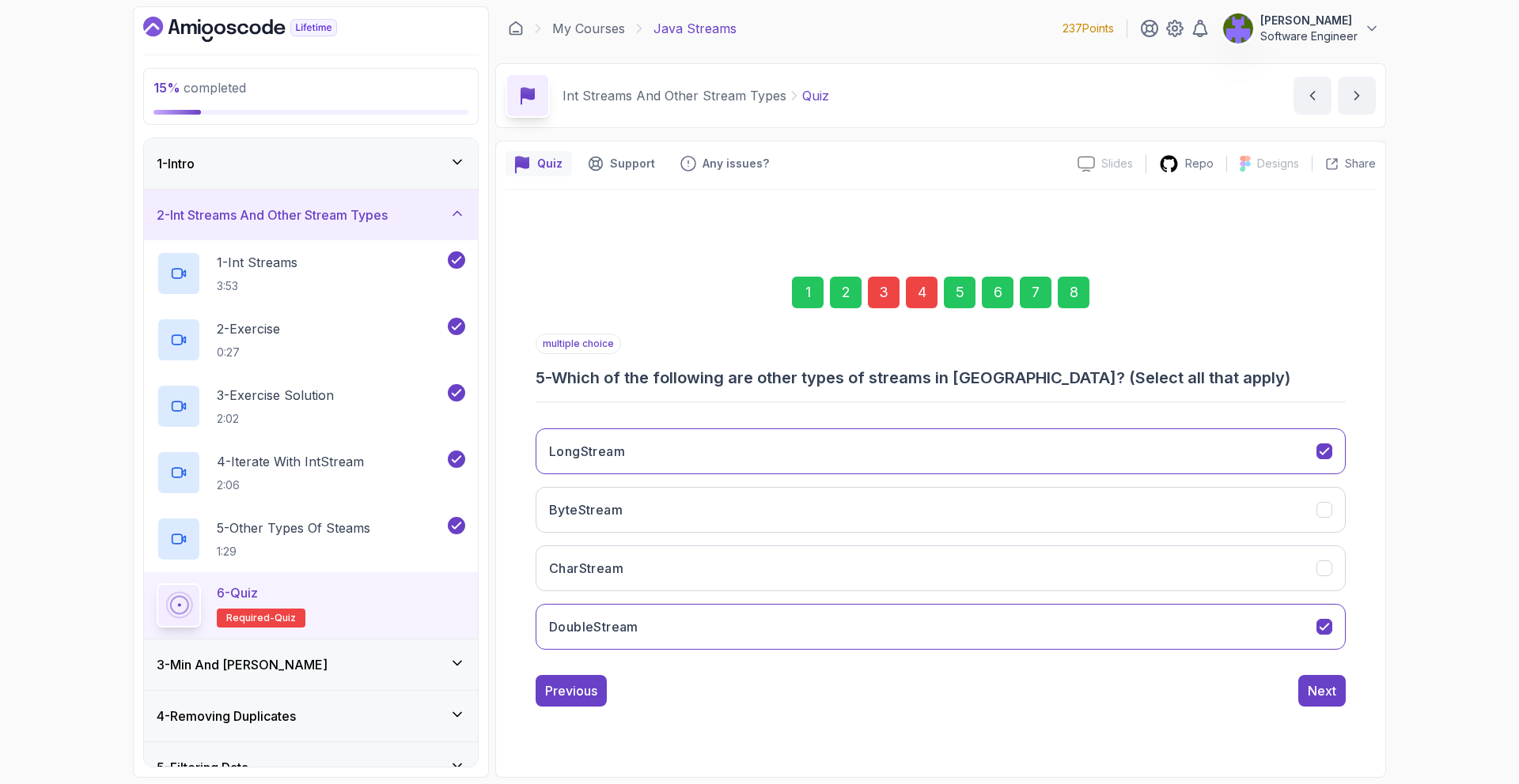
click at [931, 294] on div "4" at bounding box center [922, 293] width 32 height 32
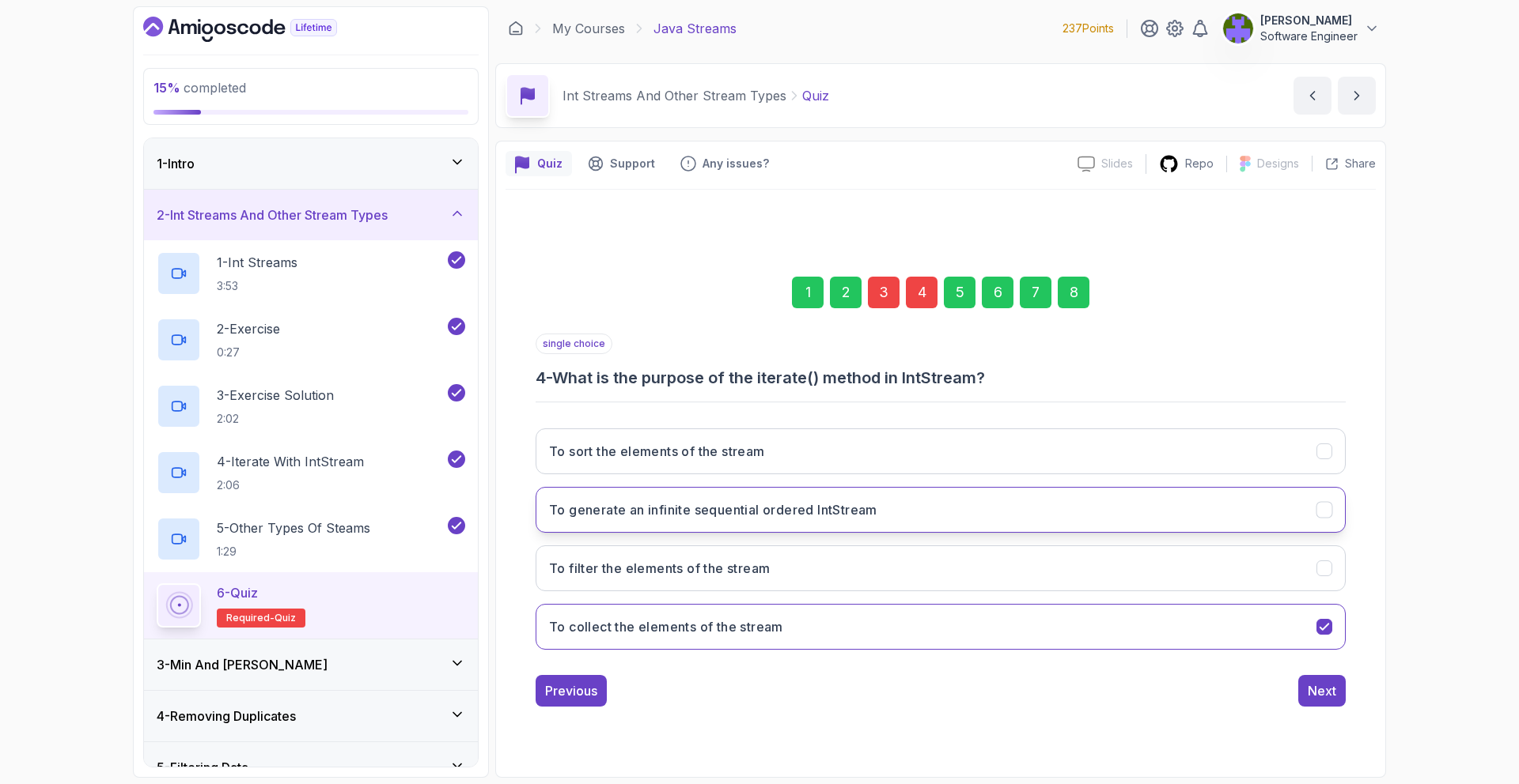
click at [935, 490] on button "To generate an infinite sequential ordered IntStream" at bounding box center [940, 510] width 810 height 46
click at [1042, 296] on div "7" at bounding box center [1036, 293] width 32 height 32
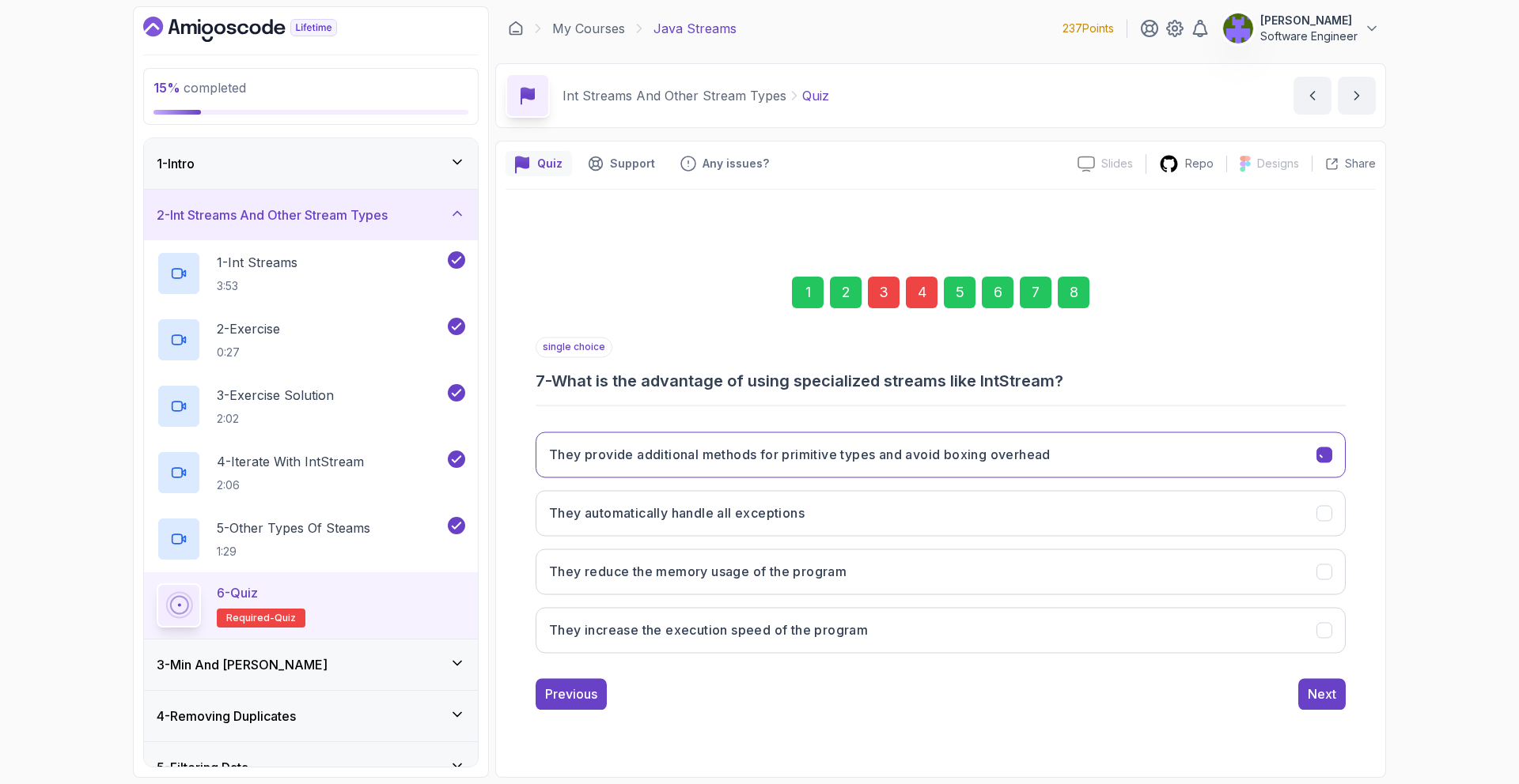
click at [1084, 300] on div "8" at bounding box center [1073, 293] width 32 height 32
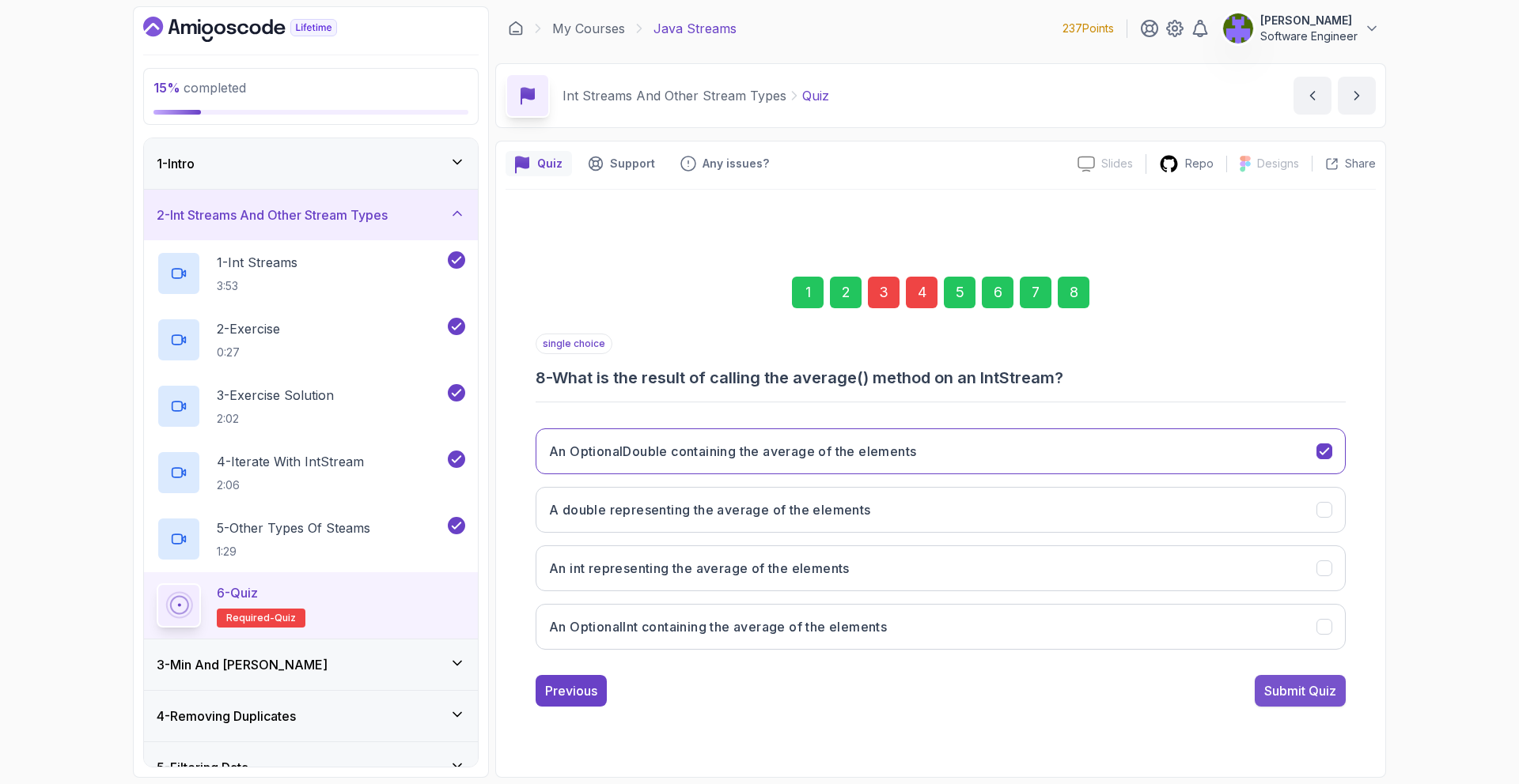
click at [1284, 684] on div "Submit Quiz" at bounding box center [1301, 690] width 72 height 19
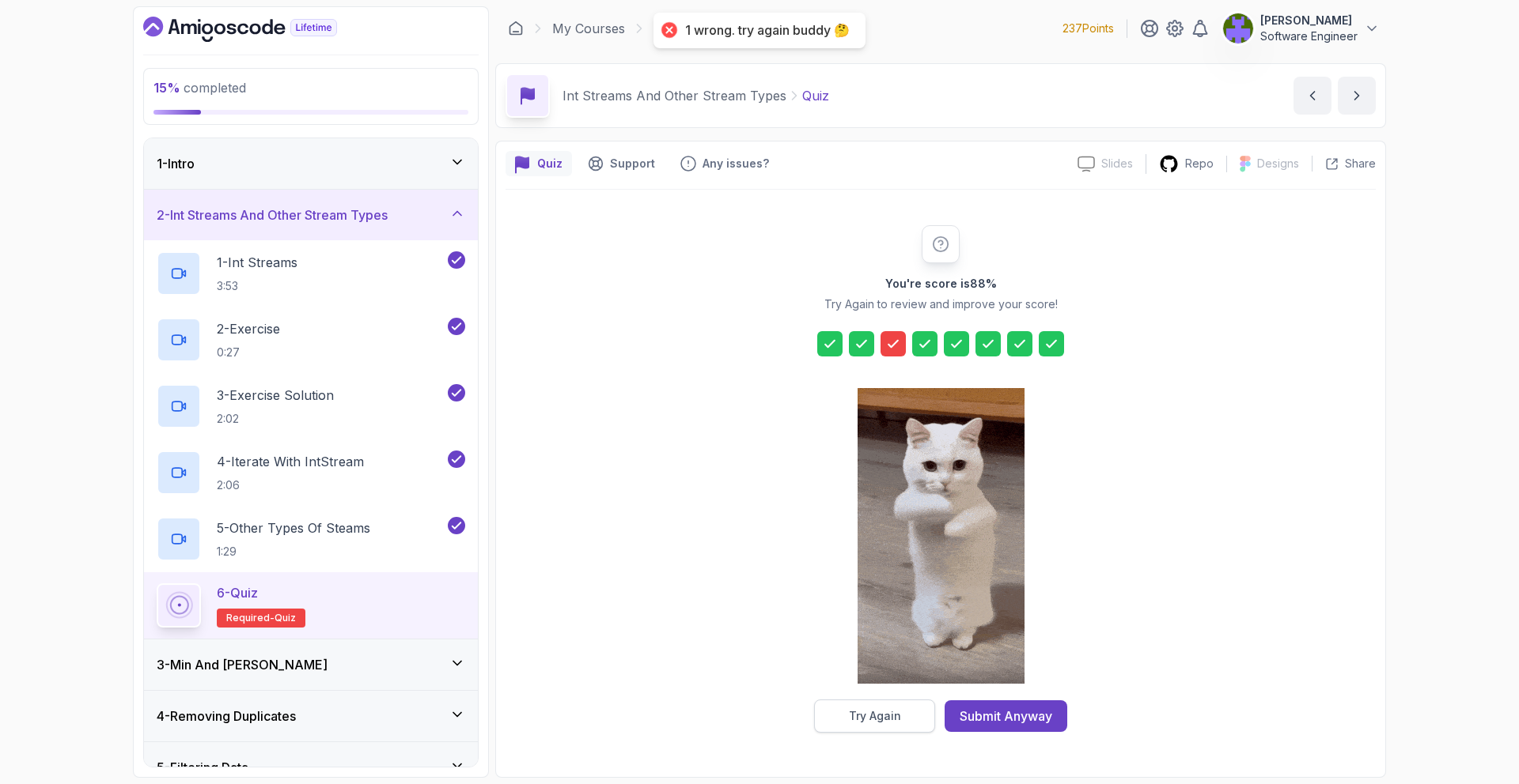
click at [888, 707] on button "Try Again" at bounding box center [874, 716] width 121 height 33
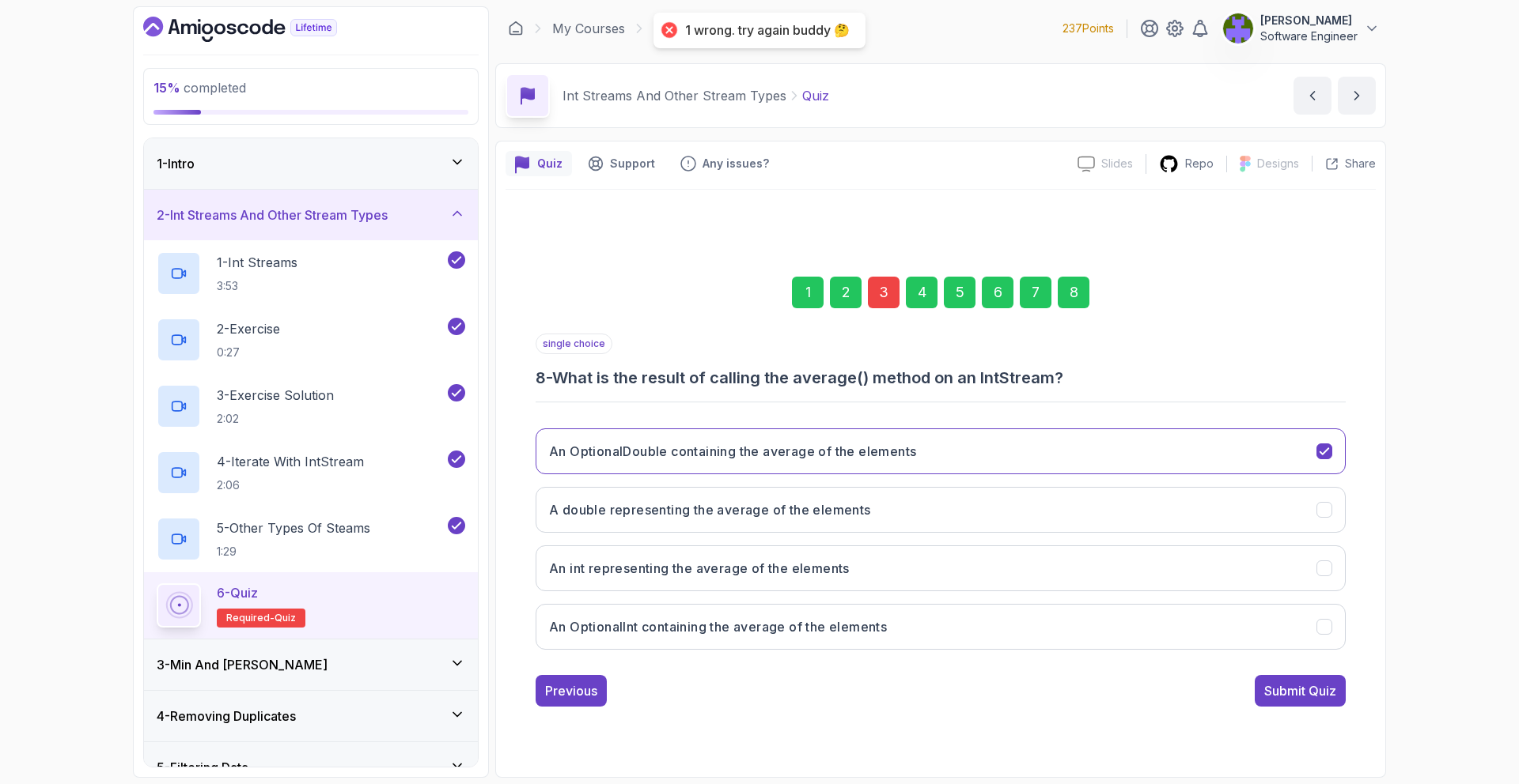
click at [896, 306] on div "3" at bounding box center [884, 293] width 32 height 32
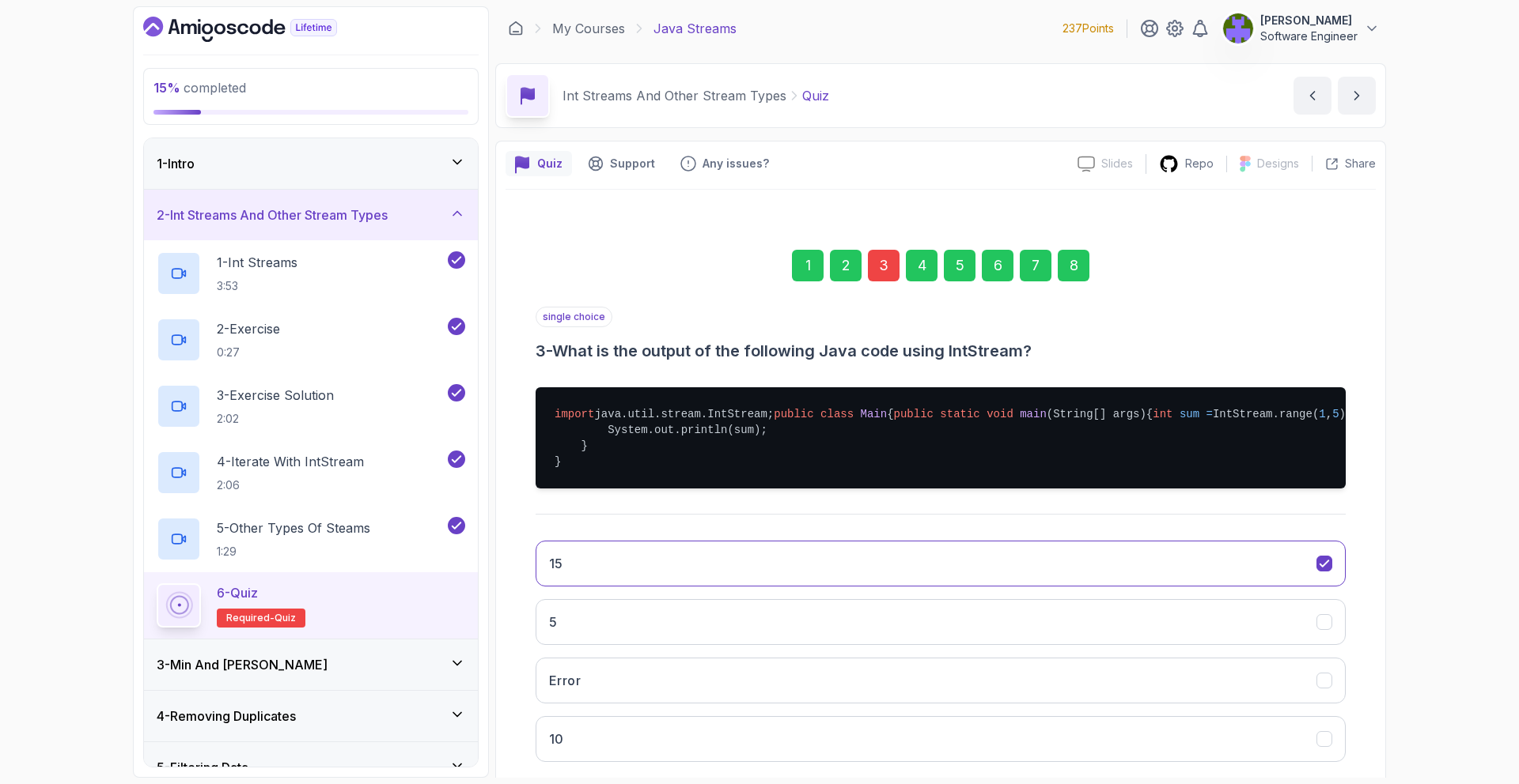
click at [931, 280] on div "4" at bounding box center [922, 266] width 32 height 32
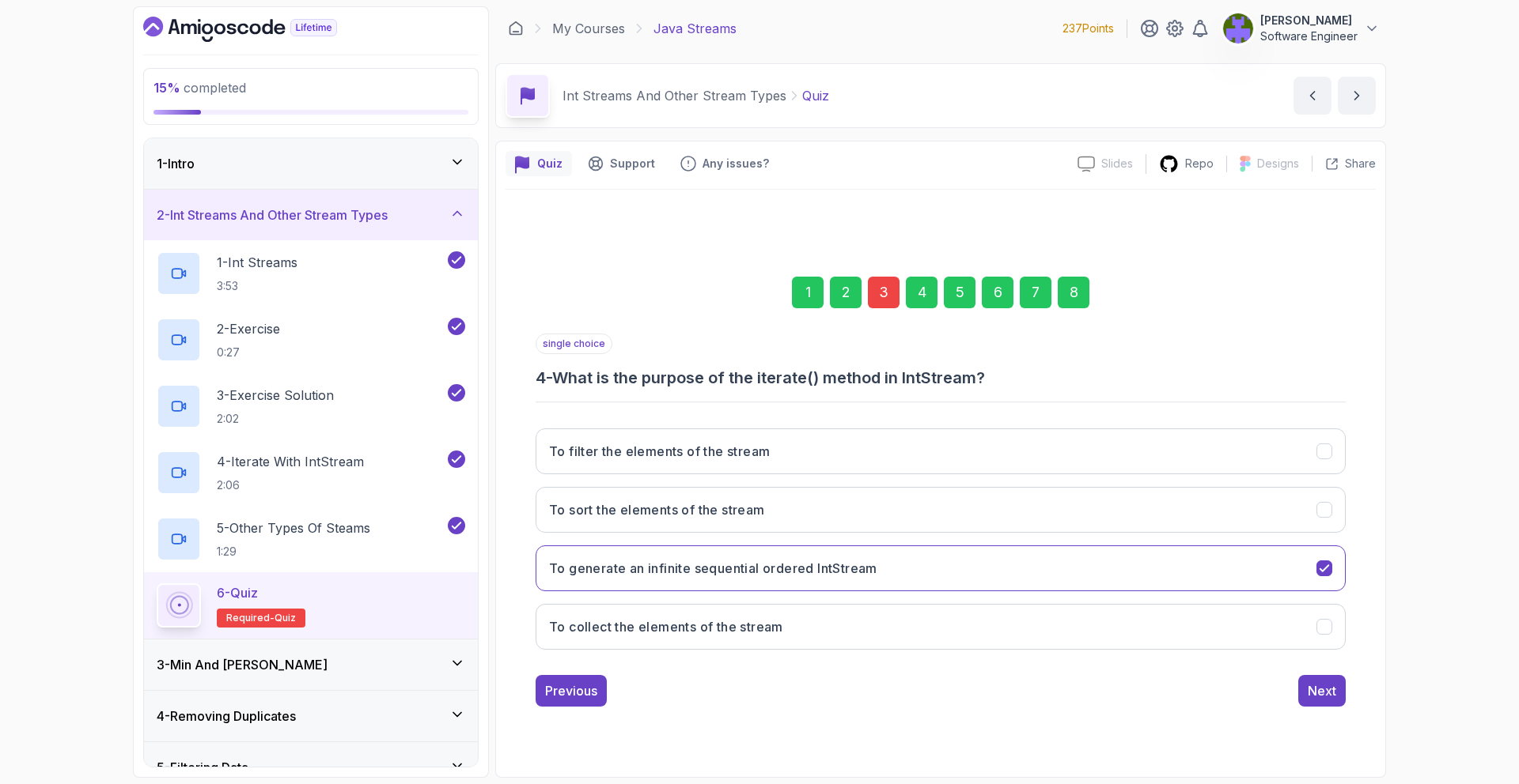
click at [887, 294] on div "3" at bounding box center [884, 293] width 32 height 32
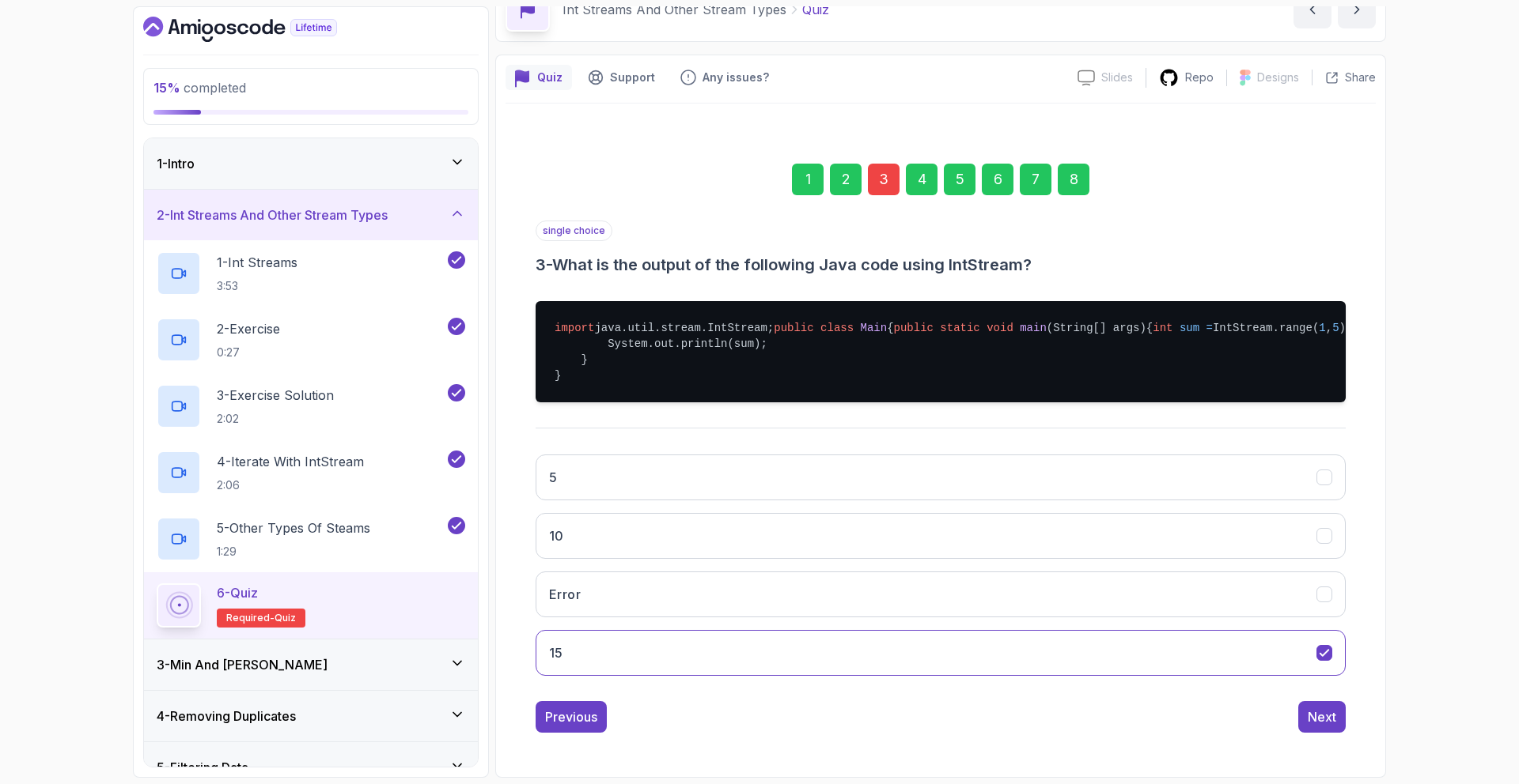
scroll to position [93, 0]
click at [819, 559] on button "10" at bounding box center [940, 536] width 810 height 46
drag, startPoint x: 1035, startPoint y: 182, endPoint x: 1048, endPoint y: 177, distance: 13.9
click at [1035, 182] on div "7" at bounding box center [1036, 179] width 32 height 32
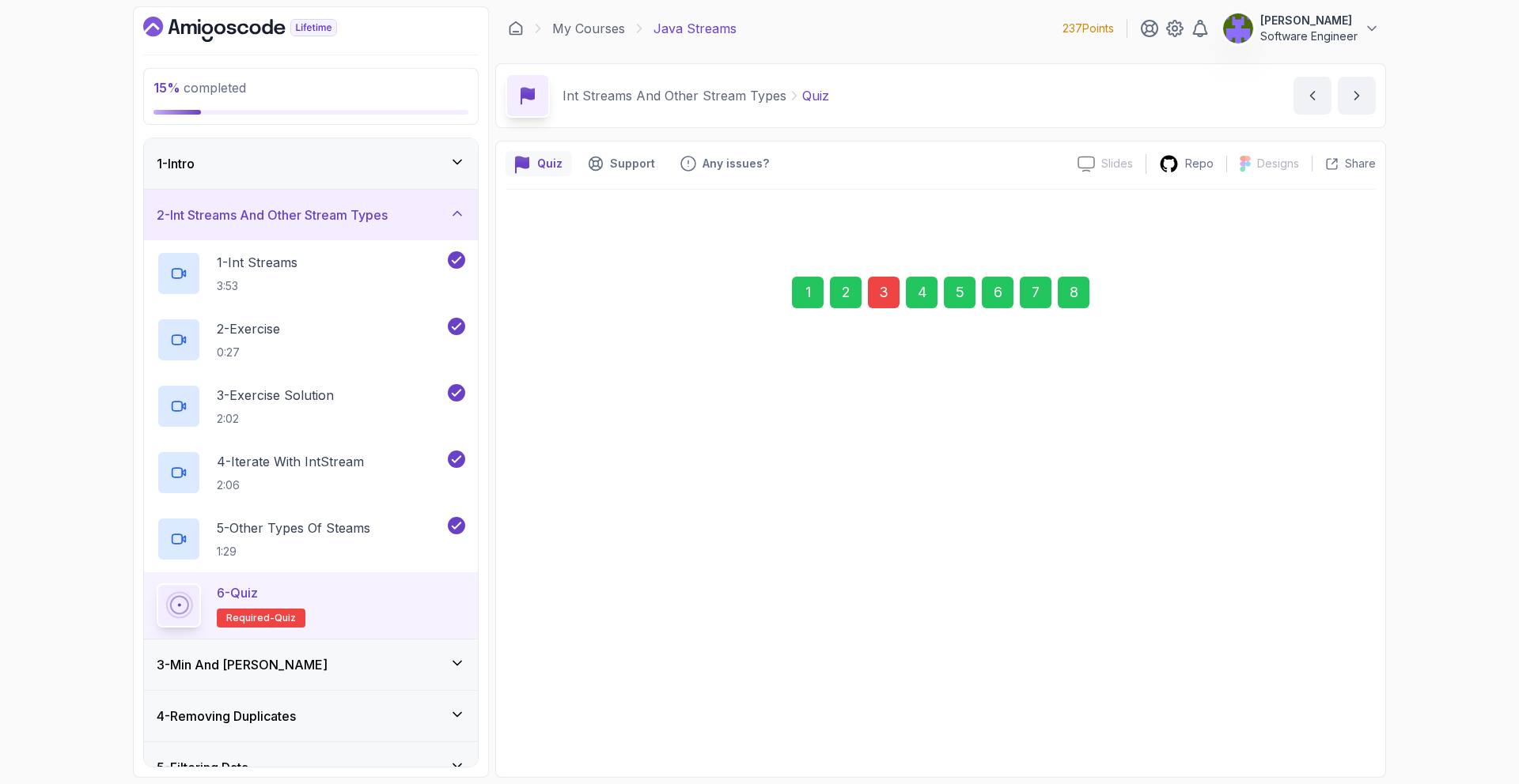
click at [1089, 166] on icon at bounding box center [1085, 163] width 17 height 17
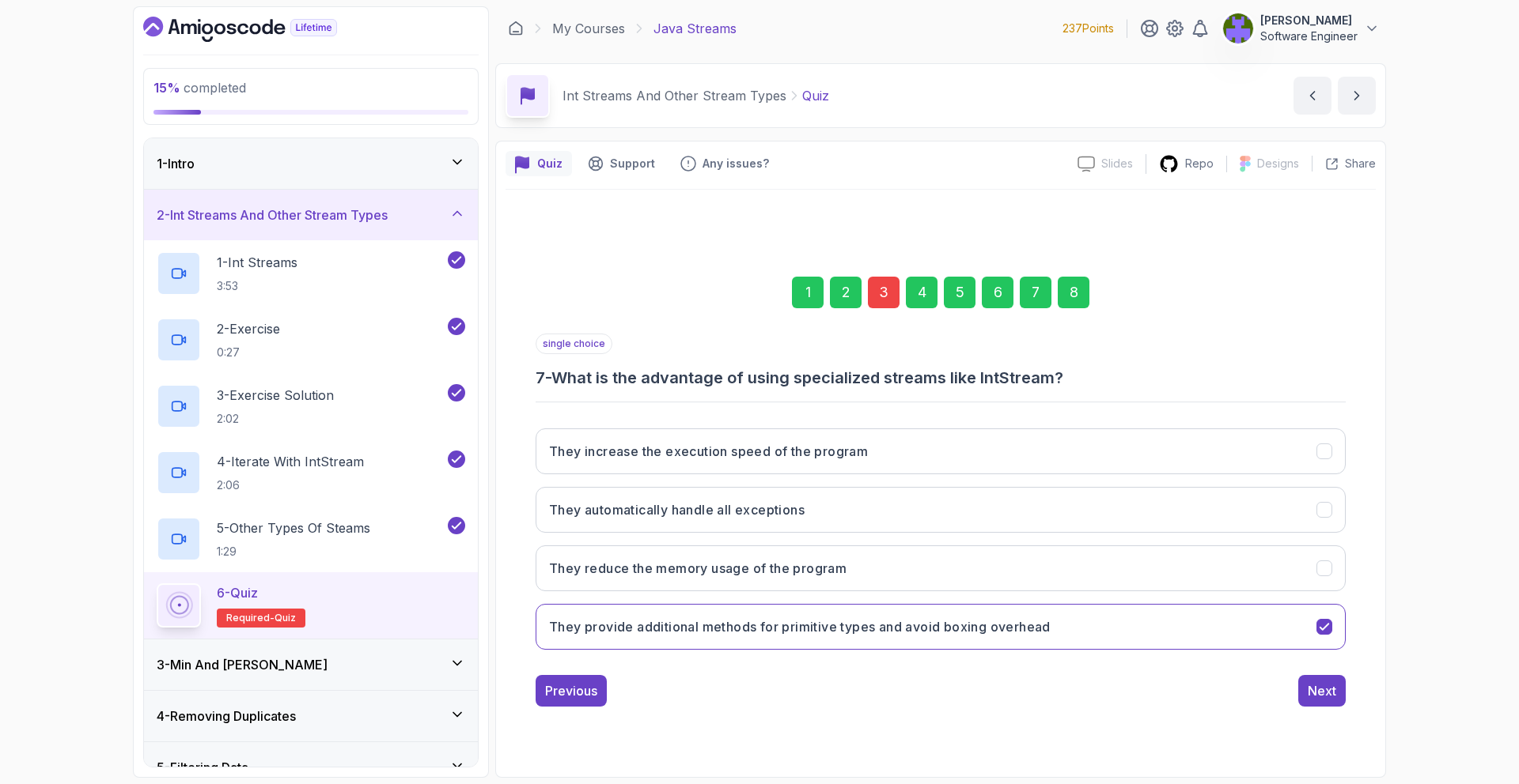
click at [1076, 286] on div "8" at bounding box center [1073, 293] width 32 height 32
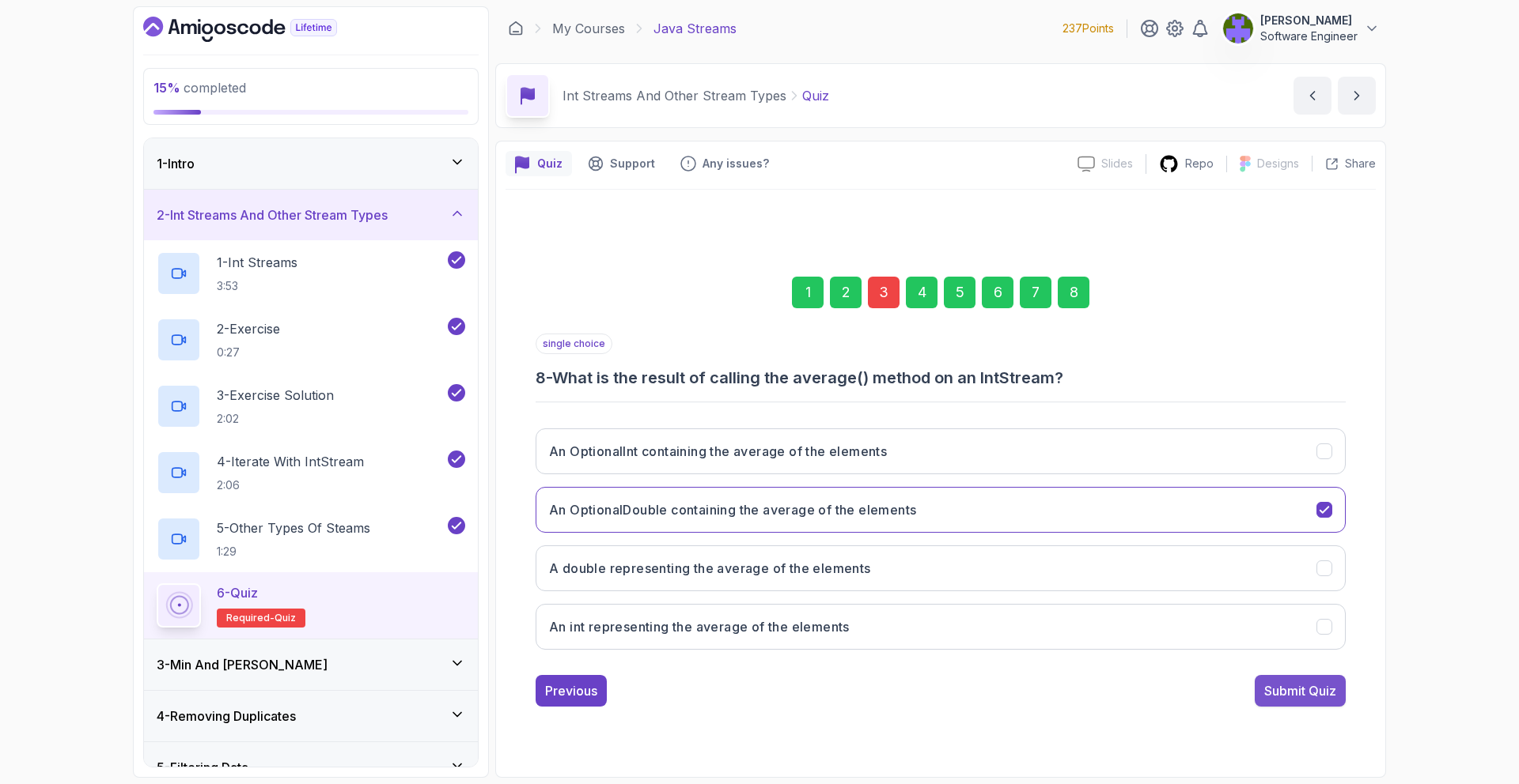
click at [1284, 700] on div "Submit Quiz" at bounding box center [1301, 690] width 72 height 19
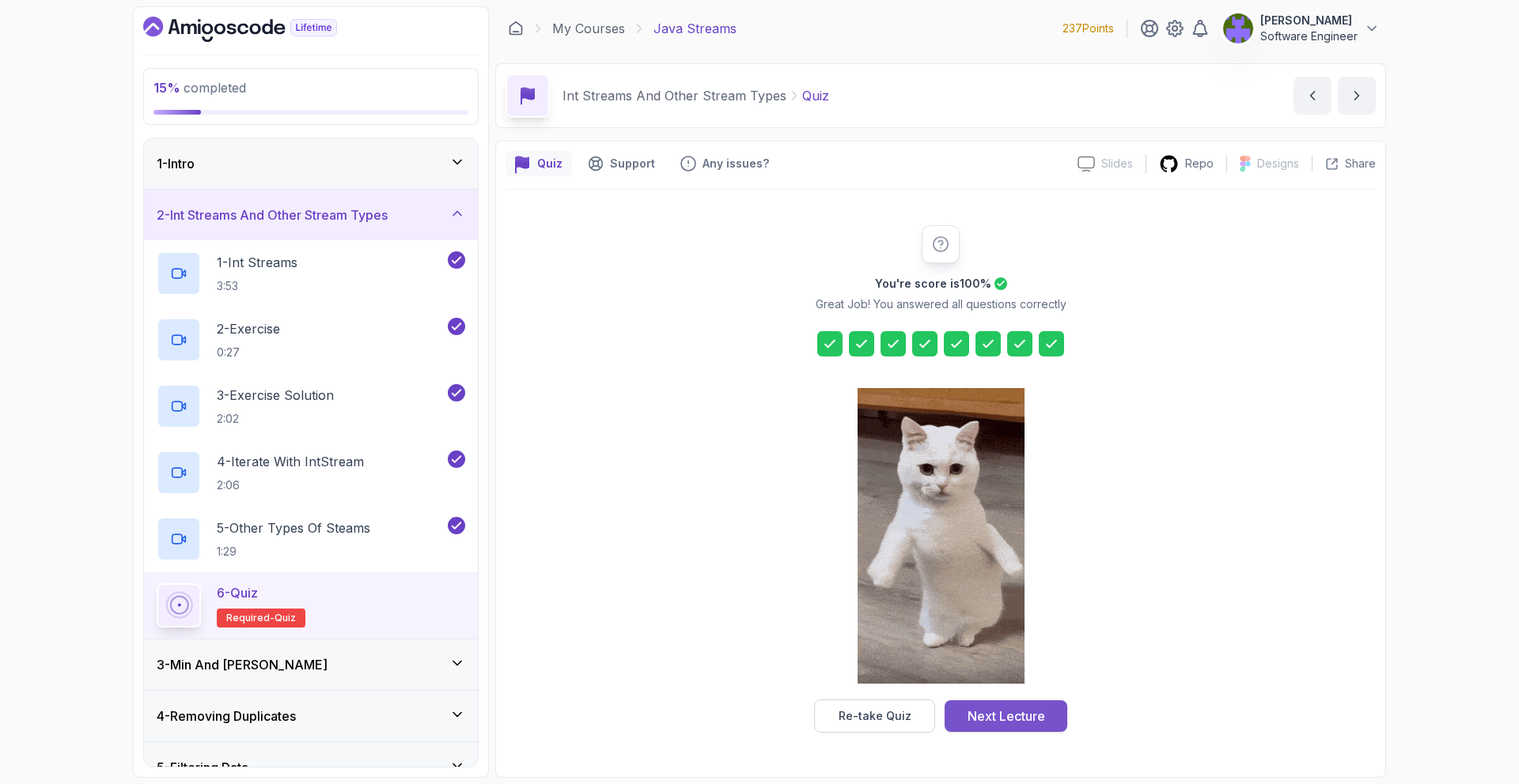
click at [1000, 720] on div "Next Lecture" at bounding box center [1007, 716] width 78 height 19
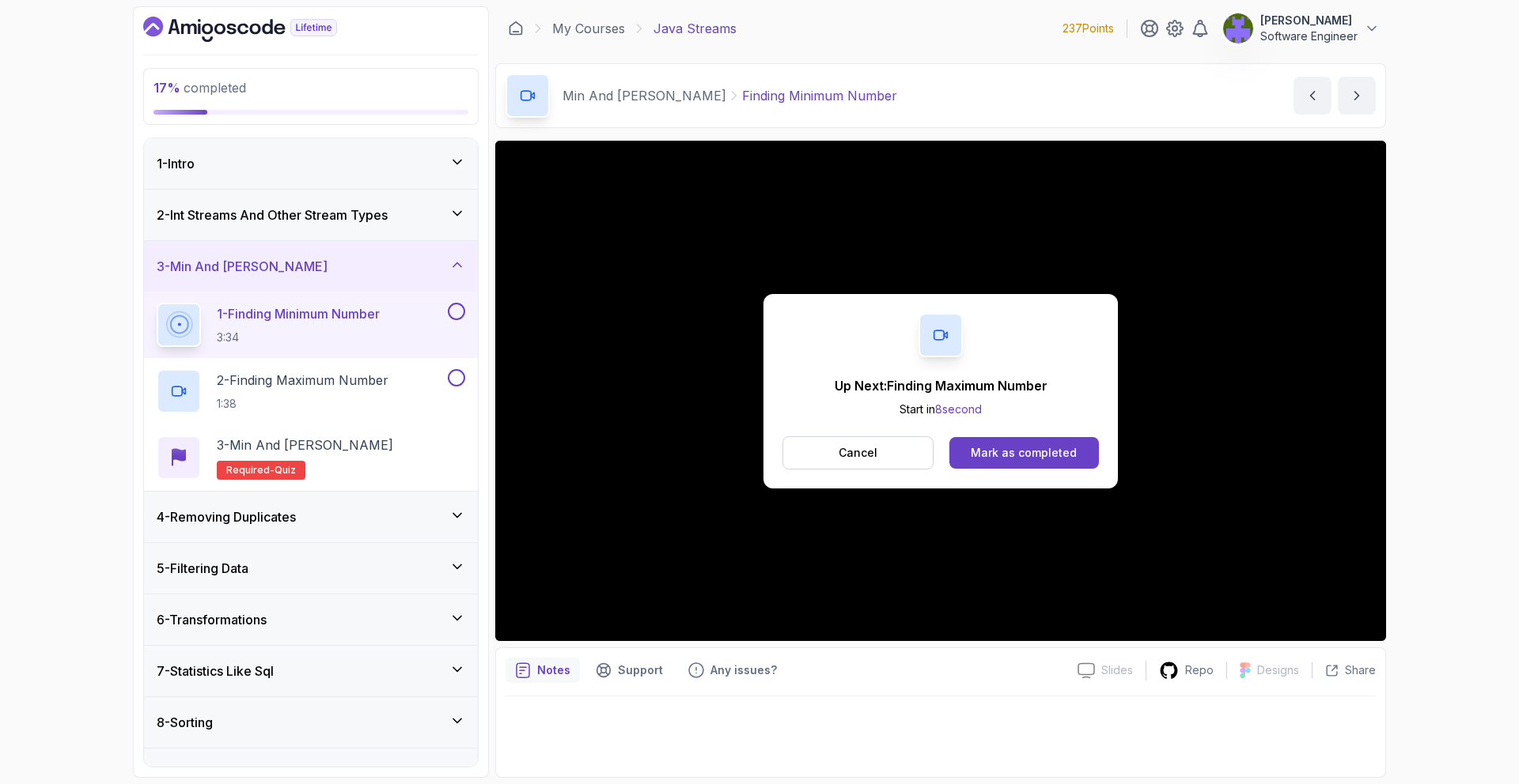
click at [1063, 488] on div "Up Next: Finding Maximum Number Start in 8 second Cancel Mark as completed" at bounding box center [941, 391] width 891 height 501
click at [1062, 462] on button "Mark as completed" at bounding box center [1025, 453] width 150 height 32
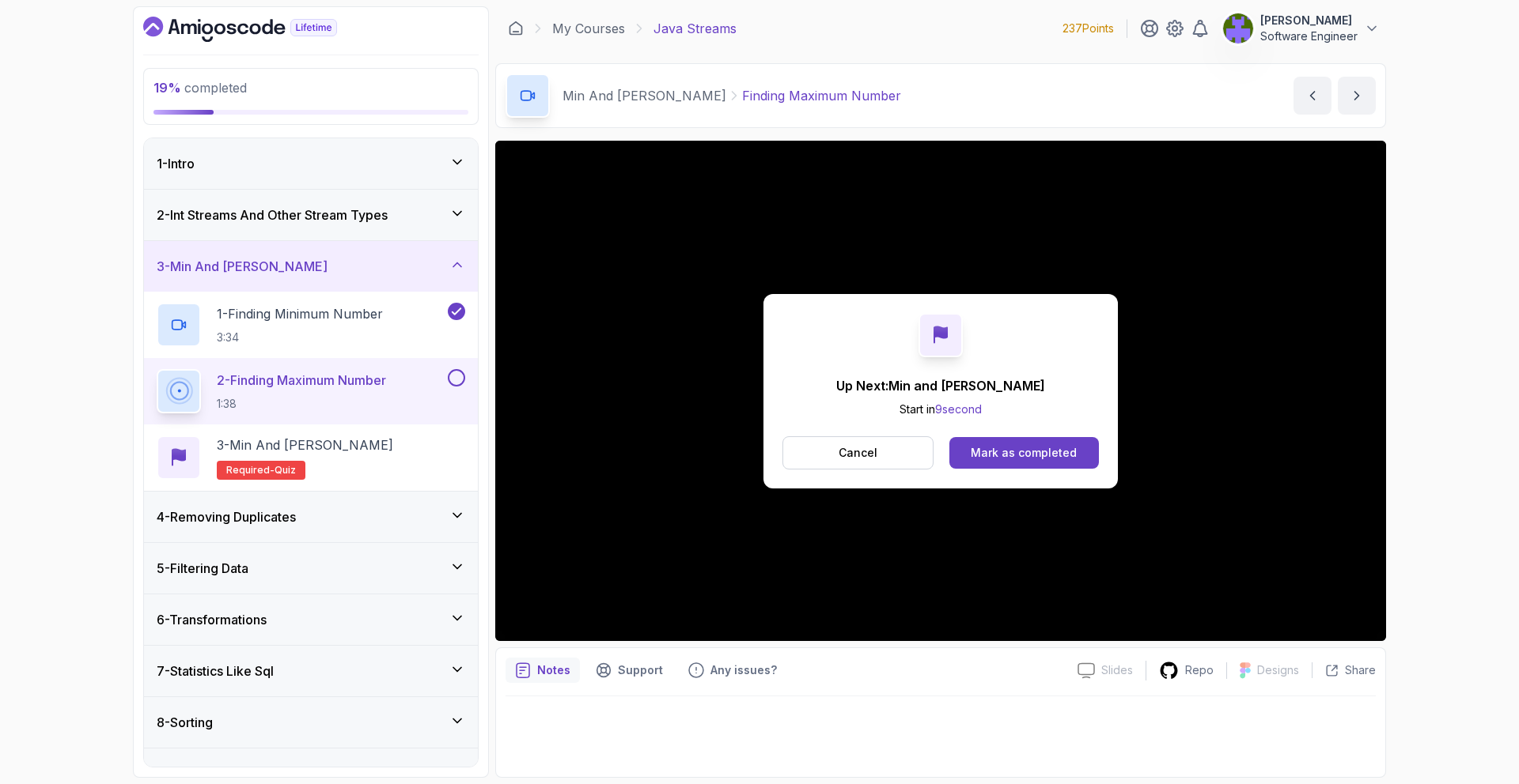
drag, startPoint x: 1054, startPoint y: 454, endPoint x: 1035, endPoint y: 465, distance: 22.0
click at [1054, 454] on div "Mark as completed" at bounding box center [1024, 453] width 106 height 16
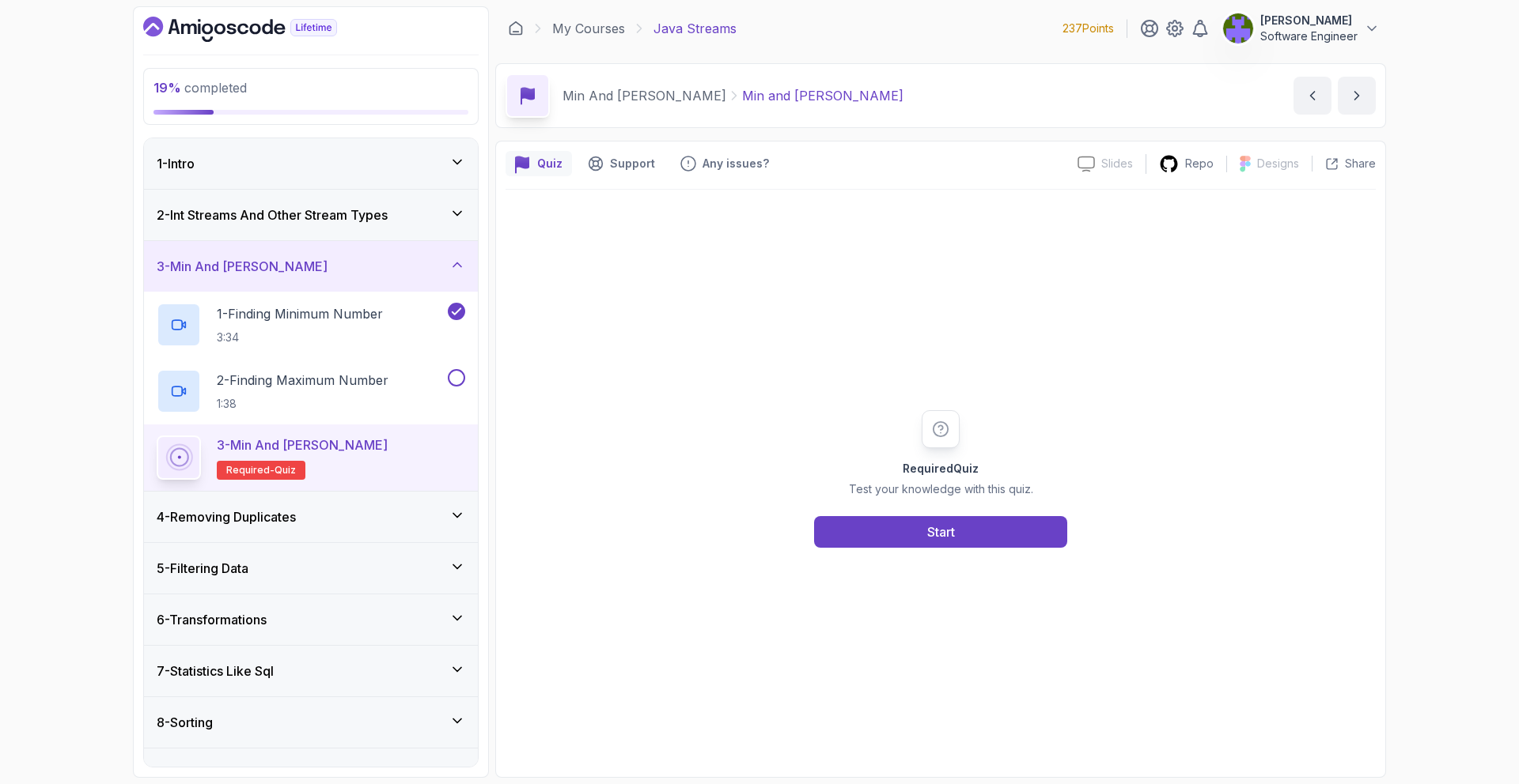
click at [970, 511] on div "Required Quiz Test your knowledge with this quiz. Start" at bounding box center [940, 479] width 304 height 137
click at [971, 521] on button "Start" at bounding box center [941, 532] width 253 height 32
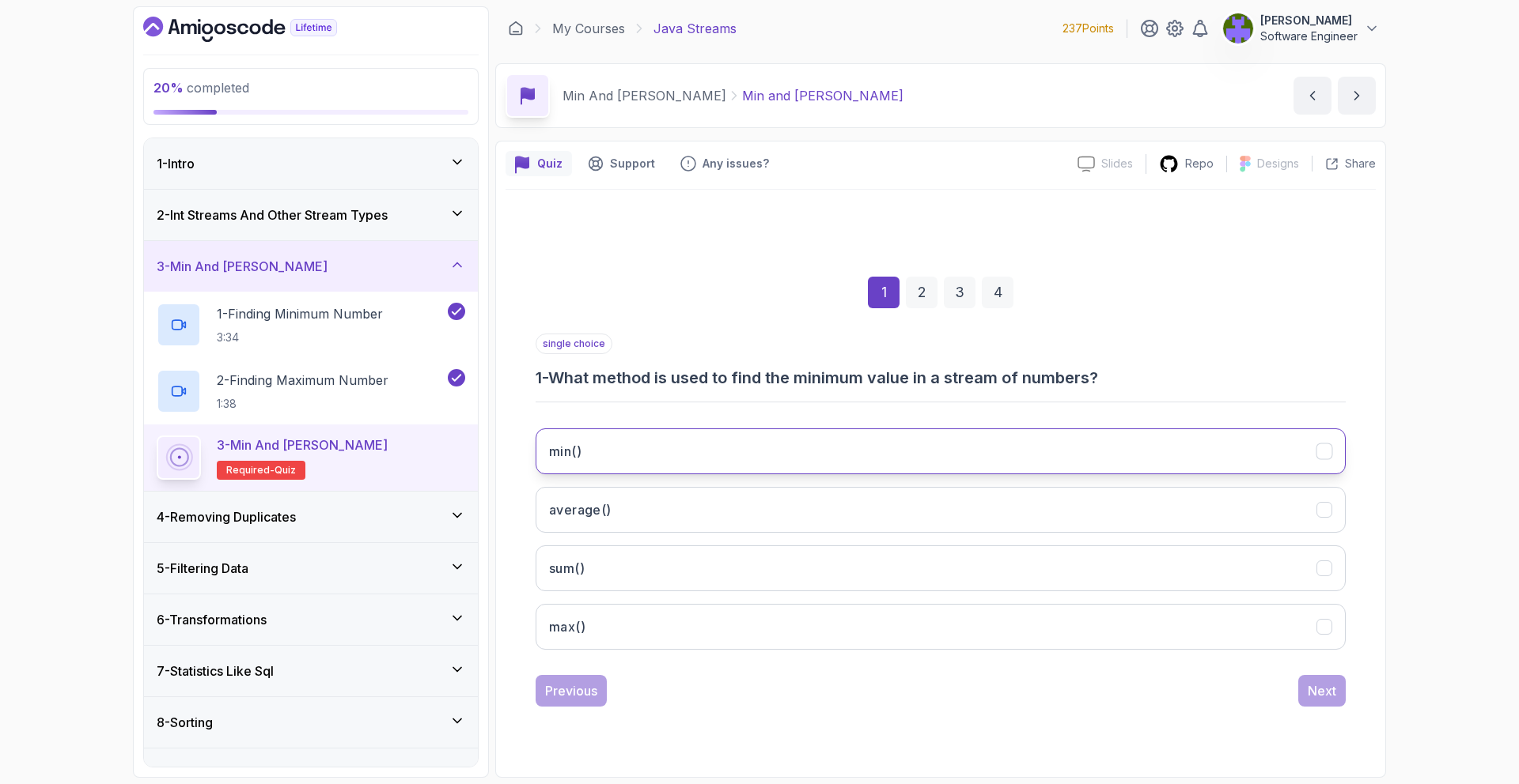
click at [1046, 439] on button "min()" at bounding box center [940, 451] width 810 height 46
click at [1320, 682] on div "Next" at bounding box center [1322, 690] width 29 height 19
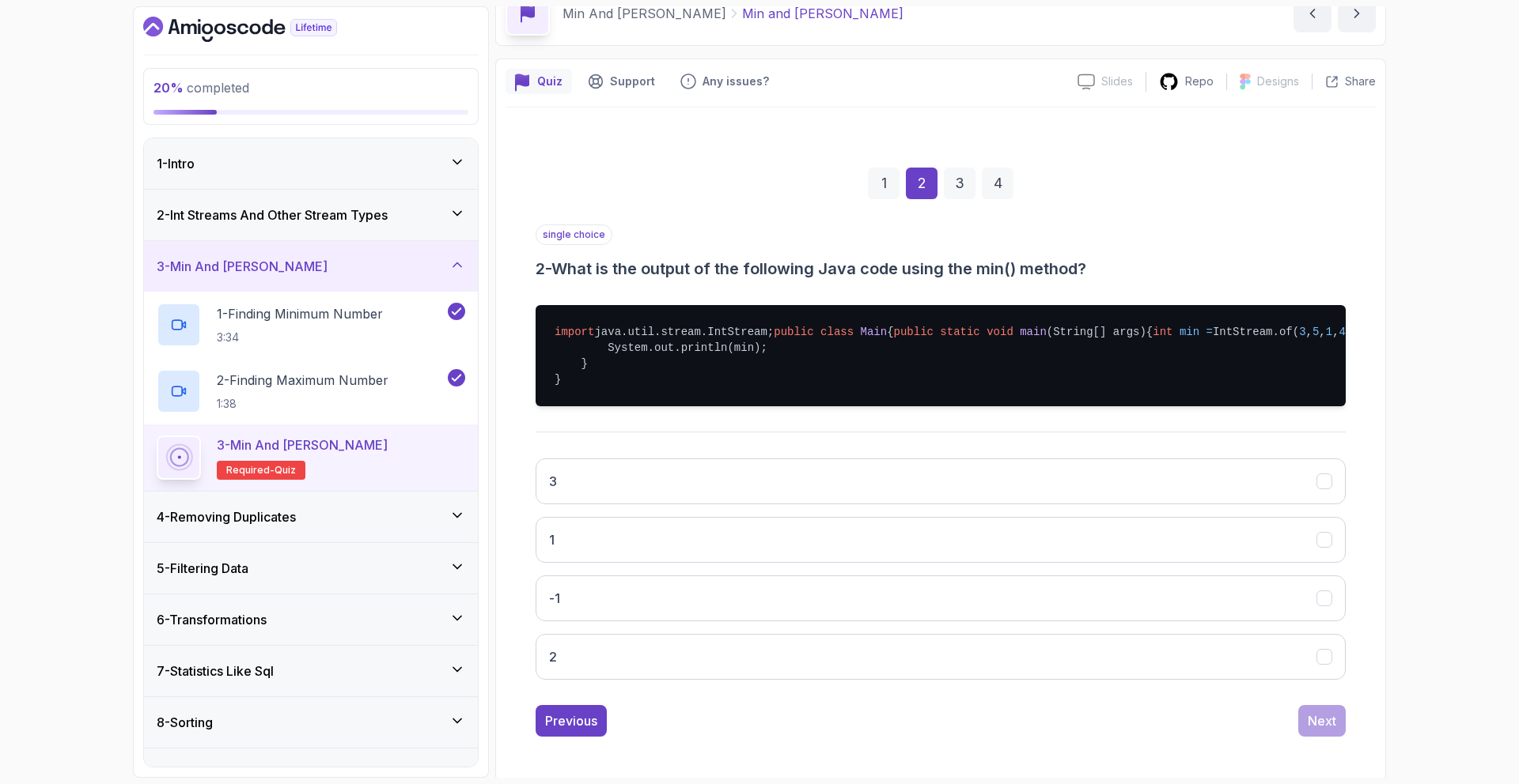
scroll to position [93, 0]
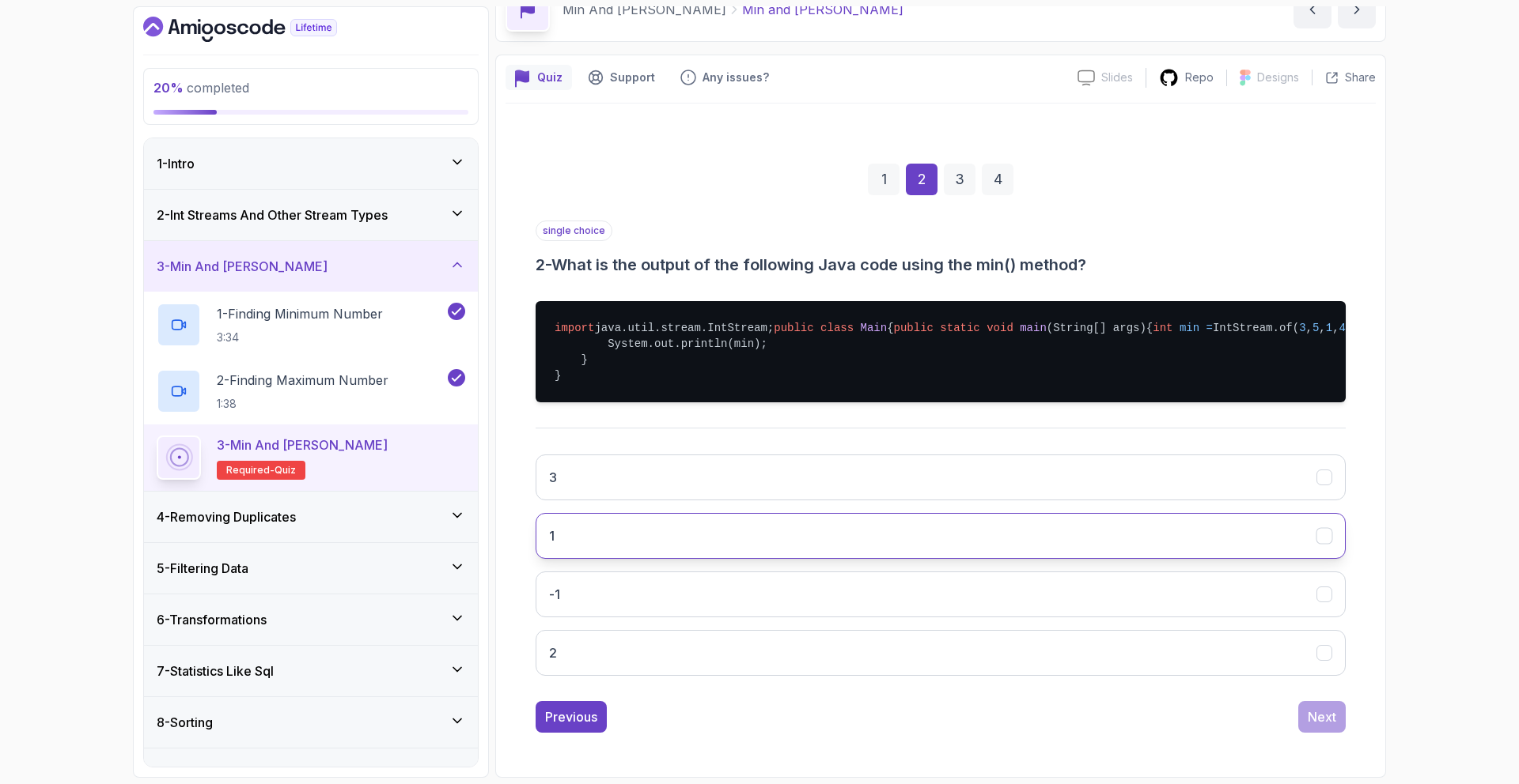
click at [946, 559] on button "1" at bounding box center [940, 536] width 810 height 46
click at [1314, 718] on div "Next" at bounding box center [1322, 716] width 29 height 19
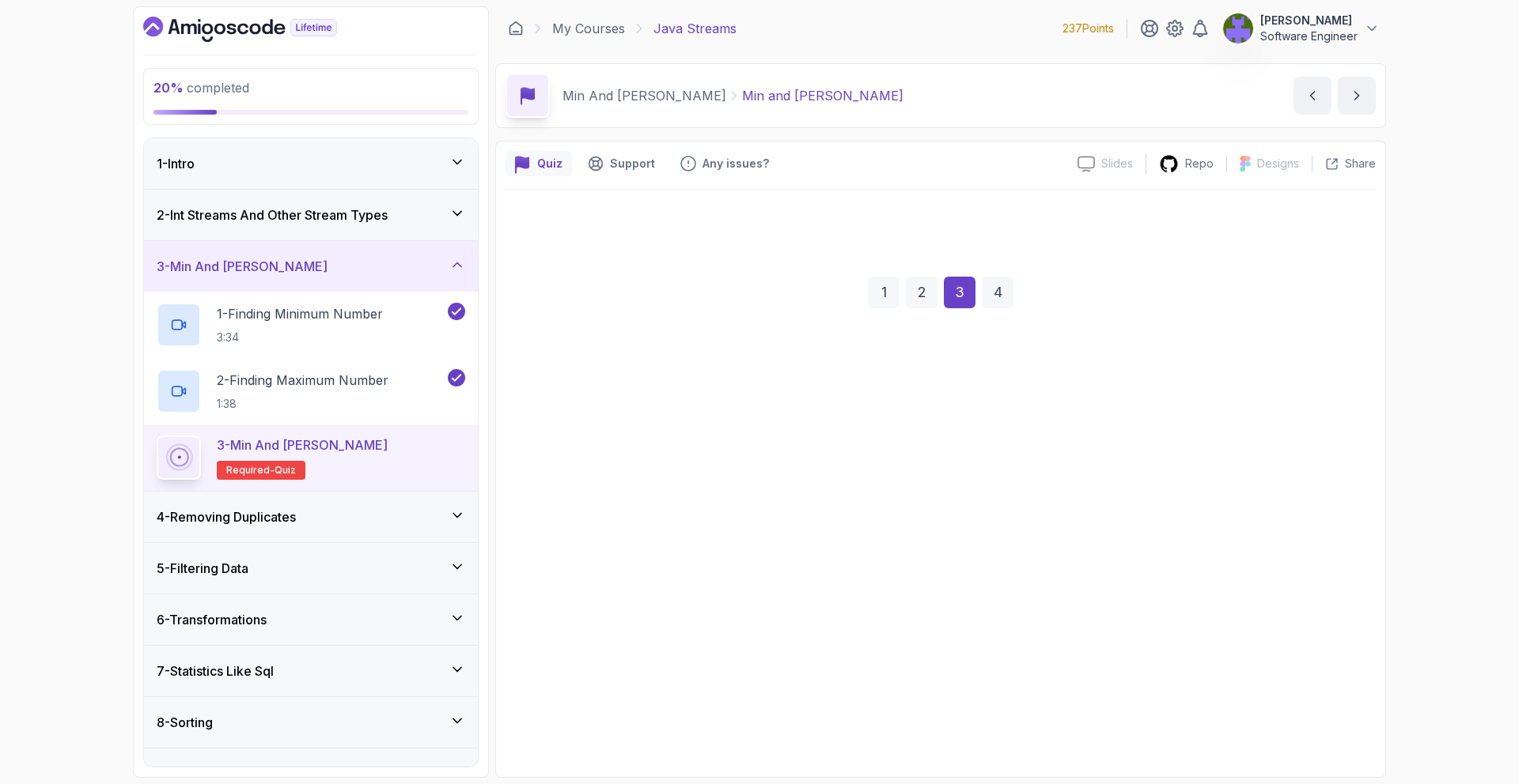
scroll to position [0, 0]
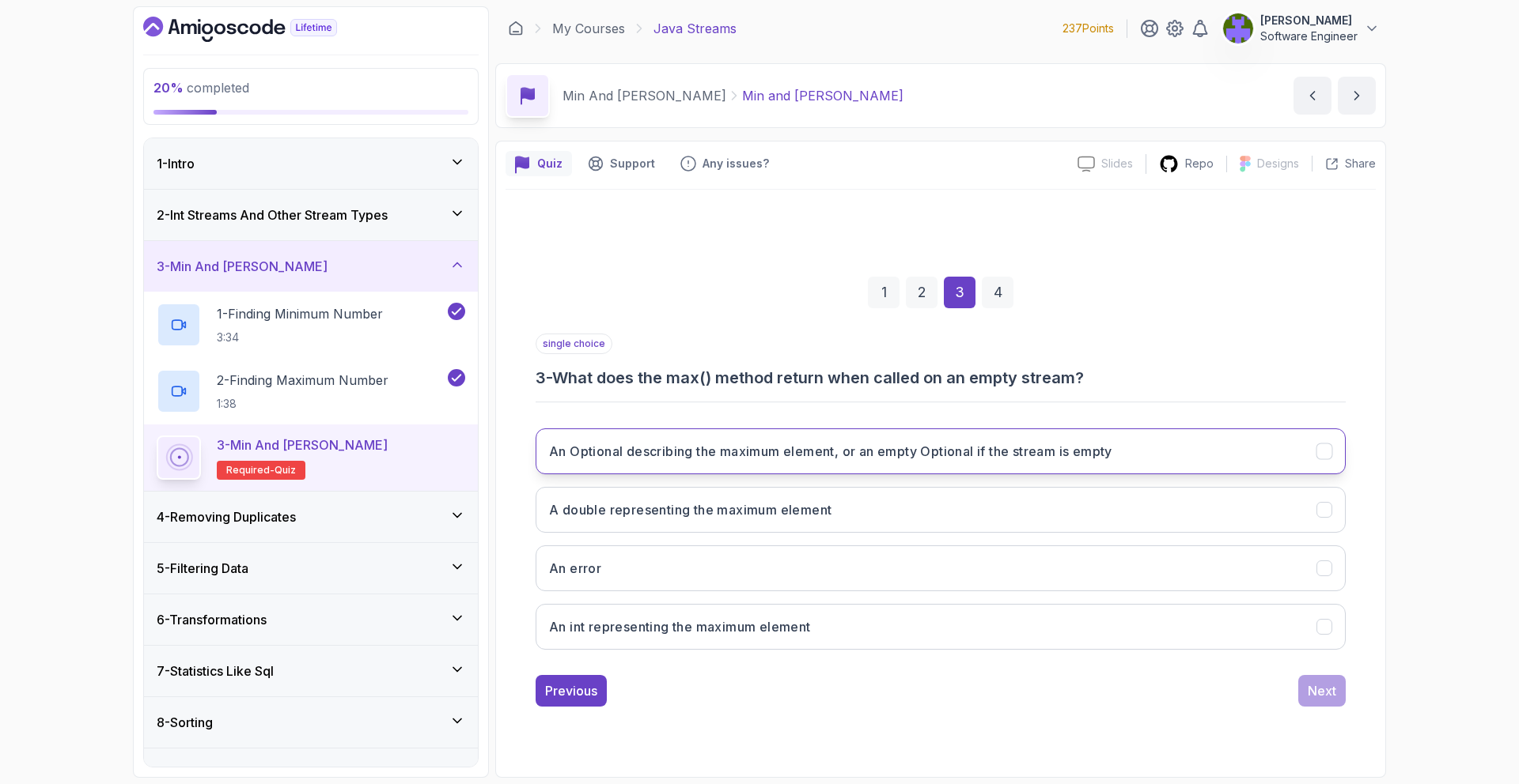
click at [955, 456] on h3 "An Optional describing the maximum element, or an empty Optional if the stream …" at bounding box center [830, 451] width 563 height 19
click at [1326, 692] on div "Next" at bounding box center [1322, 690] width 29 height 19
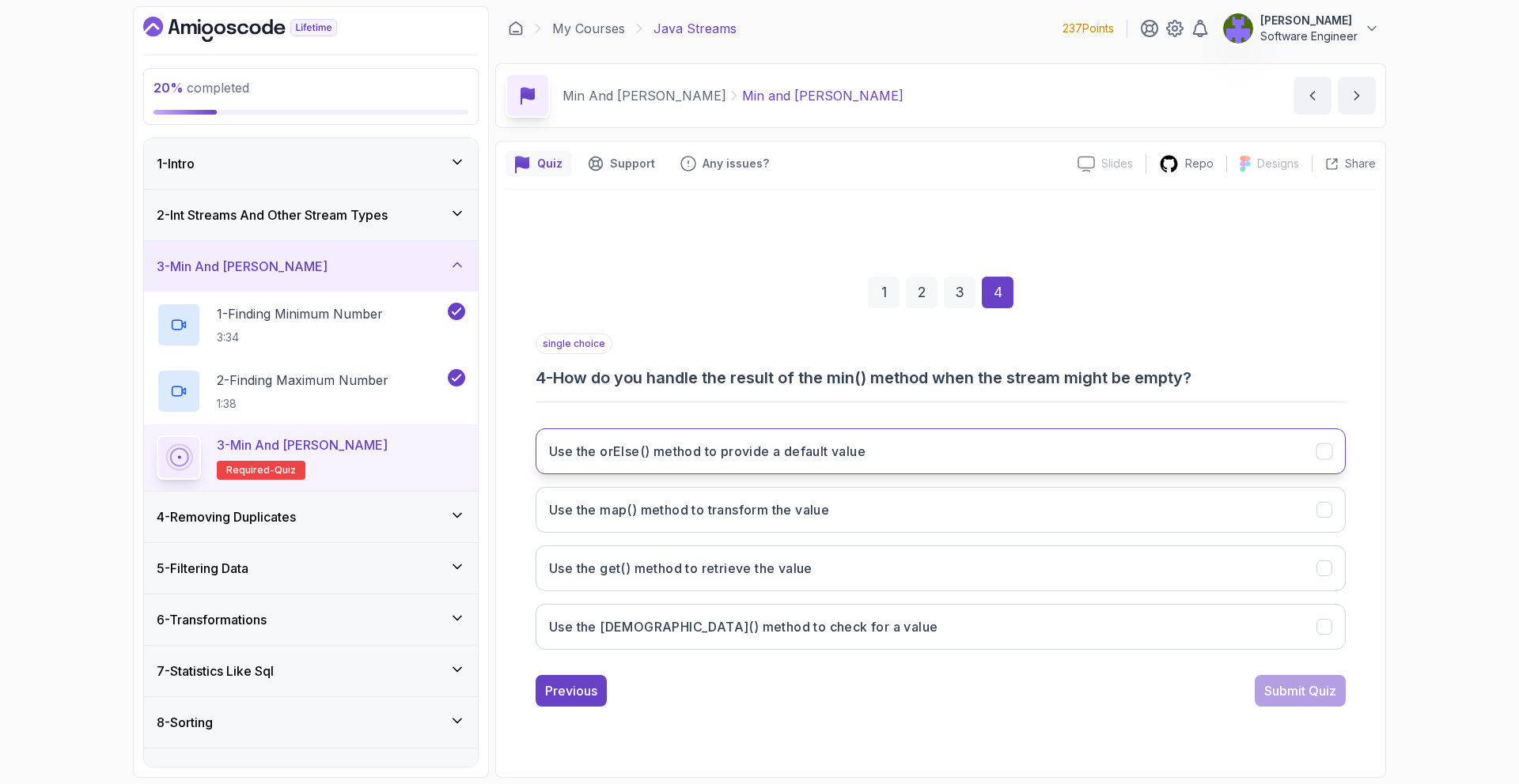
click at [1023, 438] on button "Use the orElse() method to provide a default value" at bounding box center [940, 451] width 810 height 46
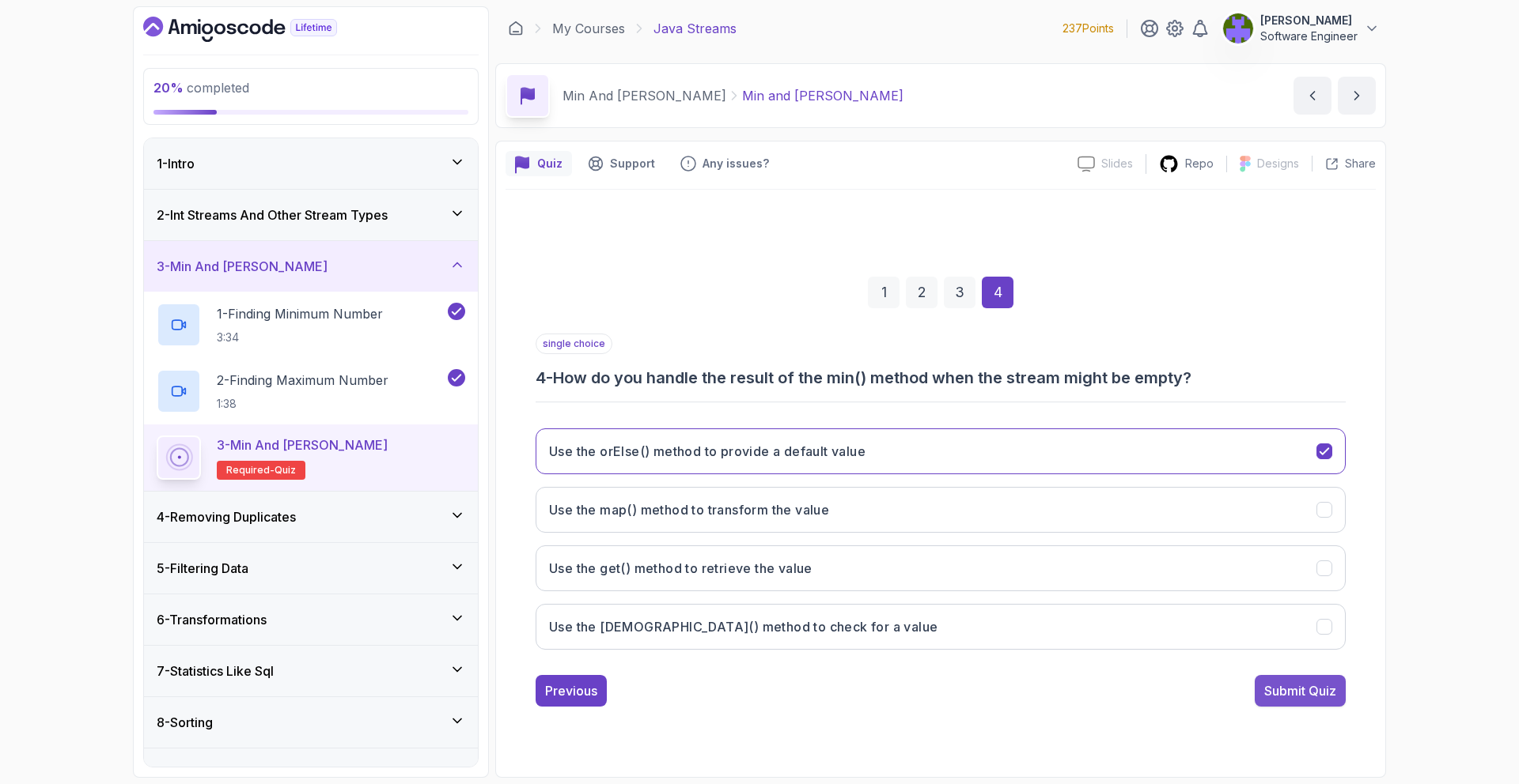
click at [1311, 688] on div "Submit Quiz" at bounding box center [1301, 690] width 72 height 19
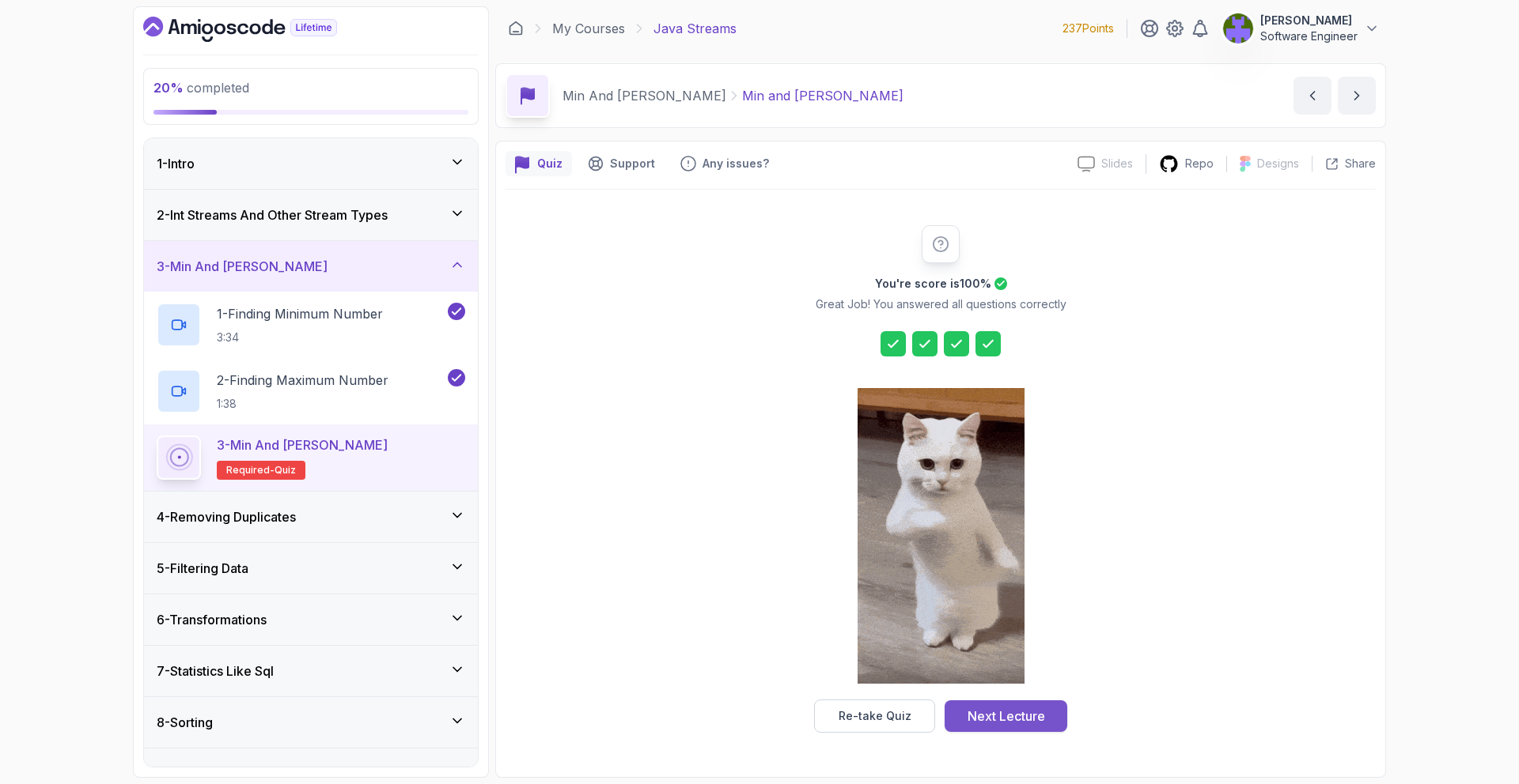
click at [985, 713] on div "Next Lecture" at bounding box center [1007, 716] width 78 height 19
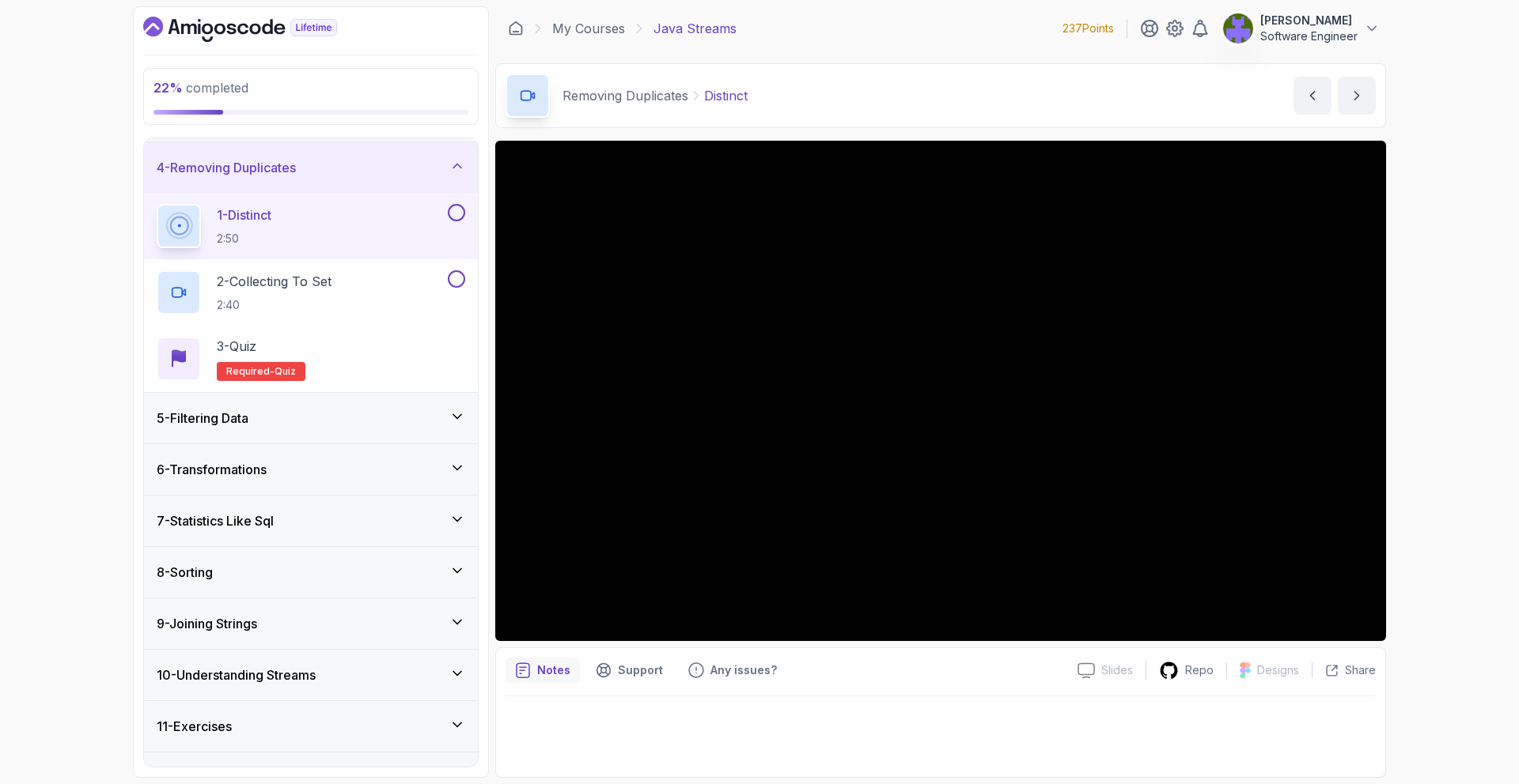
scroll to position [148, 0]
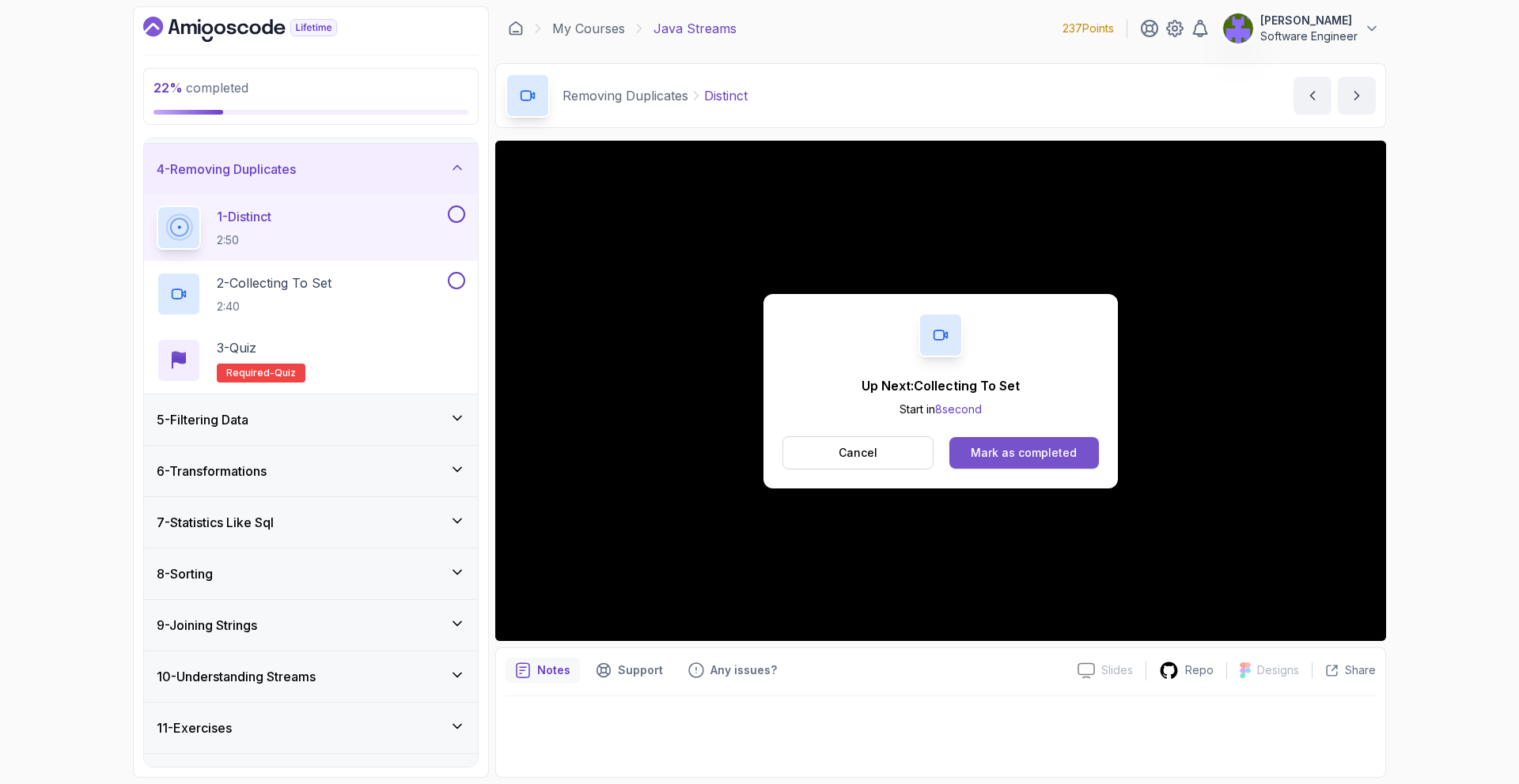
click at [1010, 450] on div "Mark as completed" at bounding box center [1024, 453] width 106 height 16
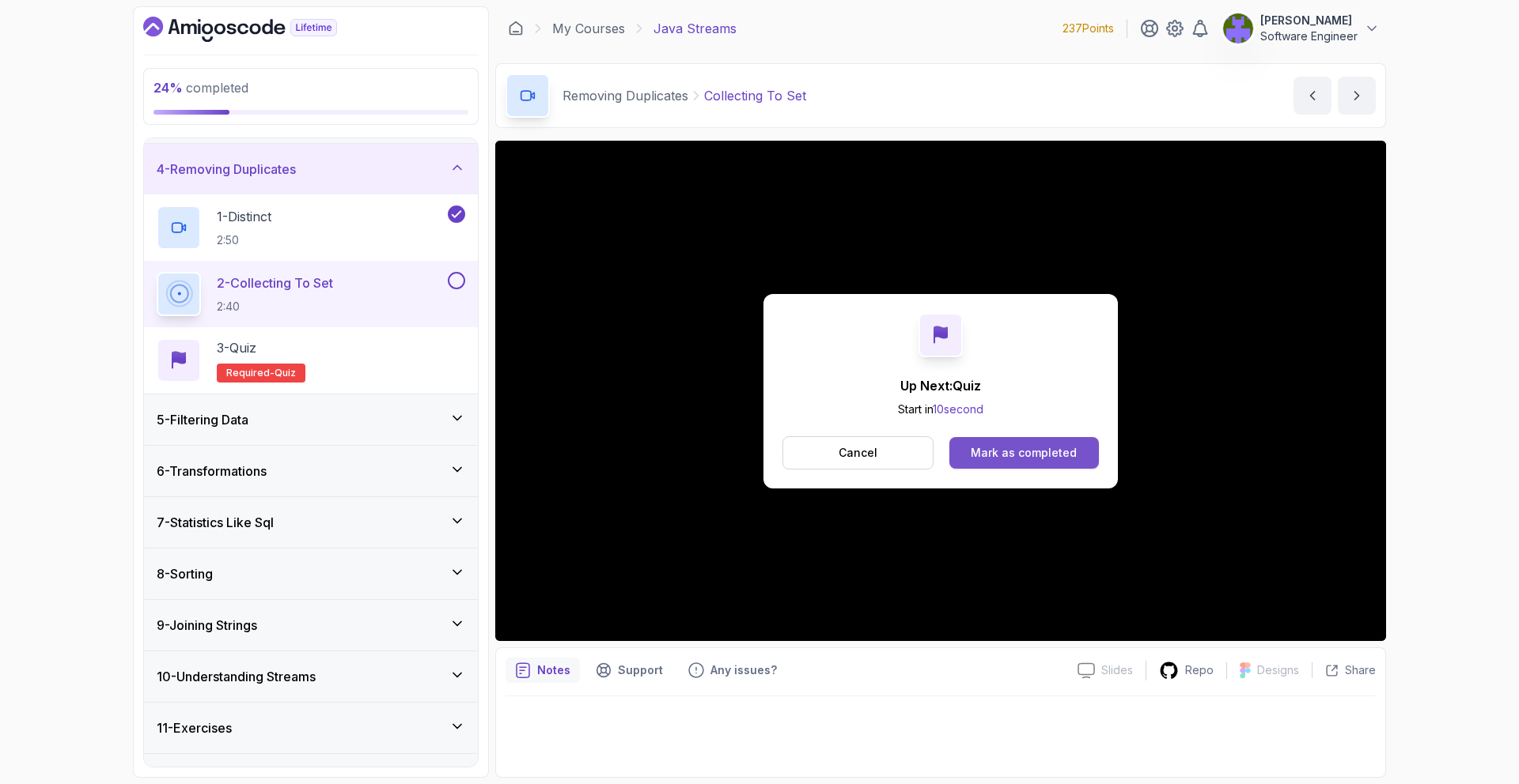
click at [1094, 443] on button "Mark as completed" at bounding box center [1025, 453] width 150 height 32
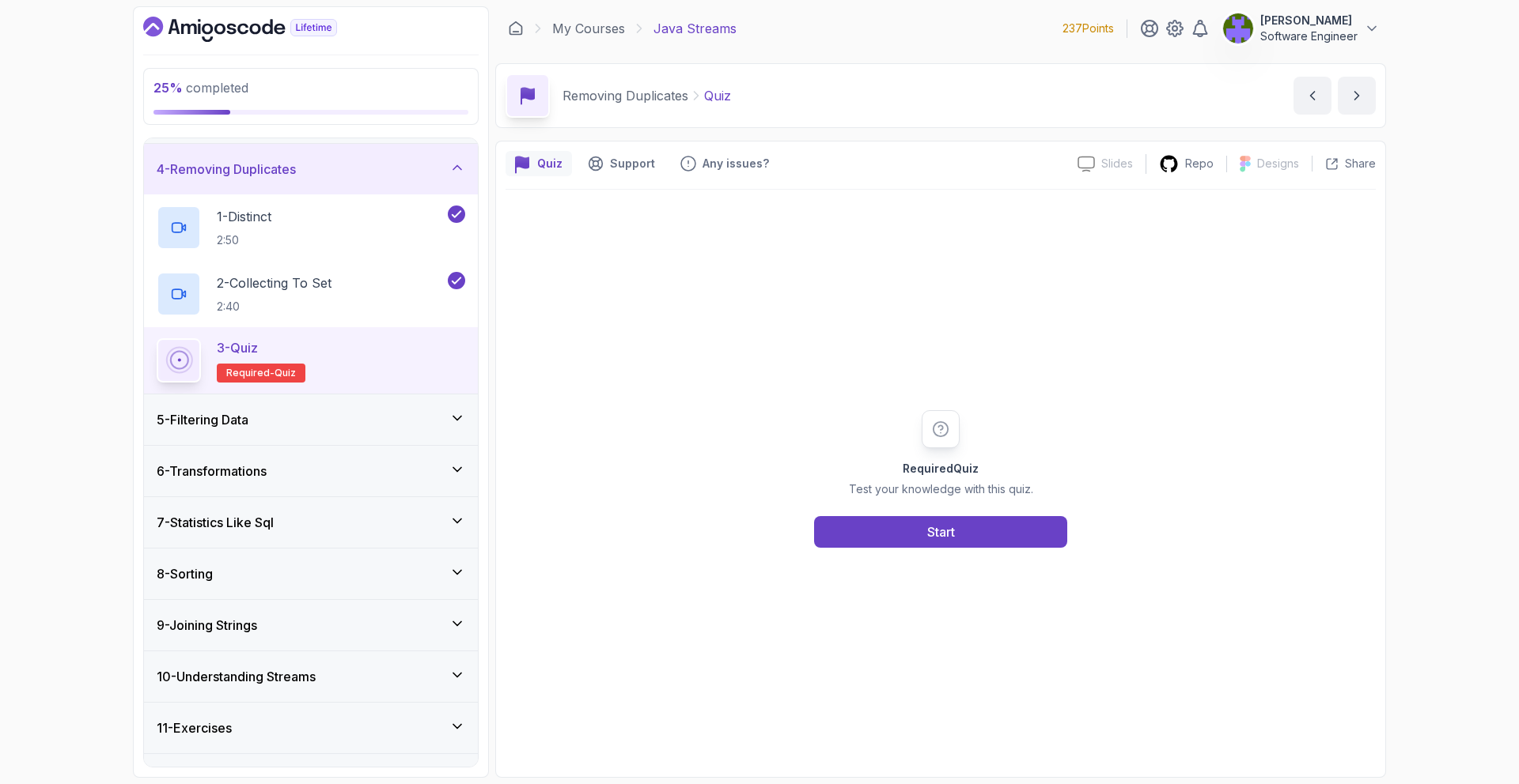
click at [1038, 550] on div "Required Quiz Test your knowledge with this quiz. Start" at bounding box center [940, 479] width 870 height 578
click at [1038, 551] on div "Required Quiz Test your knowledge with this quiz. Start" at bounding box center [940, 479] width 870 height 578
click at [1038, 531] on button "Start" at bounding box center [941, 532] width 253 height 32
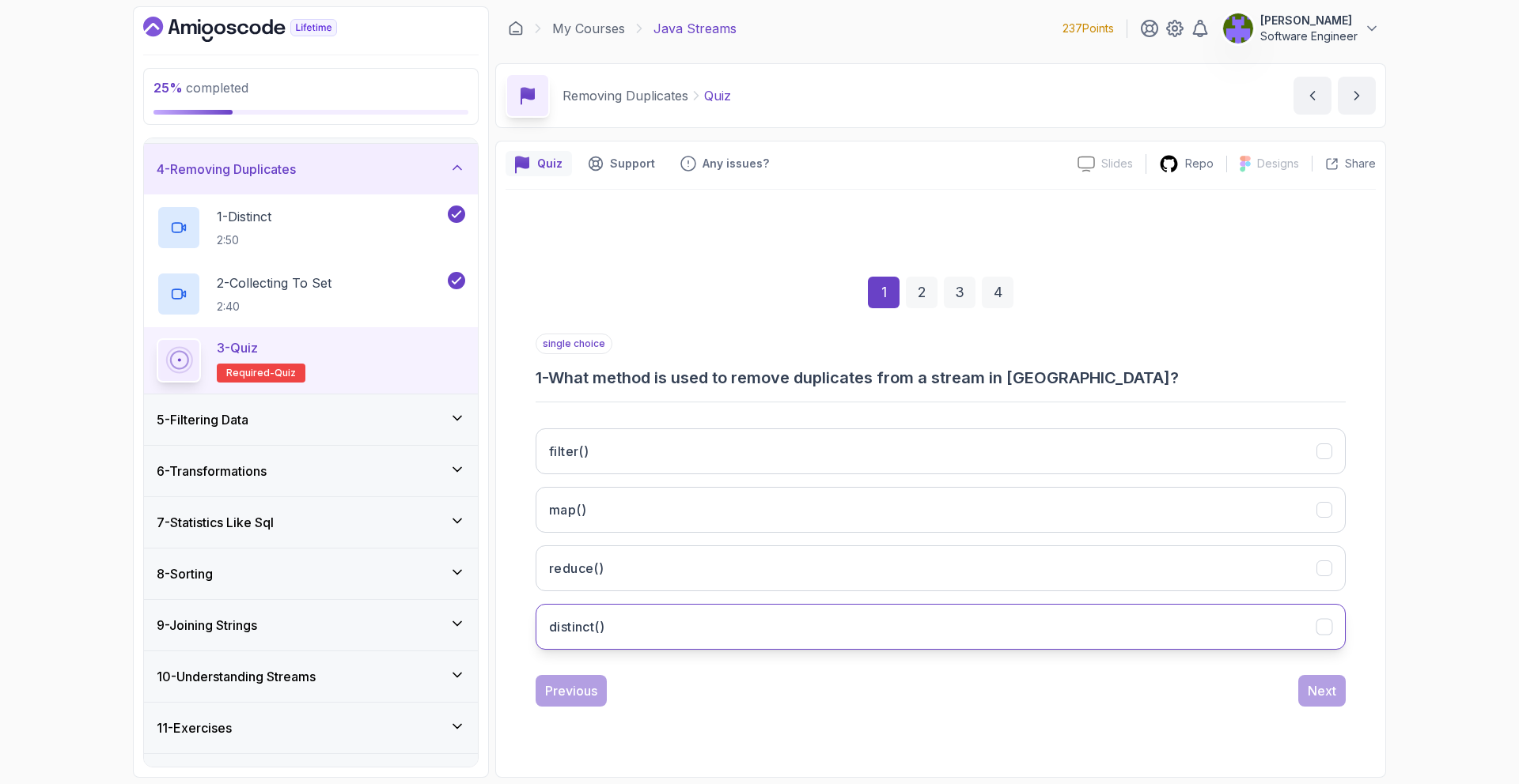
click at [931, 637] on button "distinct()" at bounding box center [940, 627] width 810 height 46
click at [1319, 703] on button "Next" at bounding box center [1323, 691] width 48 height 32
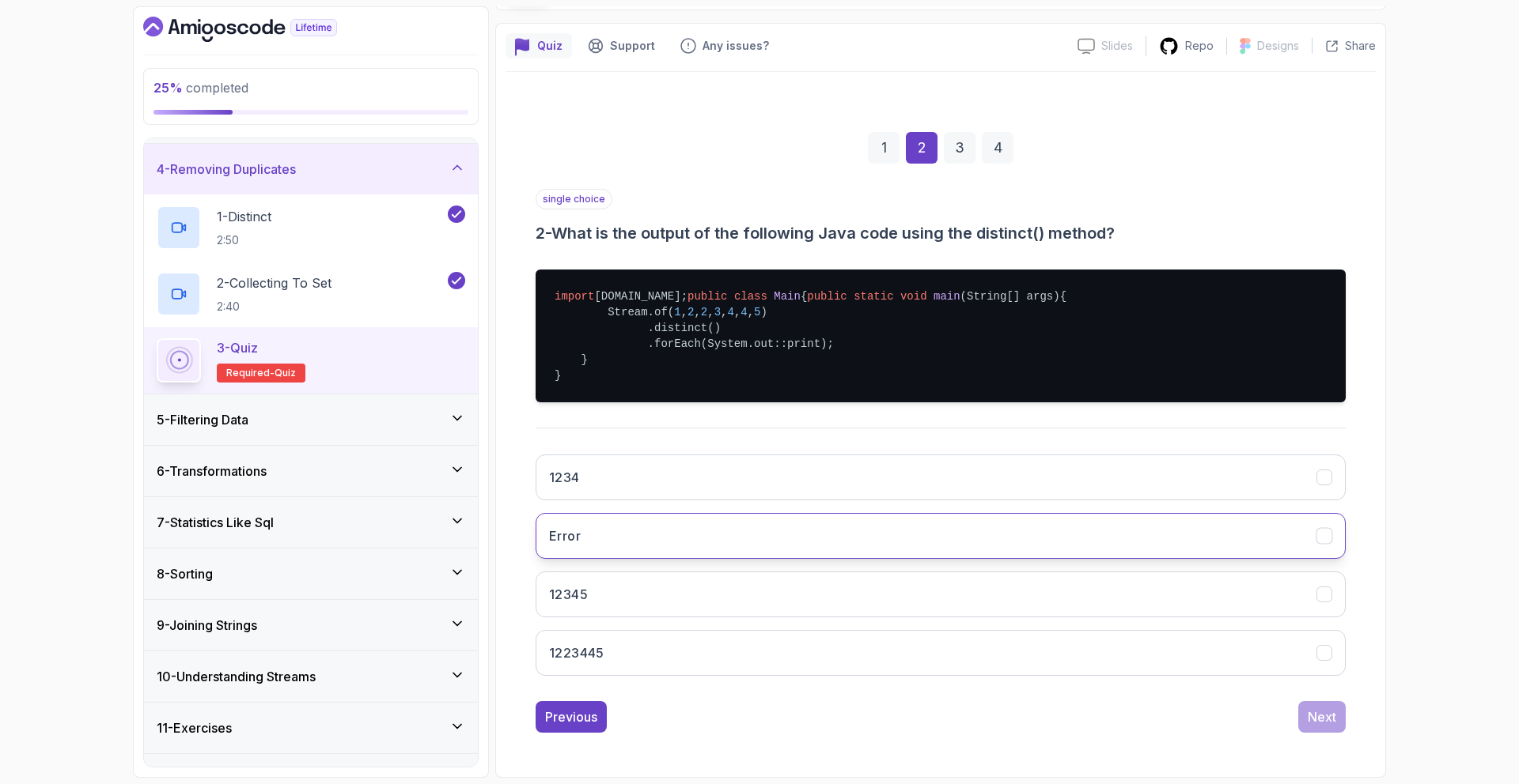
scroll to position [165, 0]
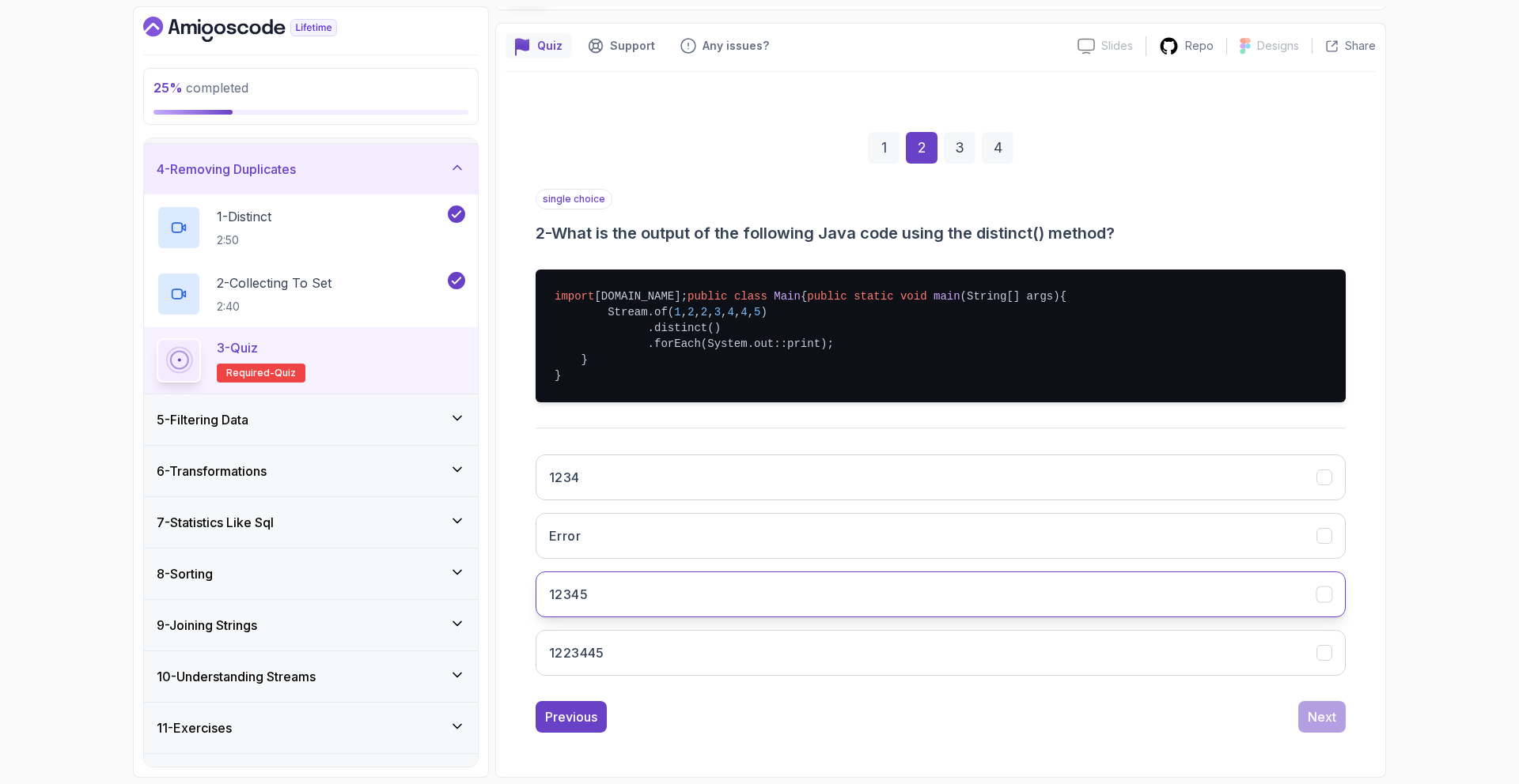
click at [1055, 612] on button "12345" at bounding box center [940, 595] width 810 height 46
click at [1323, 719] on div "Next" at bounding box center [1322, 716] width 29 height 19
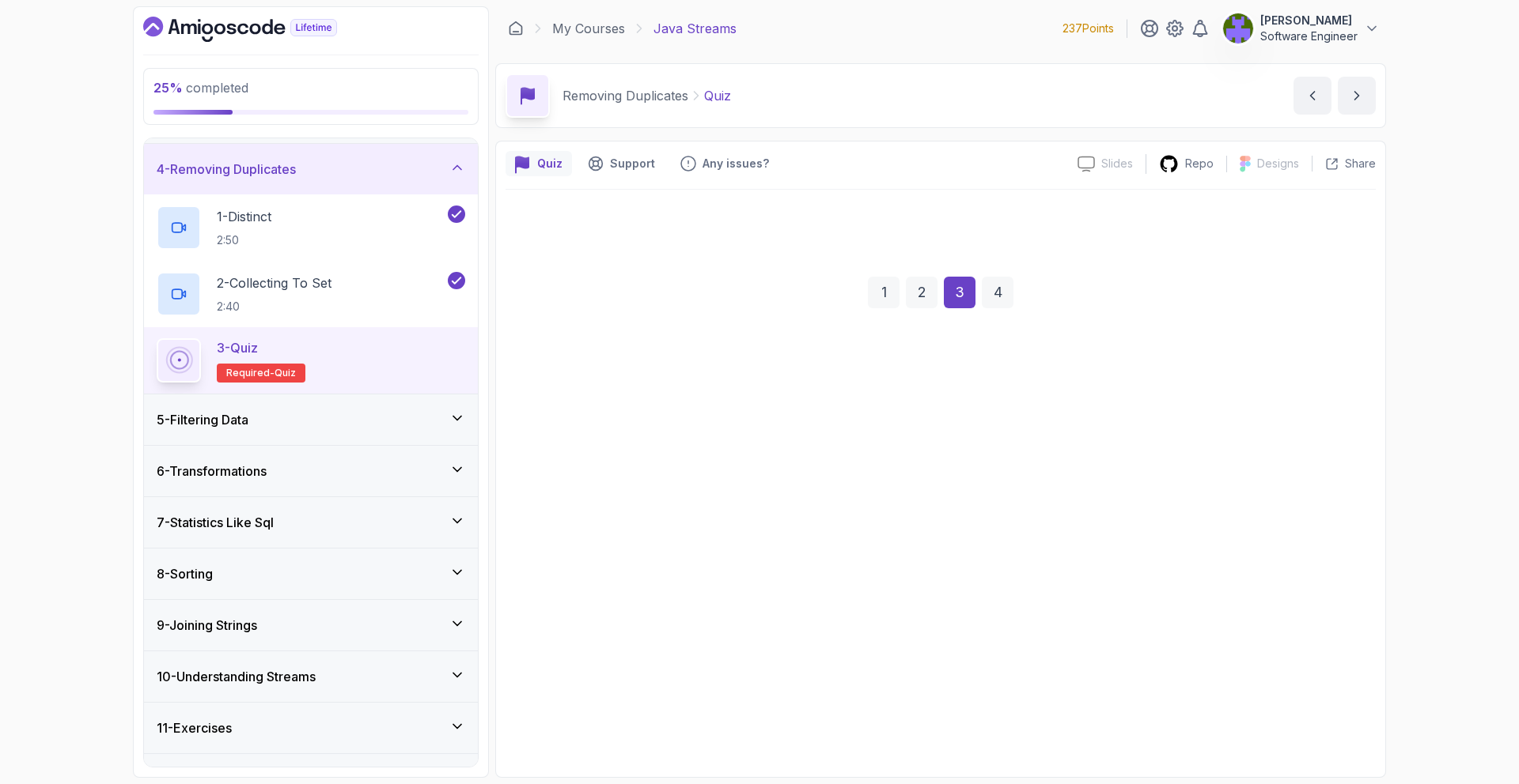
scroll to position [0, 0]
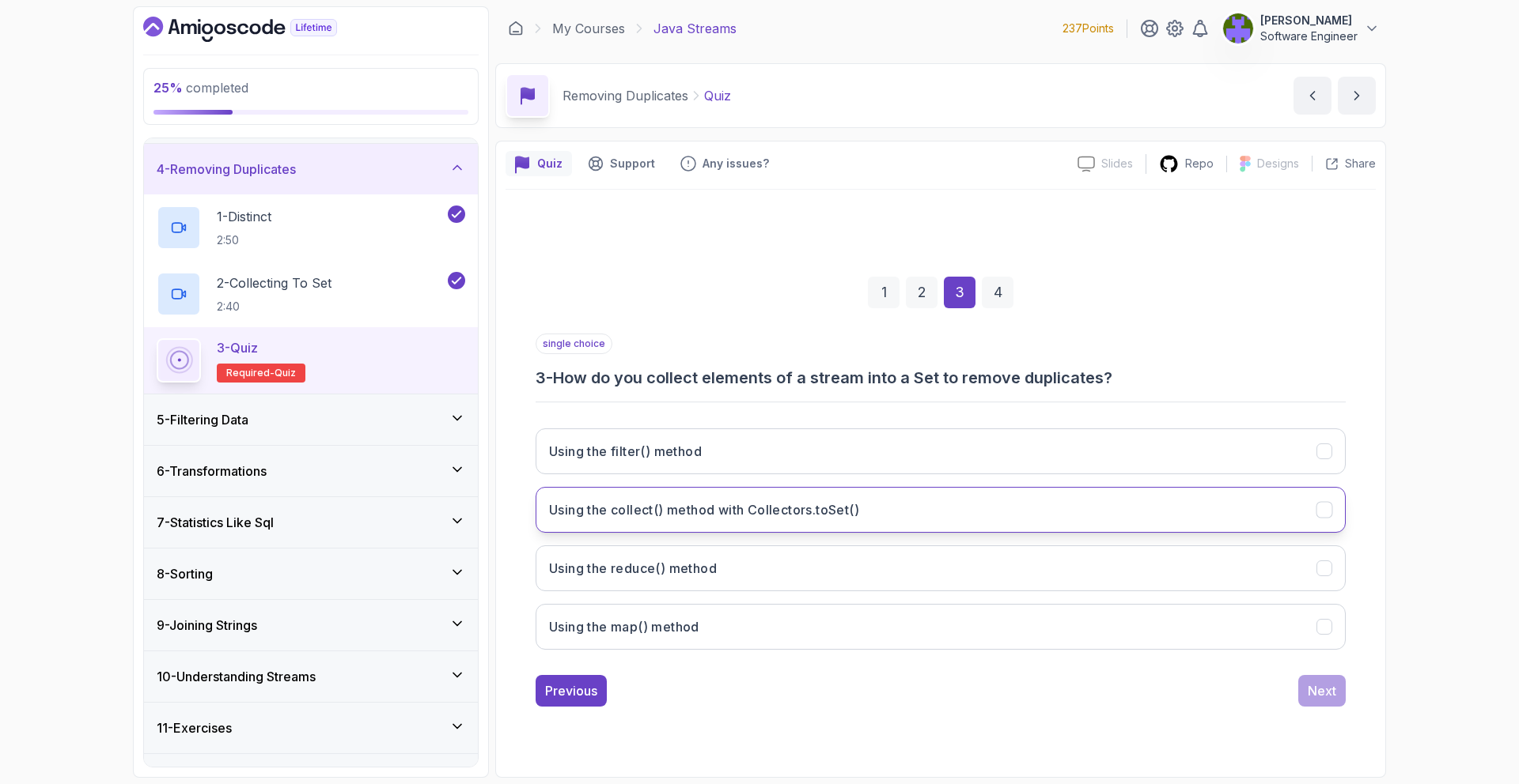
click at [986, 520] on button "Using the collect() method with Collectors.toSet()" at bounding box center [940, 510] width 810 height 46
click at [1315, 700] on div "Next" at bounding box center [1322, 690] width 29 height 19
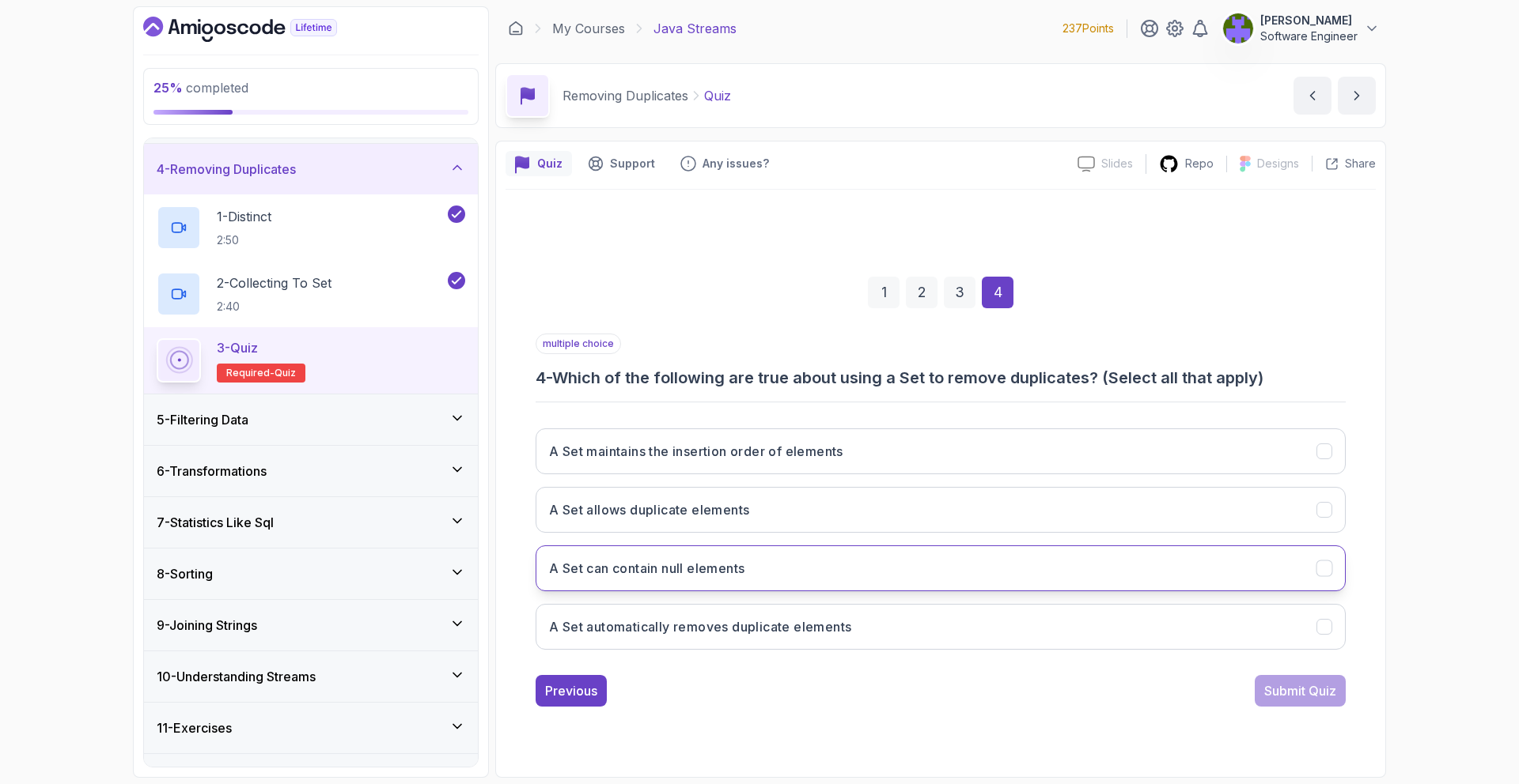
click at [996, 558] on button "A Set can contain null elements" at bounding box center [940, 569] width 810 height 46
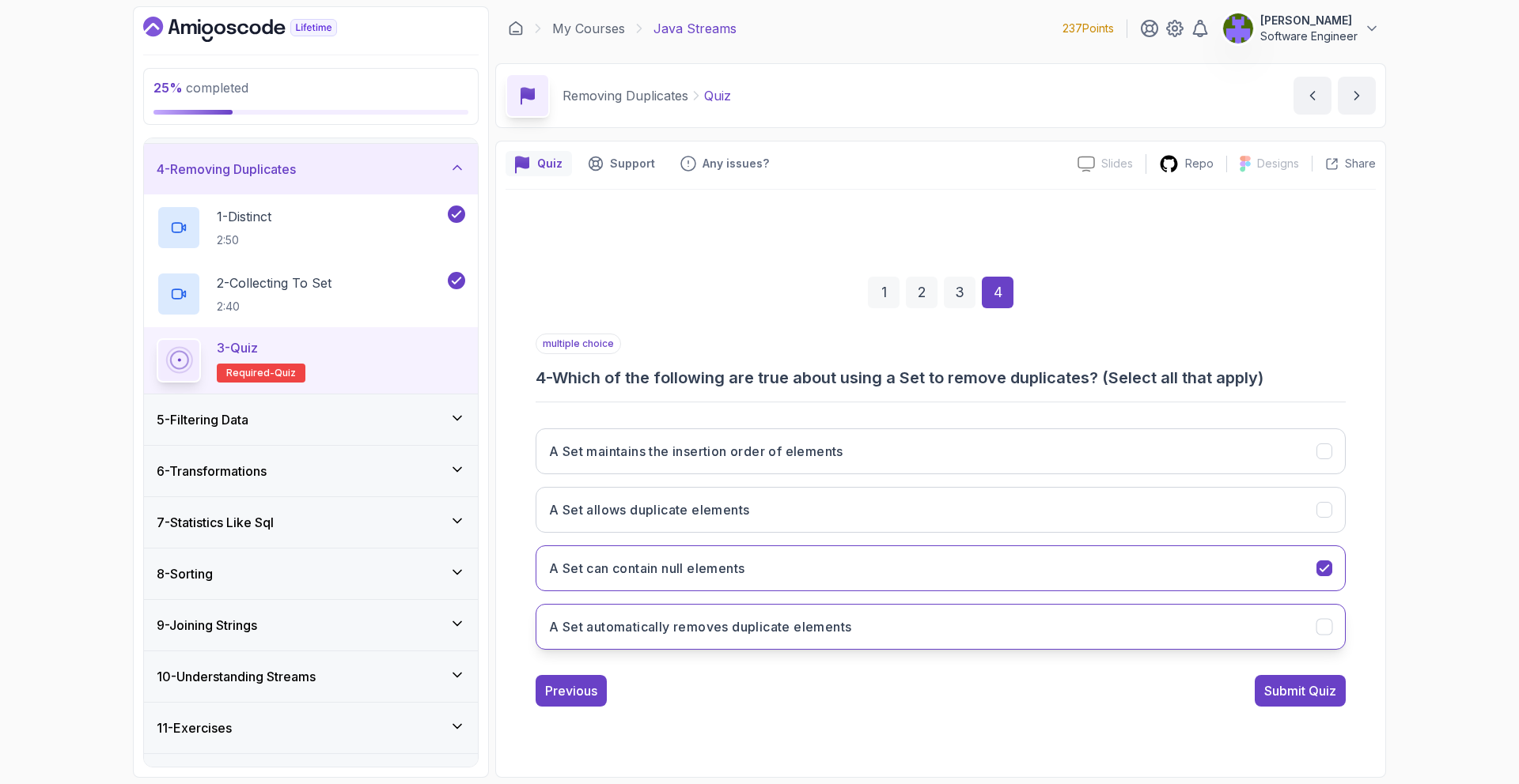
click at [1013, 647] on button "A Set automatically removes duplicate elements" at bounding box center [940, 627] width 810 height 46
click at [1323, 691] on div "Submit Quiz" at bounding box center [1301, 690] width 72 height 19
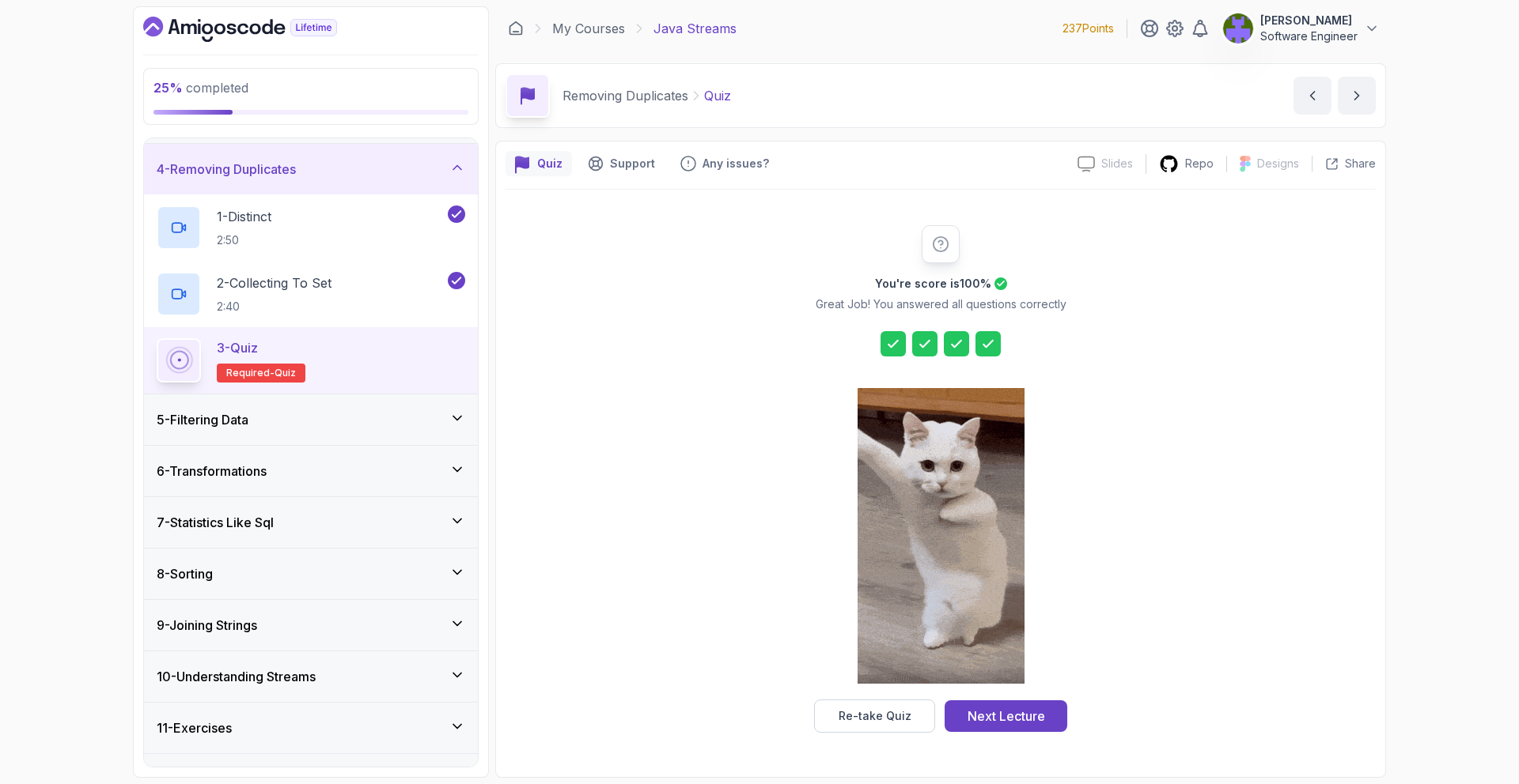
click at [1003, 708] on div "Next Lecture" at bounding box center [1007, 716] width 78 height 19
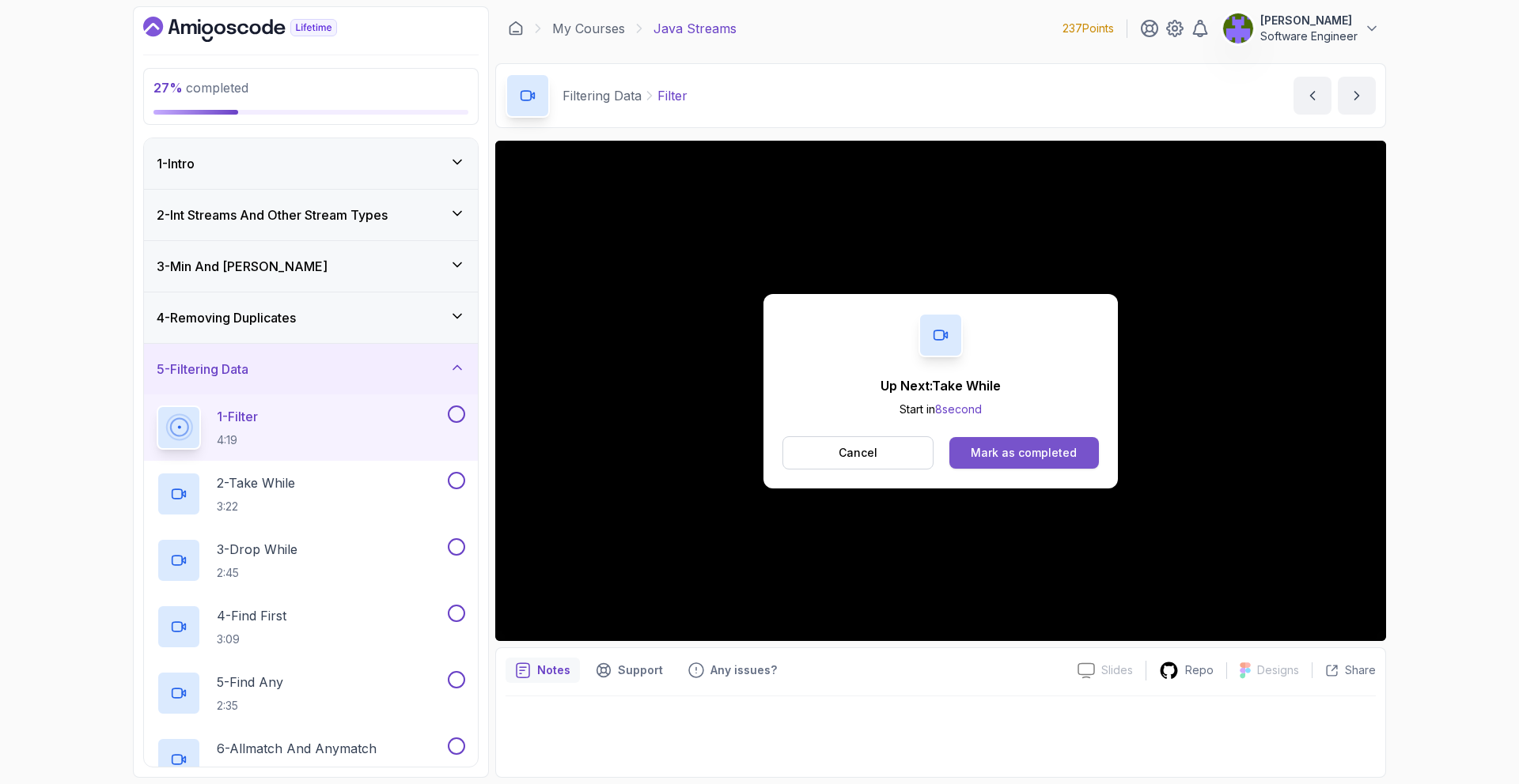
click at [1039, 462] on button "Mark as completed" at bounding box center [1025, 453] width 150 height 32
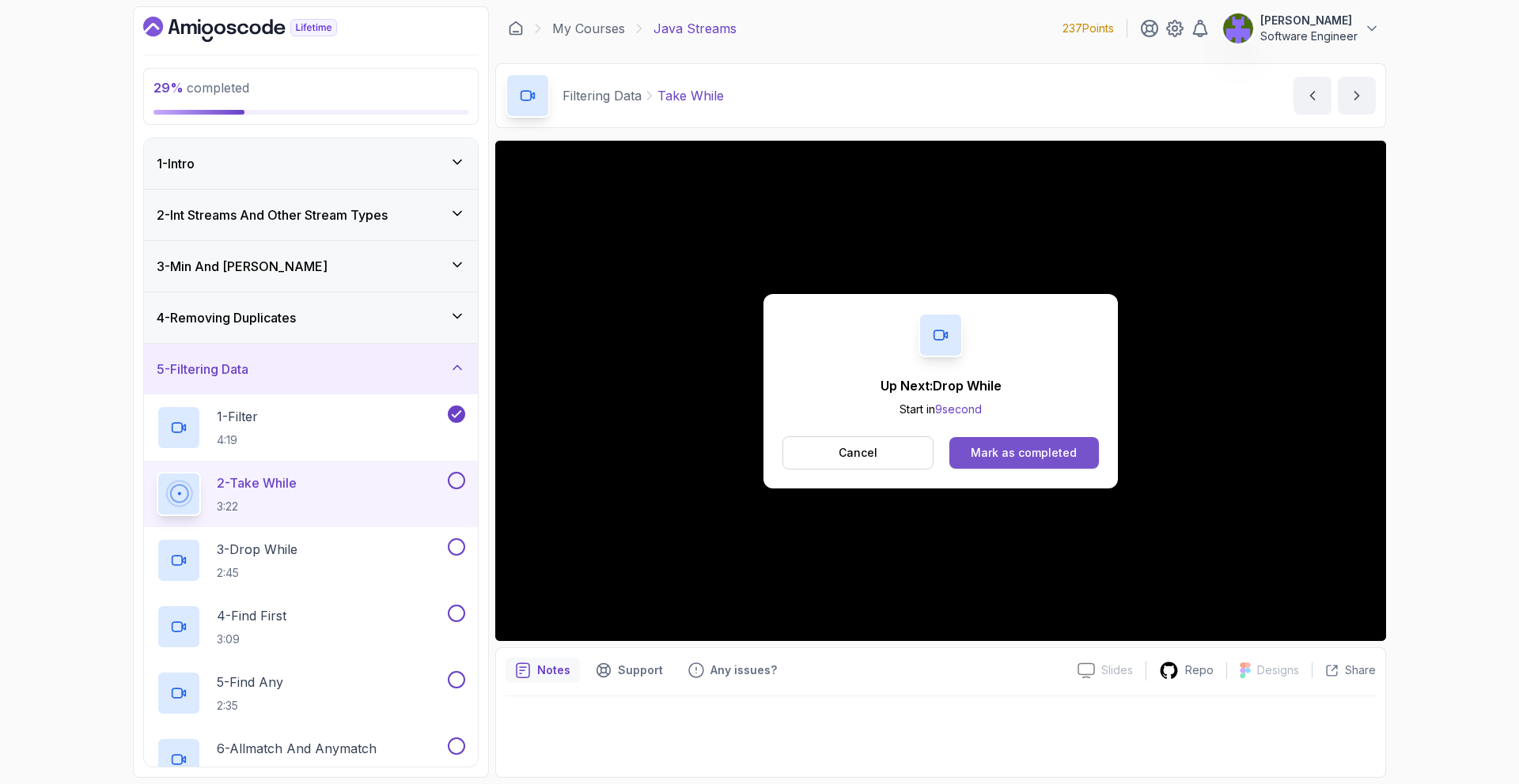
click at [1021, 461] on button "Mark as completed" at bounding box center [1025, 453] width 150 height 32
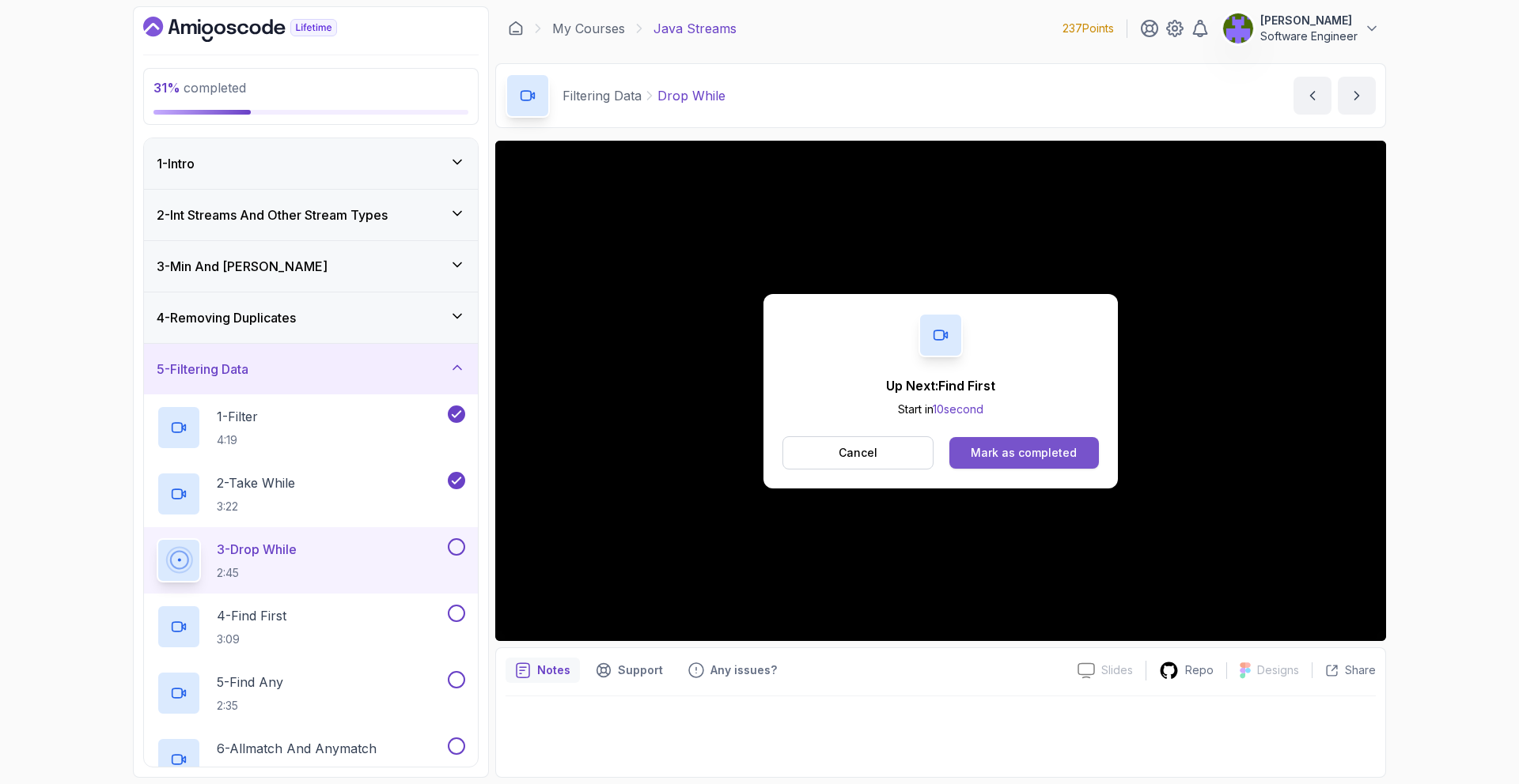
click at [1006, 467] on button "Mark as completed" at bounding box center [1025, 453] width 150 height 32
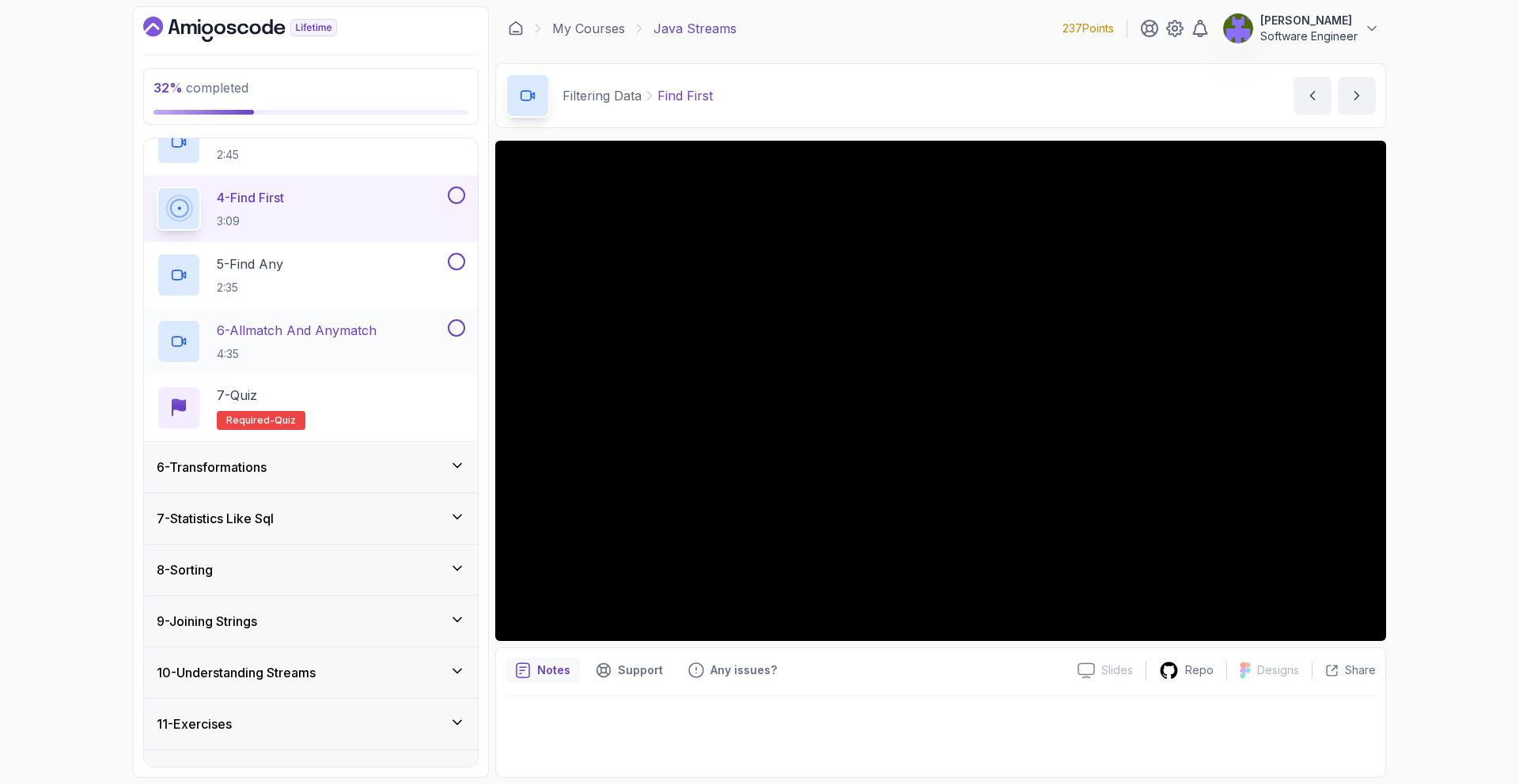
scroll to position [409, 0]
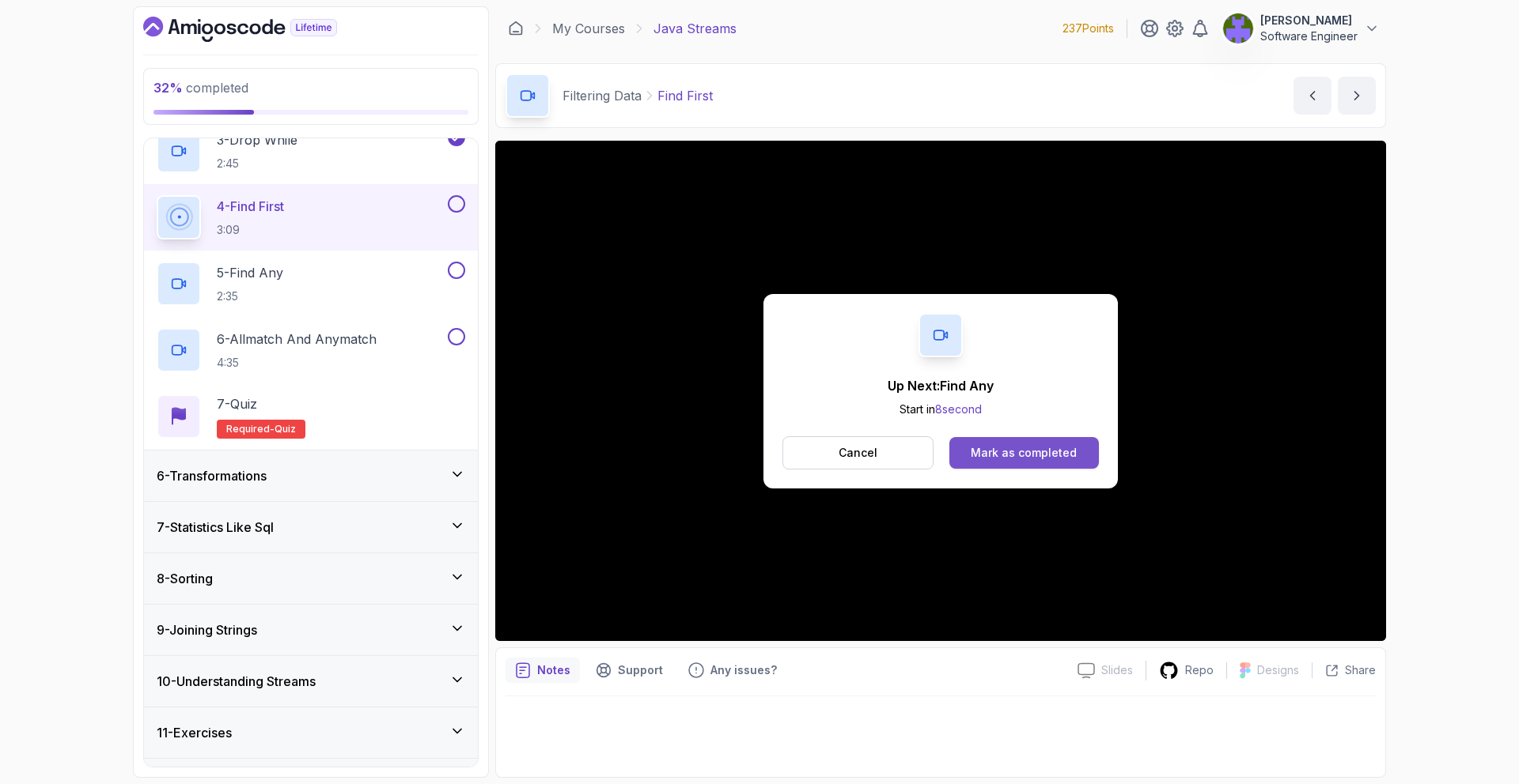
click at [1042, 462] on button "Mark as completed" at bounding box center [1025, 453] width 150 height 32
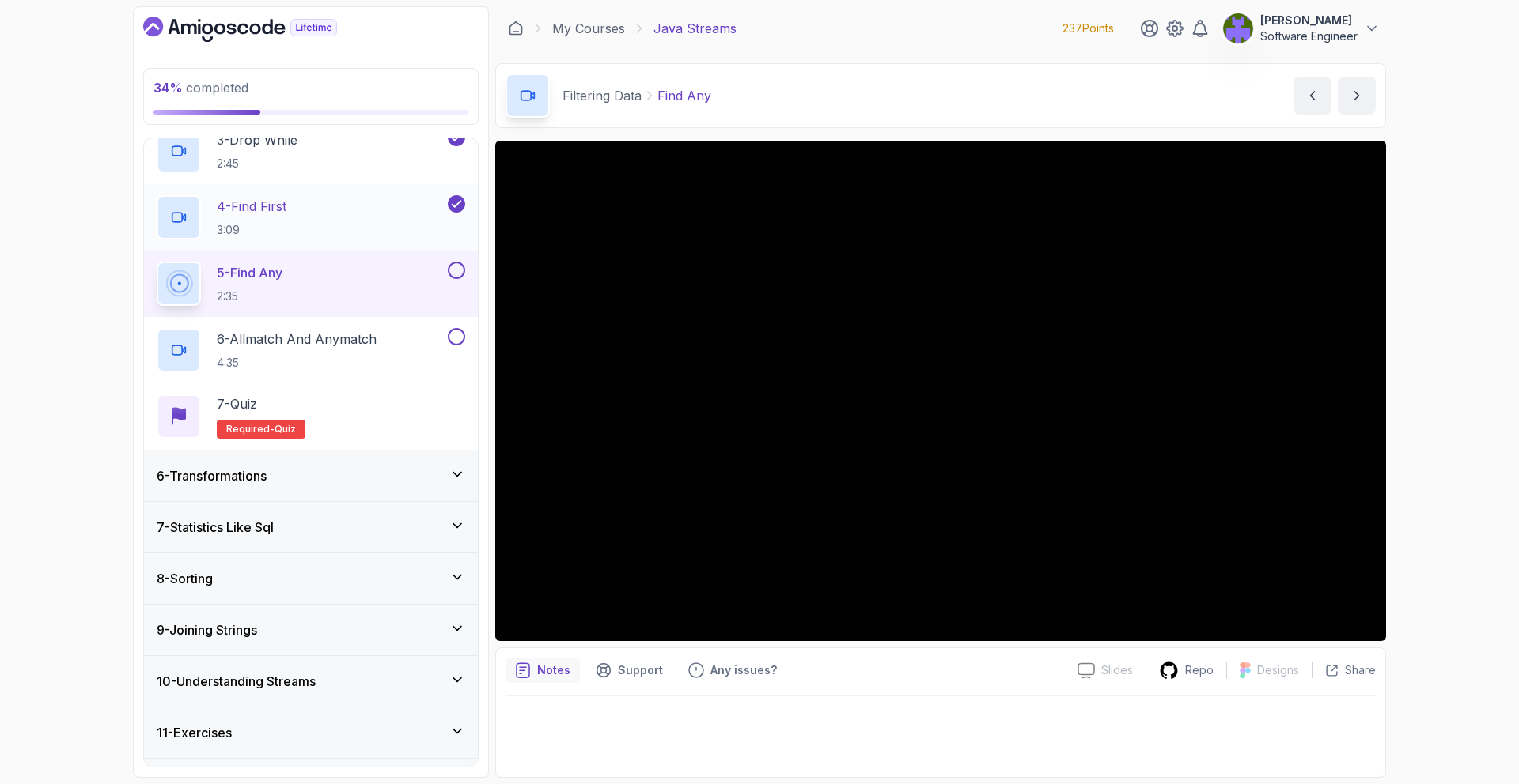
click at [374, 225] on div "4 - Find First 3:09" at bounding box center [300, 217] width 288 height 44
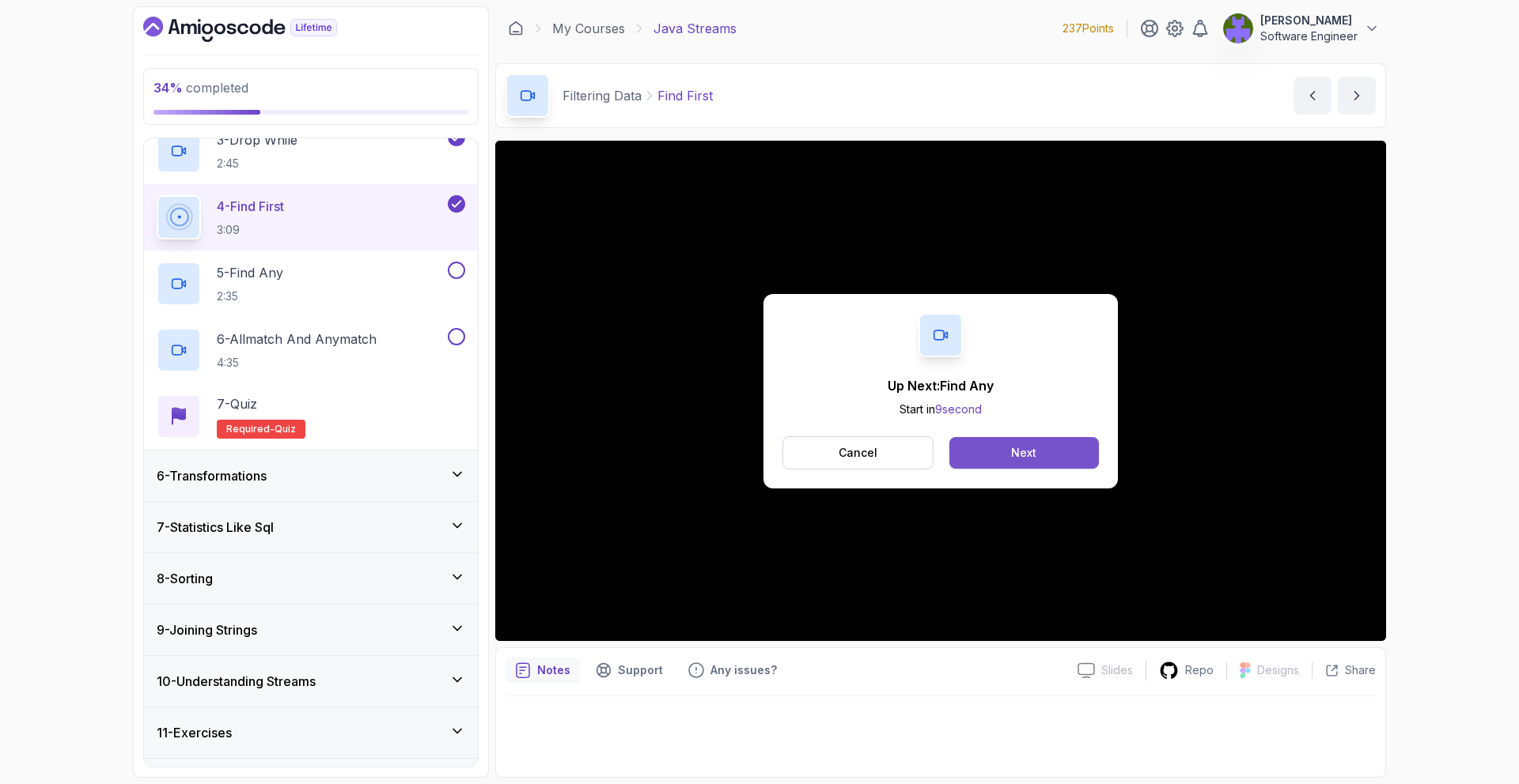
click at [996, 438] on button "Next" at bounding box center [1025, 453] width 150 height 32
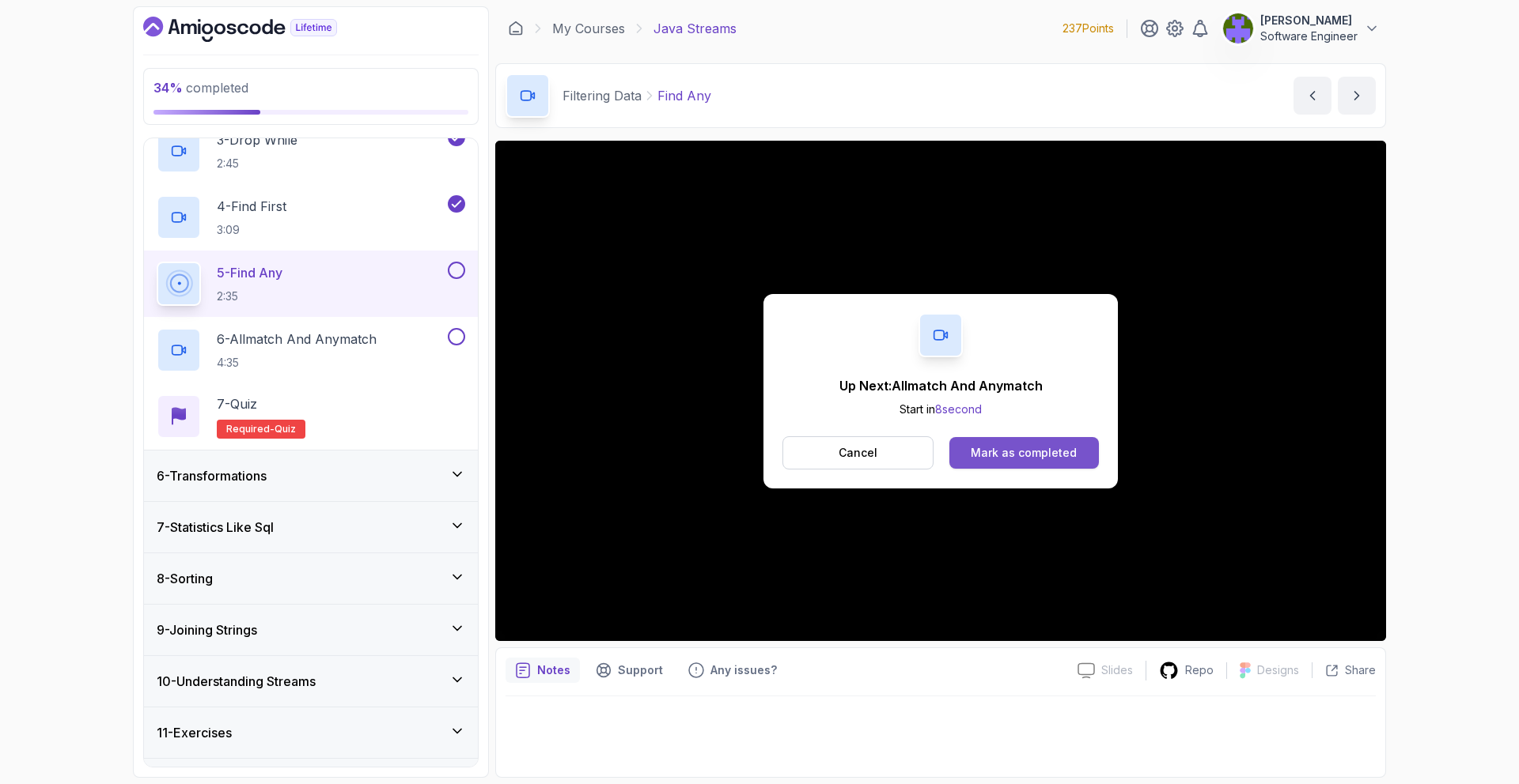
click at [1016, 443] on button "Mark as completed" at bounding box center [1025, 453] width 150 height 32
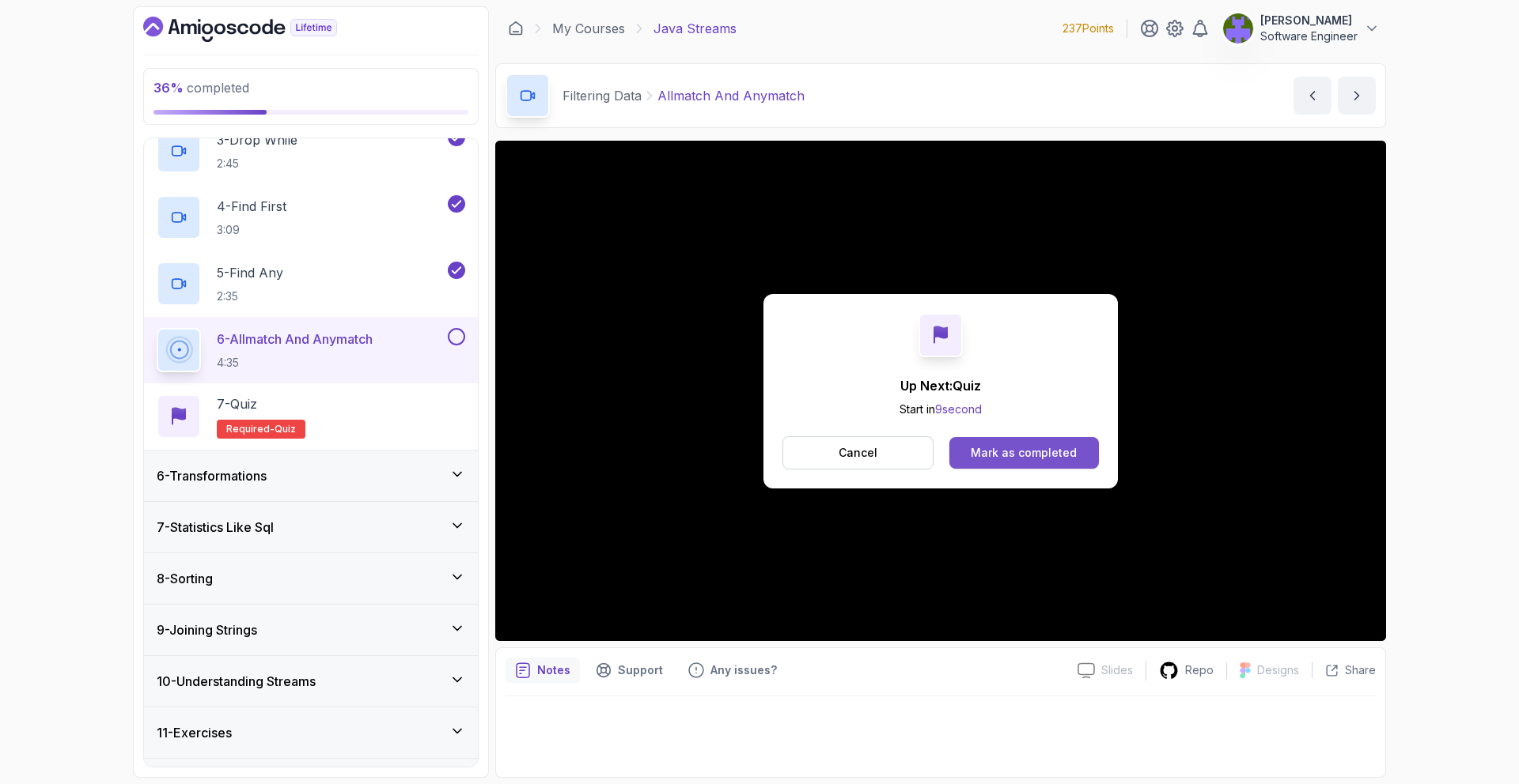
click at [1063, 449] on div "Mark as completed" at bounding box center [1024, 453] width 106 height 16
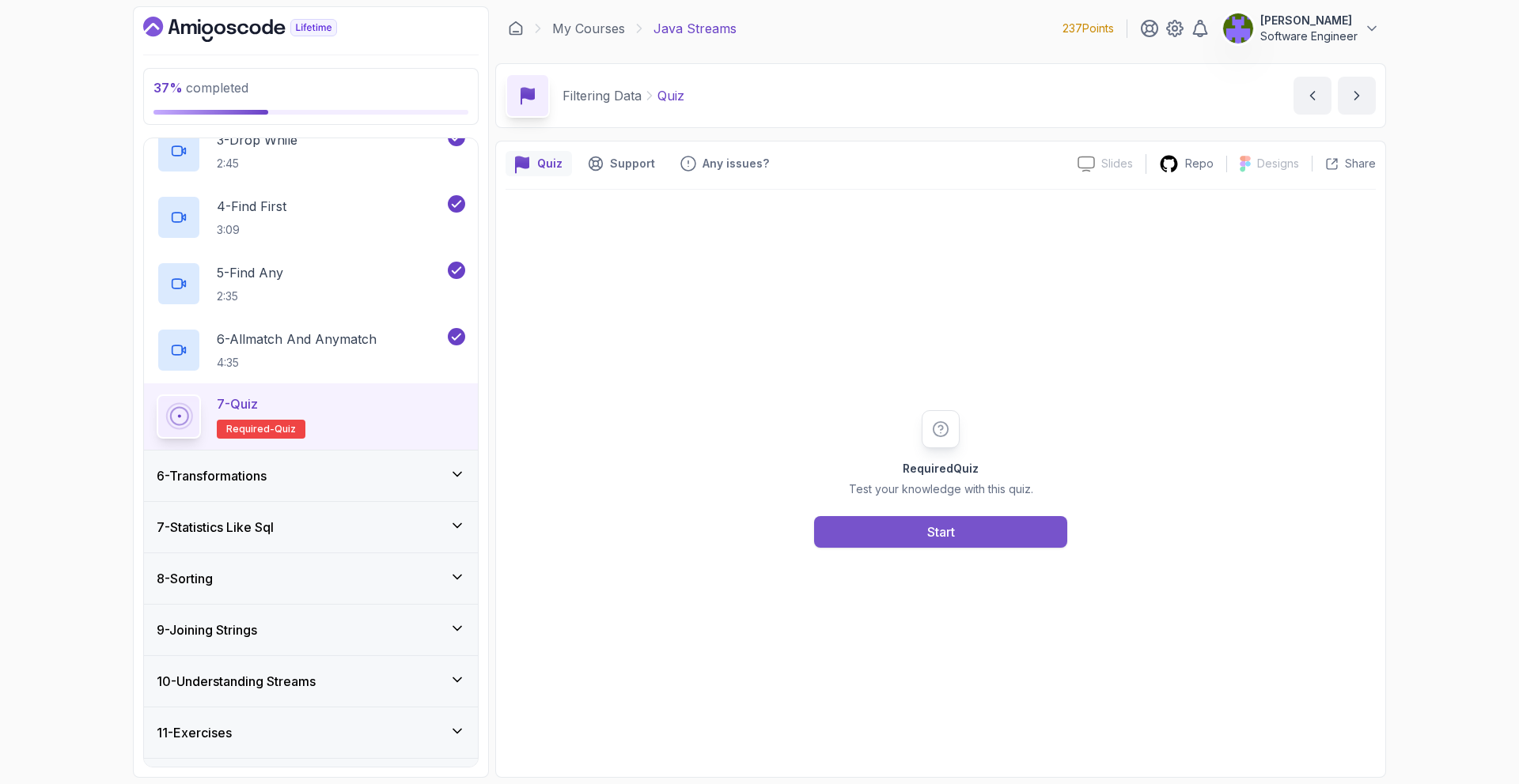
click at [910, 530] on button "Start" at bounding box center [941, 532] width 253 height 32
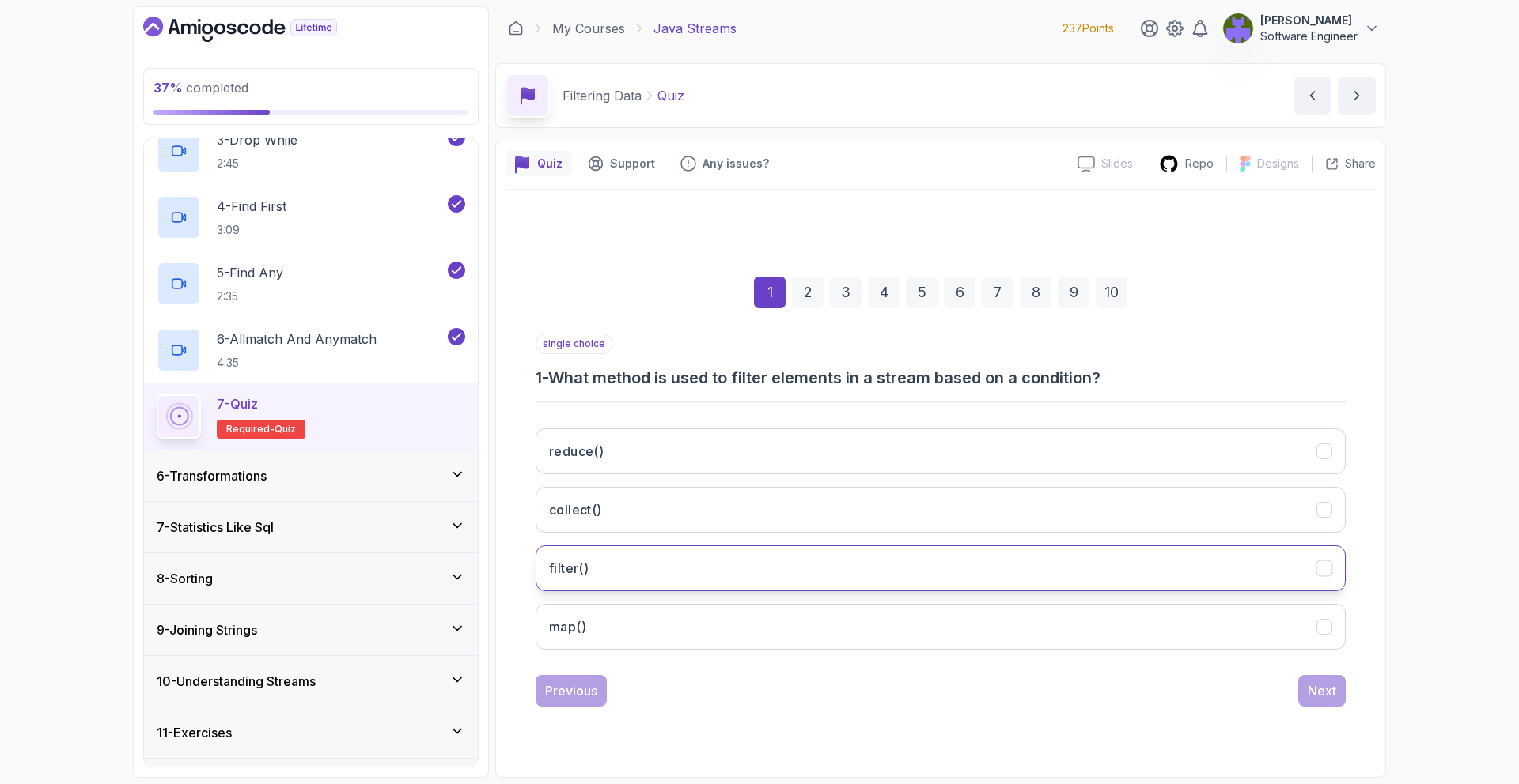
click at [880, 563] on button "filter()" at bounding box center [940, 569] width 810 height 46
click at [1325, 688] on div "Next" at bounding box center [1322, 690] width 29 height 19
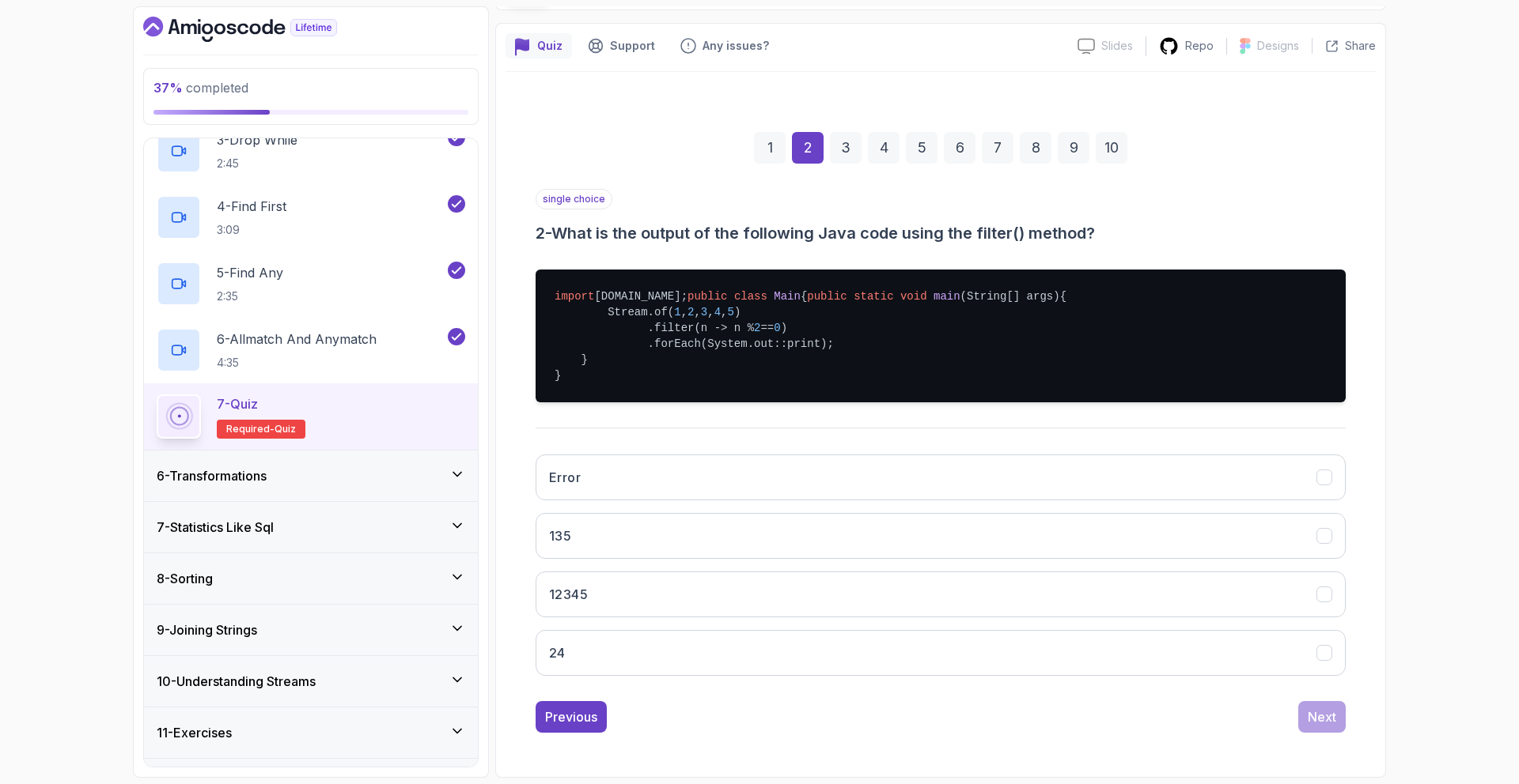
scroll to position [165, 0]
click at [853, 656] on button "24" at bounding box center [940, 653] width 810 height 46
click at [1344, 727] on button "Next" at bounding box center [1323, 717] width 48 height 32
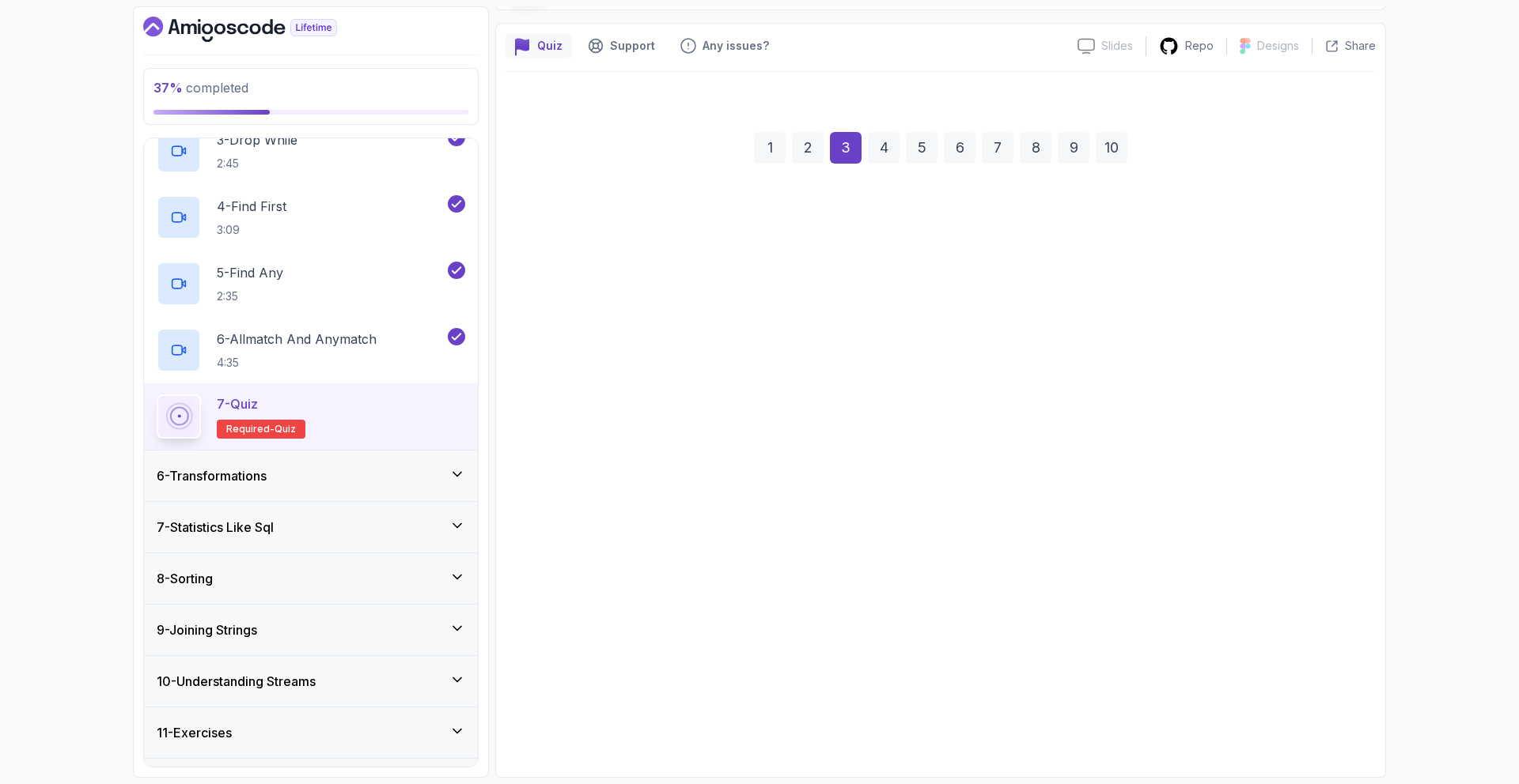
scroll to position [133, 0]
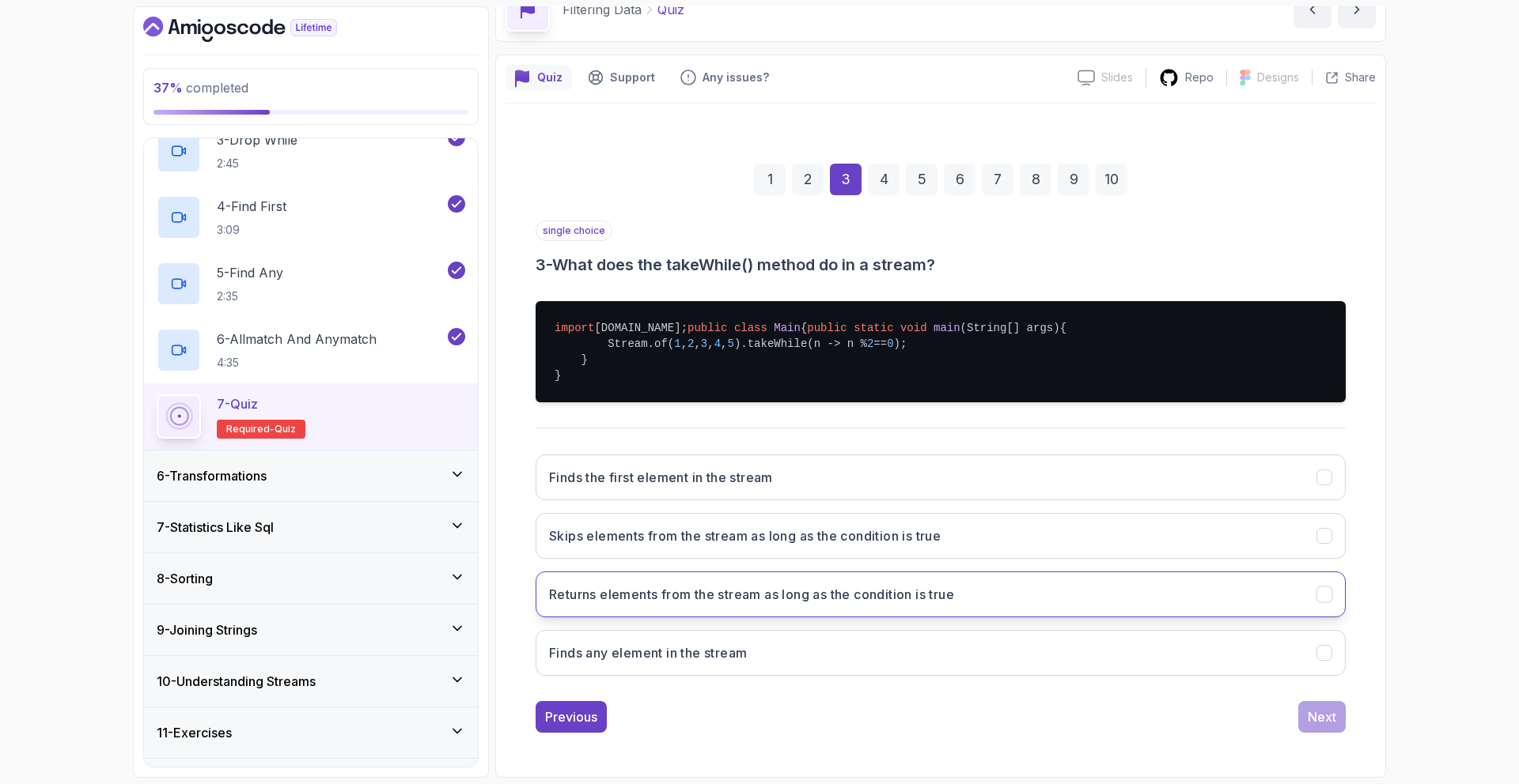
click at [1044, 586] on button "Returns elements from the stream as long as the condition is true" at bounding box center [940, 595] width 810 height 46
click at [1315, 715] on div "Next" at bounding box center [1322, 716] width 29 height 19
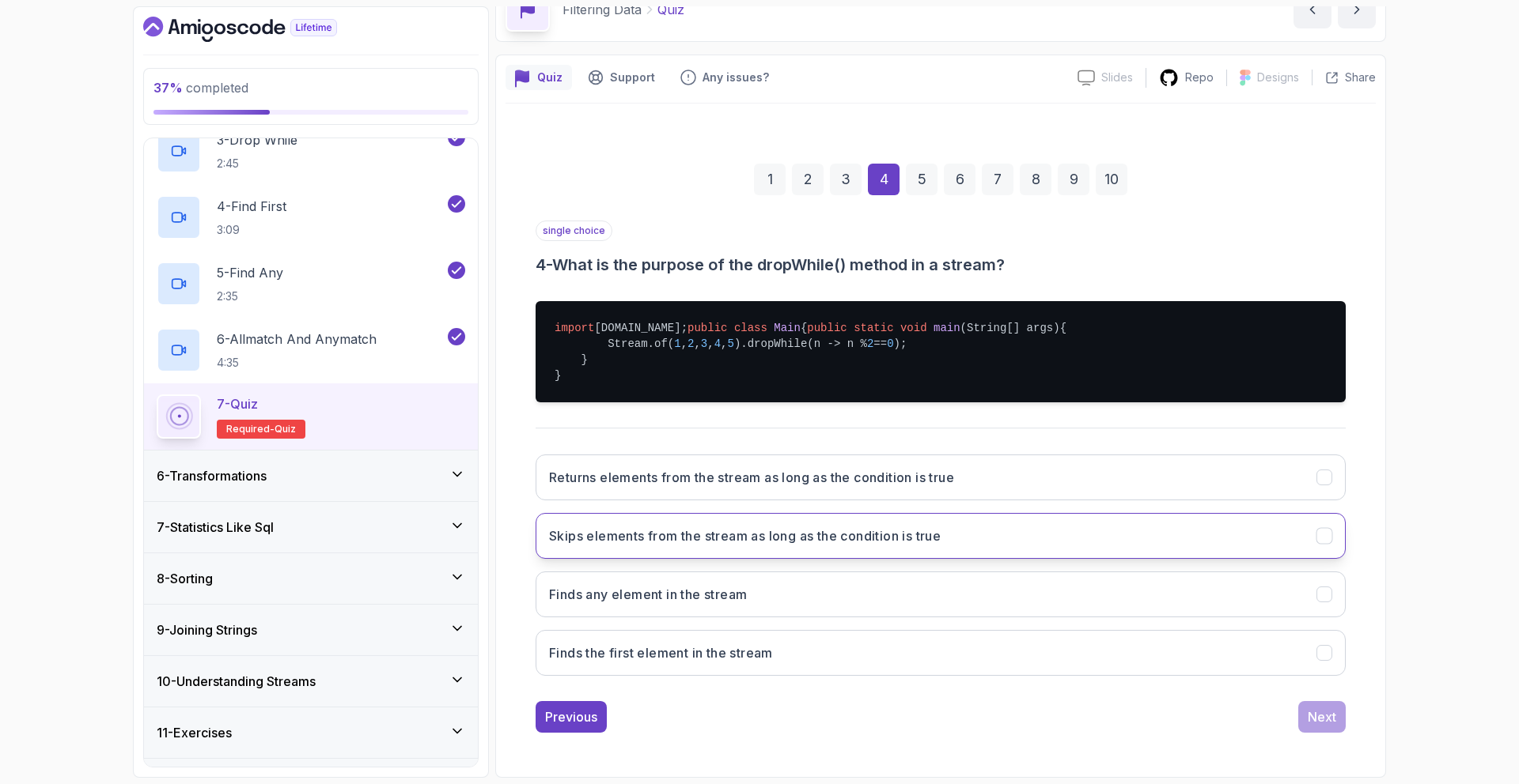
click at [897, 515] on button "Skips elements from the stream as long as the condition is true" at bounding box center [940, 536] width 810 height 46
click at [1313, 721] on div "Next" at bounding box center [1322, 716] width 29 height 19
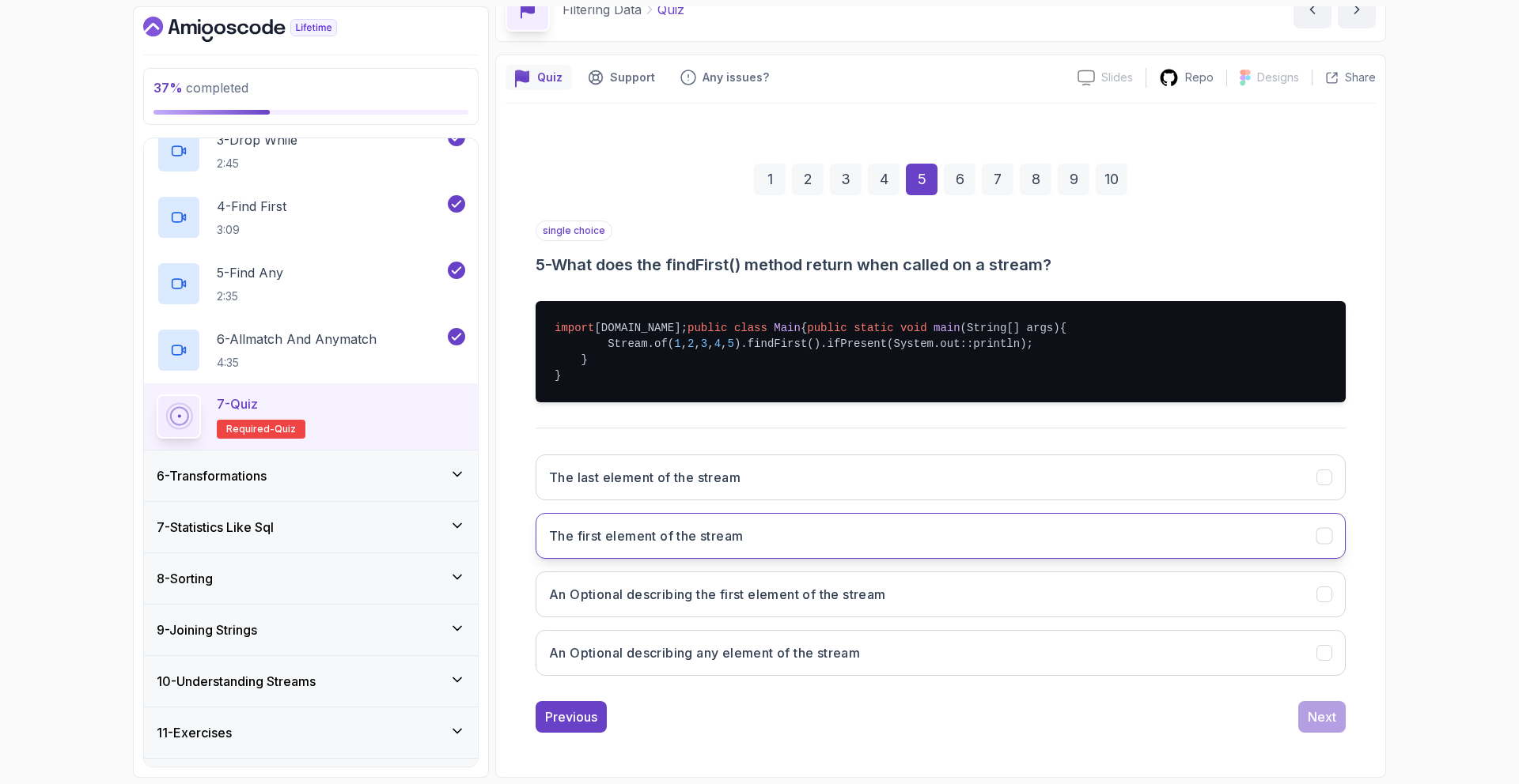
click at [916, 543] on button "The first element of the stream" at bounding box center [940, 536] width 810 height 46
click at [1310, 715] on div "Next" at bounding box center [1322, 716] width 29 height 19
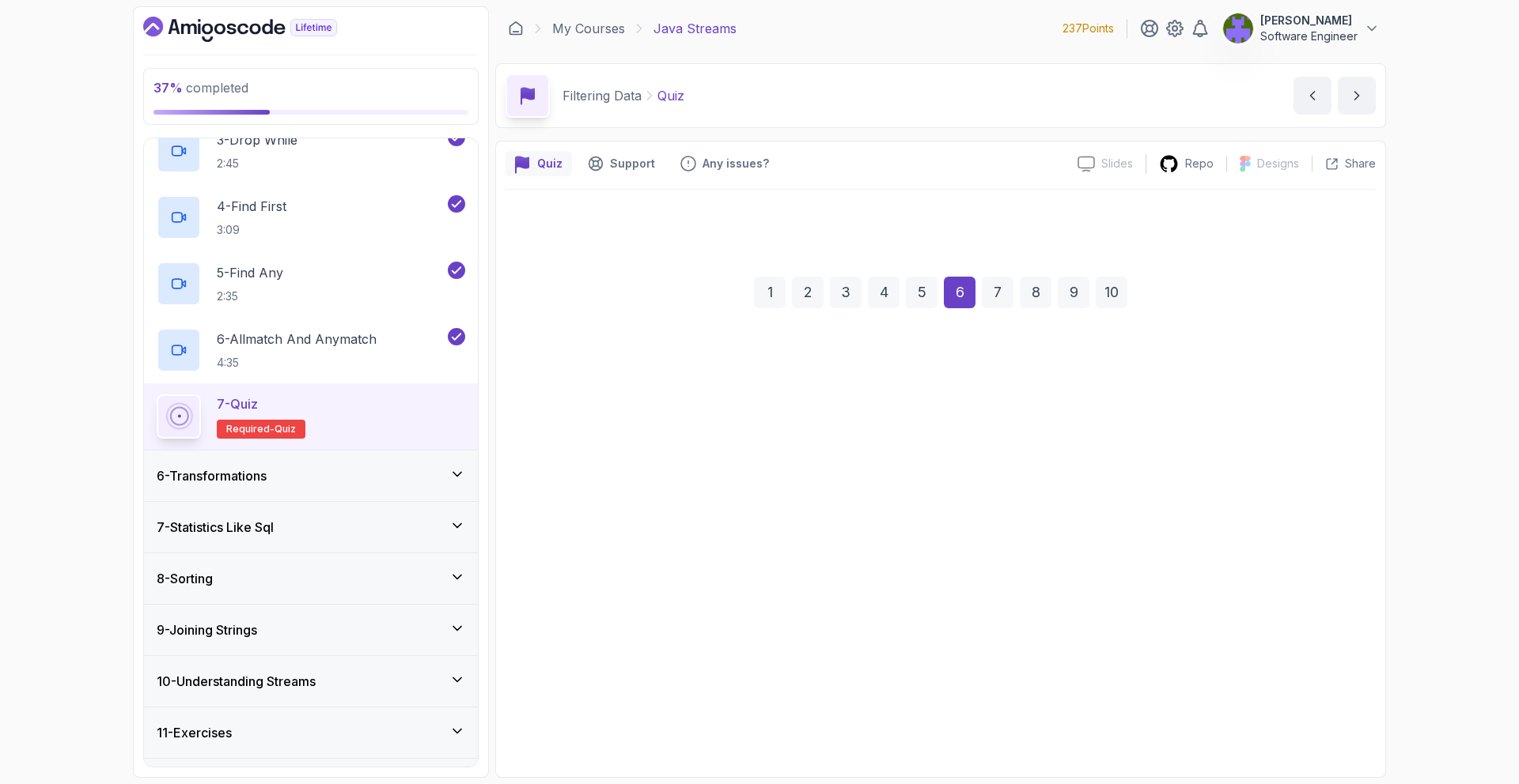
scroll to position [0, 0]
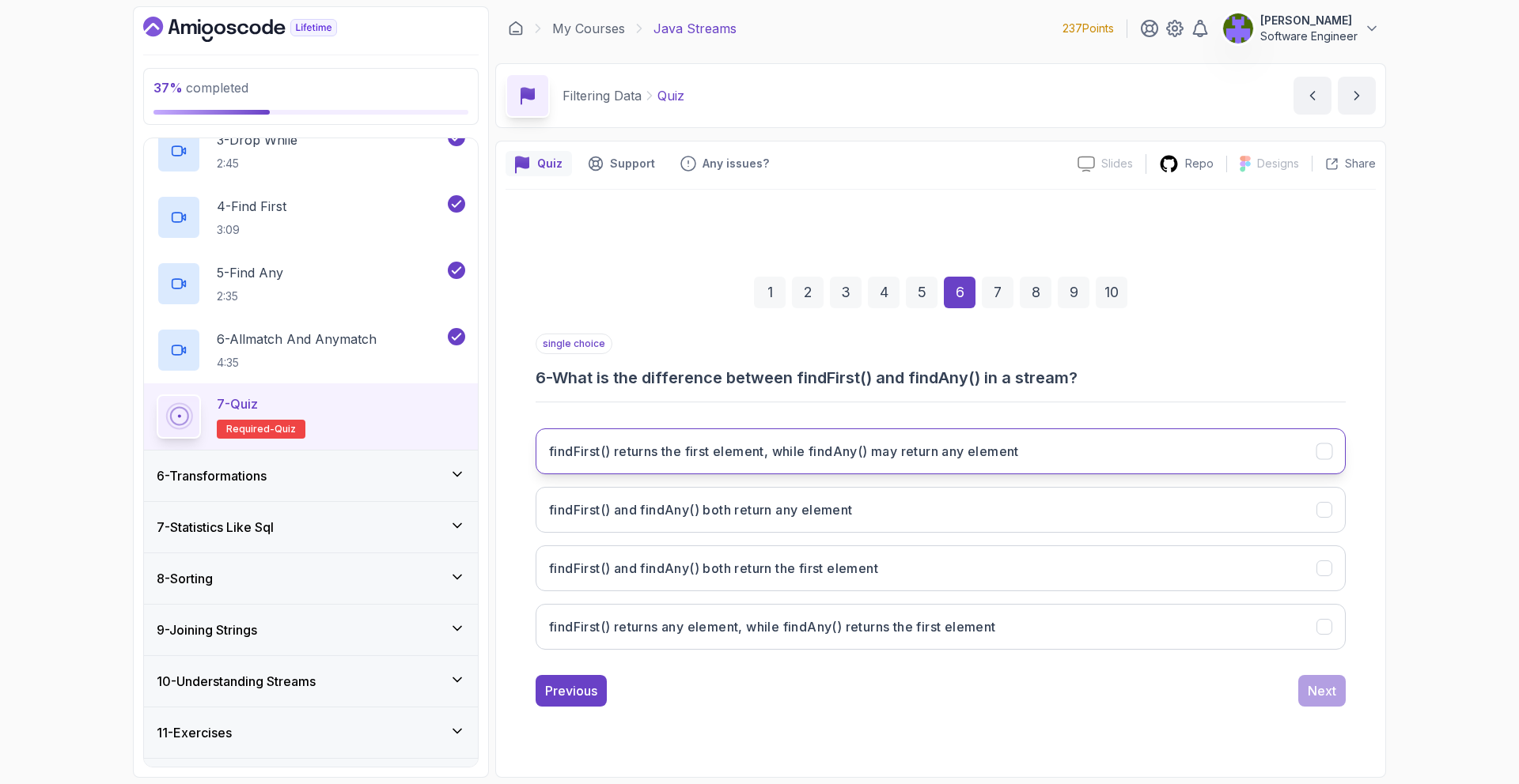
drag, startPoint x: 897, startPoint y: 459, endPoint x: 907, endPoint y: 473, distance: 17.2
click at [897, 459] on h3 "findFirst() returns the first element, while findAny() may return any element" at bounding box center [784, 451] width 470 height 19
click at [1339, 691] on button "Next" at bounding box center [1323, 691] width 48 height 32
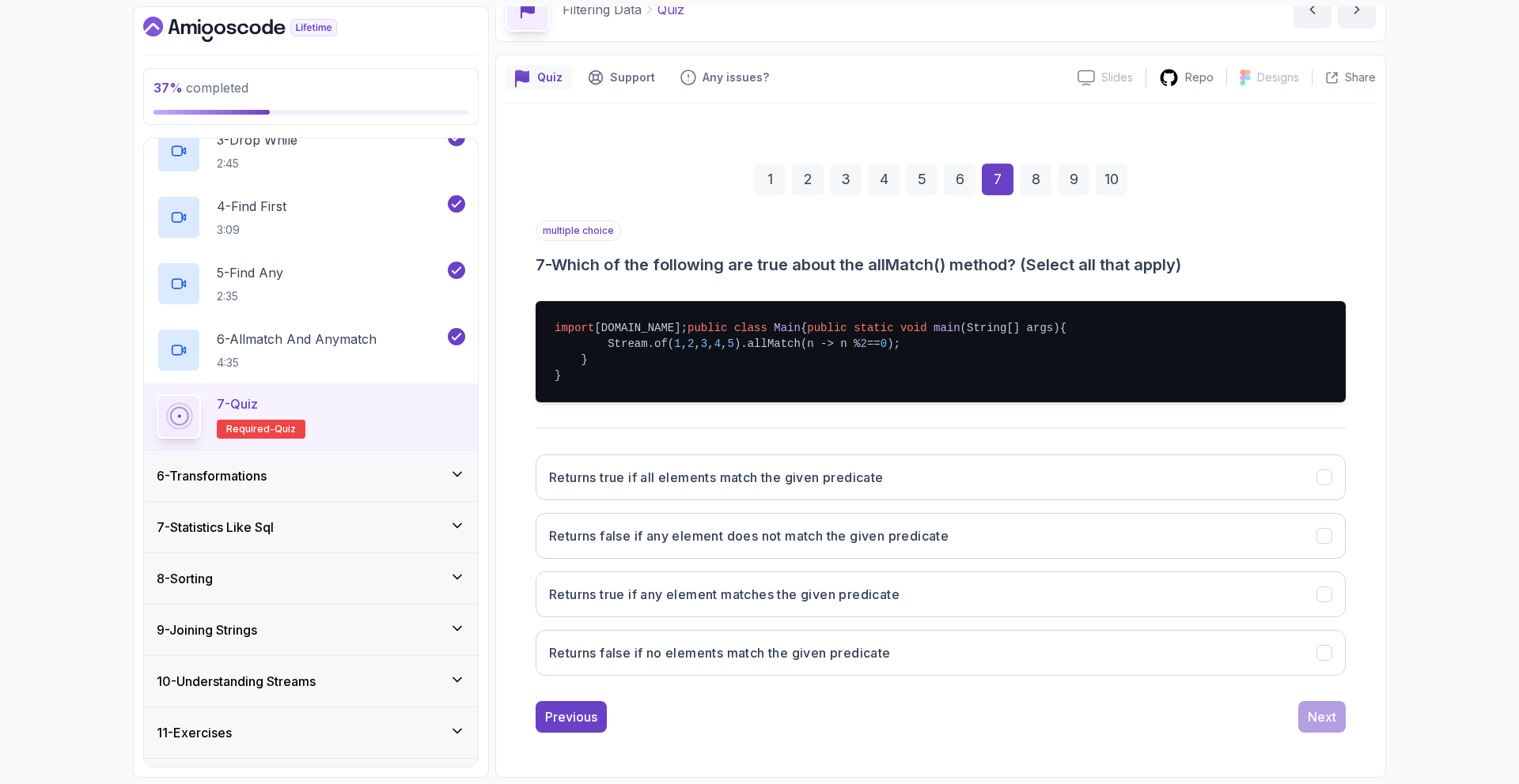
scroll to position [121, 0]
click at [963, 470] on button "Returns true if all elements match the given predicate" at bounding box center [940, 477] width 810 height 46
click at [1201, 559] on button "Returns false if any element does not match the given predicate" at bounding box center [940, 536] width 810 height 46
click at [1320, 727] on div "Next" at bounding box center [1322, 716] width 29 height 19
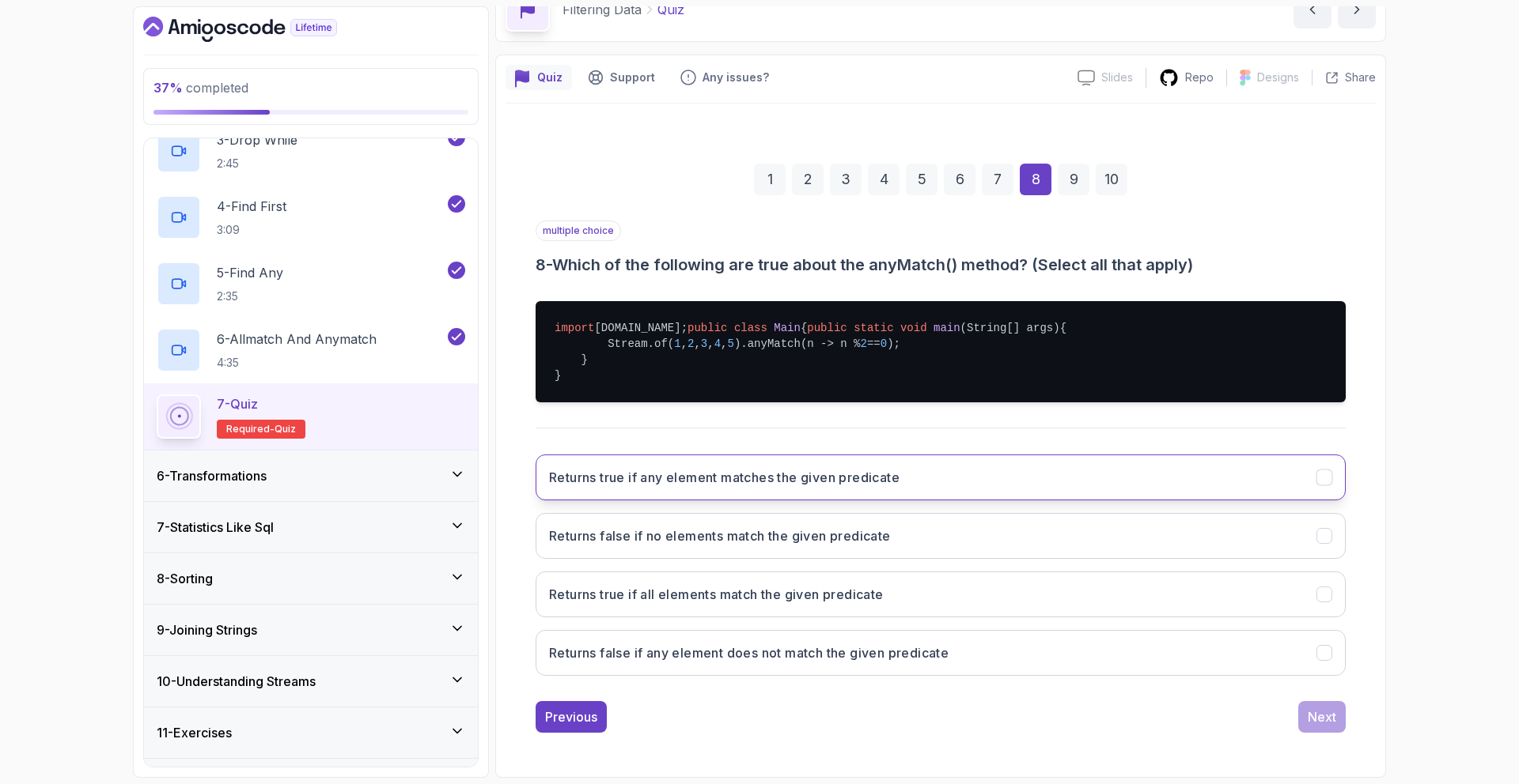
click at [1025, 494] on button "Returns true if any element matches the given predicate" at bounding box center [940, 477] width 810 height 46
click at [1023, 559] on button "Returns false if no elements match the given predicate" at bounding box center [940, 536] width 810 height 46
click at [1328, 727] on div "Next" at bounding box center [1322, 716] width 29 height 19
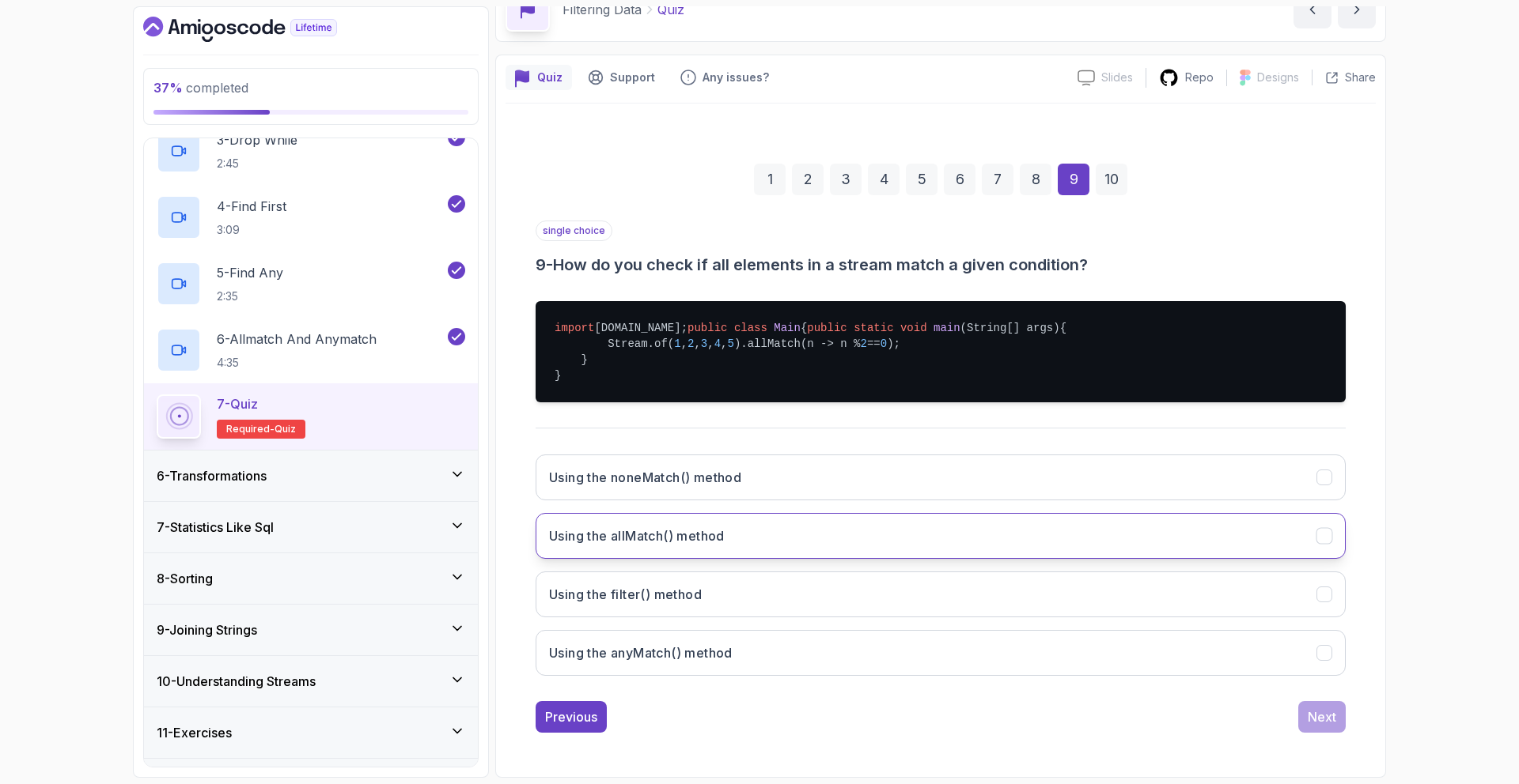
click at [874, 546] on button "Using the allMatch() method" at bounding box center [940, 536] width 810 height 46
click at [1315, 724] on div "Next" at bounding box center [1322, 716] width 29 height 19
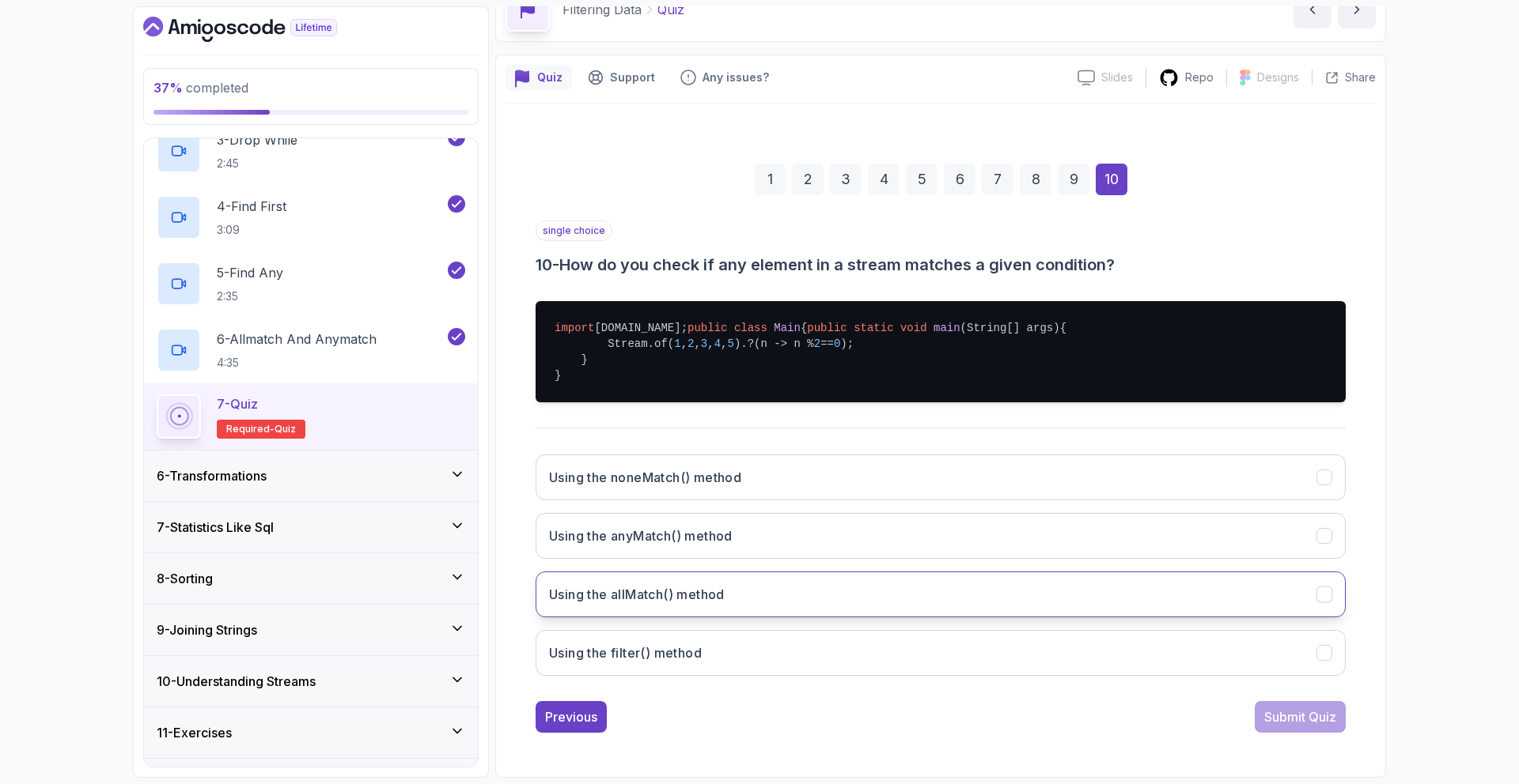
click at [849, 603] on button "Using the allMatch() method" at bounding box center [940, 595] width 810 height 46
click at [1280, 721] on div "Submit Quiz" at bounding box center [1301, 716] width 72 height 19
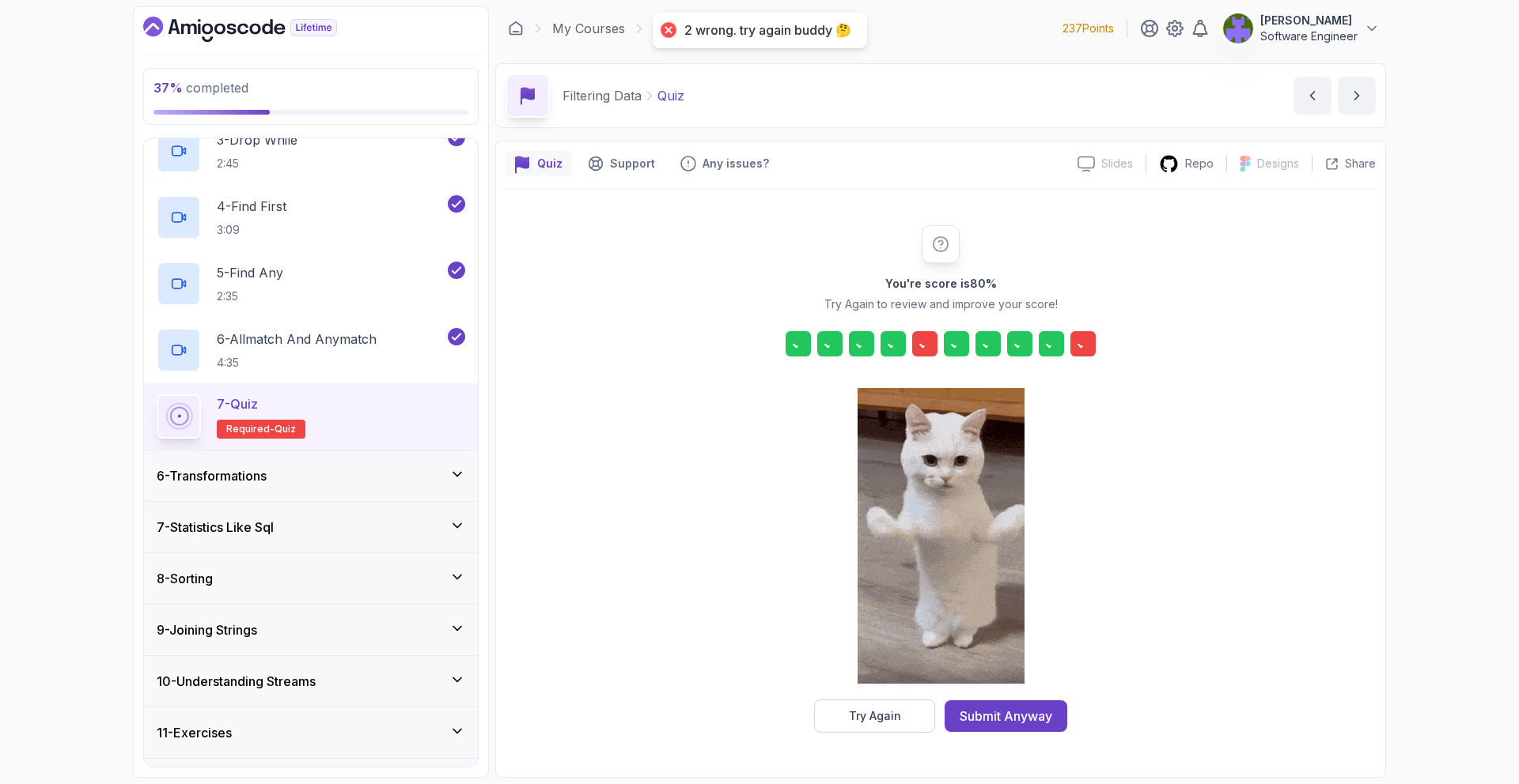
scroll to position [0, 0]
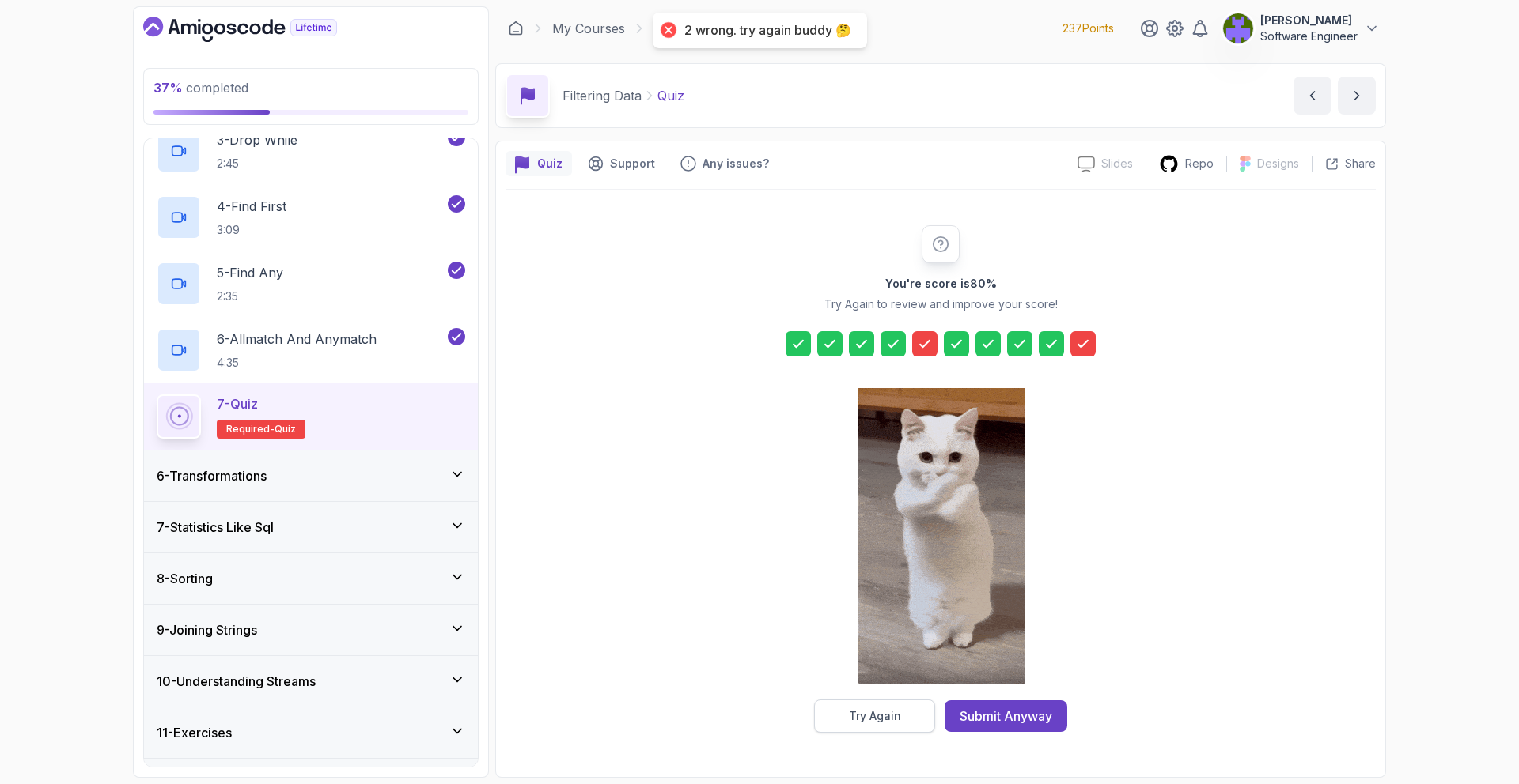
click at [902, 701] on button "Try Again" at bounding box center [874, 716] width 121 height 33
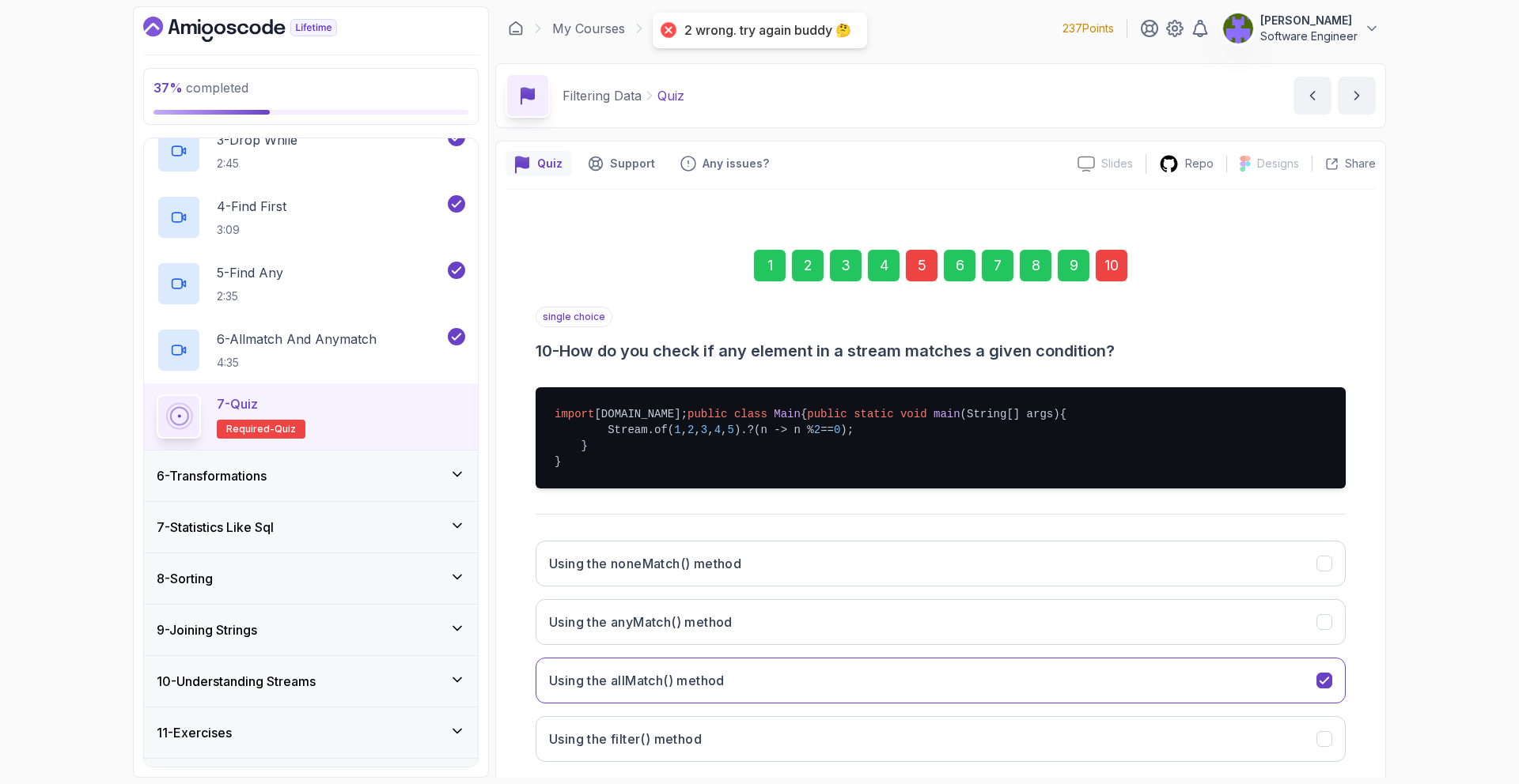
click at [1097, 275] on div "10" at bounding box center [1111, 266] width 32 height 32
click at [1118, 267] on div "10" at bounding box center [1111, 266] width 32 height 32
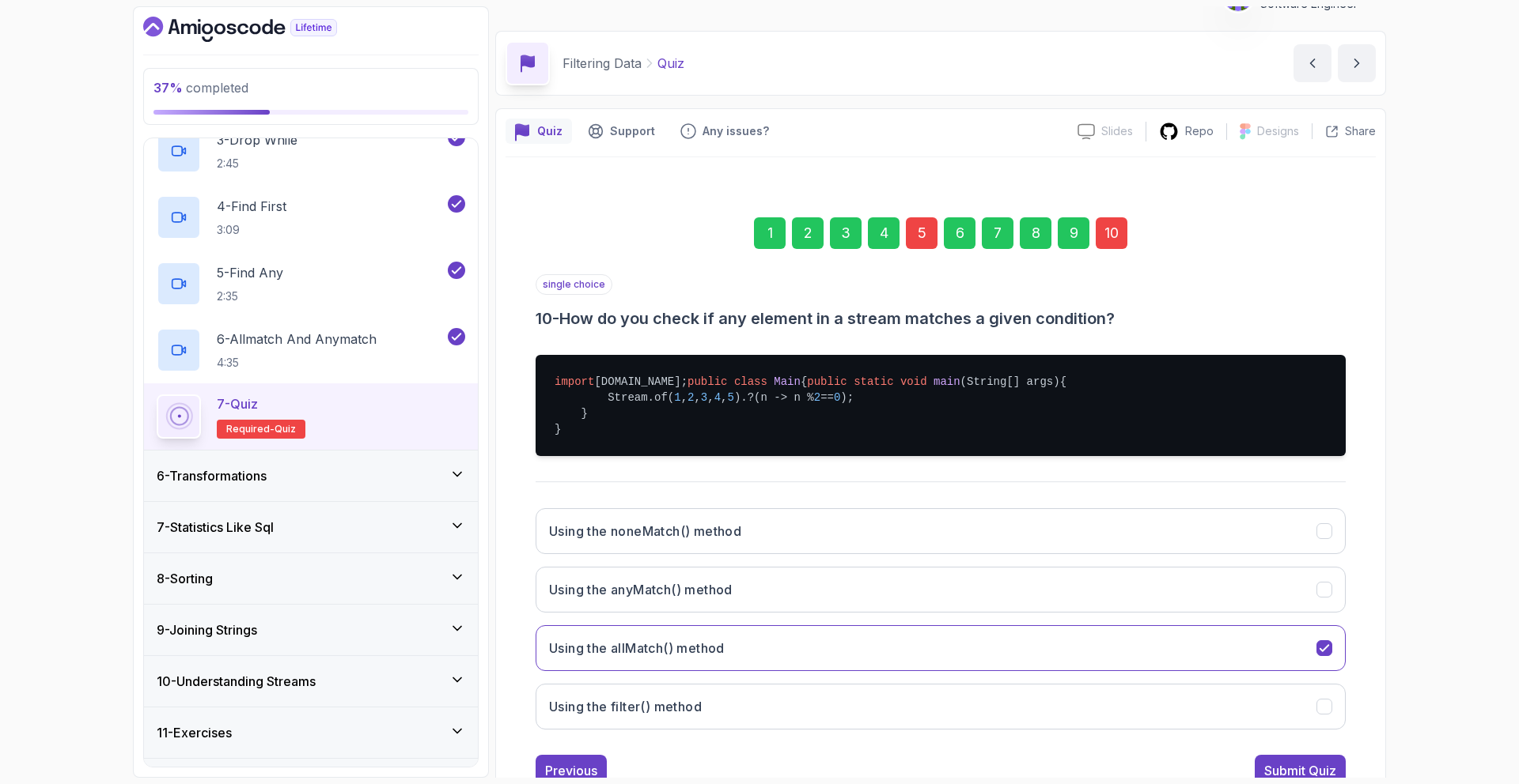
scroll to position [130, 0]
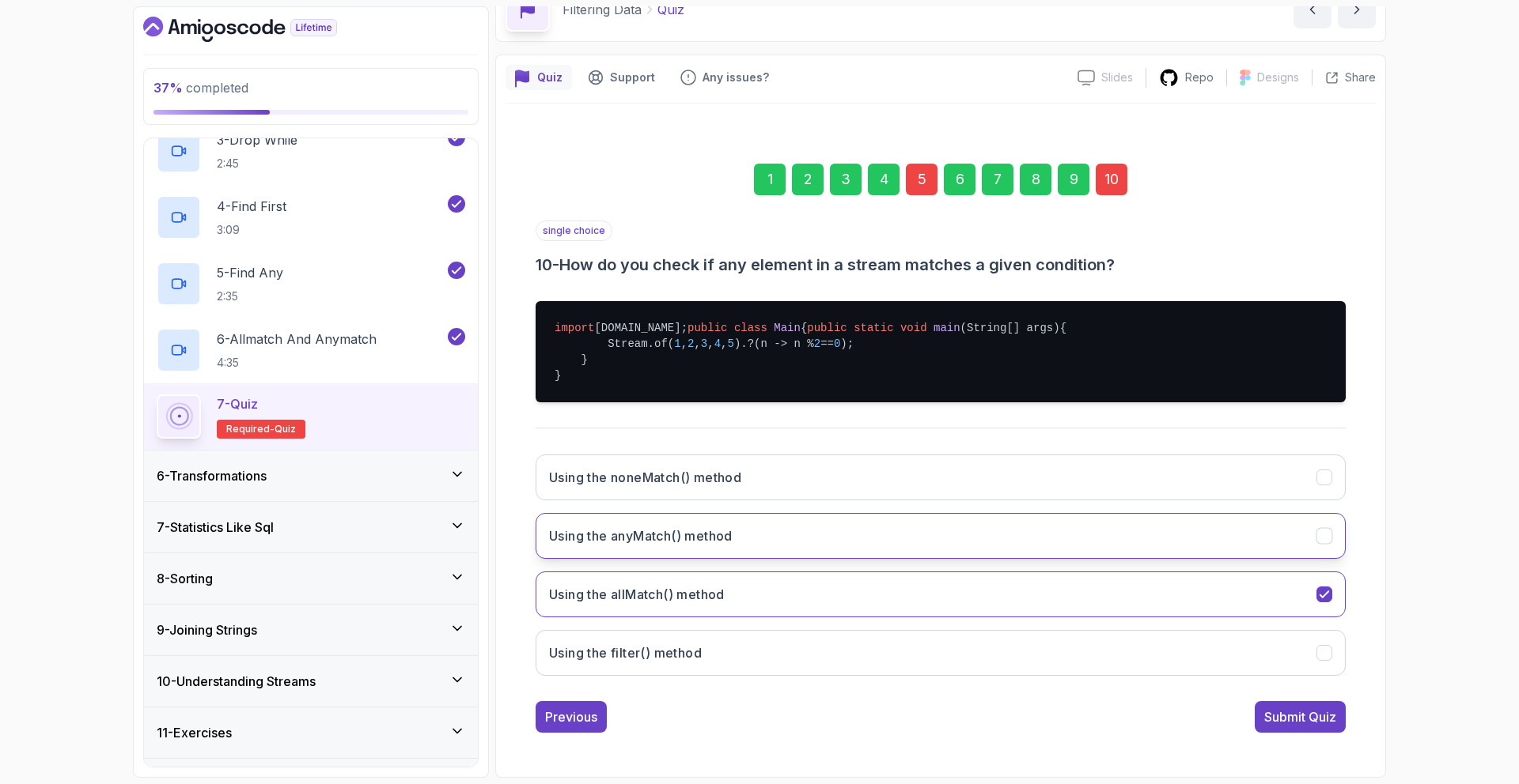
click at [860, 539] on button "Using the anyMatch() method" at bounding box center [940, 536] width 810 height 46
click at [1320, 718] on div "Submit Quiz" at bounding box center [1301, 716] width 72 height 19
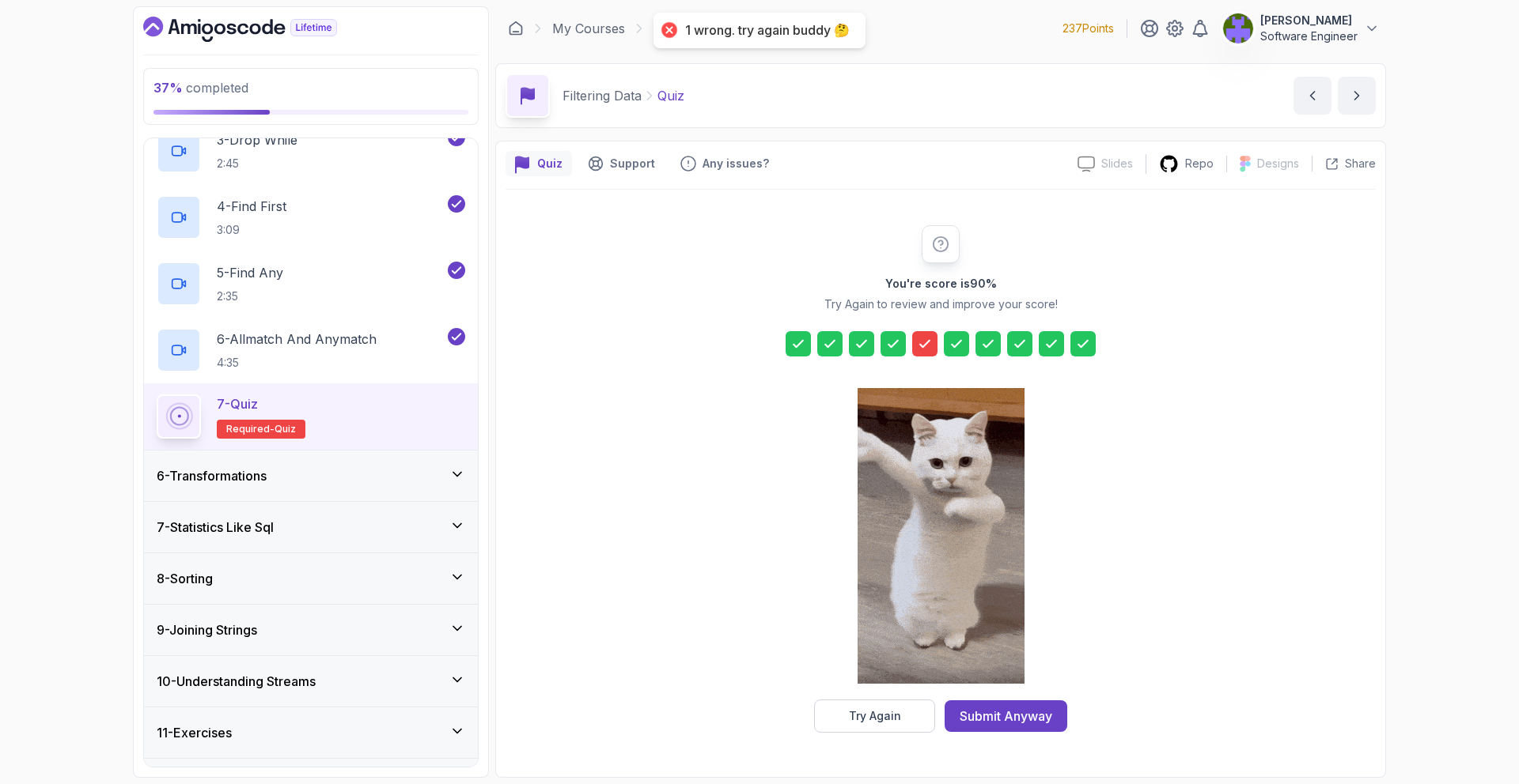
click at [907, 697] on div at bounding box center [942, 537] width 167 height 324
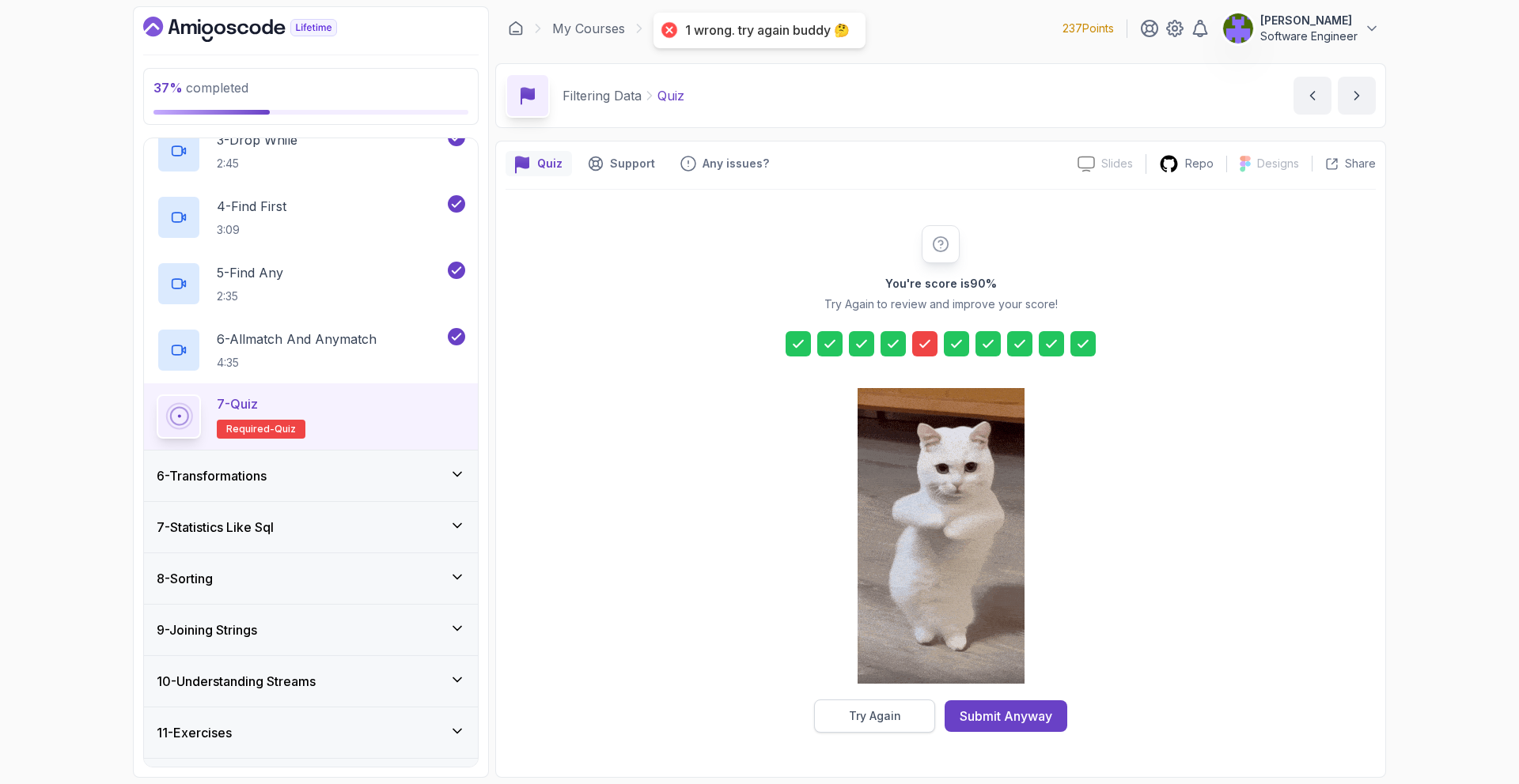
click at [900, 706] on button "Try Again" at bounding box center [874, 716] width 121 height 33
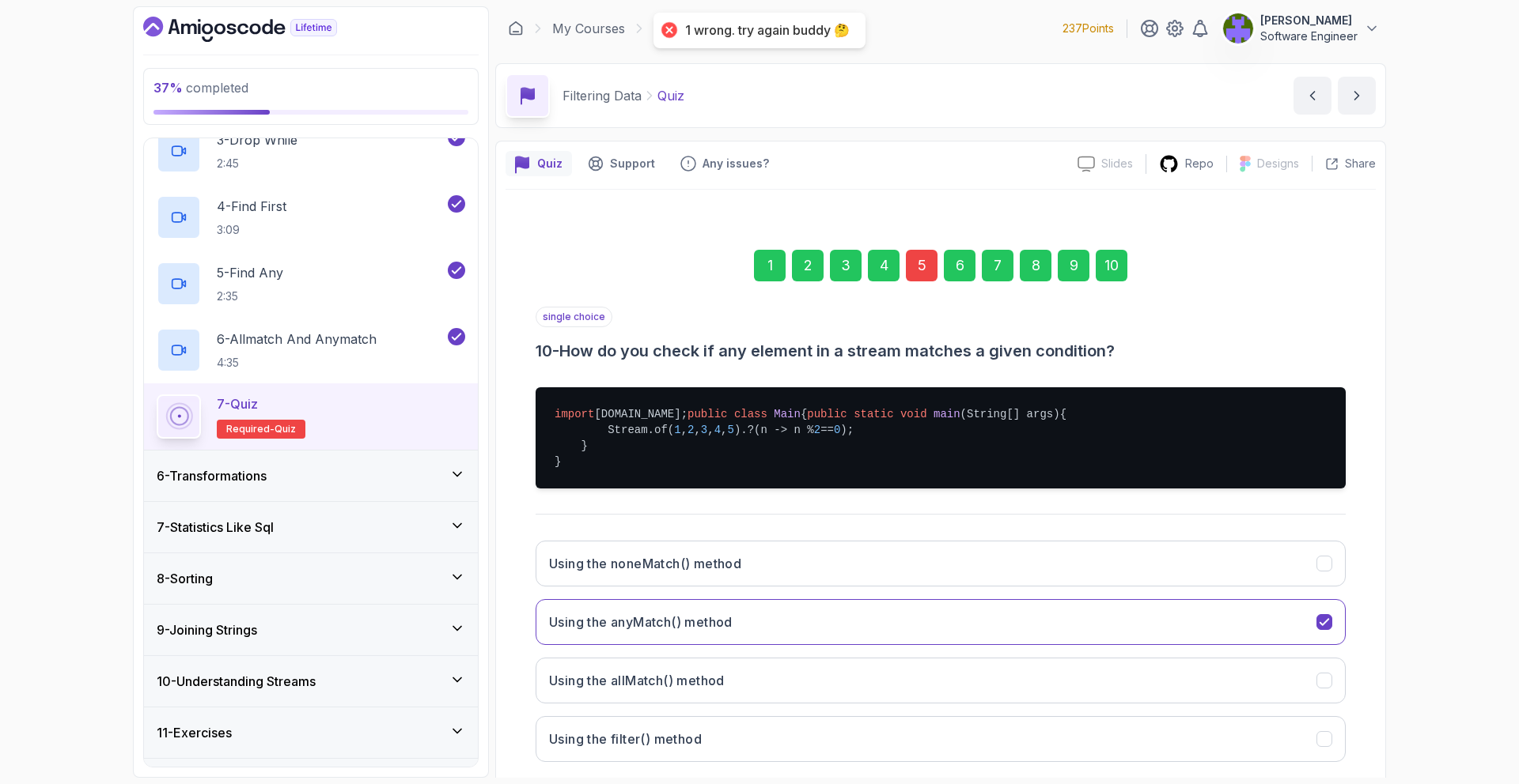
click at [909, 272] on div "5" at bounding box center [922, 266] width 32 height 32
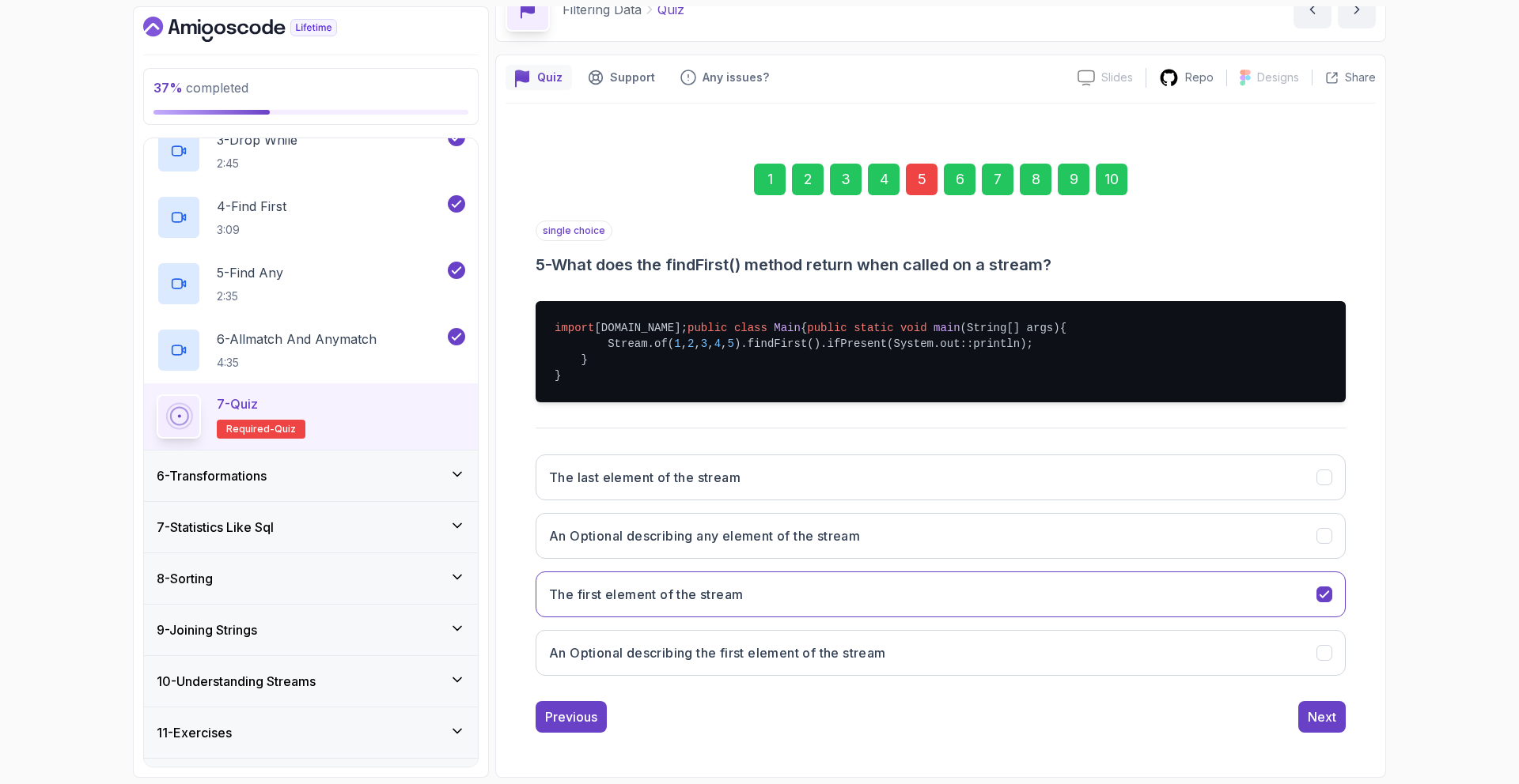
scroll to position [102, 0]
click at [1103, 670] on button "An Optional describing the first element of the stream" at bounding box center [940, 653] width 810 height 46
click at [1104, 177] on div "10" at bounding box center [1111, 179] width 32 height 32
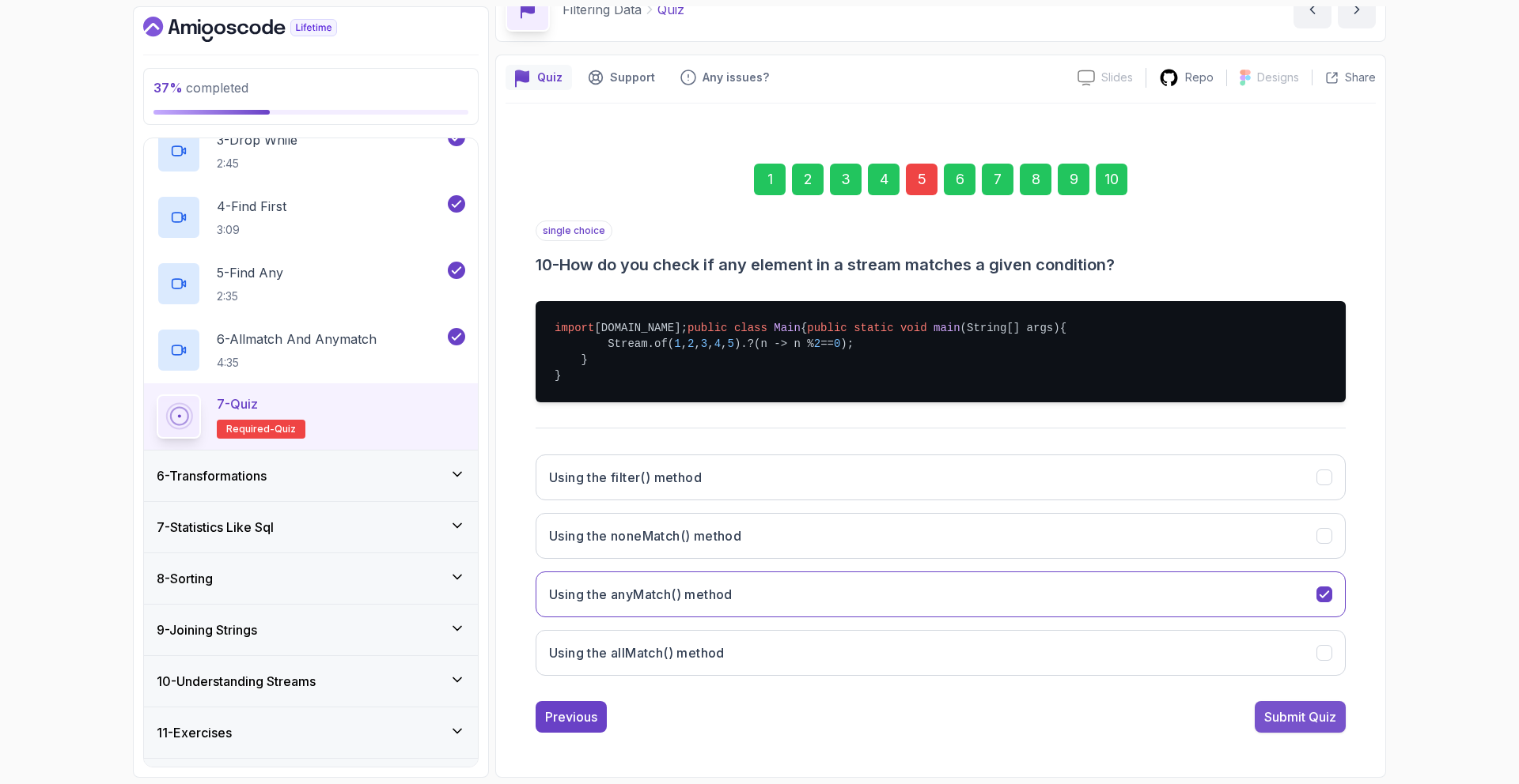
click at [1280, 727] on div "Submit Quiz" at bounding box center [1301, 716] width 72 height 19
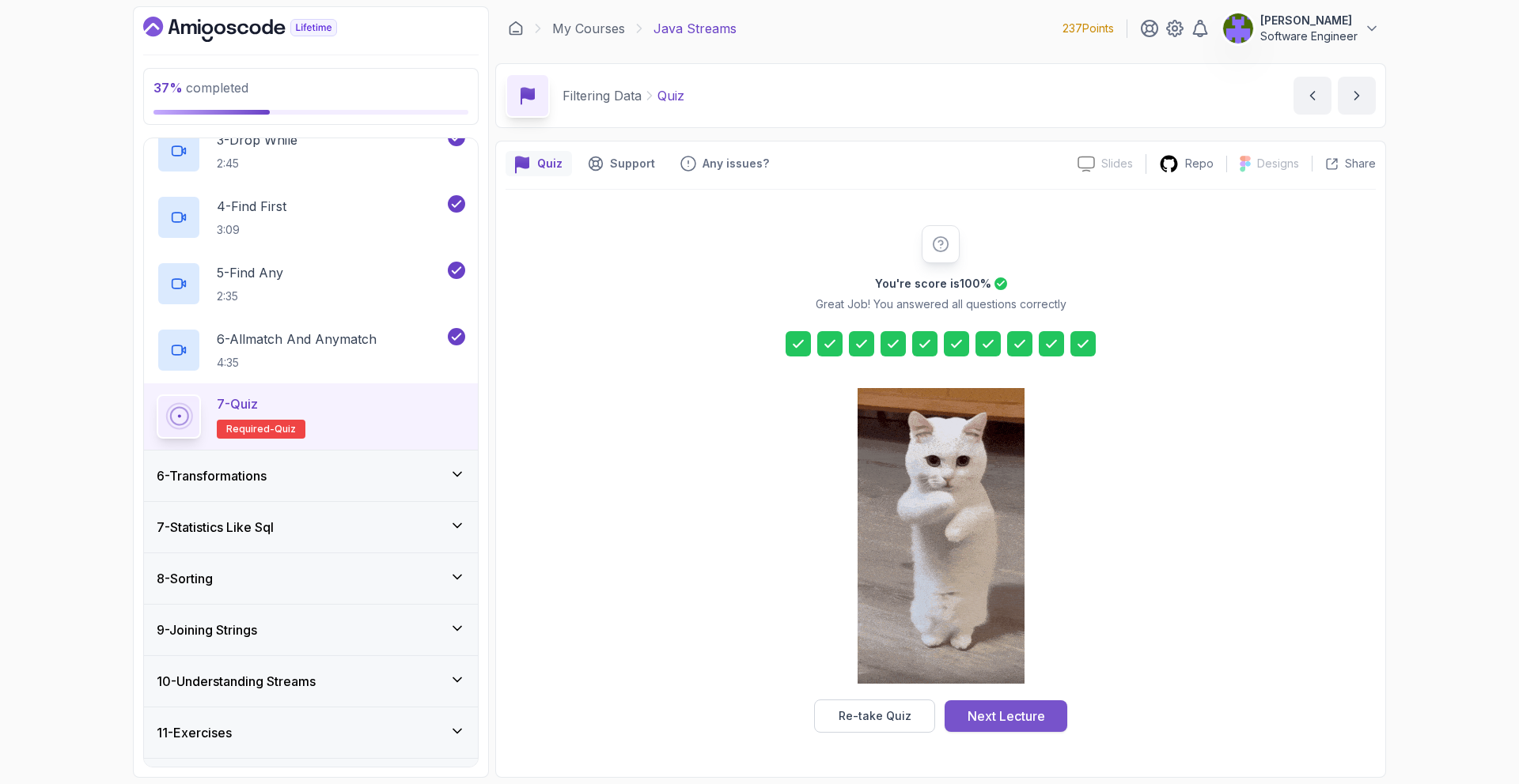
click at [1022, 710] on div "Next Lecture" at bounding box center [1007, 716] width 78 height 19
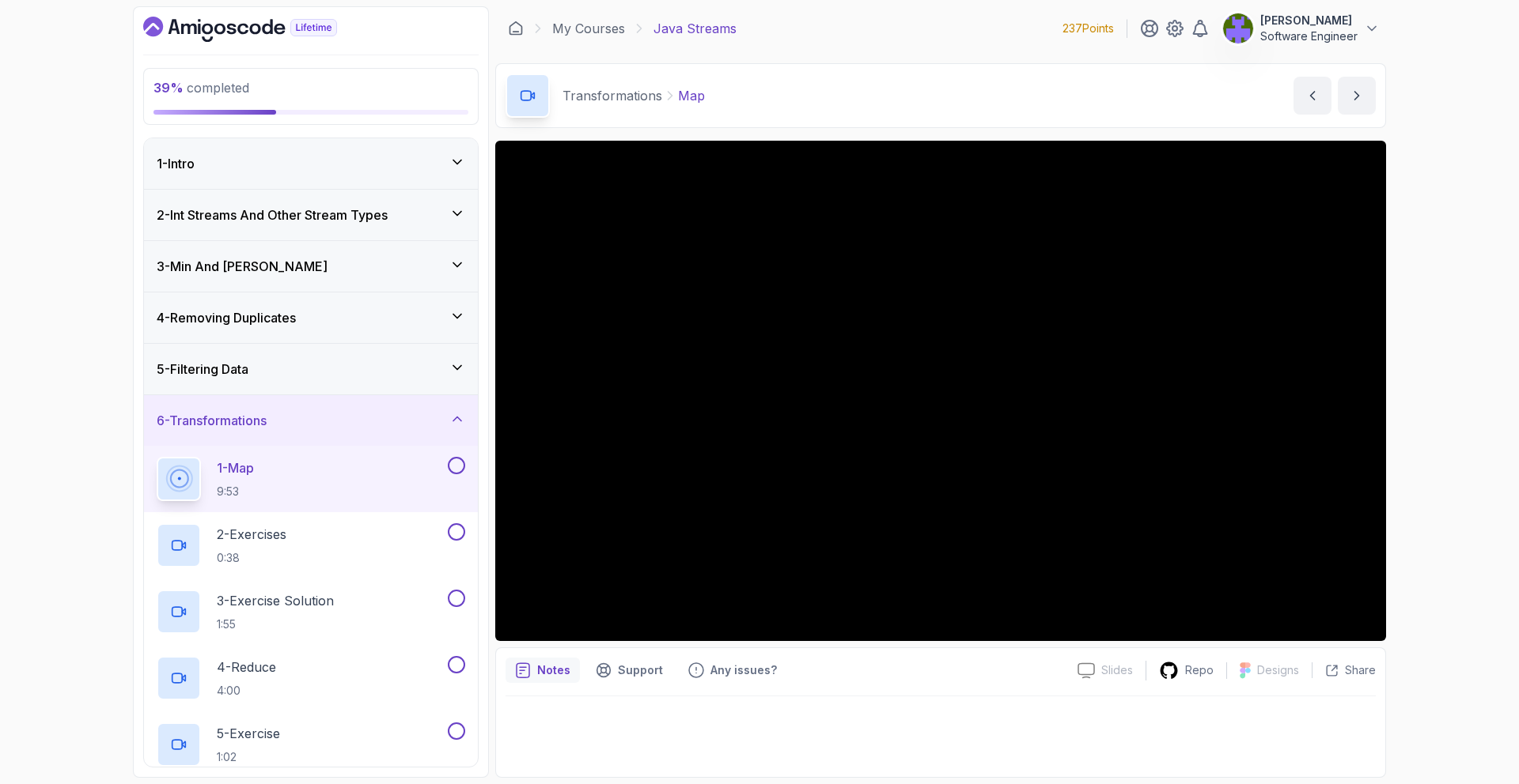
click at [428, 371] on div "5 - Filtering Data" at bounding box center [311, 369] width 309 height 19
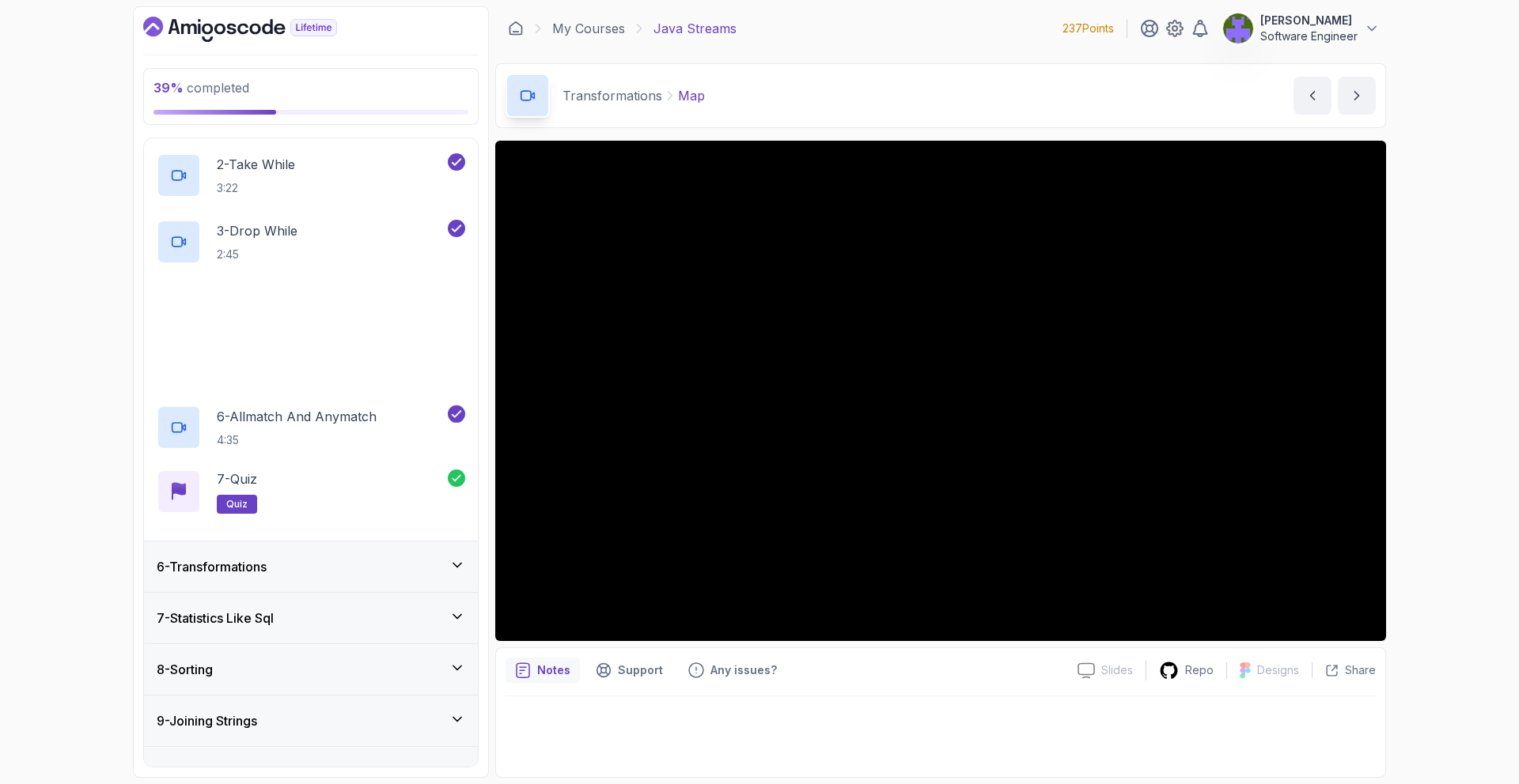
scroll to position [451, 0]
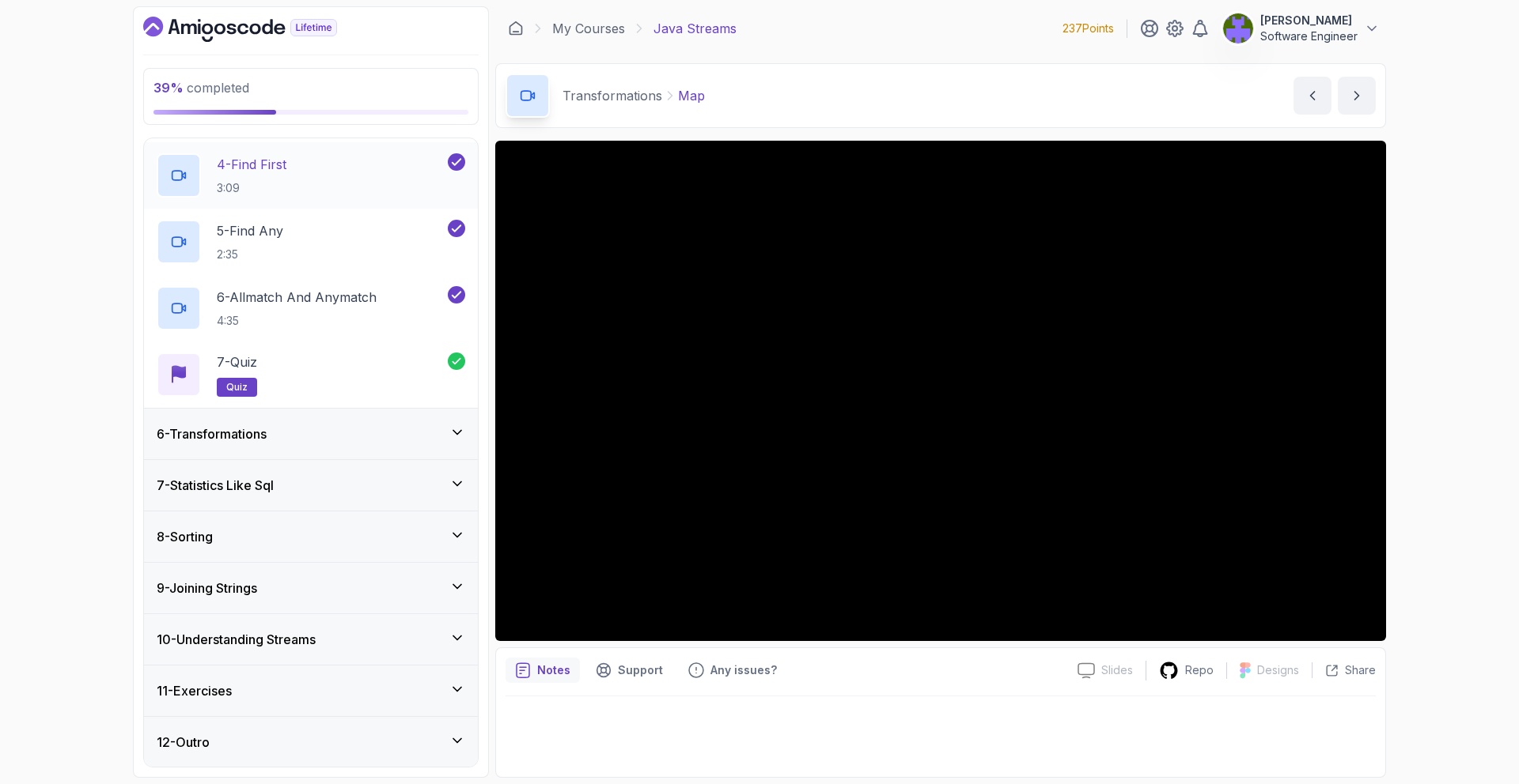
click at [376, 183] on div "4 - Find First 3:09" at bounding box center [300, 175] width 288 height 44
click at [350, 302] on p "6 - Allmatch And Anymatch" at bounding box center [297, 297] width 159 height 19
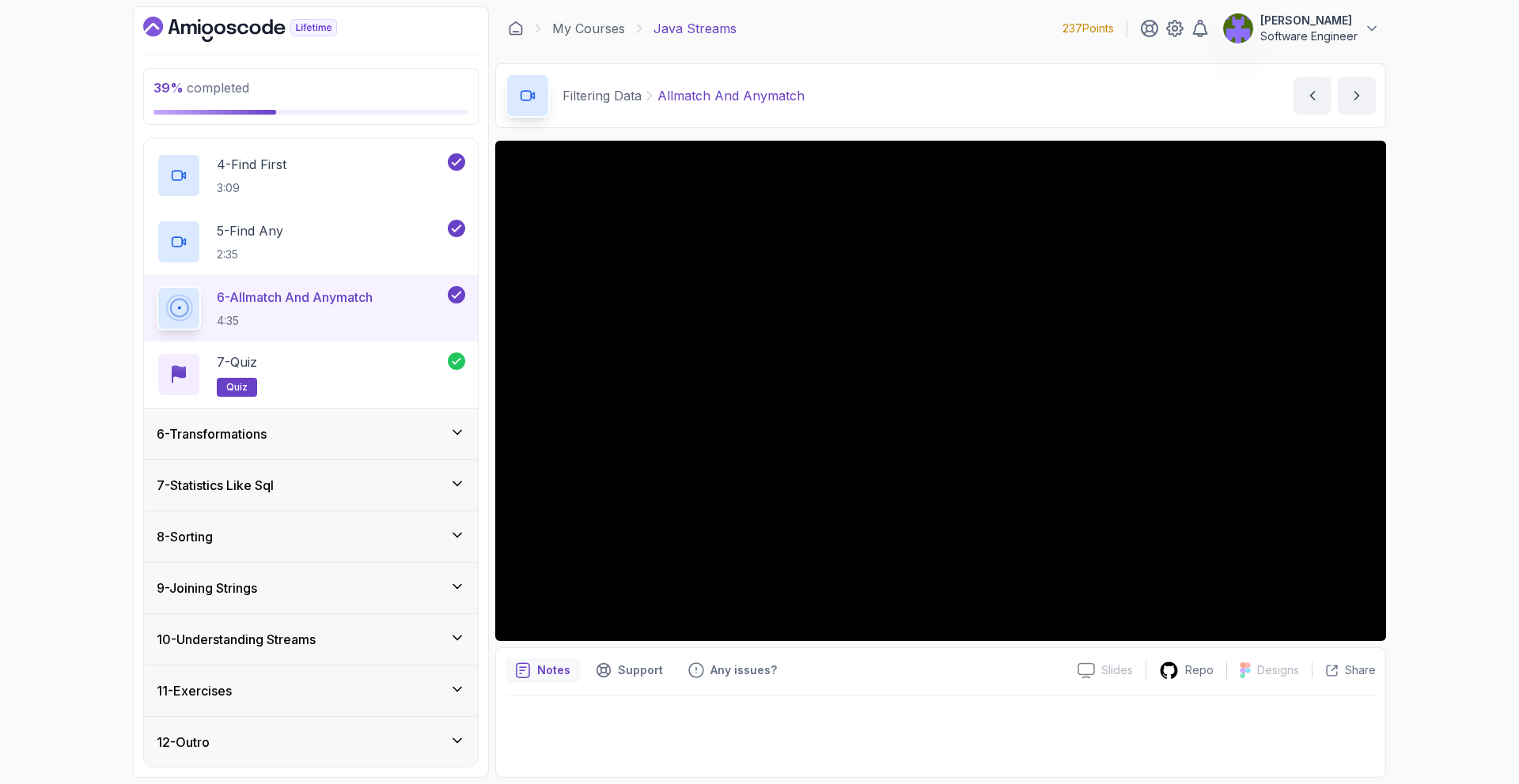
click at [335, 460] on div "7 - Statistics Like Sql" at bounding box center [310, 485] width 334 height 51
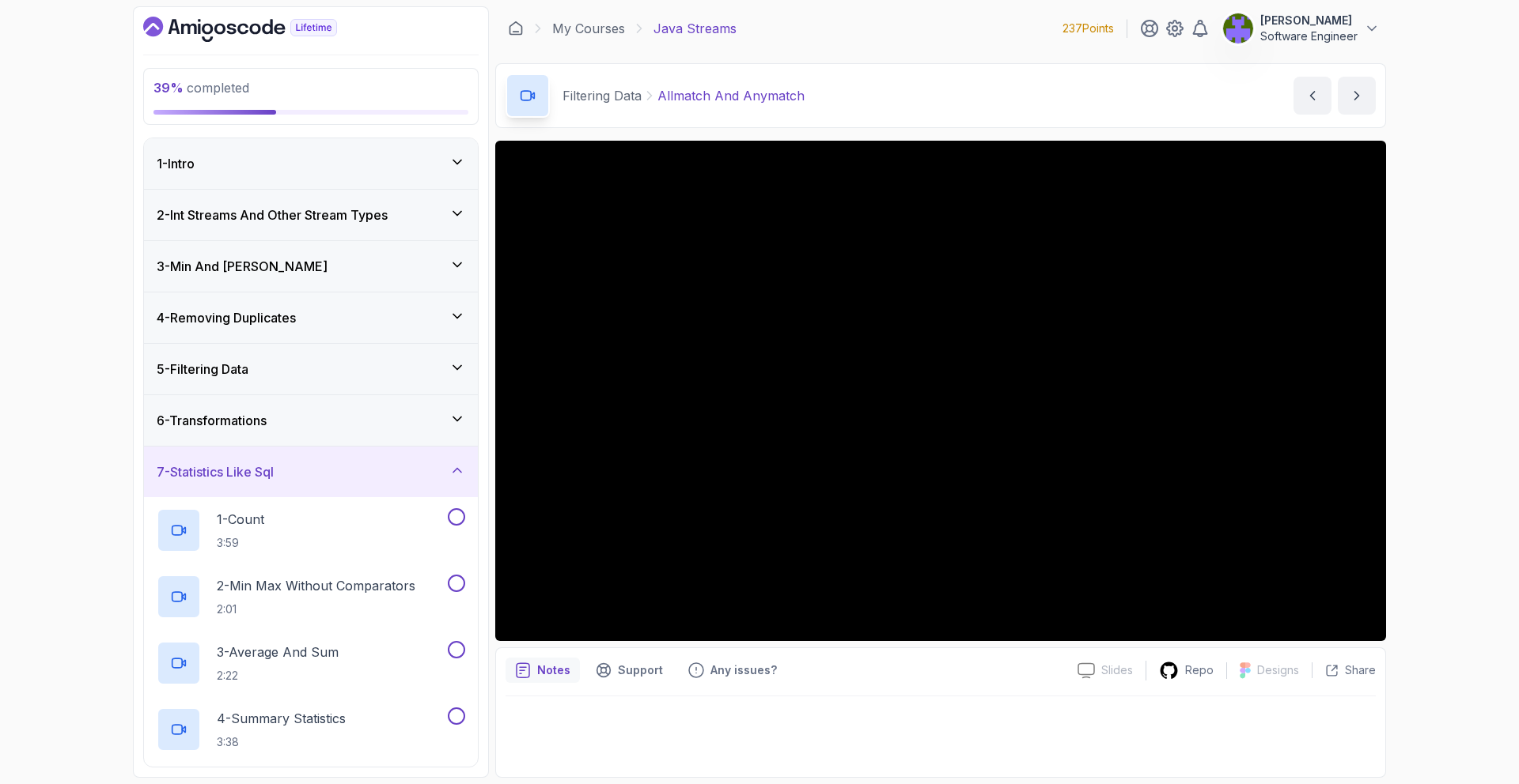
click at [392, 430] on div "6 - Transformations" at bounding box center [310, 420] width 334 height 51
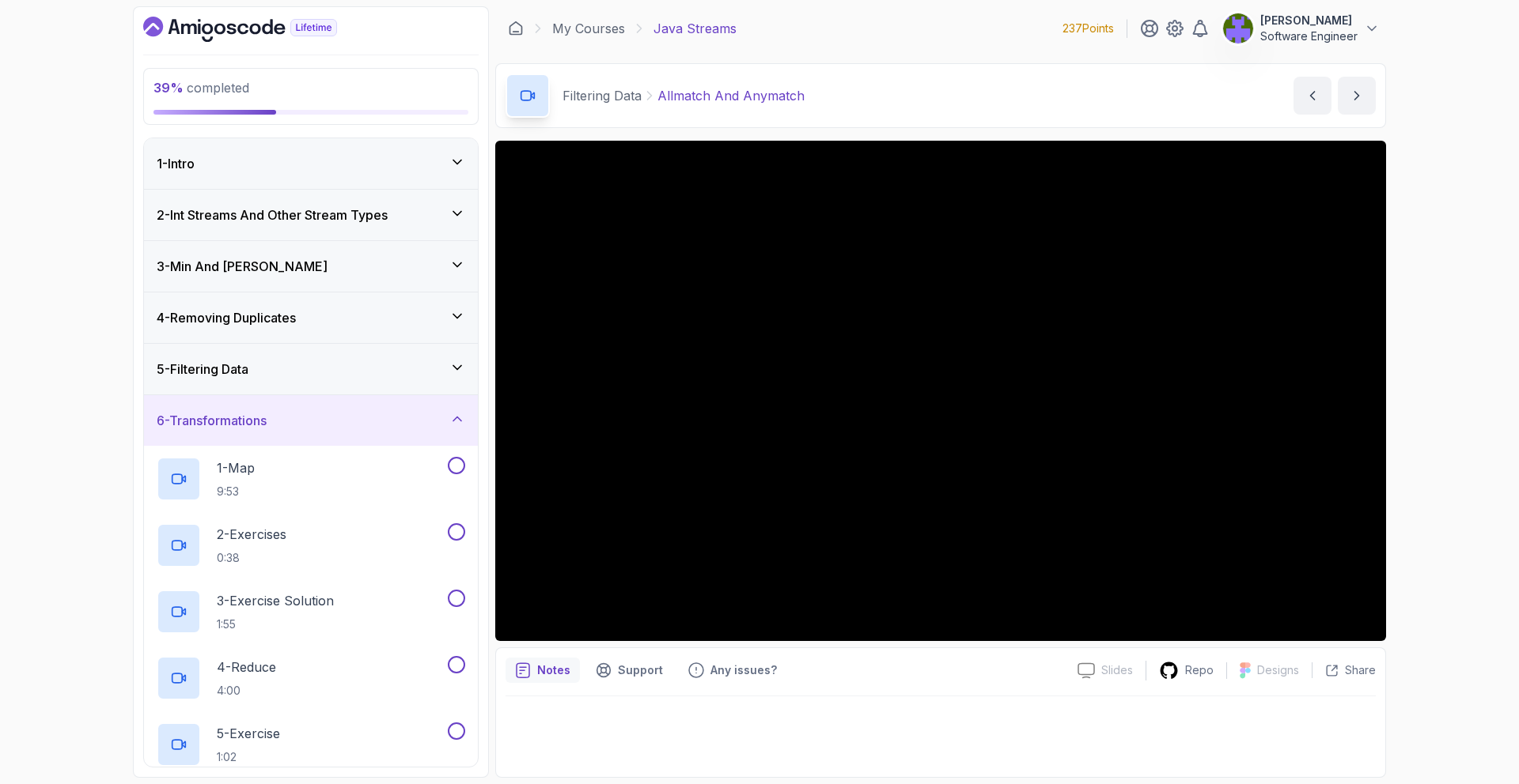
click at [392, 430] on div "6 - Transformations" at bounding box center [310, 420] width 334 height 51
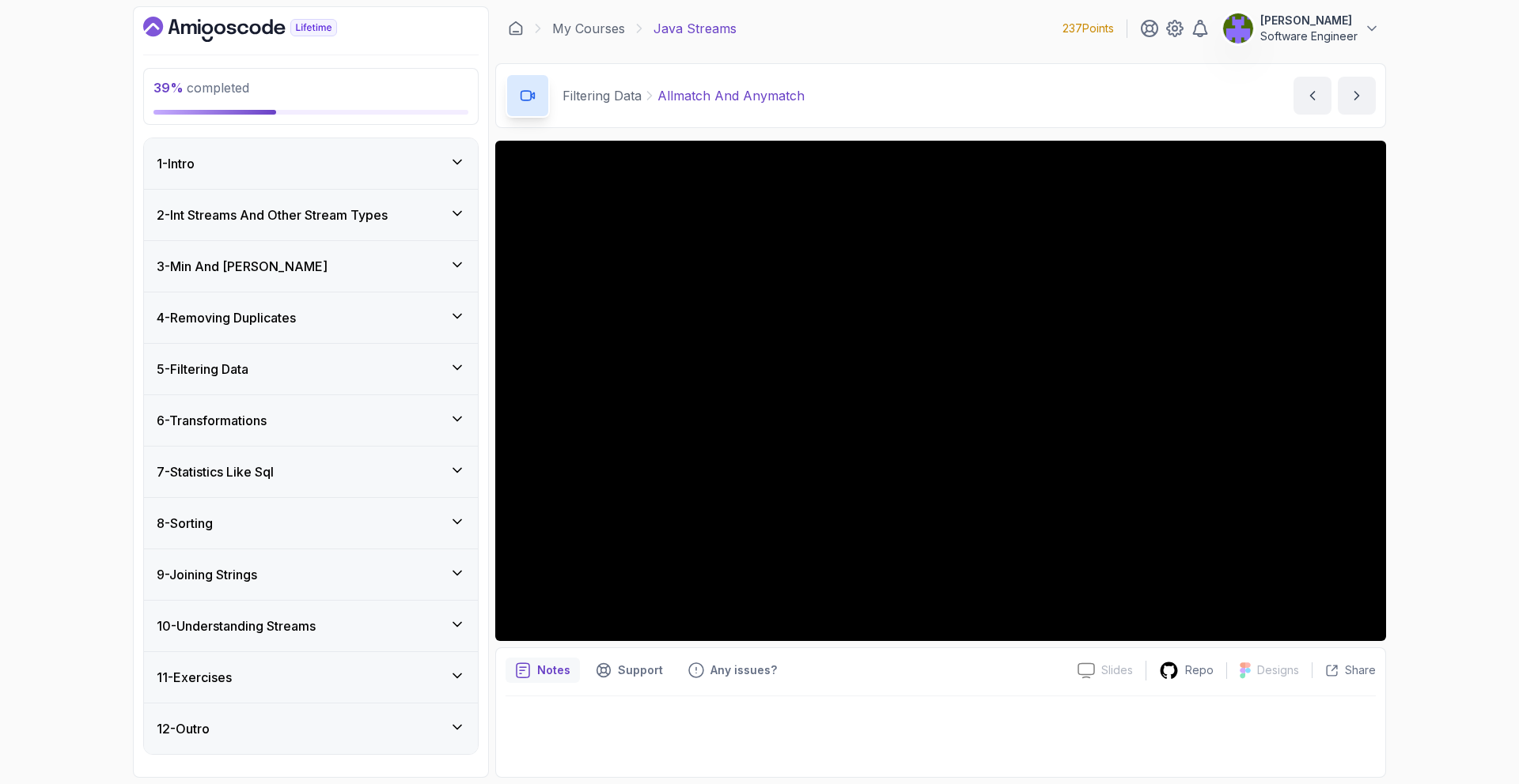
click at [394, 454] on div "7 - Statistics Like Sql" at bounding box center [310, 472] width 334 height 51
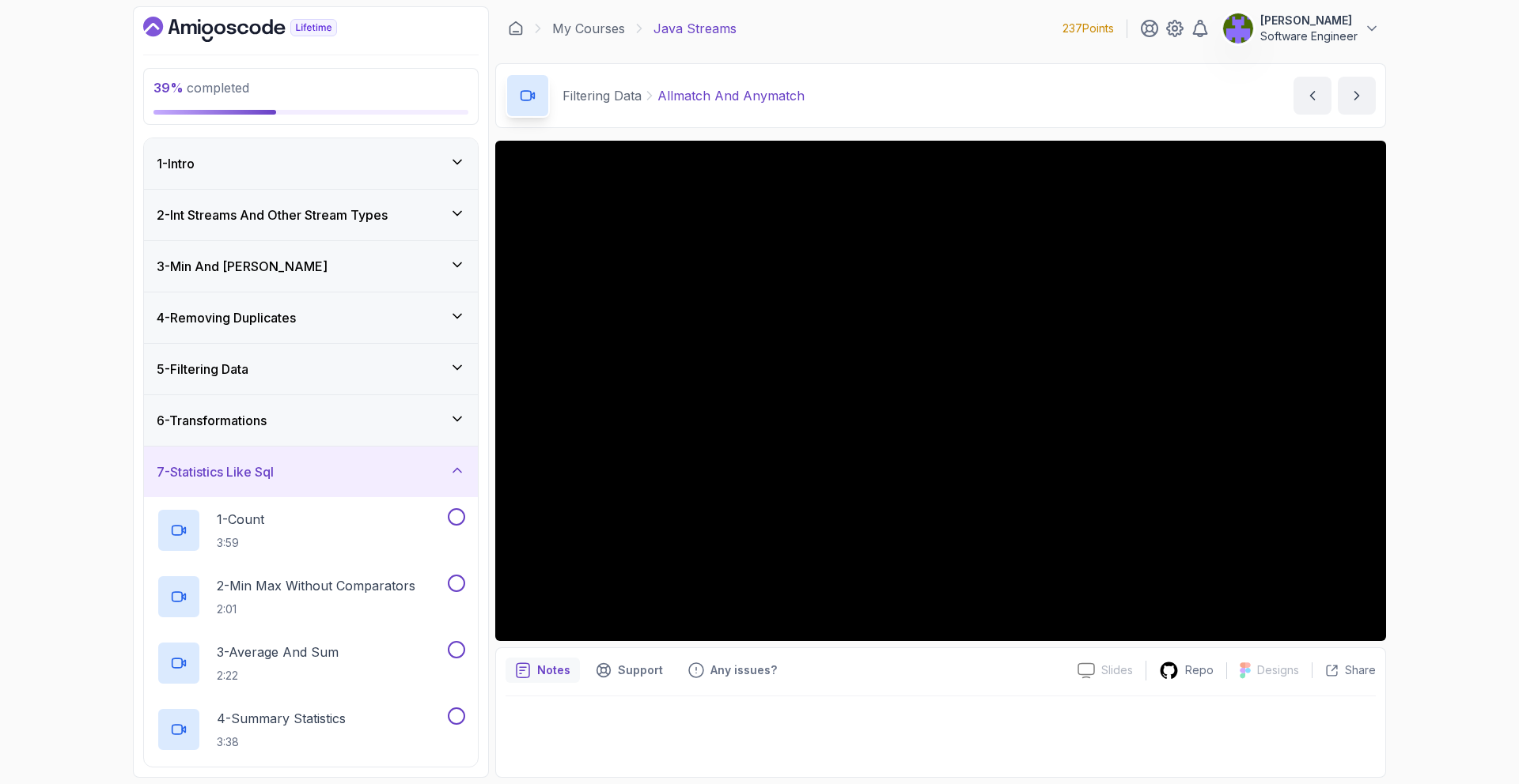
click at [394, 454] on div "7 - Statistics Like Sql" at bounding box center [310, 472] width 334 height 51
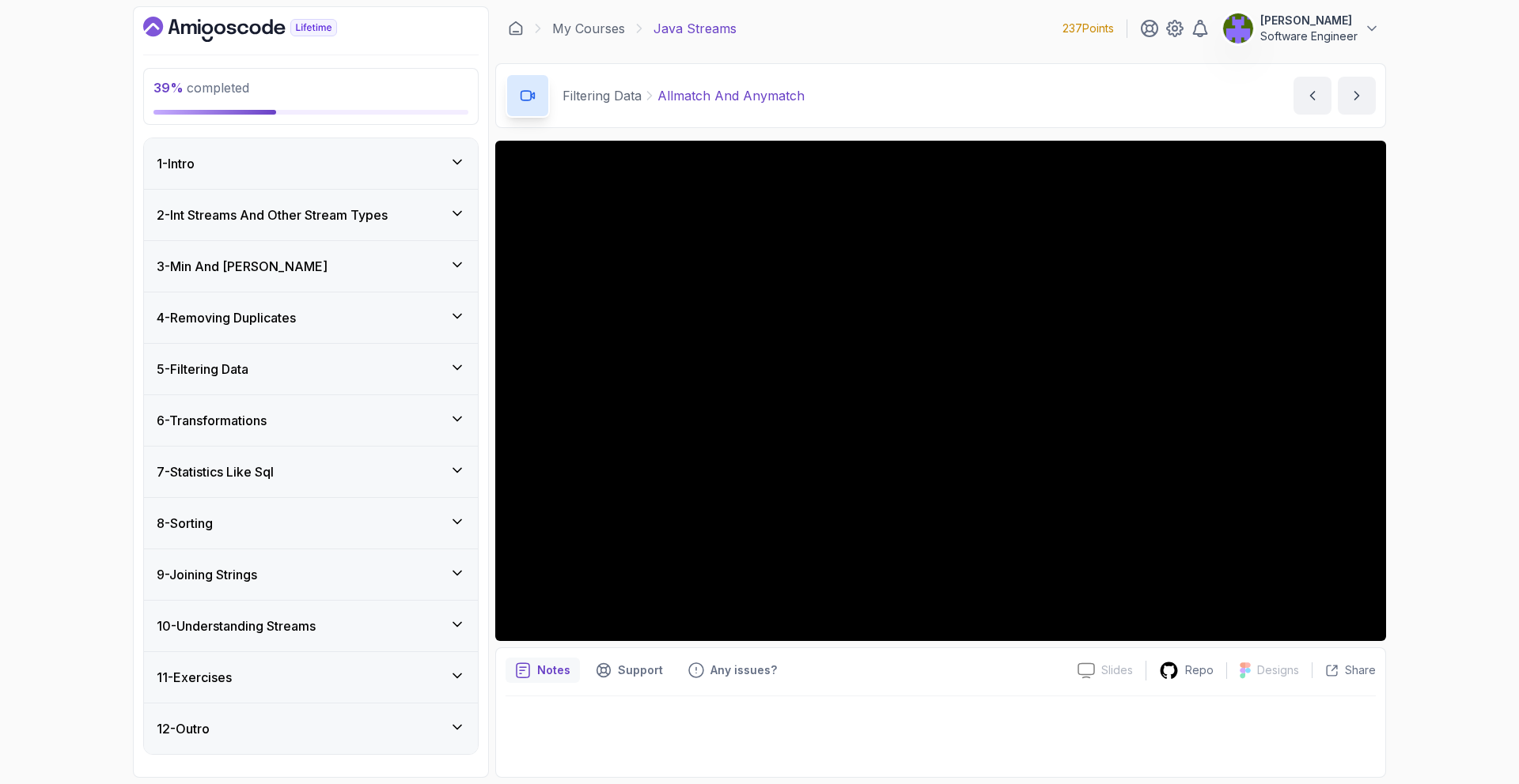
click at [397, 525] on div "8 - Sorting" at bounding box center [311, 523] width 309 height 19
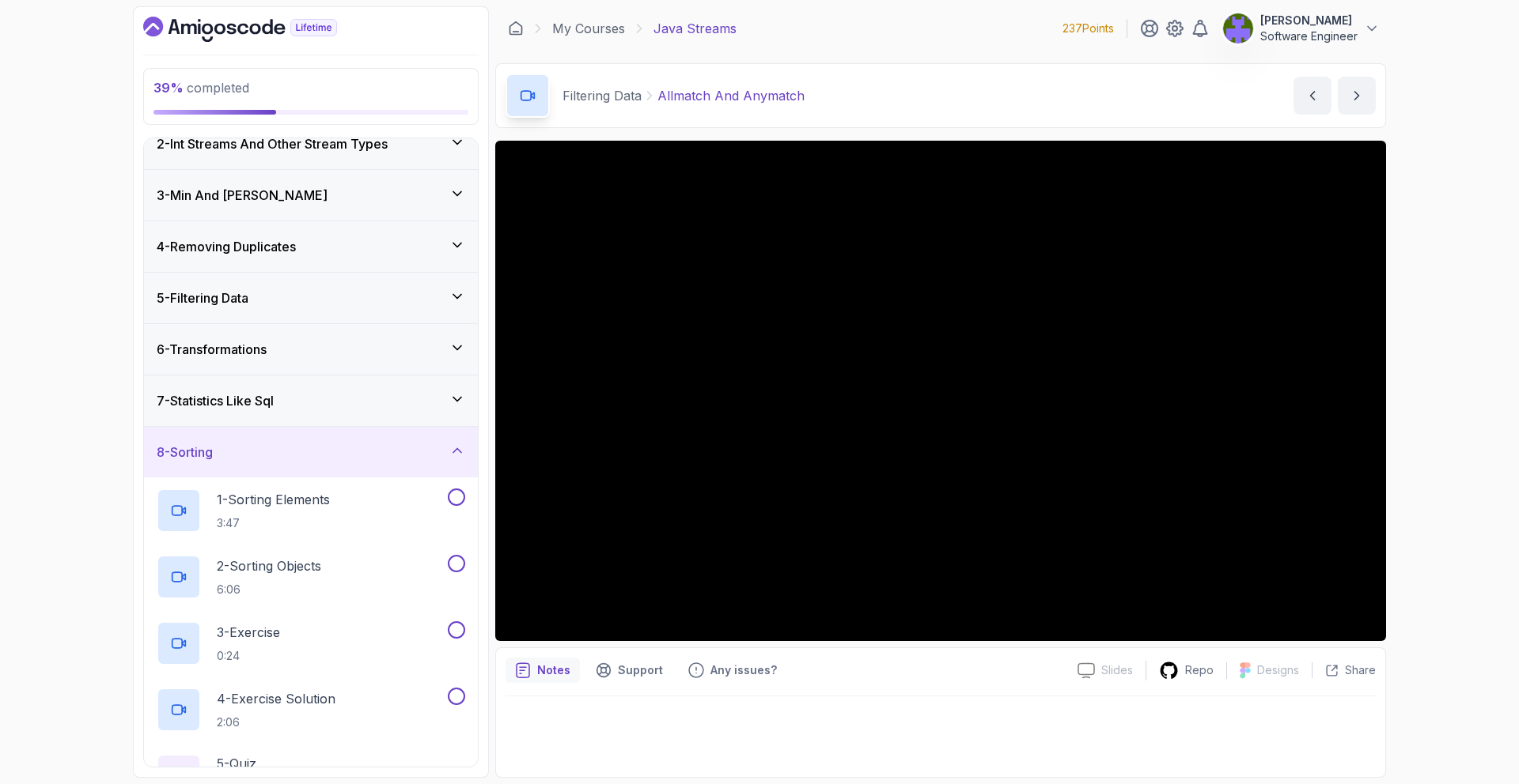
scroll to position [117, 0]
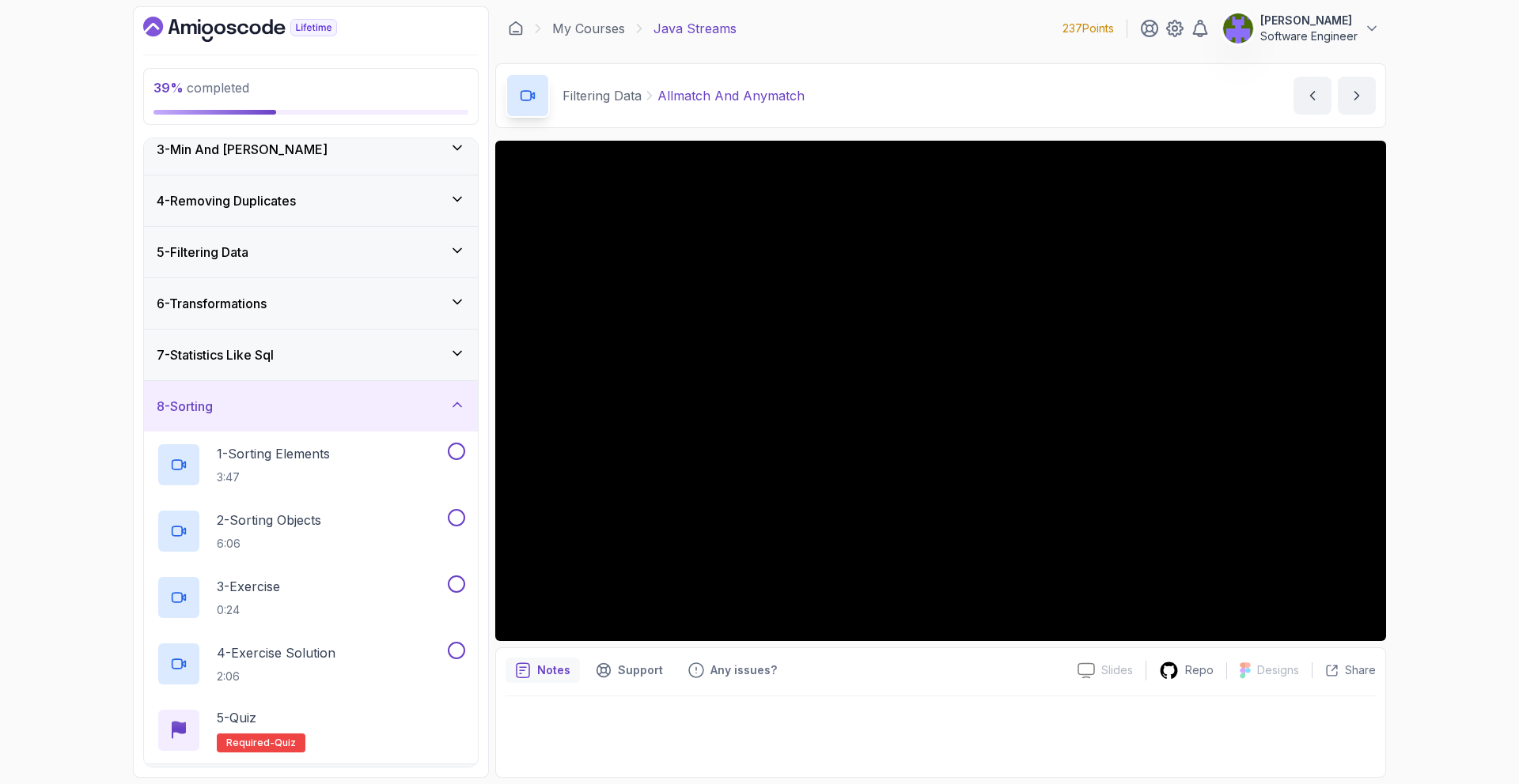
click at [417, 417] on div "8 - Sorting" at bounding box center [310, 406] width 334 height 51
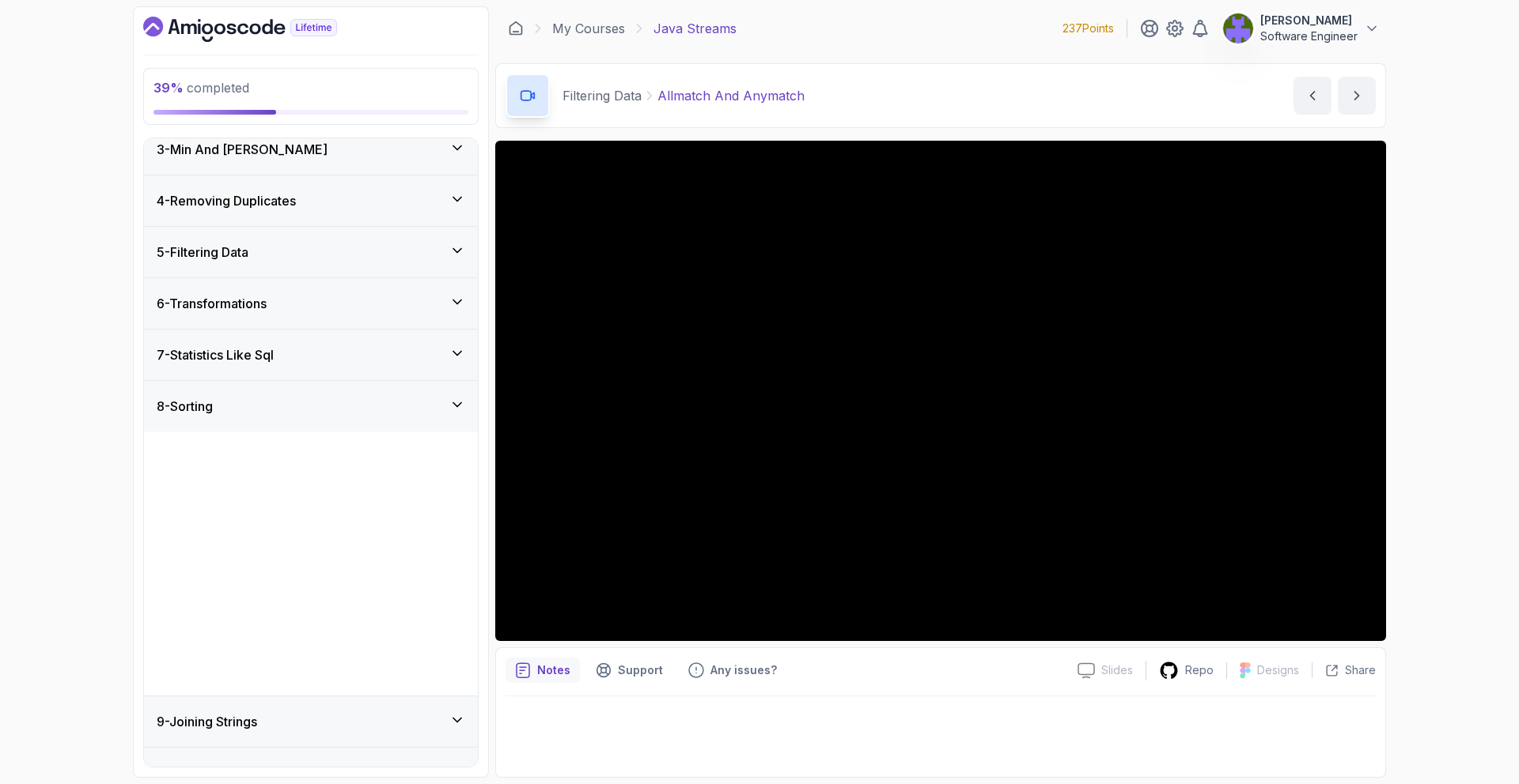
scroll to position [0, 0]
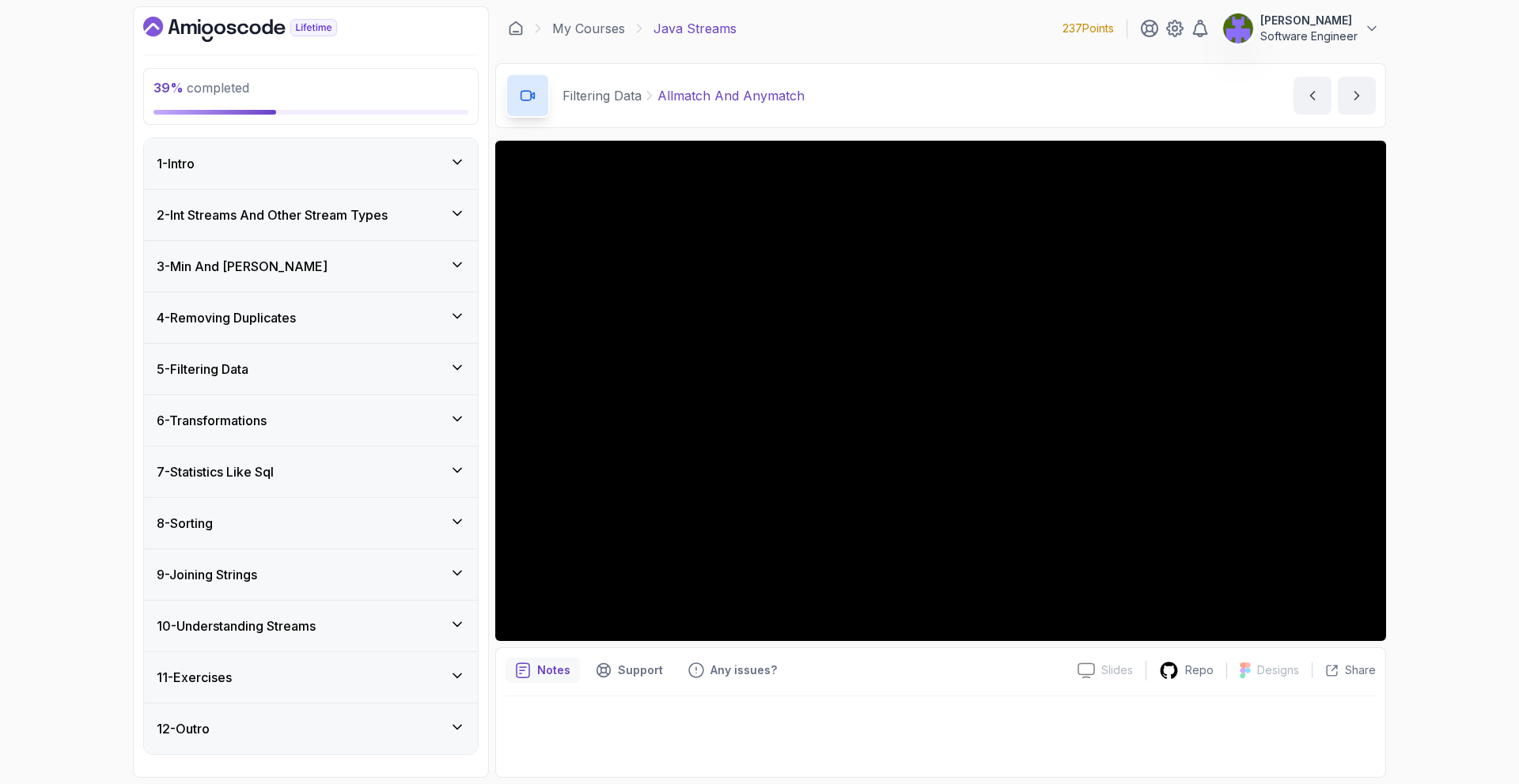
click at [426, 570] on div "9 - Joining Strings" at bounding box center [311, 575] width 309 height 19
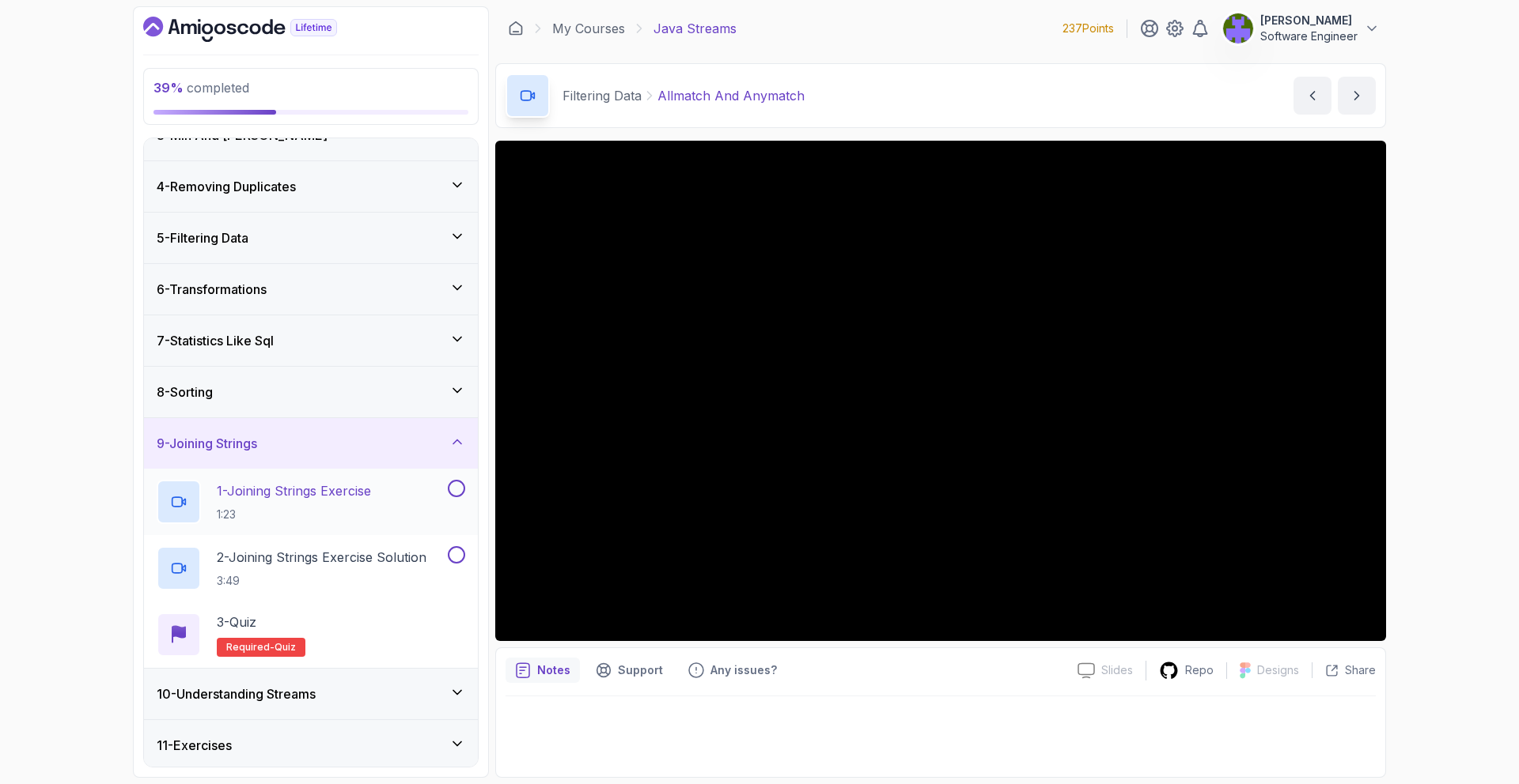
scroll to position [186, 0]
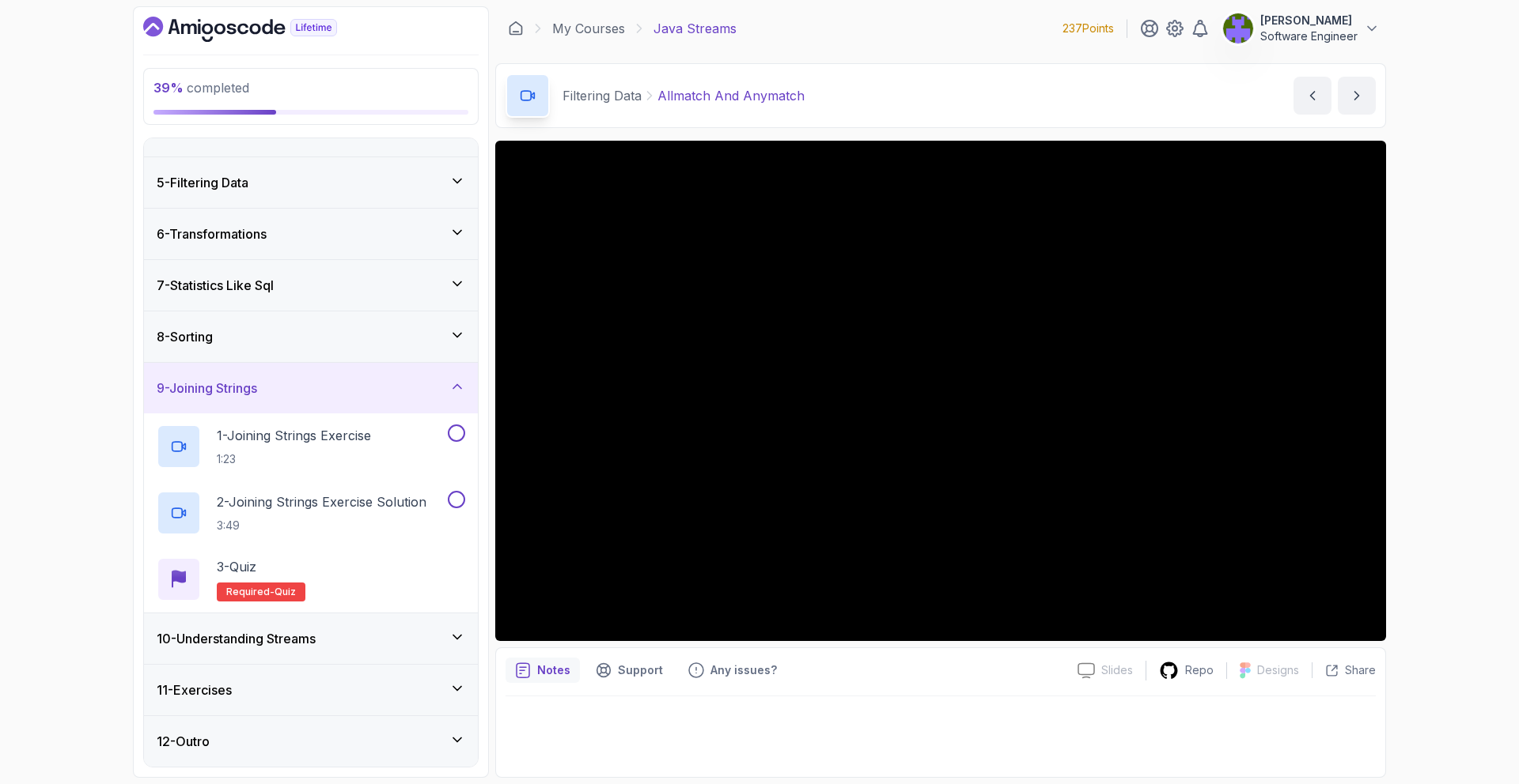
click at [418, 393] on div "9 - Joining Strings" at bounding box center [311, 388] width 309 height 19
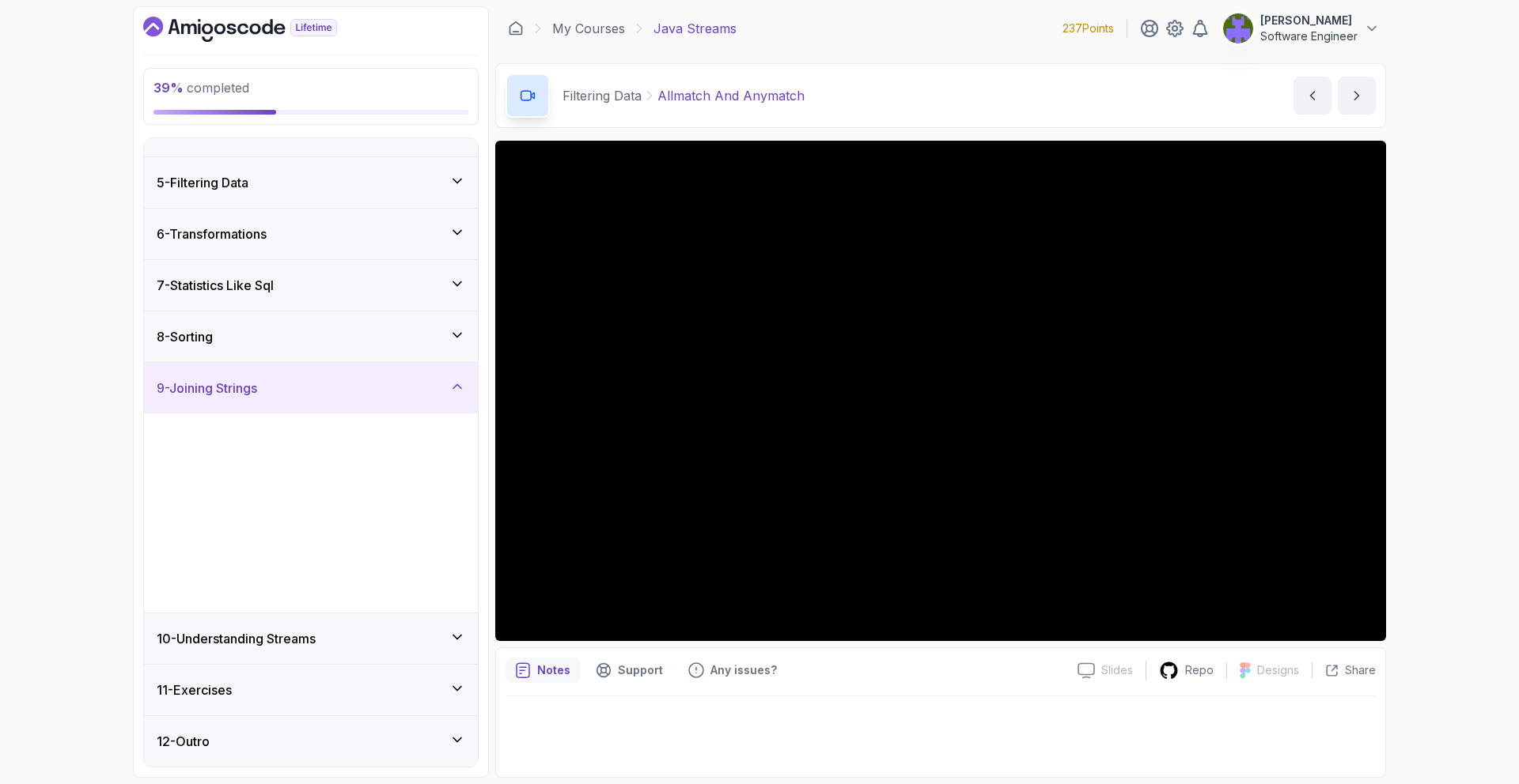
scroll to position [0, 0]
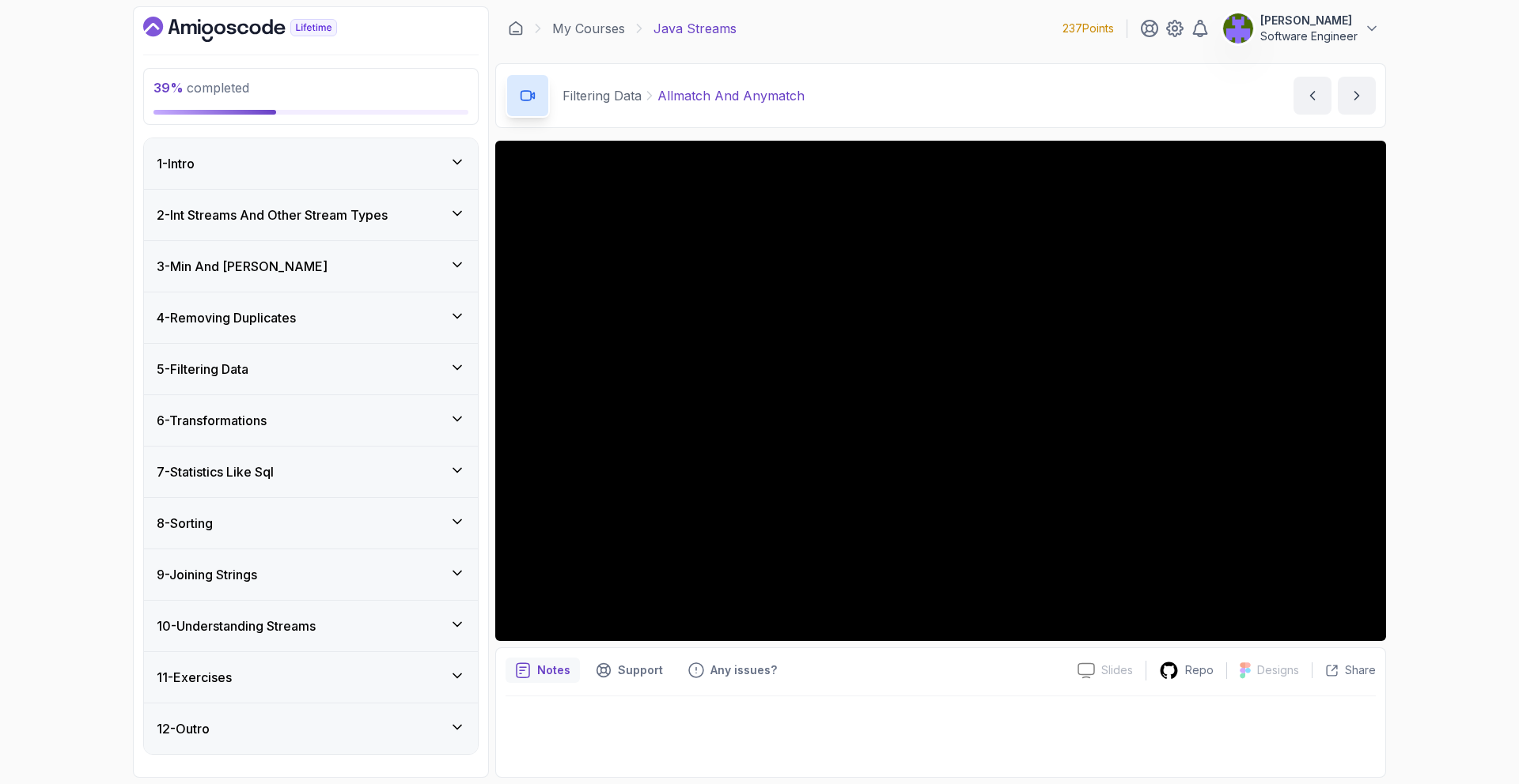
click at [398, 612] on div "10 - Understanding Streams" at bounding box center [310, 626] width 334 height 51
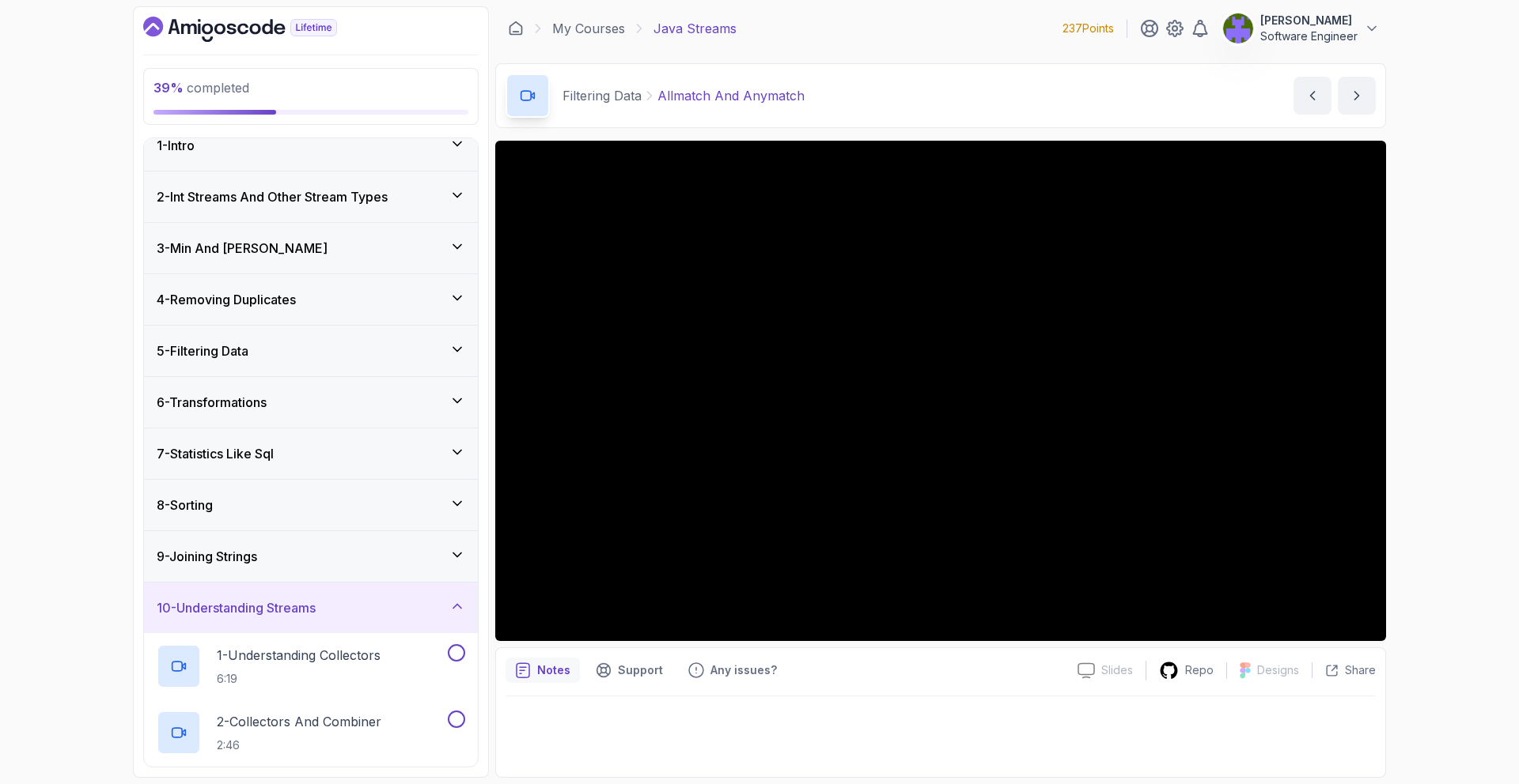
scroll to position [319, 0]
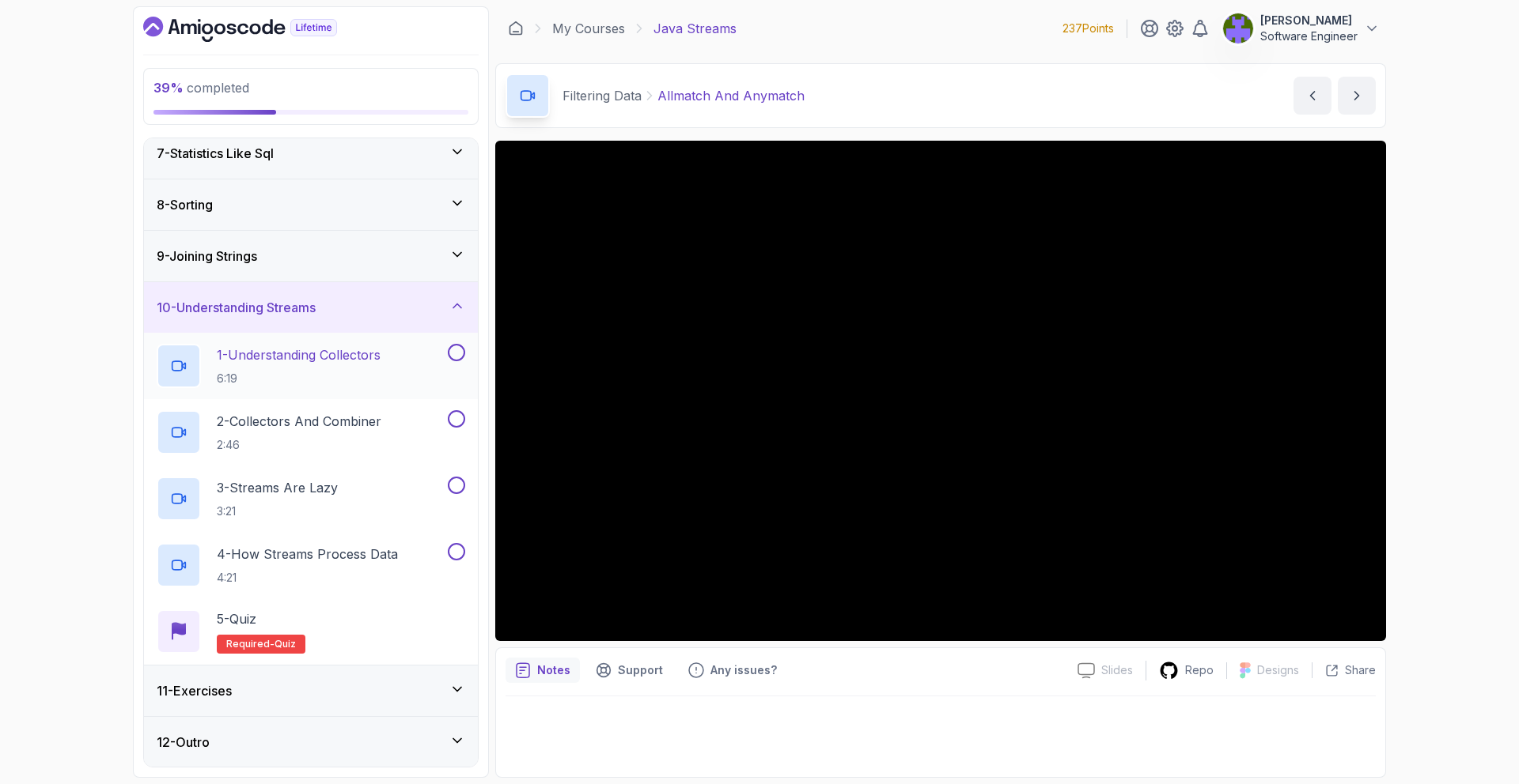
click at [411, 677] on div "11 - Exercises" at bounding box center [310, 690] width 334 height 51
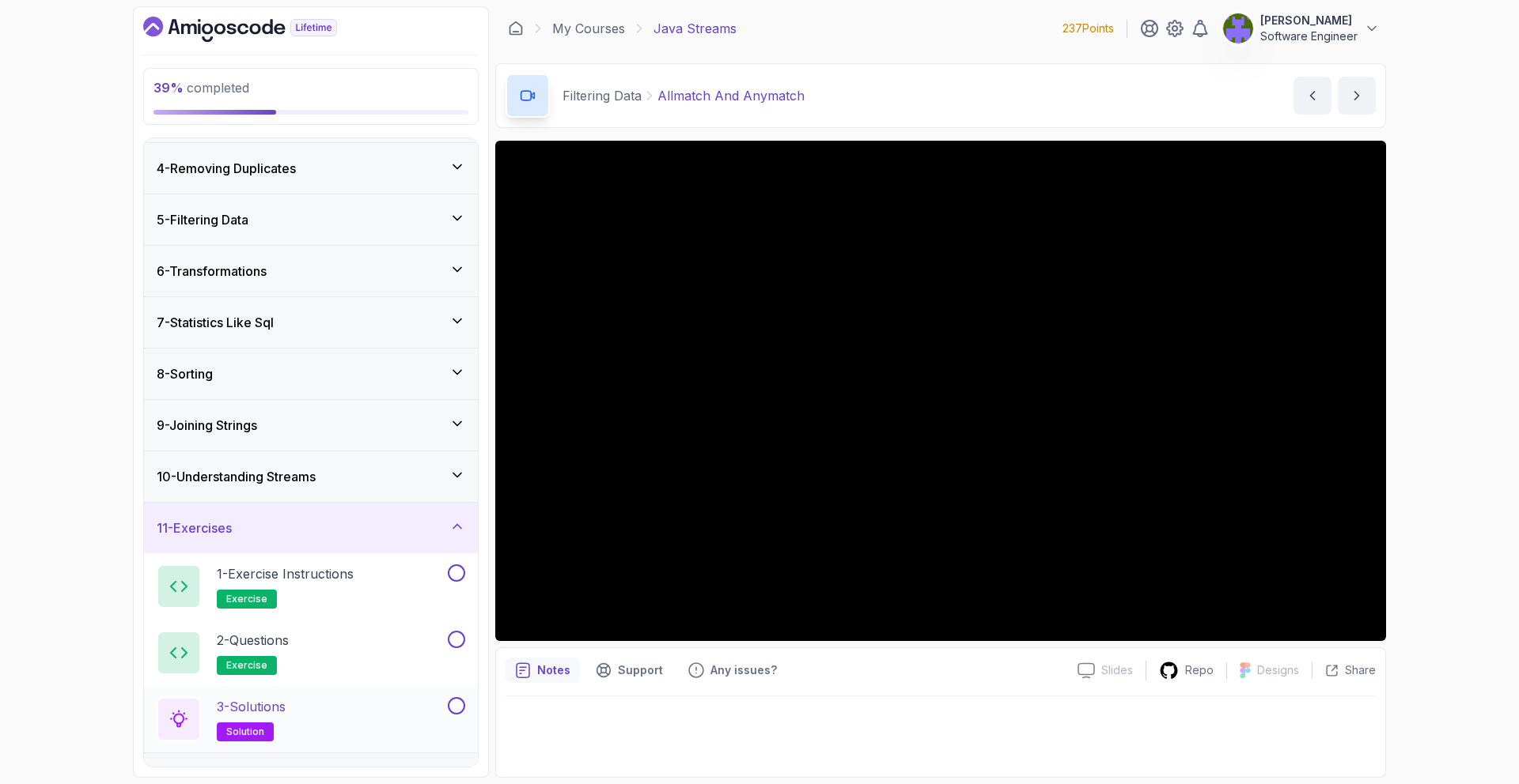
scroll to position [186, 0]
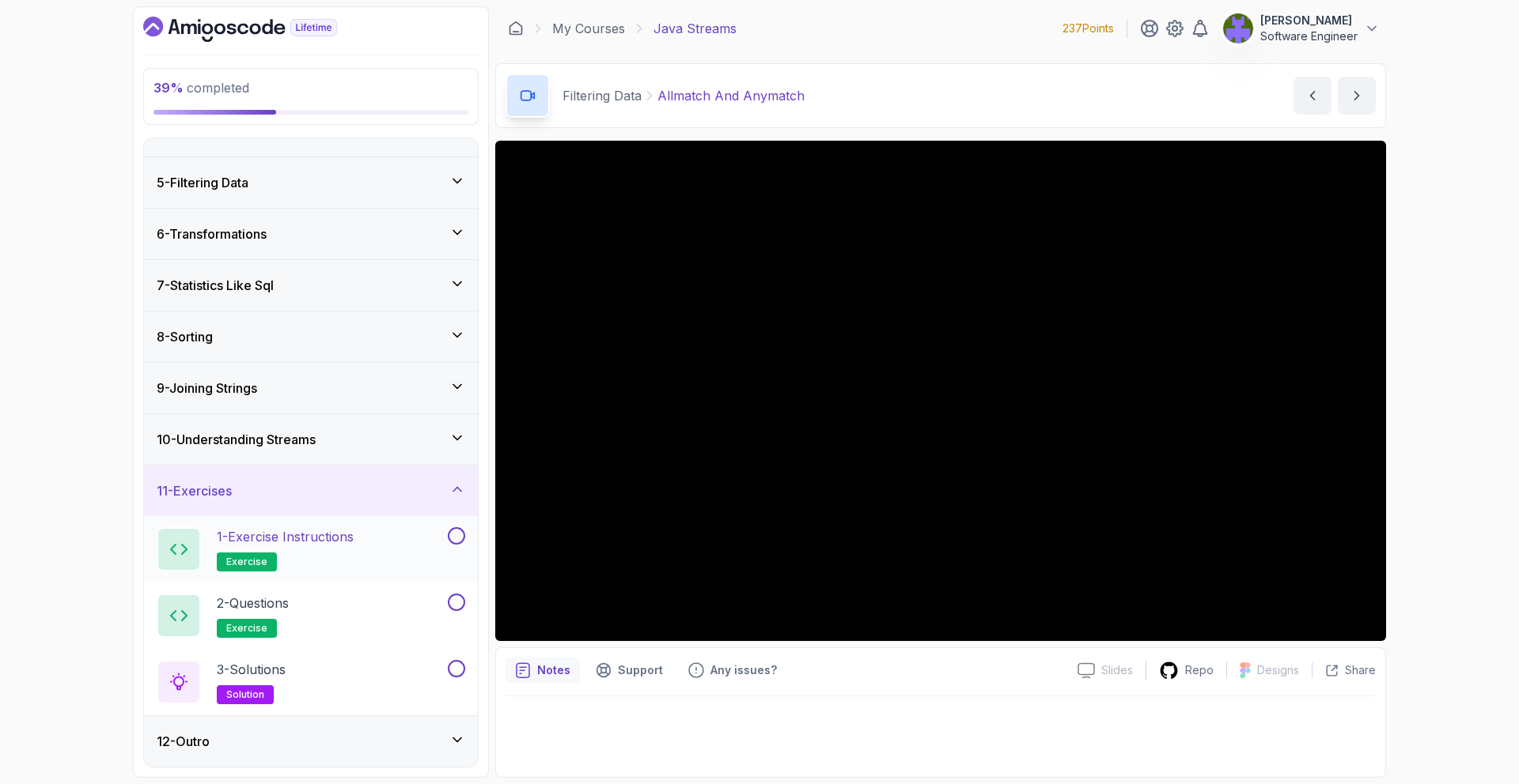
click at [407, 724] on div "12 - Outro" at bounding box center [310, 741] width 334 height 51
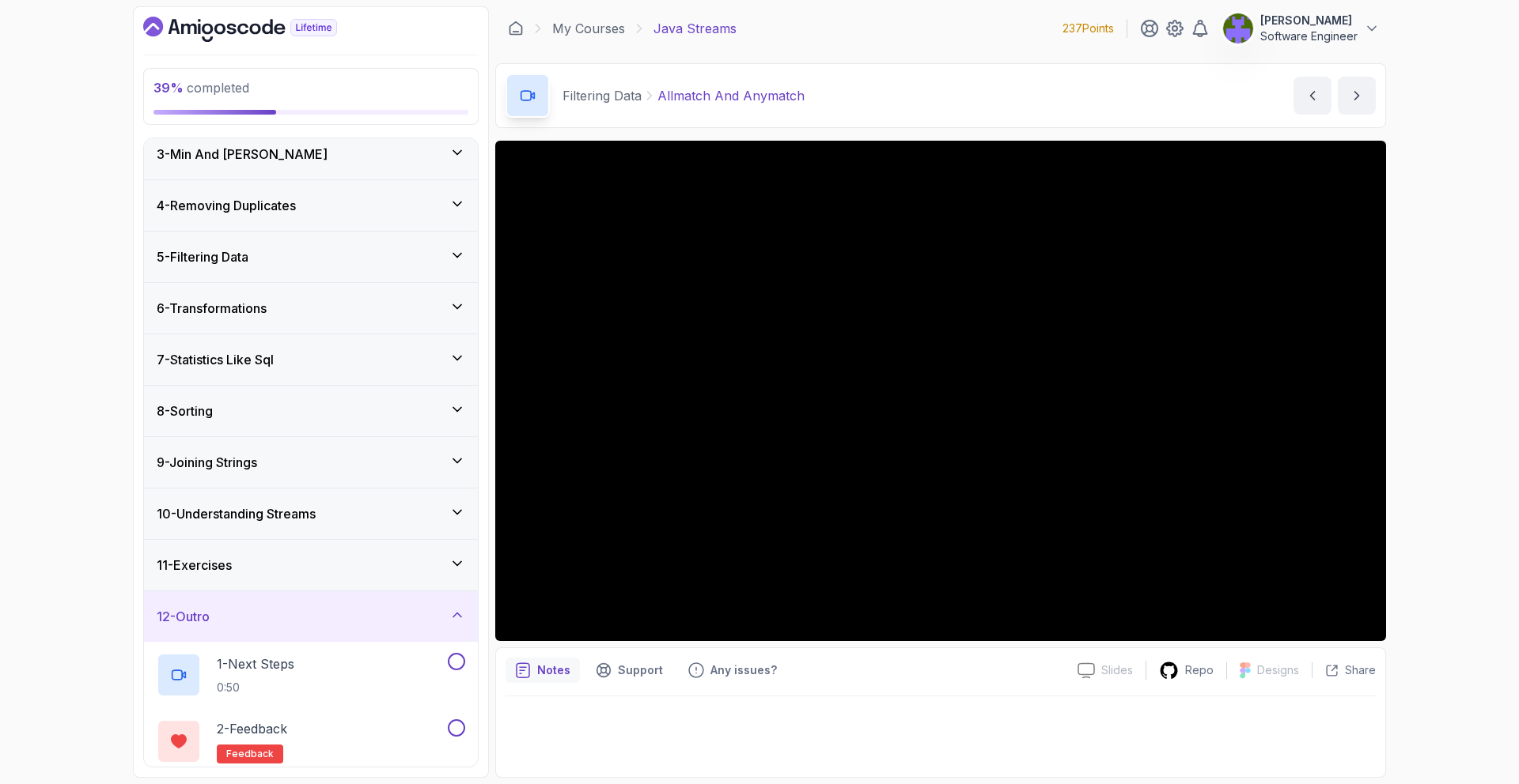
scroll to position [64, 0]
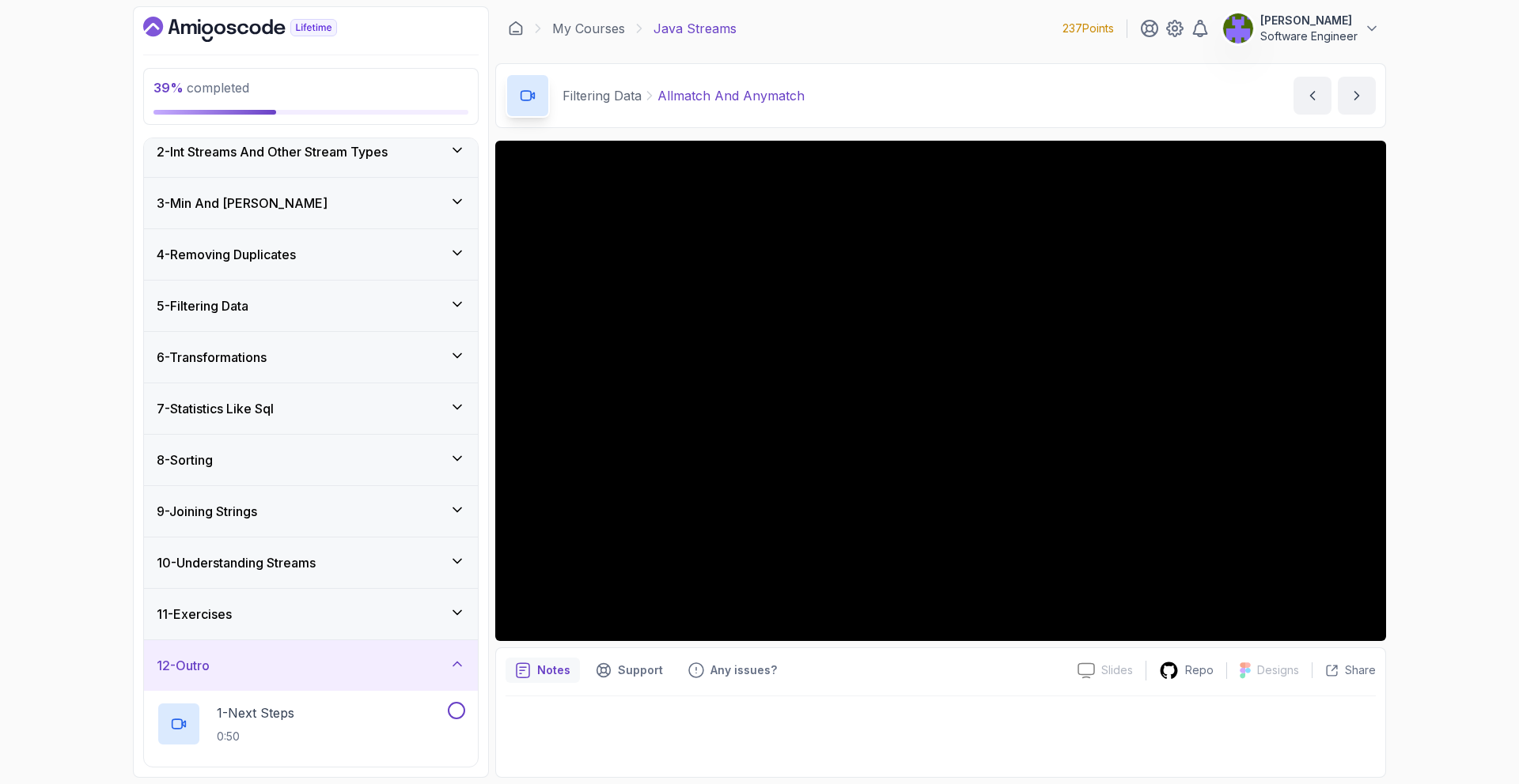
click at [359, 345] on div "6 - Transformations" at bounding box center [310, 357] width 334 height 51
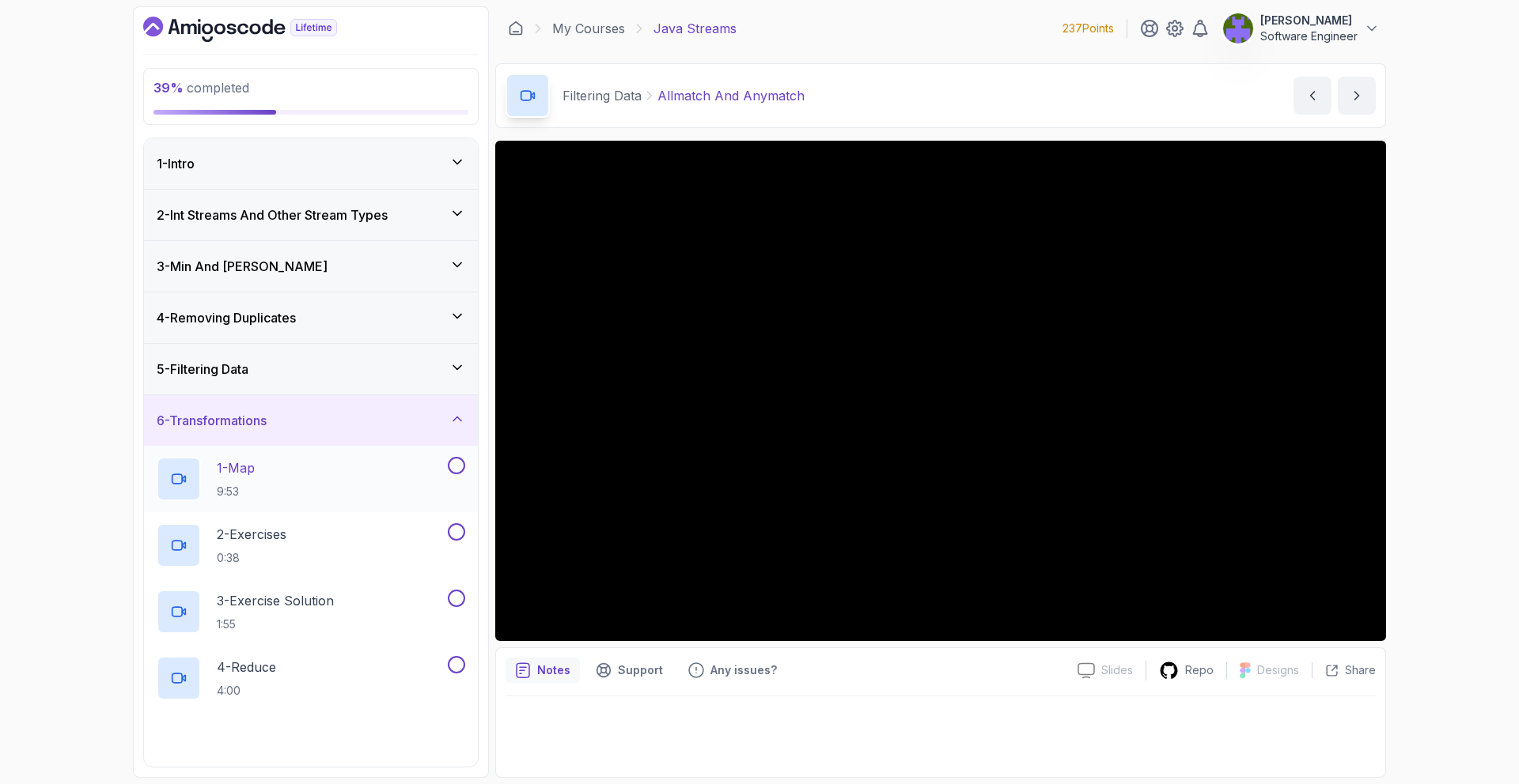
click at [378, 477] on div "1 - Map 9:53" at bounding box center [300, 479] width 288 height 44
